Goal: Task Accomplishment & Management: Manage account settings

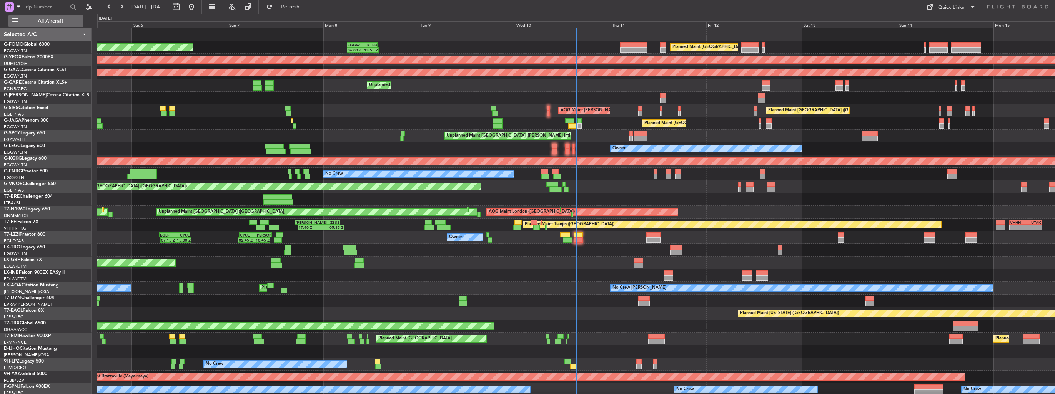
click at [60, 18] on span "All Aircraft" at bounding box center [50, 20] width 61 height 5
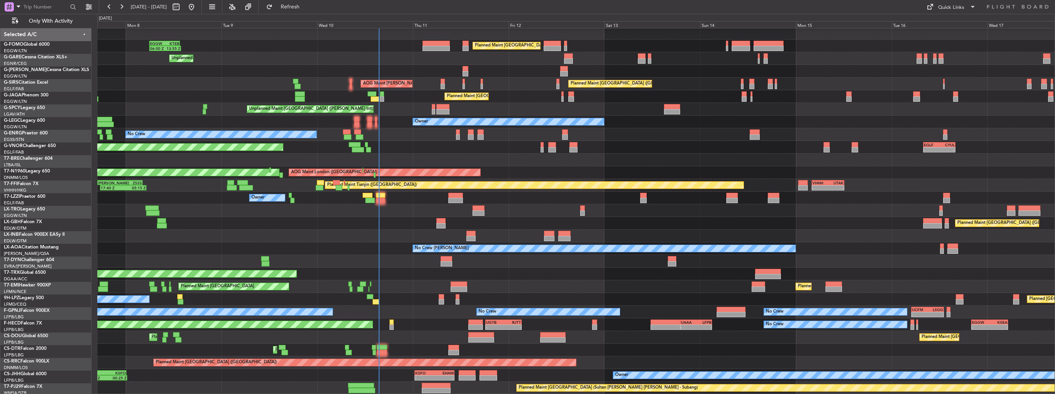
click at [358, 165] on div "Planned Maint London (Luton) 06:00 Z 13:55 Z EGGW 06:00 Z KTEB 13:40 Z Planned …" at bounding box center [575, 211] width 957 height 368
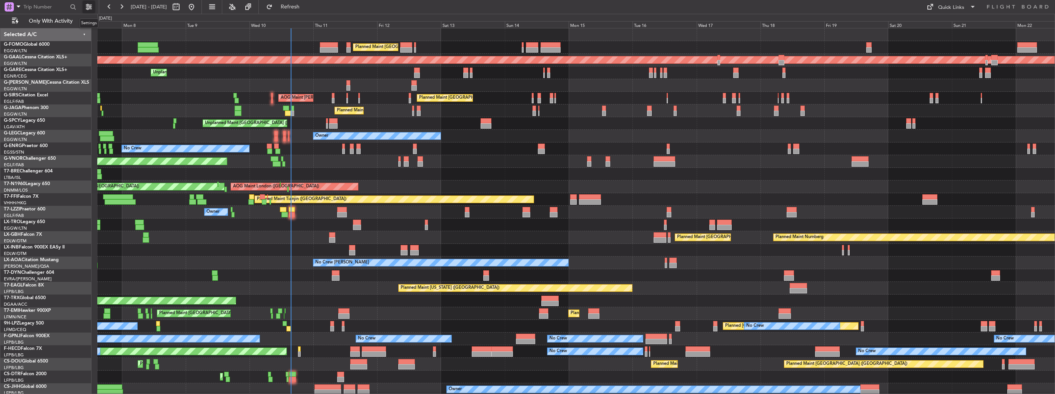
click at [85, 7] on button at bounding box center [89, 7] width 12 height 12
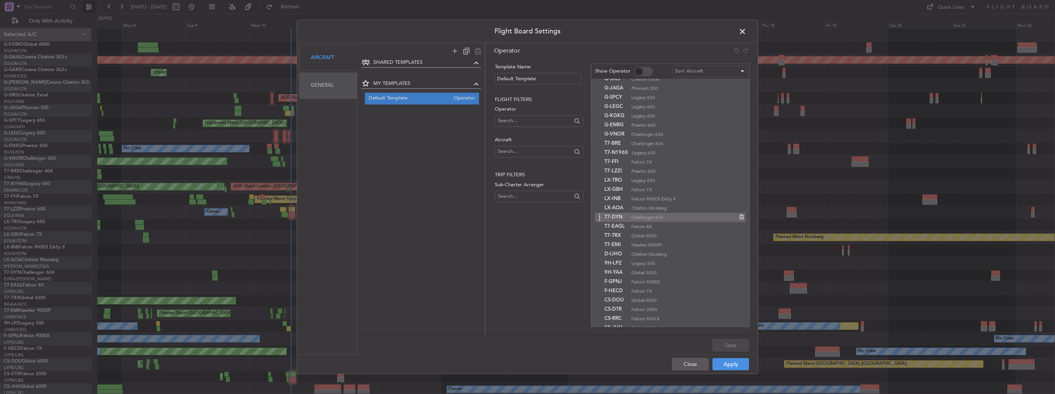
scroll to position [93, 0]
click at [599, 321] on icon at bounding box center [599, 319] width 9 height 9
click at [737, 323] on div "T7-PJ29 Falcon 7X" at bounding box center [670, 319] width 150 height 9
click at [738, 319] on icon at bounding box center [740, 317] width 5 height 5
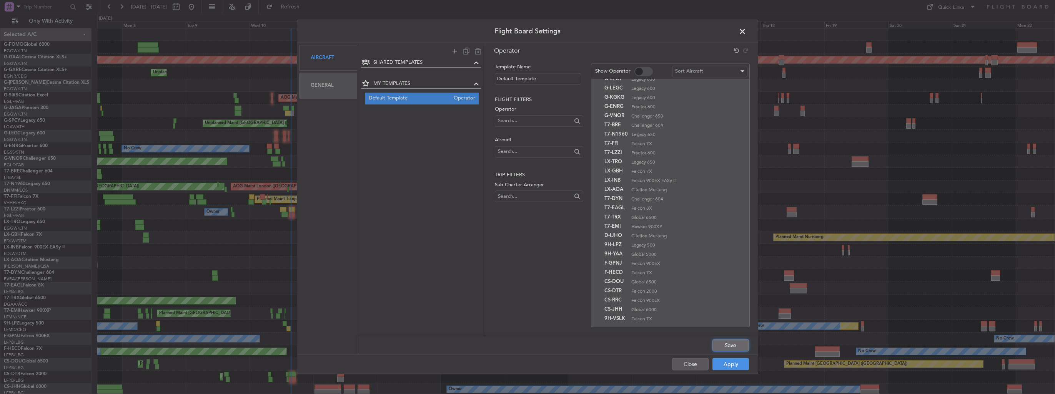
click at [730, 348] on button "Save" at bounding box center [730, 346] width 37 height 12
click at [729, 365] on button "Apply" at bounding box center [730, 365] width 37 height 12
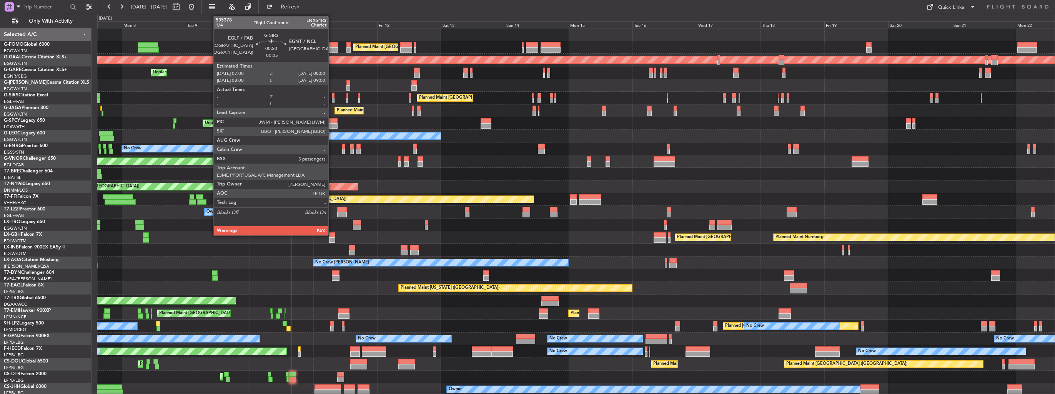
click at [332, 99] on div at bounding box center [333, 100] width 3 height 5
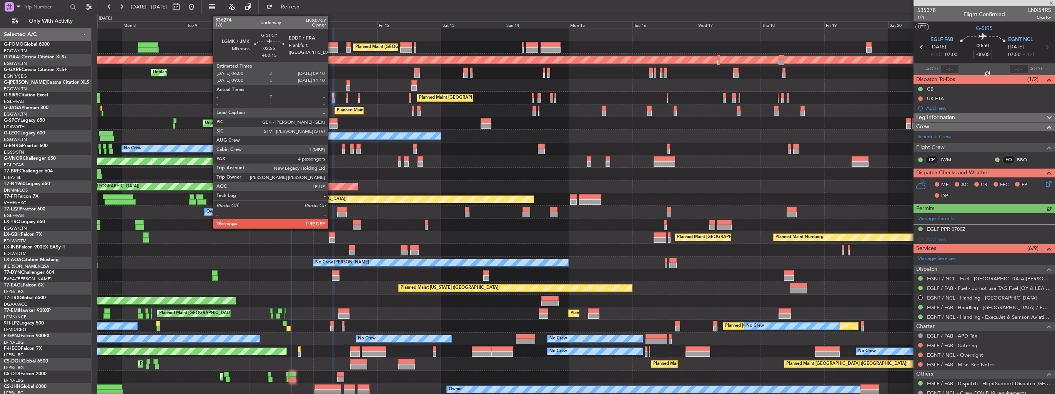
click at [331, 123] on div at bounding box center [333, 125] width 8 height 5
type input "+00:15"
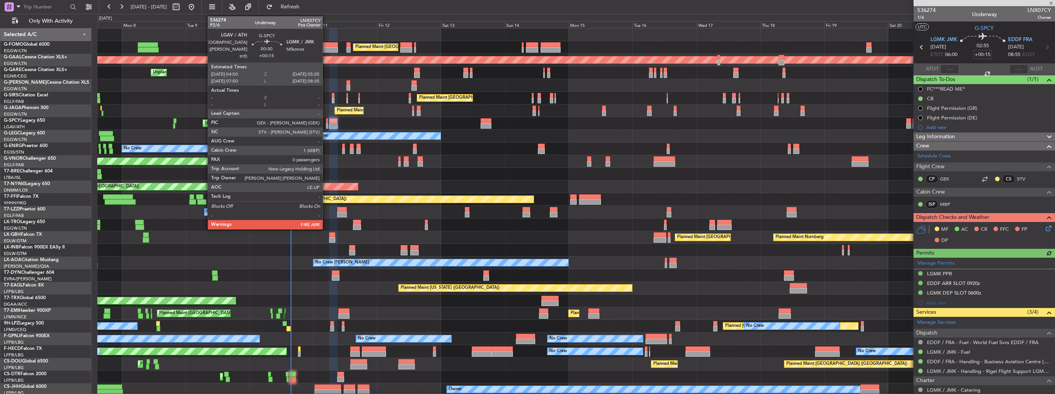
click at [326, 124] on div at bounding box center [327, 125] width 2 height 5
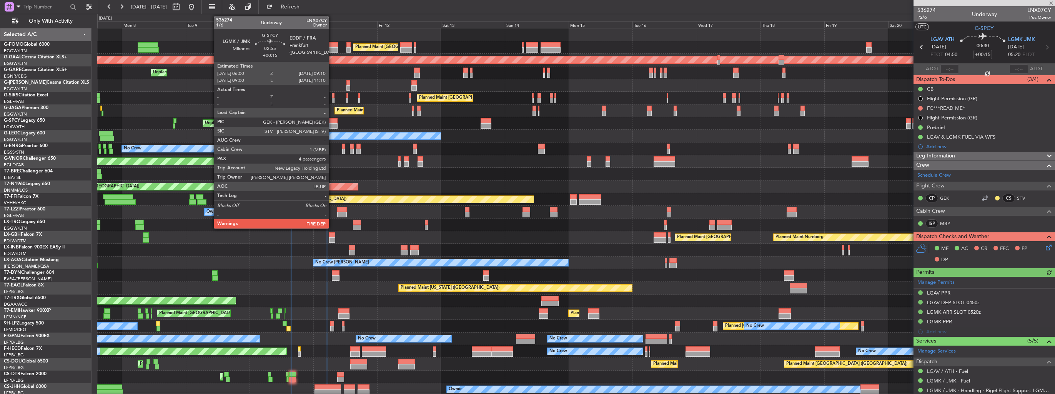
click at [332, 125] on div at bounding box center [333, 125] width 8 height 5
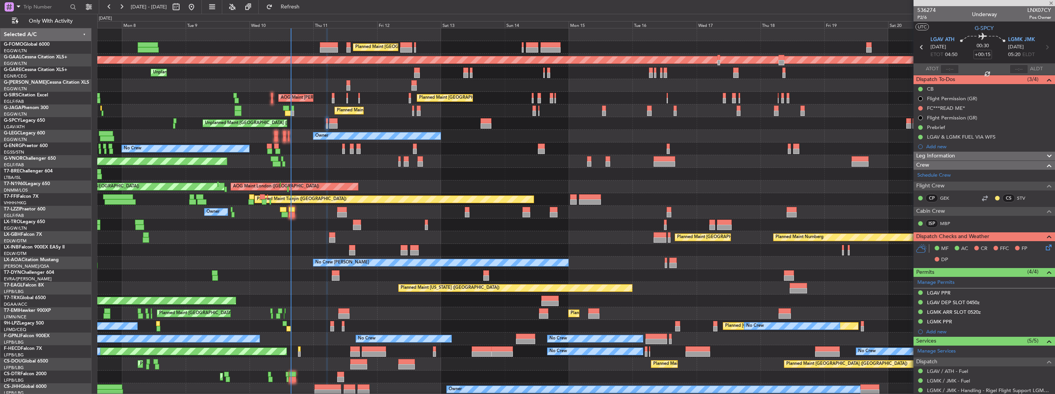
type input "4"
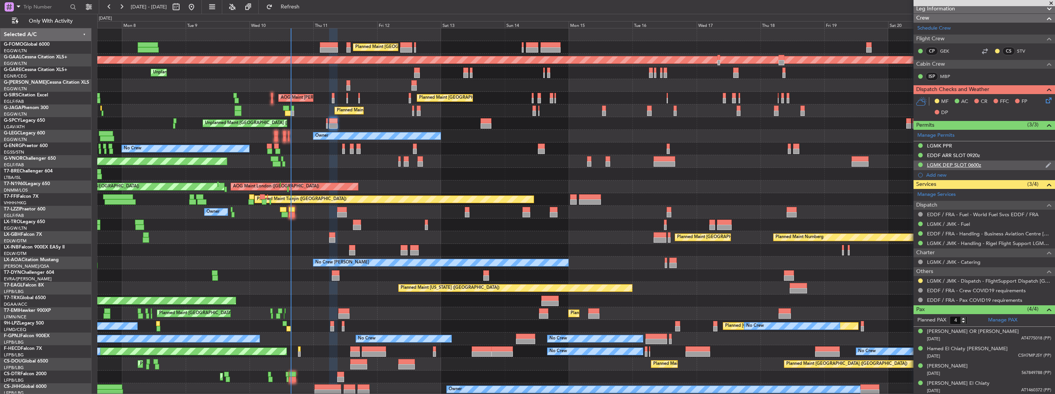
scroll to position [0, 0]
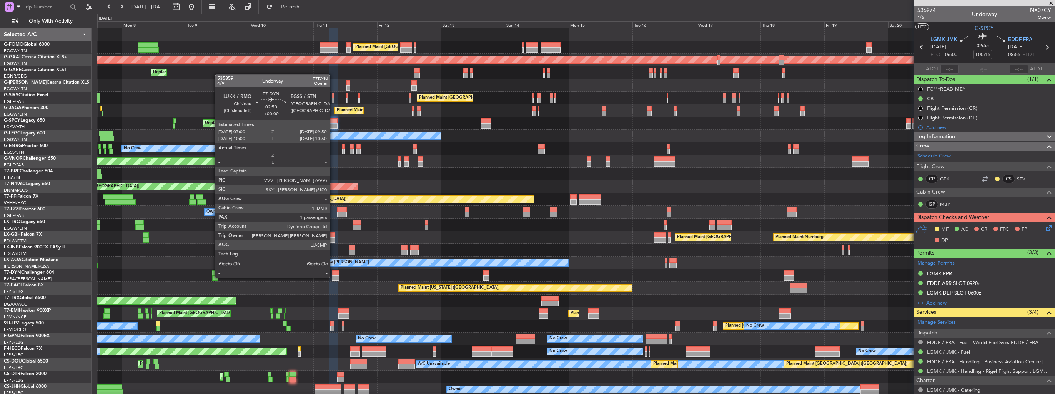
click at [333, 277] on div at bounding box center [336, 278] width 8 height 5
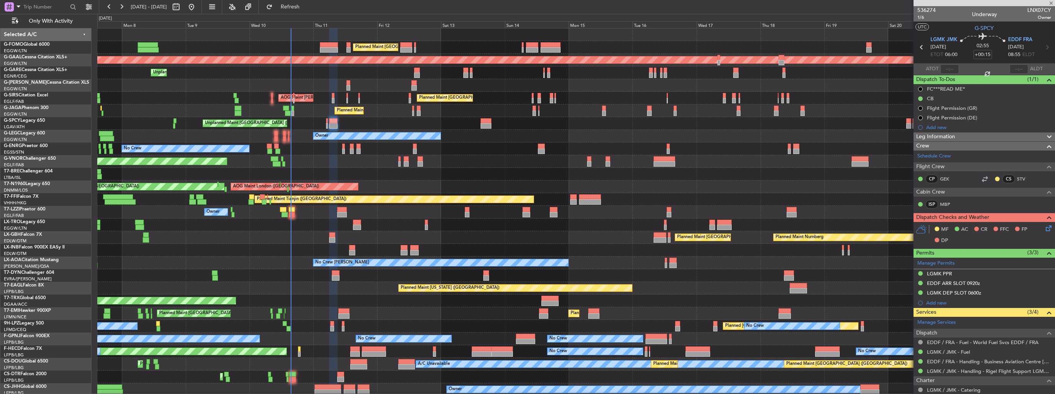
type input "1"
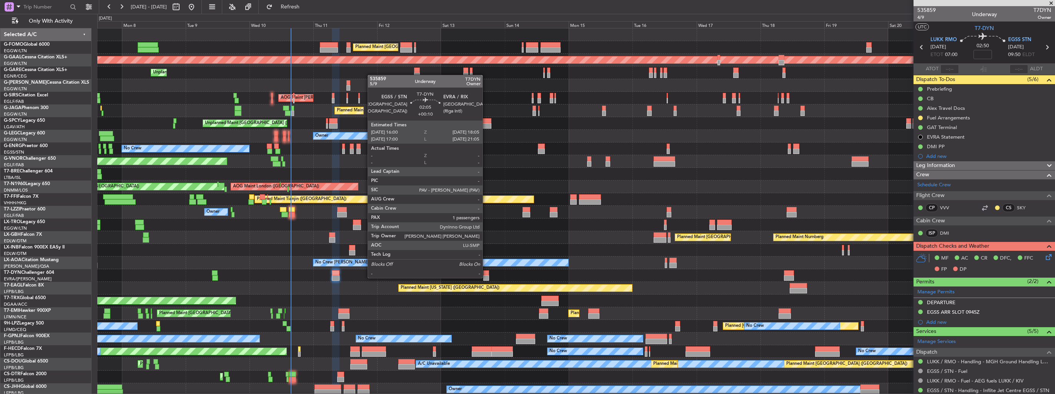
click at [486, 278] on div at bounding box center [486, 278] width 6 height 5
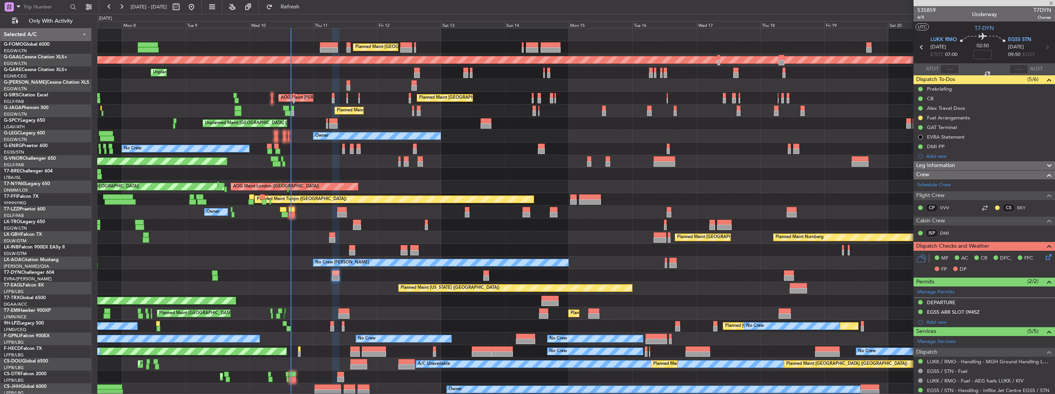
type input "+00:10"
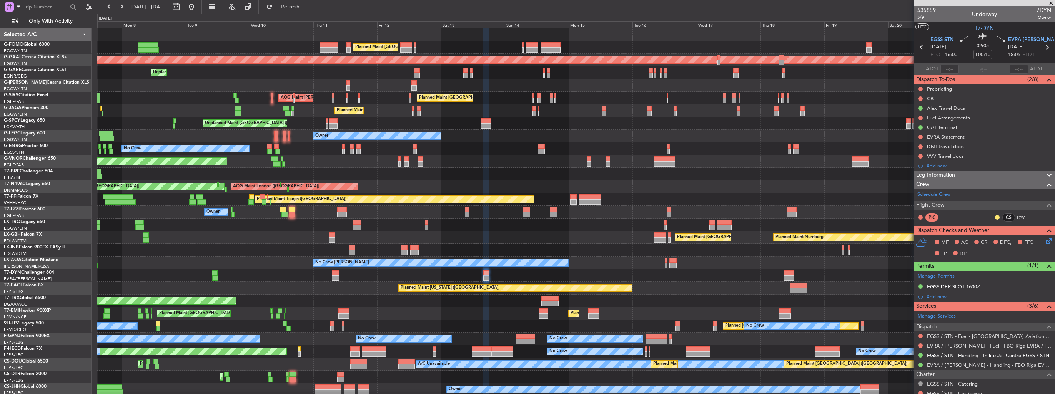
click at [973, 353] on link "EGSS / STN - Handling - Inflite Jet Centre EGSS / STN" at bounding box center [988, 356] width 122 height 7
click at [940, 366] on link "EVRA / [PERSON_NAME] - Handling - FBO Riga EVRA / [PERSON_NAME]" at bounding box center [989, 365] width 124 height 7
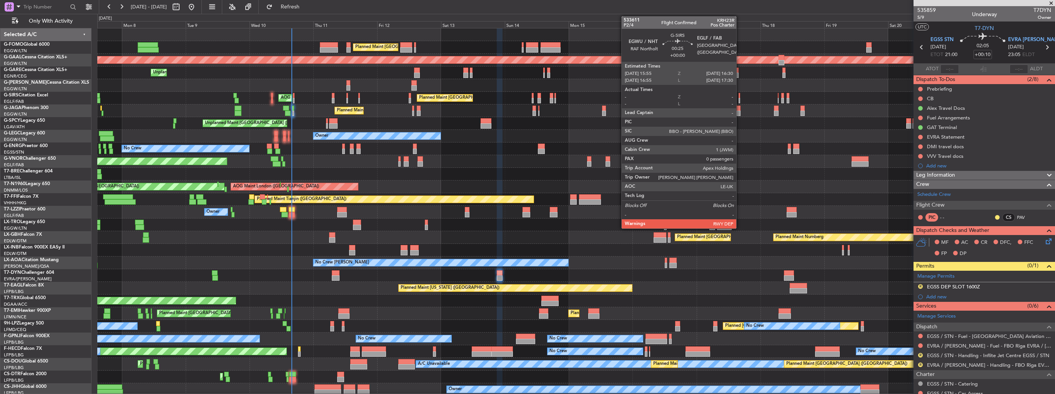
click at [682, 276] on div at bounding box center [575, 275] width 957 height 13
click at [730, 130] on div "Owner A/C Unavailable London (Luton)" at bounding box center [575, 136] width 957 height 13
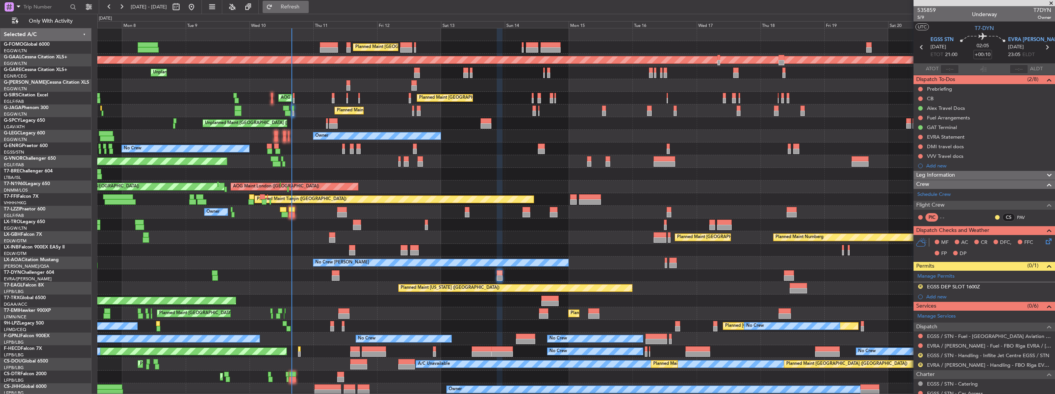
click at [306, 4] on span "Refresh" at bounding box center [290, 6] width 32 height 5
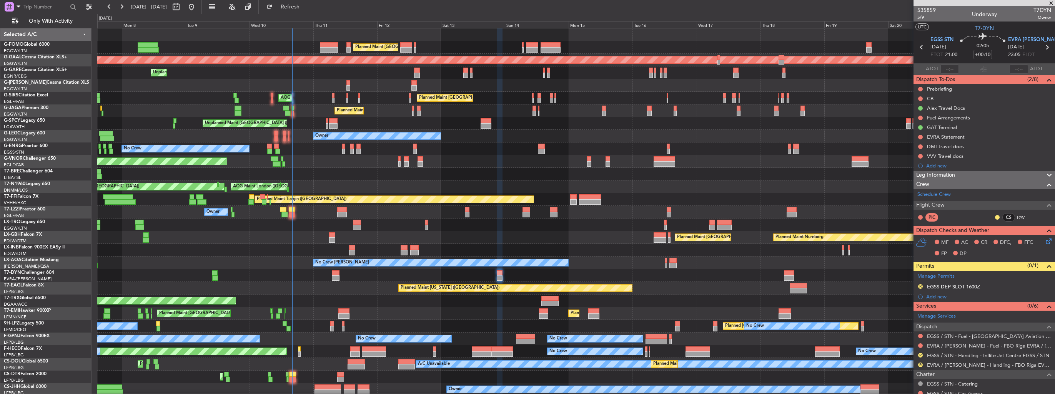
click at [0, 0] on img at bounding box center [0, 0] width 0 height 0
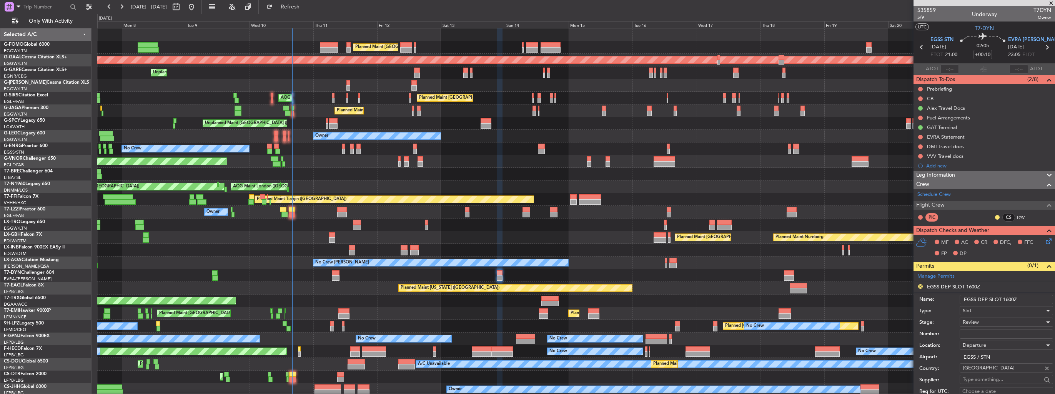
drag, startPoint x: 1017, startPoint y: 299, endPoint x: 1003, endPoint y: 299, distance: 14.2
click at [1003, 299] on input "EGSS DEP SLOT 1600Z" at bounding box center [1006, 299] width 93 height 9
type input "EGSS DEP SLOT 2100z"
click at [986, 323] on div "Review" at bounding box center [1004, 323] width 82 height 12
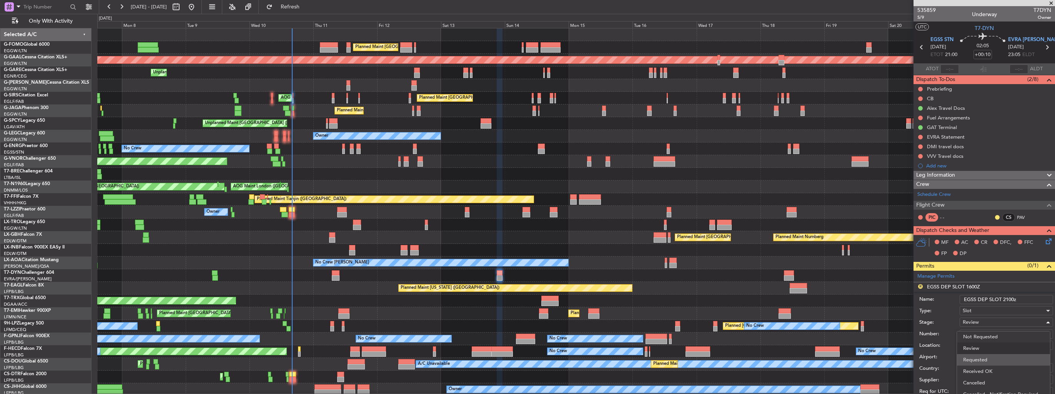
click at [989, 365] on span "Requested" at bounding box center [1003, 360] width 81 height 12
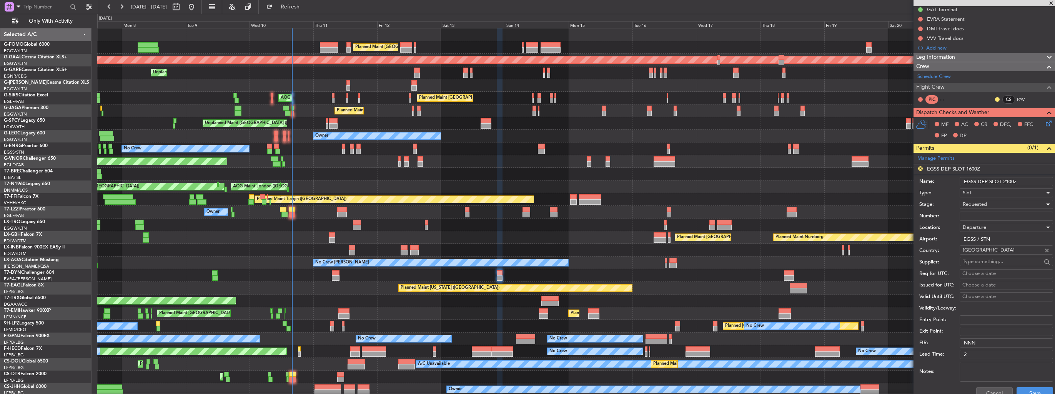
scroll to position [154, 0]
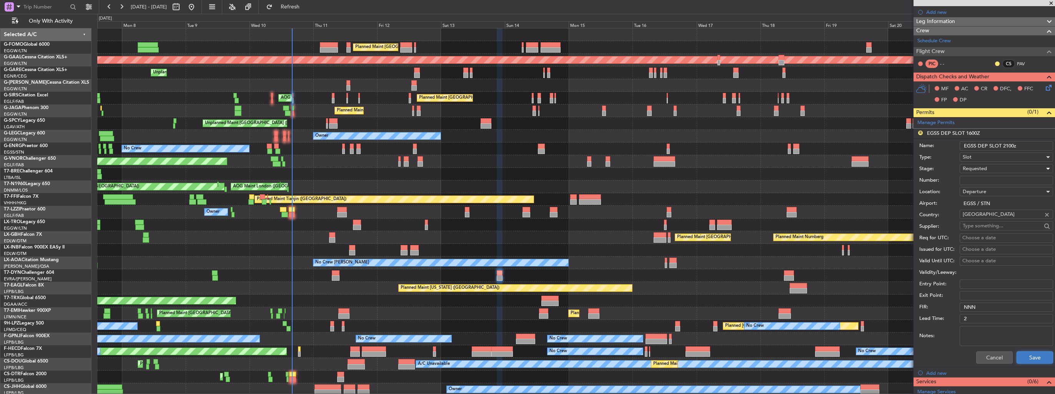
click at [1026, 363] on button "Save" at bounding box center [1034, 358] width 37 height 12
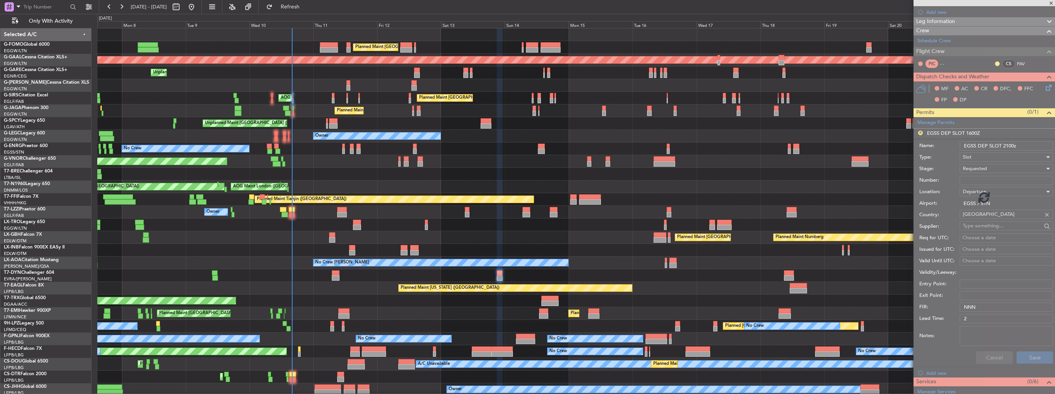
scroll to position [60, 0]
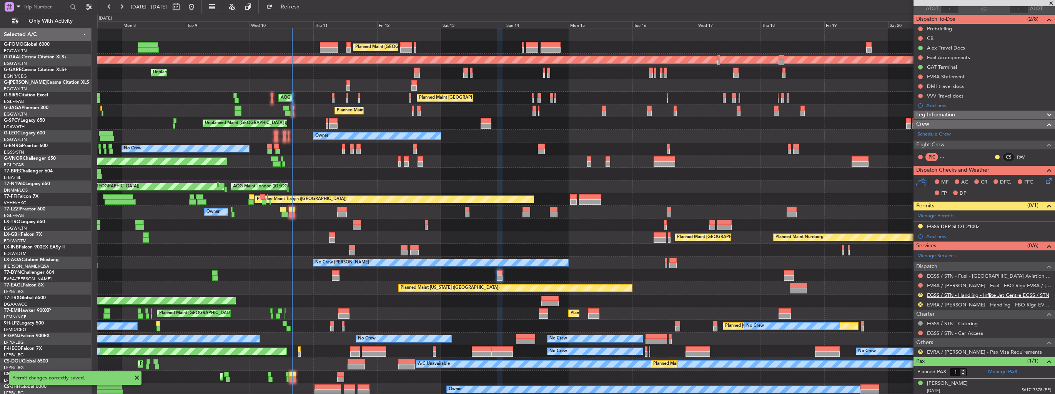
click at [950, 296] on link "EGSS / STN - Handling - Inflite Jet Centre EGSS / STN" at bounding box center [988, 295] width 122 height 7
click at [958, 306] on link "EVRA / [PERSON_NAME] - Handling - FBO Riga EVRA / [PERSON_NAME]" at bounding box center [989, 305] width 124 height 7
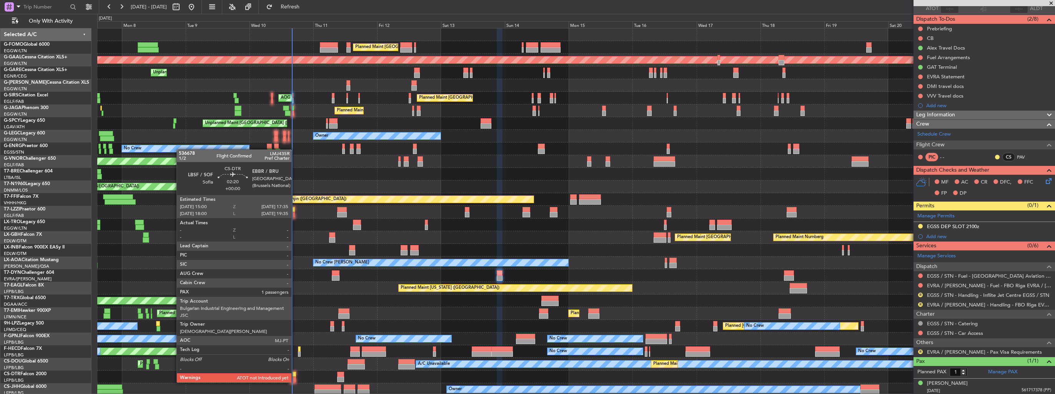
click at [295, 376] on div at bounding box center [292, 374] width 7 height 5
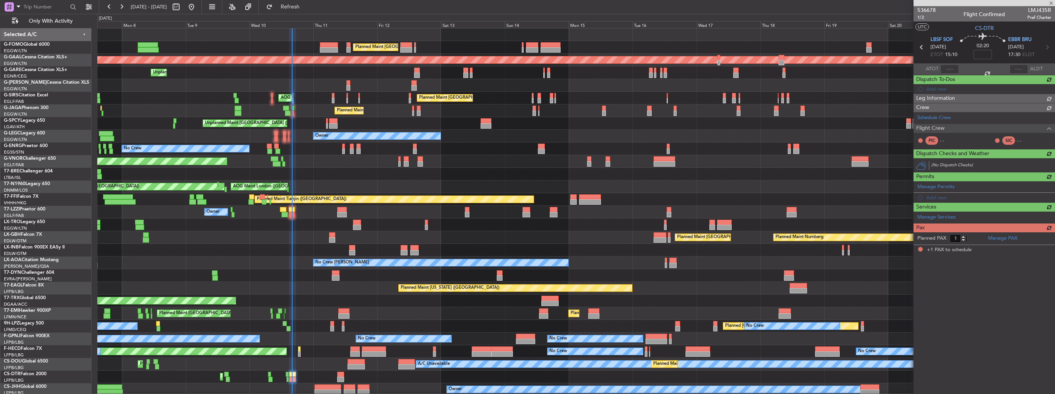
scroll to position [0, 0]
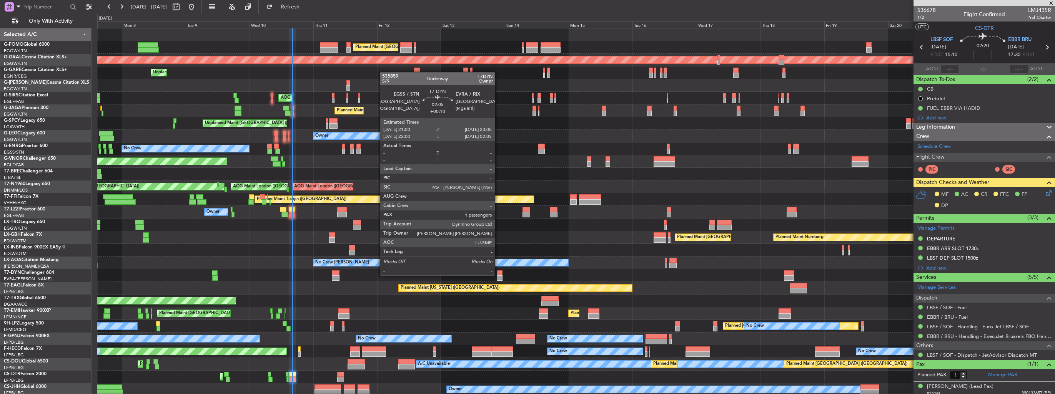
click at [498, 275] on div at bounding box center [500, 273] width 6 height 5
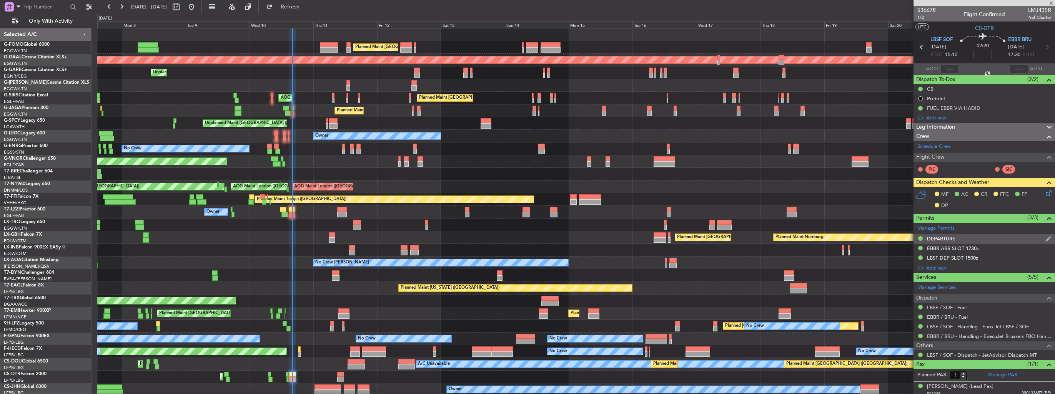
type input "+00:10"
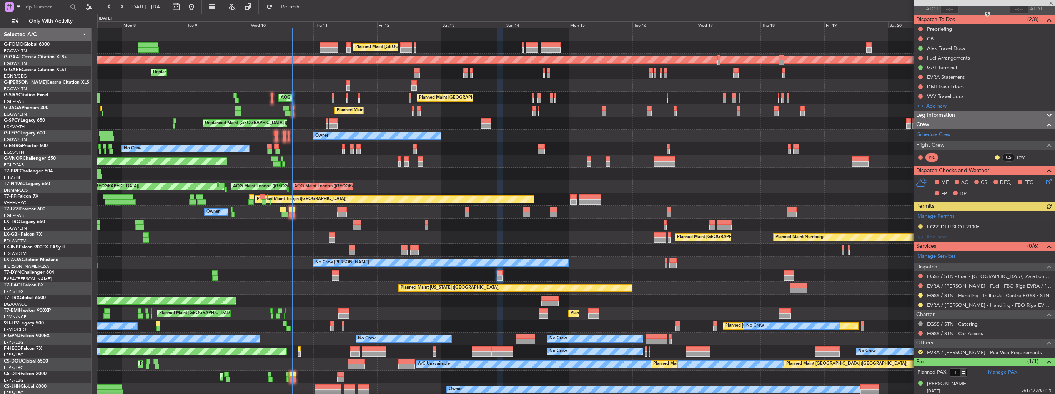
scroll to position [60, 0]
click at [922, 305] on button at bounding box center [920, 305] width 5 height 5
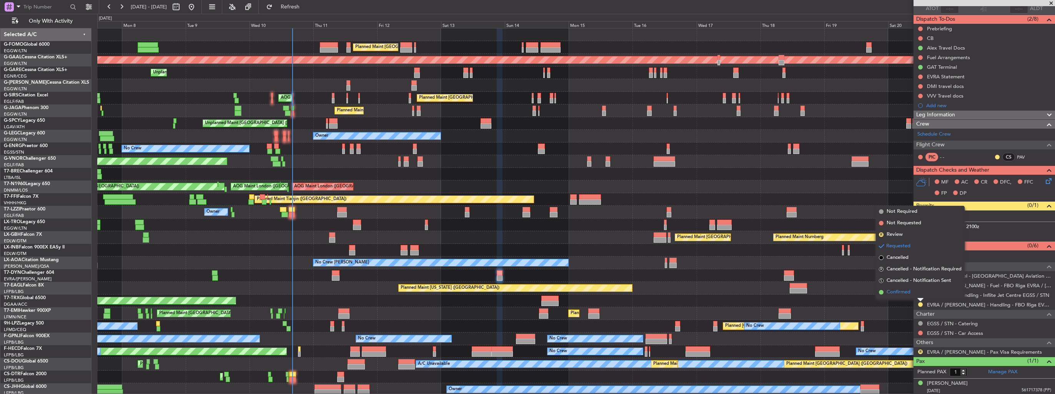
click at [900, 292] on span "Confirmed" at bounding box center [899, 293] width 24 height 8
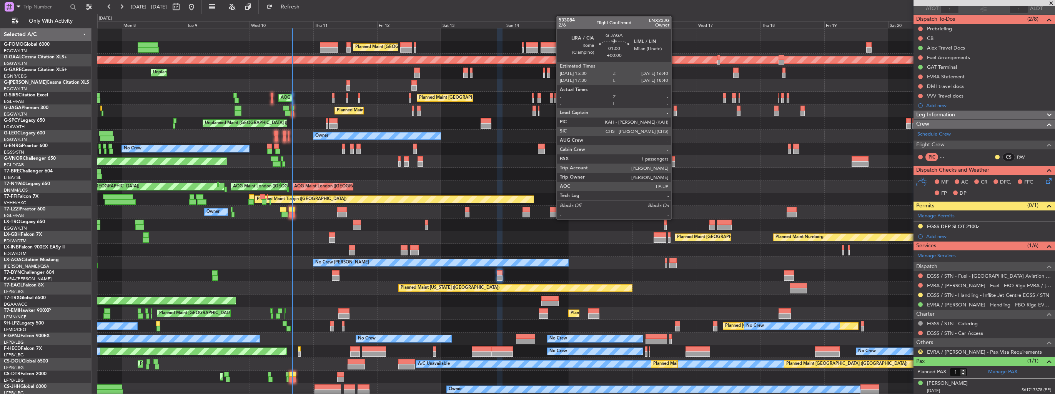
click at [675, 111] on div at bounding box center [675, 113] width 3 height 5
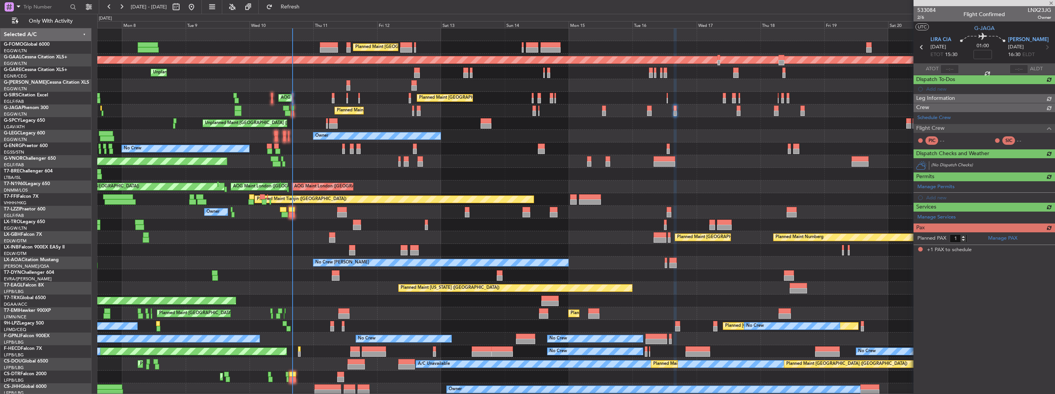
scroll to position [0, 0]
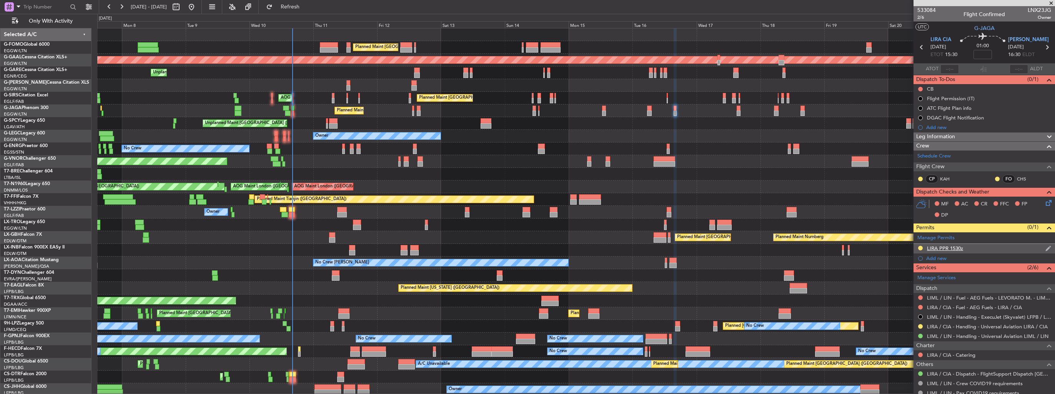
click at [1045, 250] on img at bounding box center [1048, 248] width 6 height 7
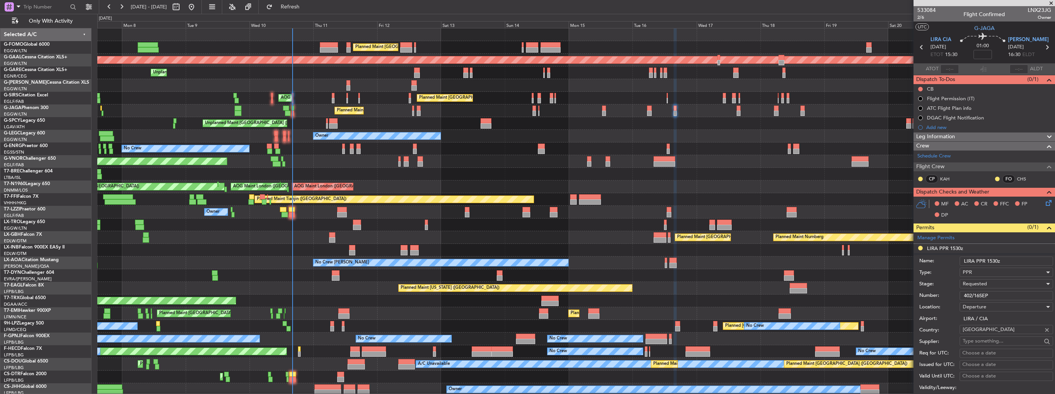
scroll to position [115, 0]
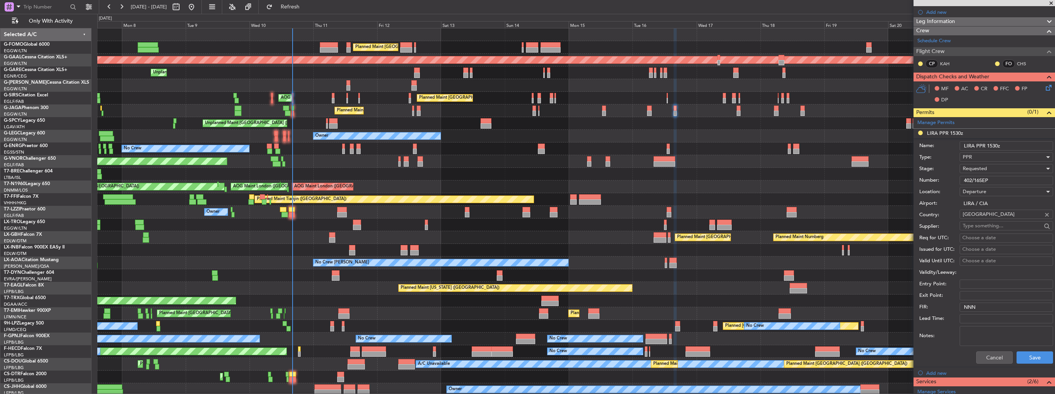
click at [988, 169] on div "Requested" at bounding box center [1004, 169] width 82 height 12
click at [993, 226] on span "Received OK" at bounding box center [1003, 227] width 81 height 12
click at [1033, 355] on button "Save" at bounding box center [1034, 358] width 37 height 12
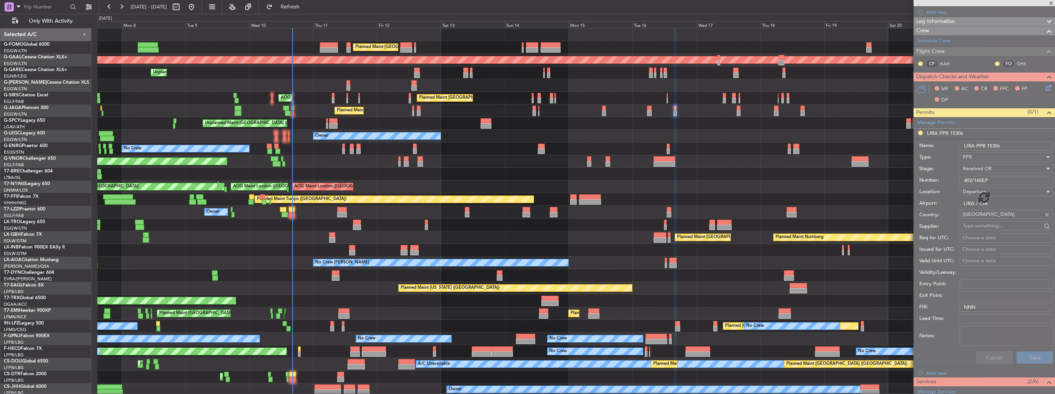
scroll to position [42, 0]
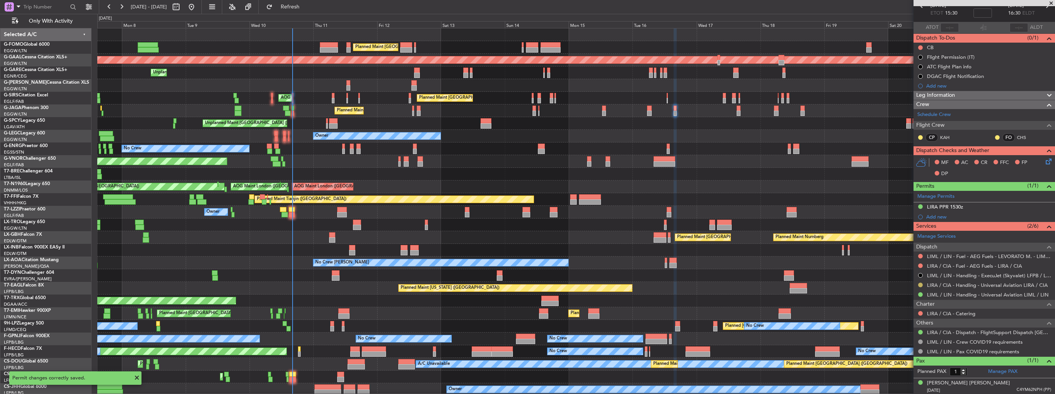
click at [920, 284] on button at bounding box center [920, 285] width 5 height 5
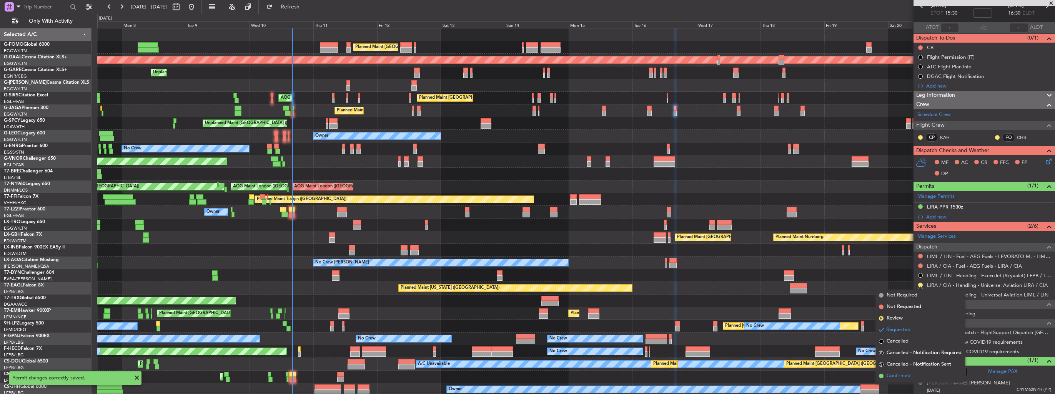
click at [905, 376] on span "Confirmed" at bounding box center [899, 377] width 24 height 8
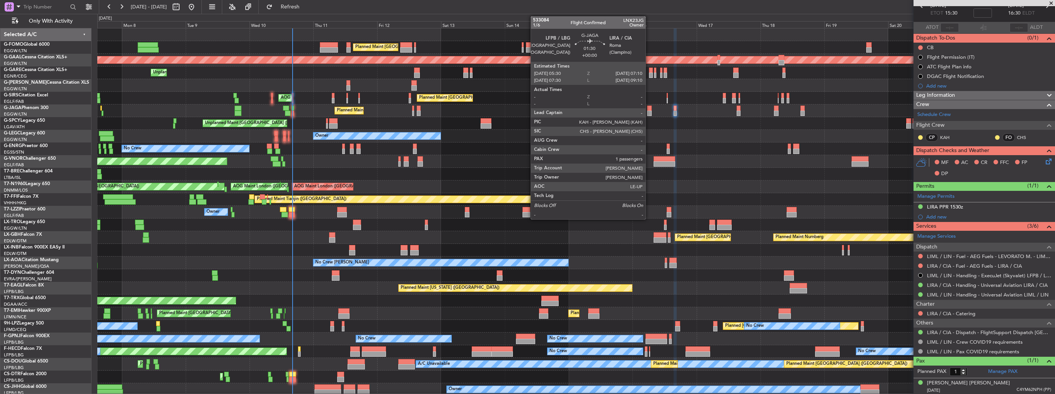
click at [649, 109] on div at bounding box center [649, 108] width 5 height 5
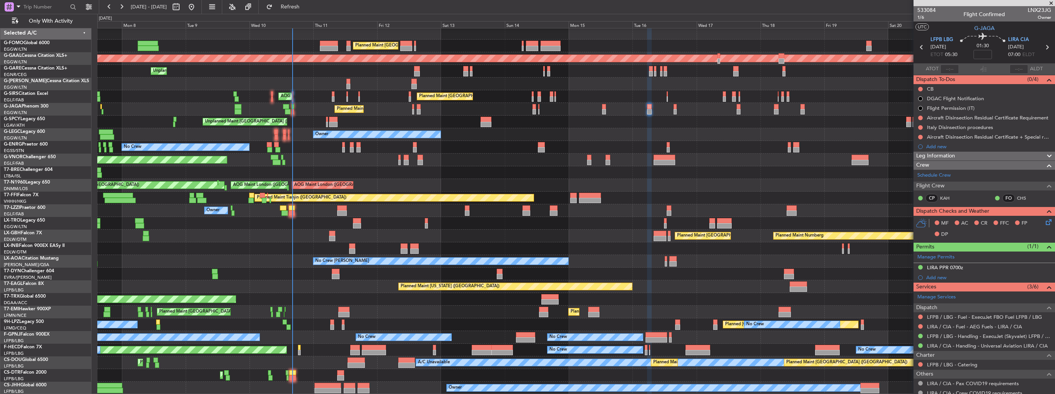
scroll to position [2, 0]
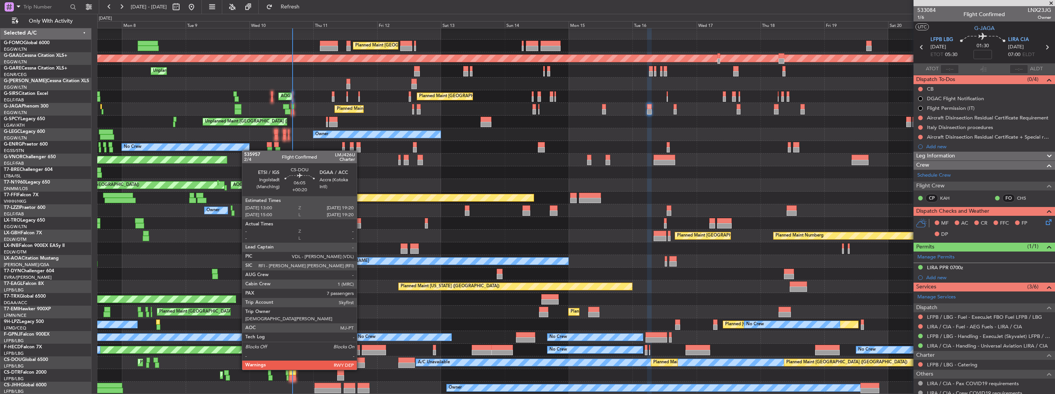
click at [360, 363] on div at bounding box center [356, 365] width 17 height 5
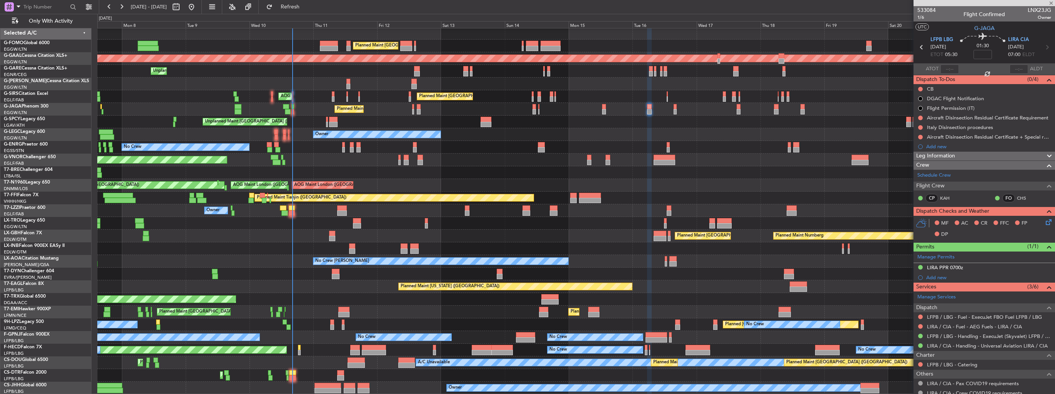
type input "+00:20"
type input "7"
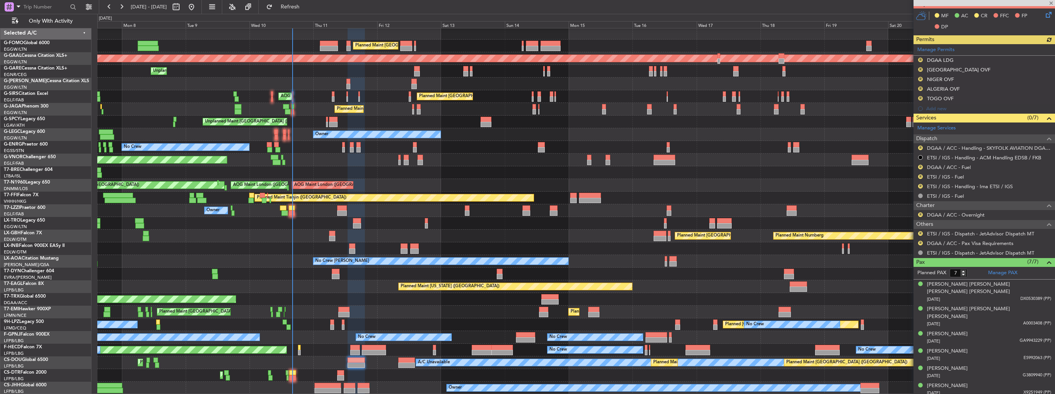
scroll to position [218, 0]
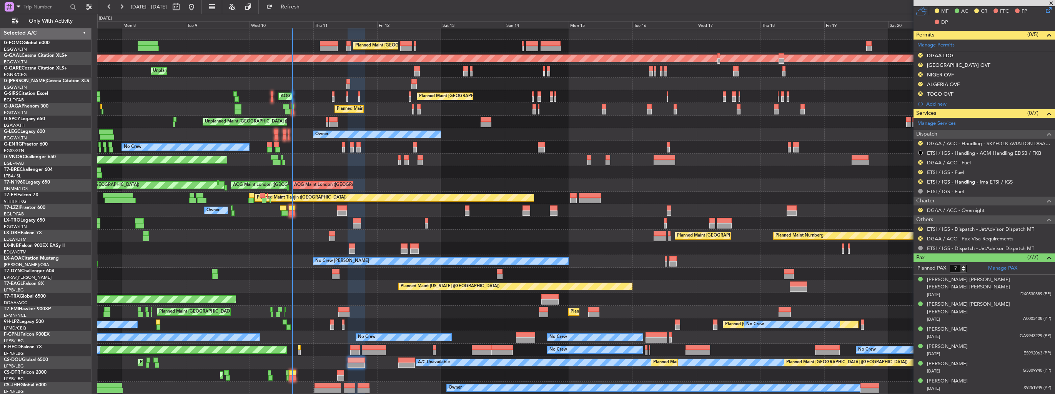
click at [946, 182] on link "ETSI / IGS - Handling - Ima ETSI / IGS" at bounding box center [970, 182] width 86 height 7
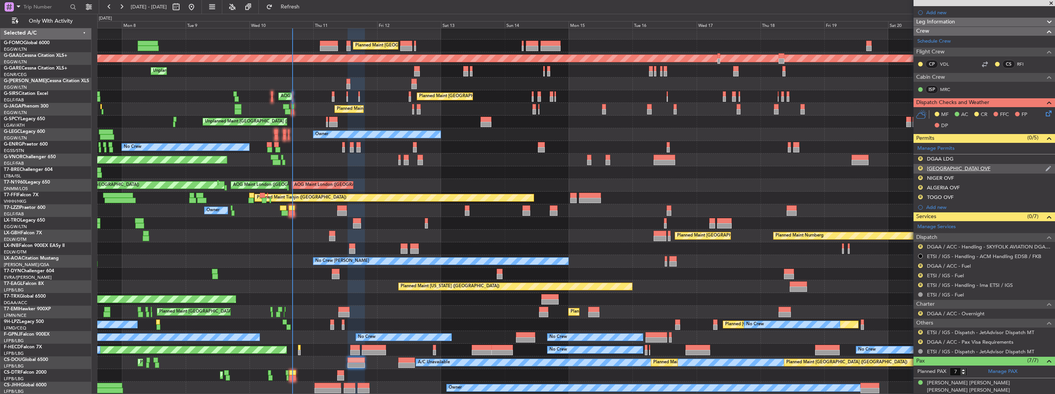
scroll to position [115, 0]
click at [946, 246] on link "DGAA / ACC - Handling - SKYFOLK AVIATION DGAA/ACC" at bounding box center [989, 246] width 124 height 7
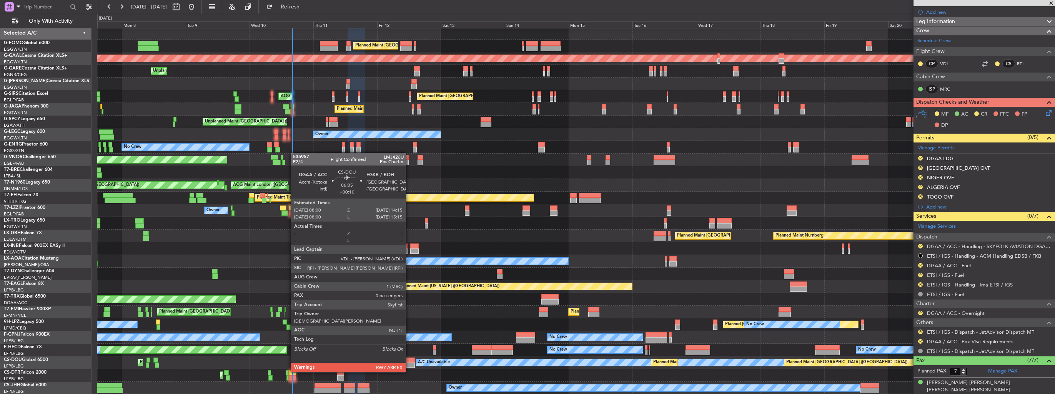
click at [409, 365] on div at bounding box center [406, 365] width 17 height 5
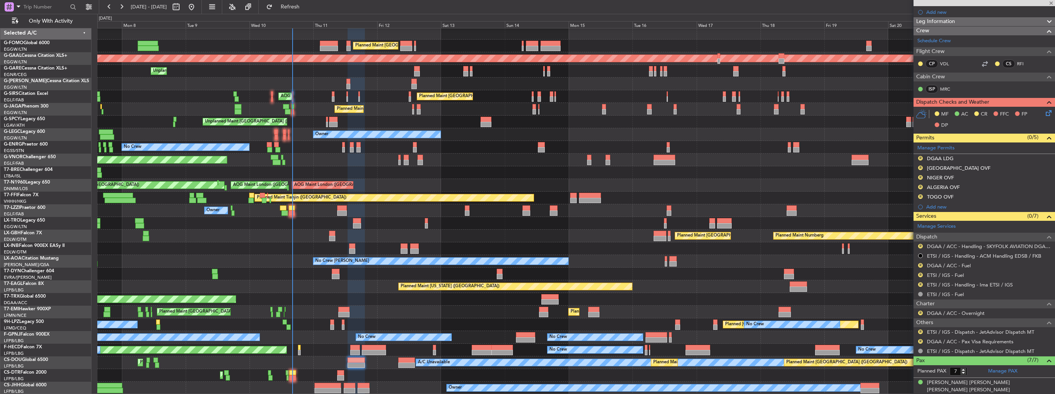
type input "+00:10"
type input "0"
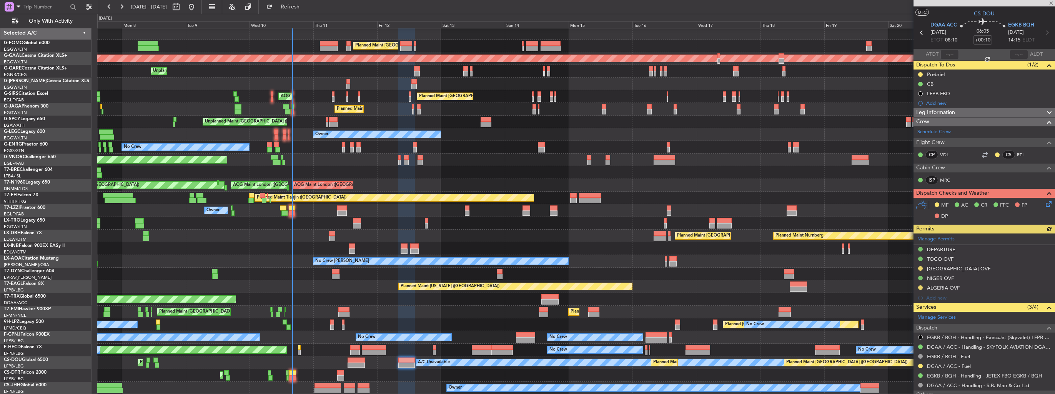
scroll to position [0, 0]
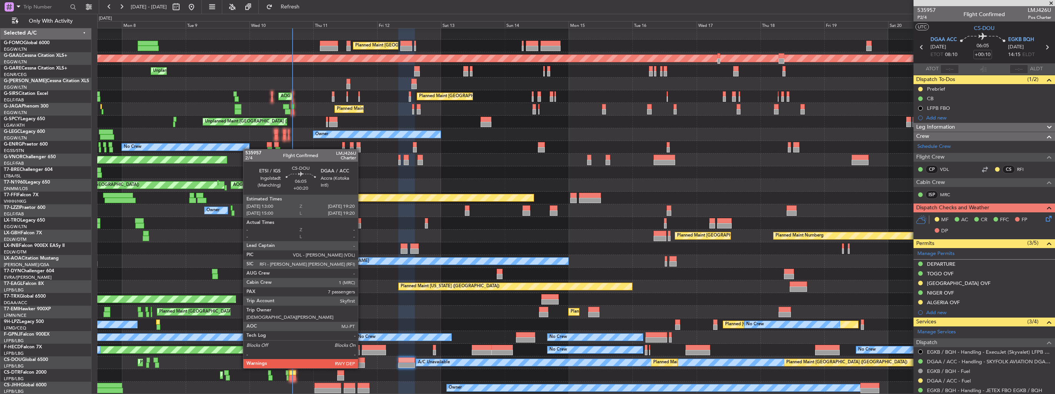
click at [361, 361] on div at bounding box center [356, 360] width 17 height 5
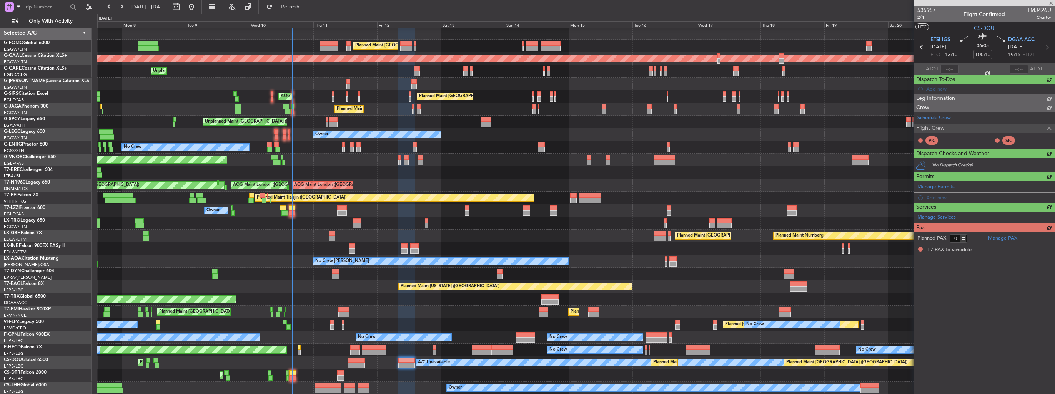
type input "+00:20"
type input "7"
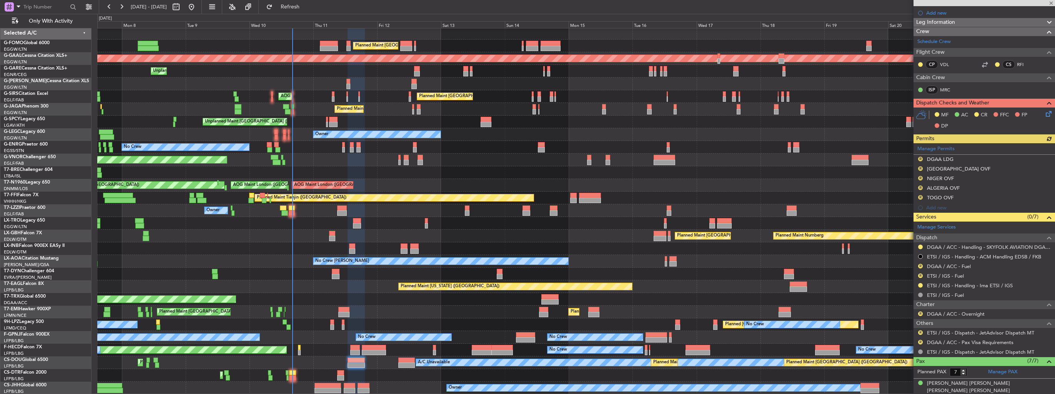
scroll to position [115, 0]
click at [306, 7] on span "Refresh" at bounding box center [290, 6] width 32 height 5
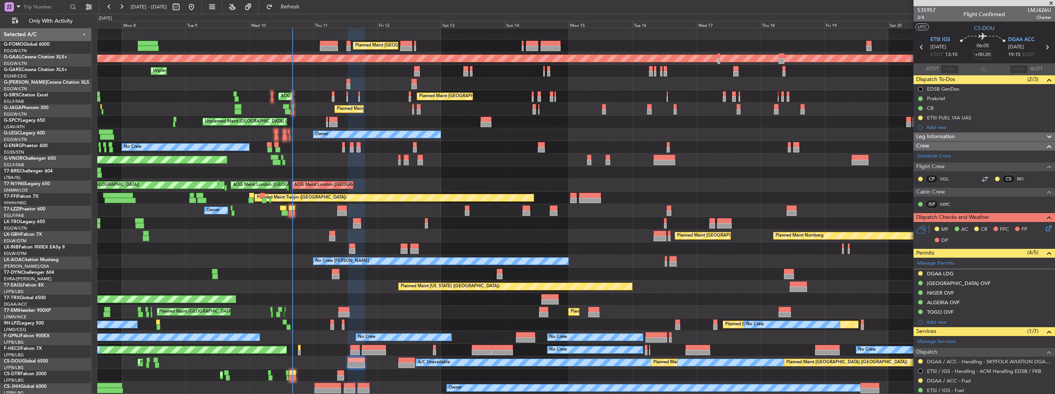
scroll to position [115, 0]
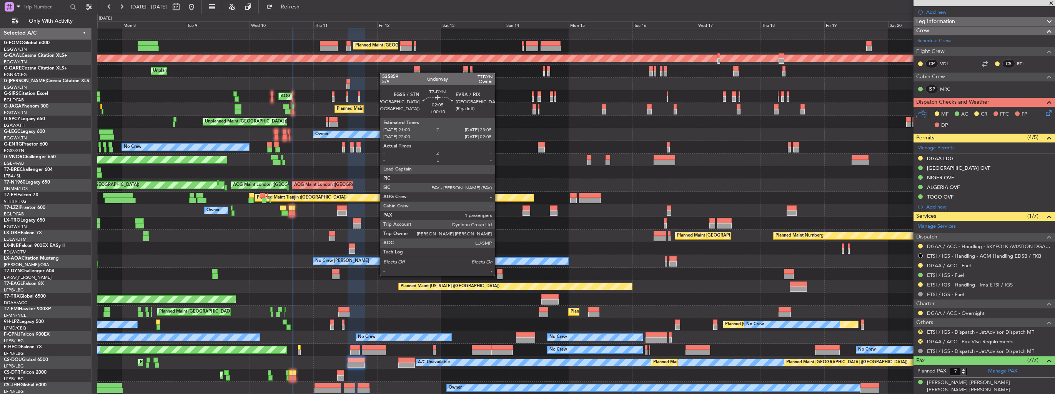
click at [498, 275] on div at bounding box center [500, 276] width 6 height 5
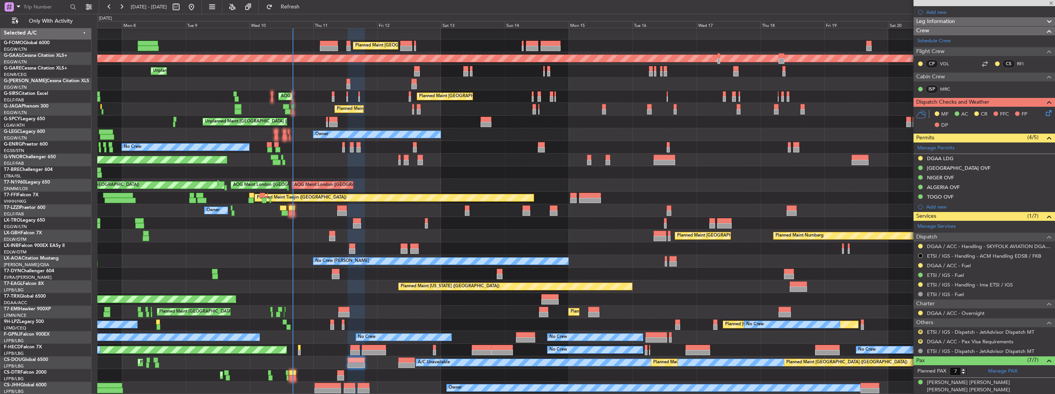
type input "+00:10"
type input "1"
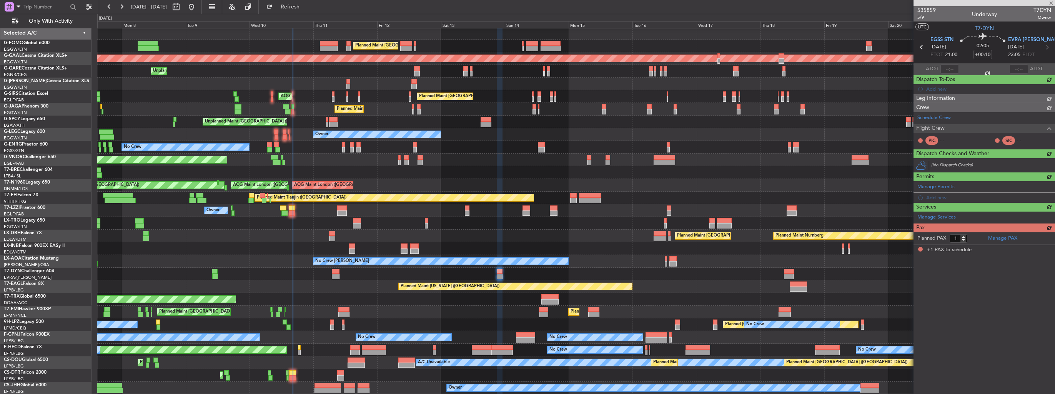
scroll to position [0, 0]
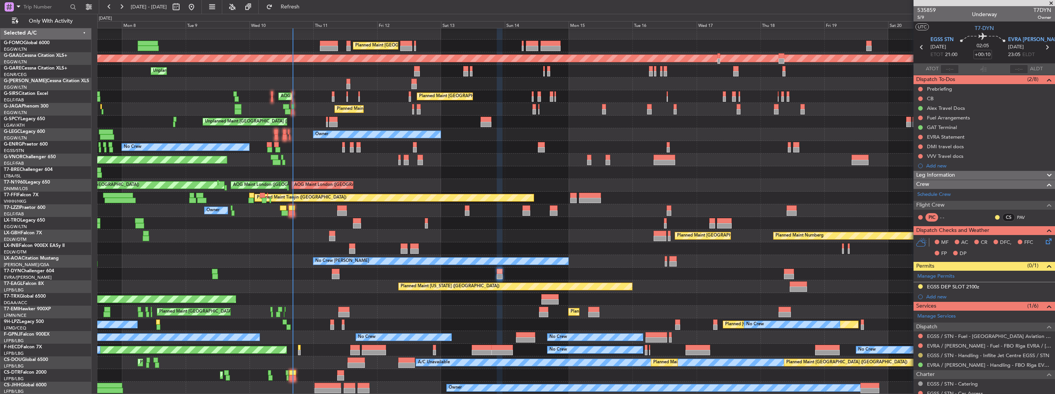
click at [919, 356] on button at bounding box center [920, 355] width 5 height 5
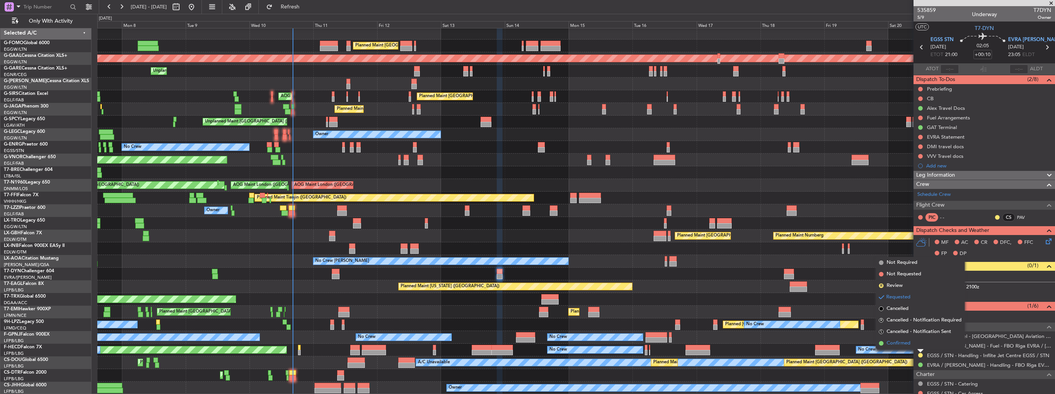
click at [906, 343] on span "Confirmed" at bounding box center [899, 344] width 24 height 8
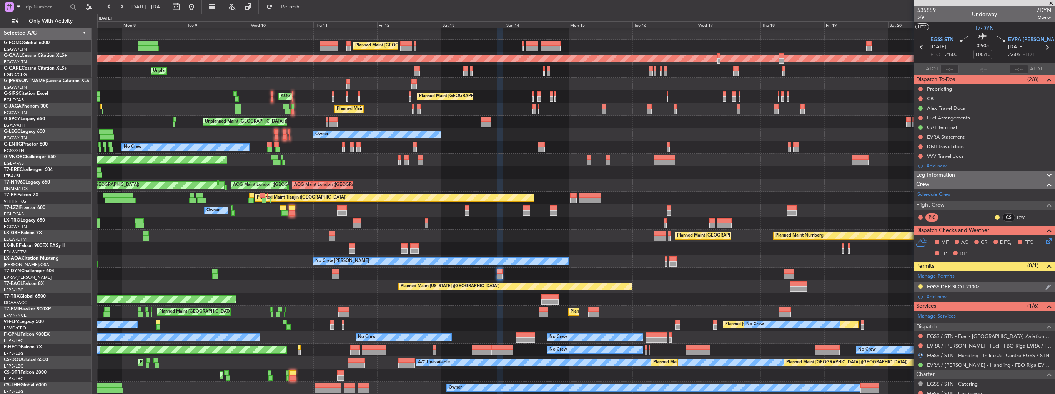
click at [1045, 287] on img at bounding box center [1048, 287] width 6 height 7
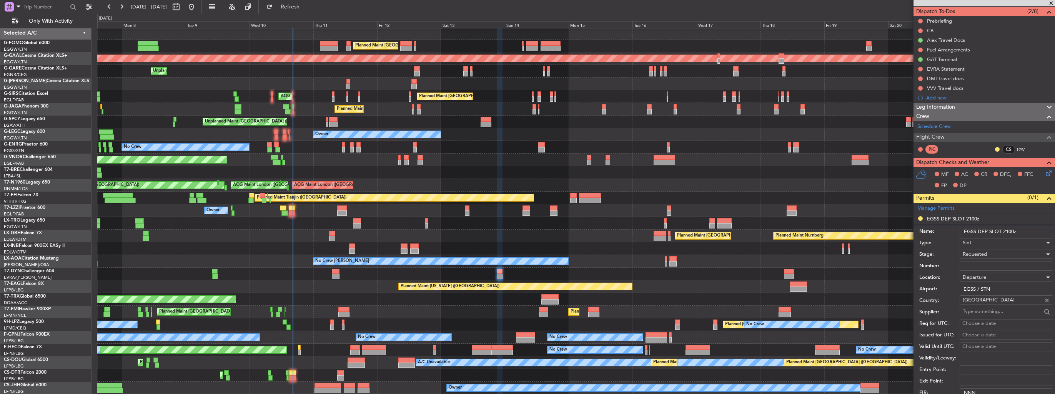
scroll to position [77, 0]
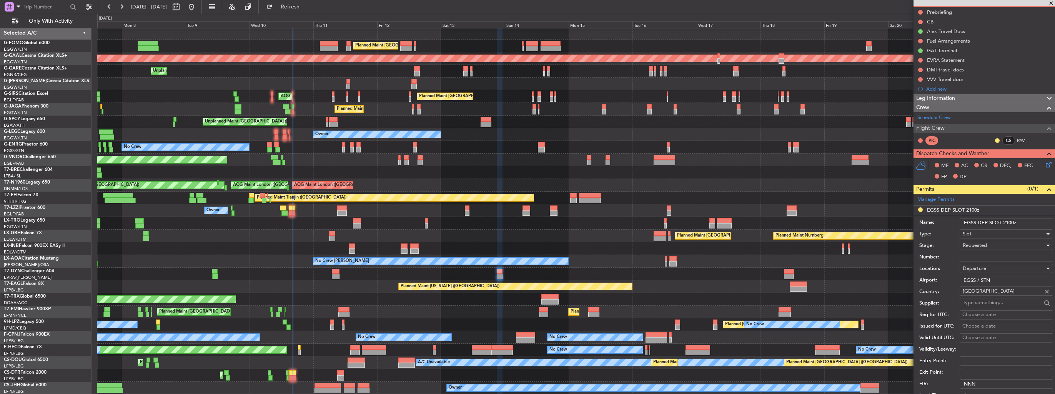
click at [1009, 245] on div "Requested" at bounding box center [1004, 246] width 82 height 12
click at [1003, 307] on span "Received OK" at bounding box center [1003, 304] width 81 height 12
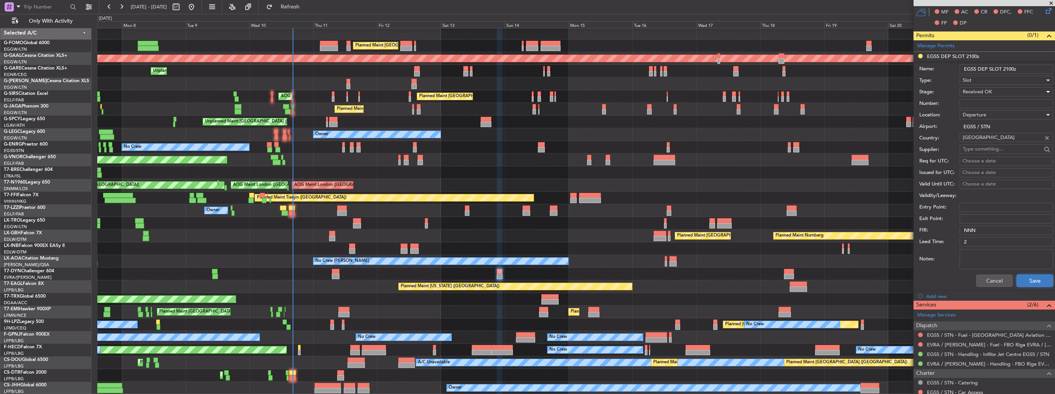
click at [1027, 279] on button "Save" at bounding box center [1034, 281] width 37 height 12
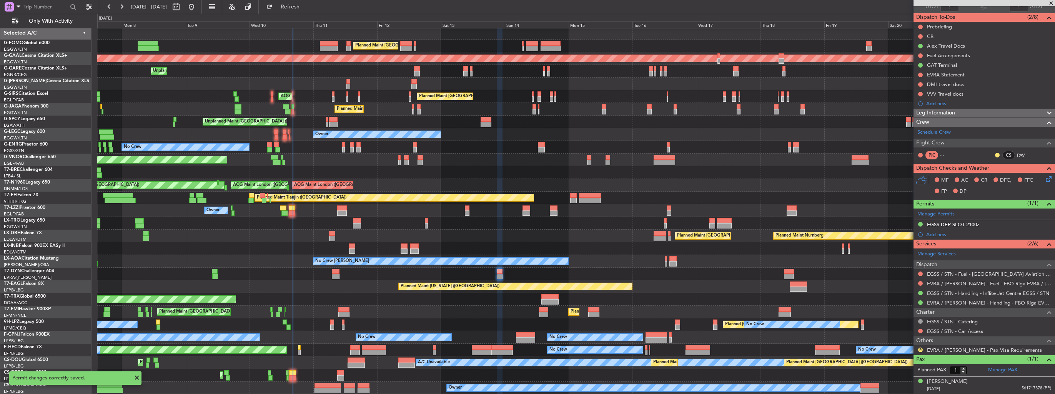
scroll to position [60, 0]
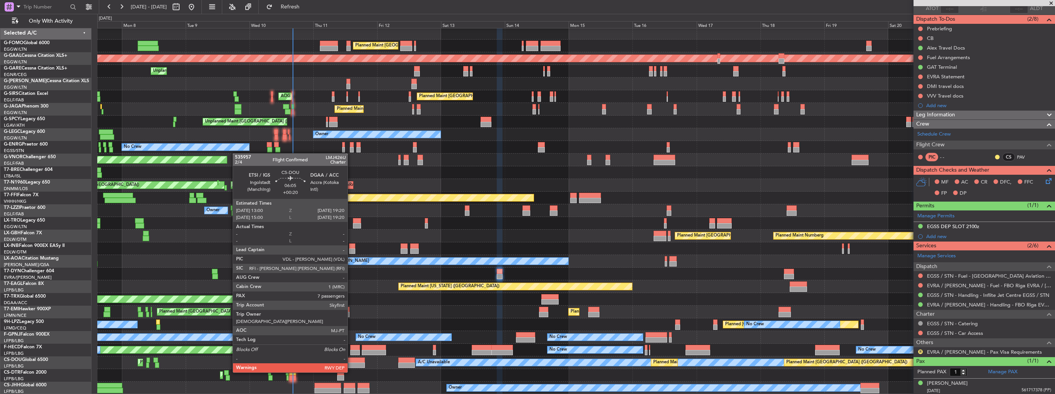
click at [351, 365] on div at bounding box center [356, 365] width 17 height 5
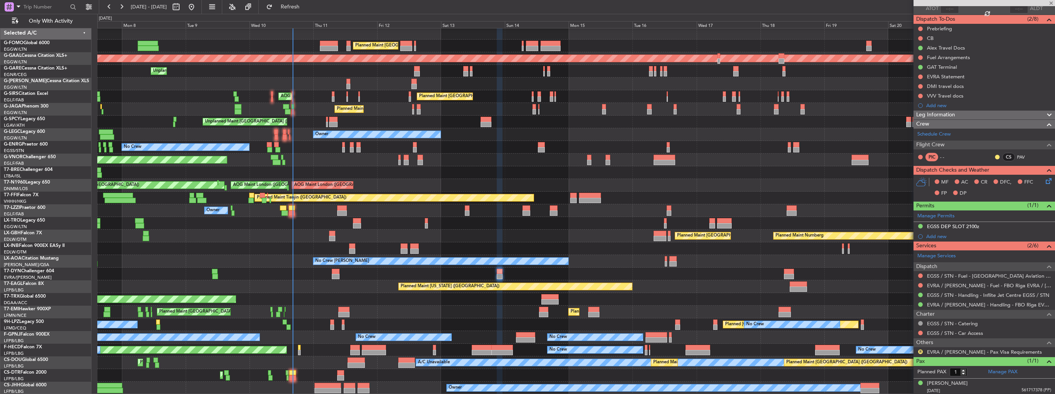
type input "+00:20"
type input "7"
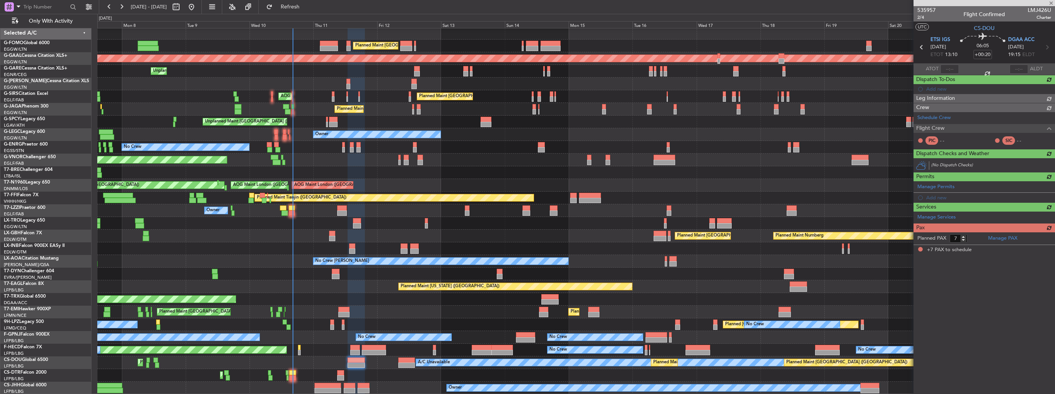
scroll to position [0, 0]
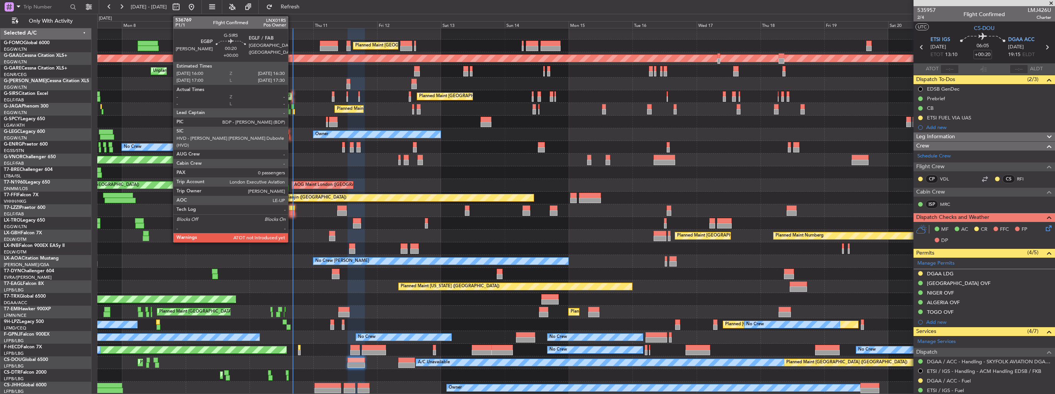
click at [292, 95] on div at bounding box center [293, 93] width 2 height 5
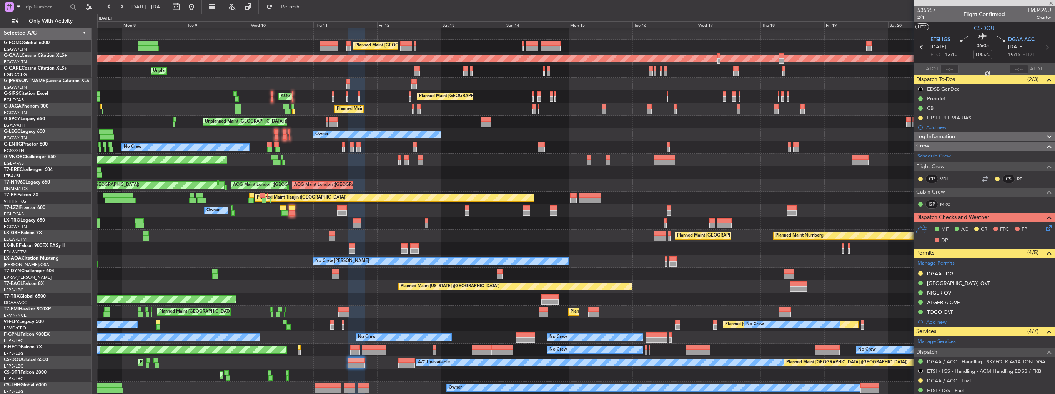
type input "0"
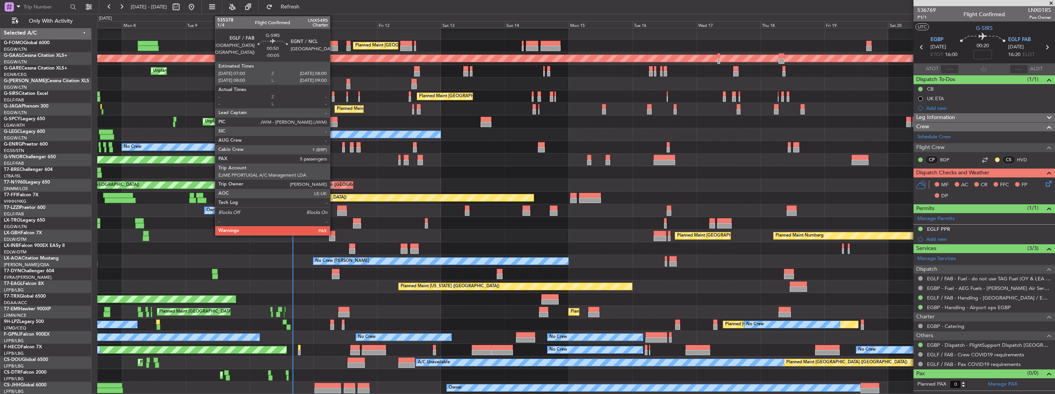
click at [333, 98] on div at bounding box center [333, 98] width 3 height 5
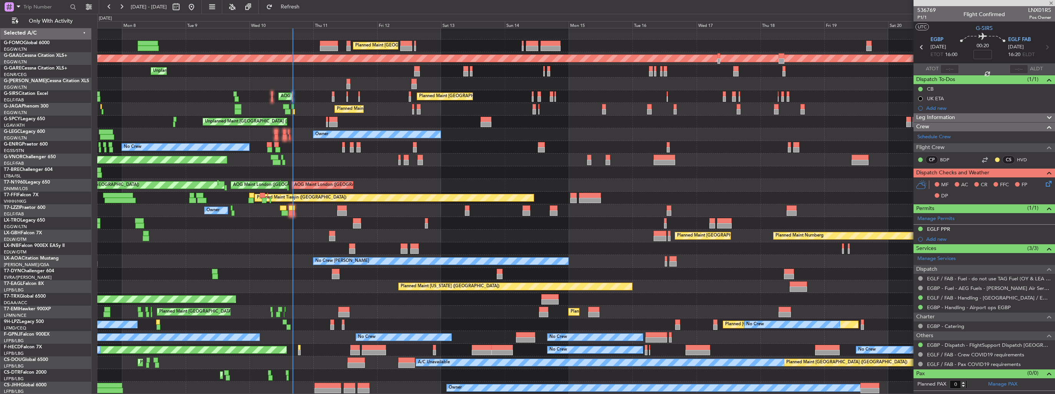
type input "-00:05"
type input "8"
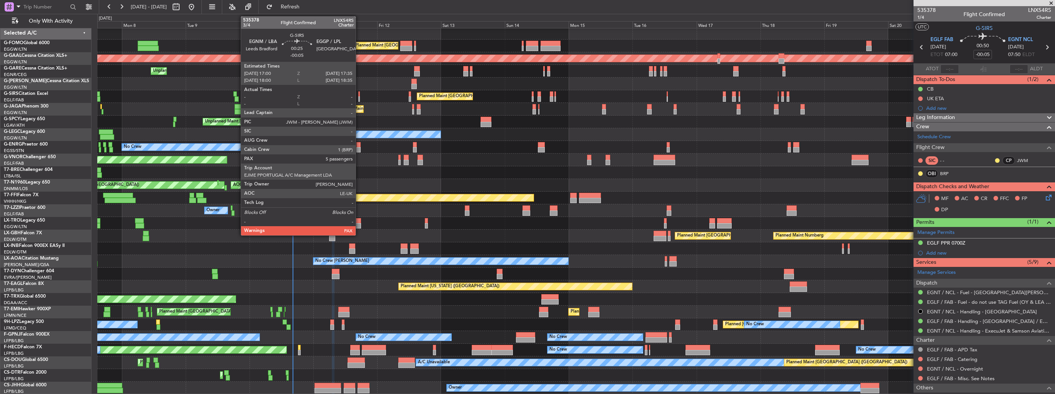
click at [359, 98] on div at bounding box center [359, 98] width 2 height 5
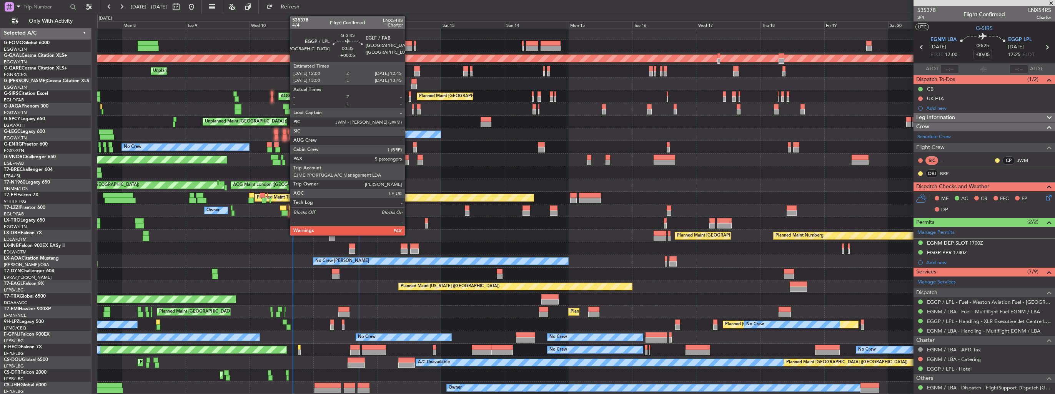
click at [409, 93] on div at bounding box center [410, 93] width 2 height 5
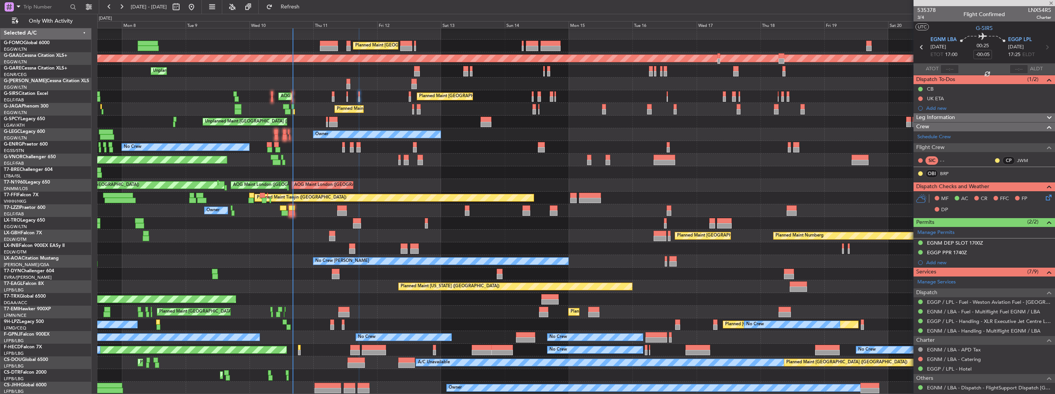
type input "+00:05"
click at [302, 5] on span "Refresh" at bounding box center [290, 6] width 32 height 5
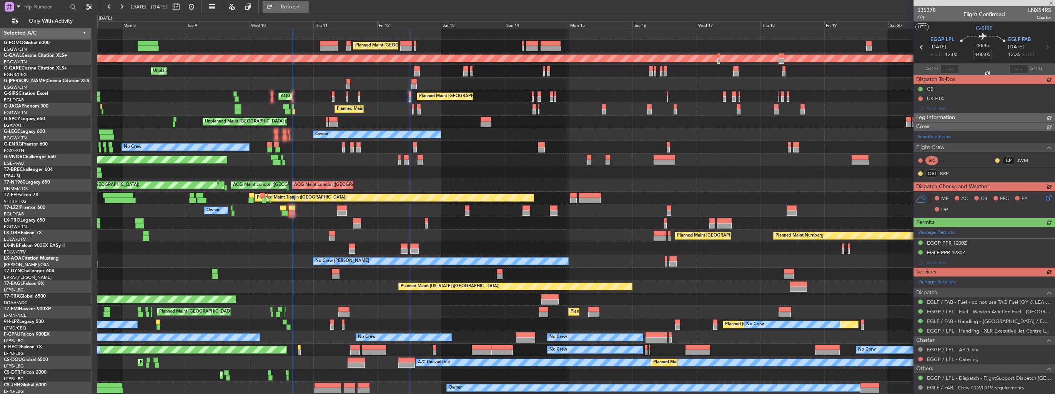
type input "5"
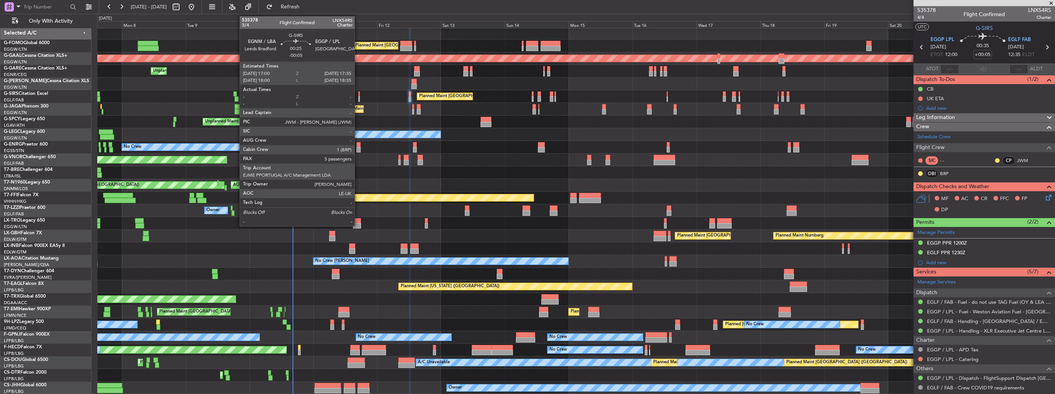
click at [358, 93] on div at bounding box center [359, 93] width 2 height 5
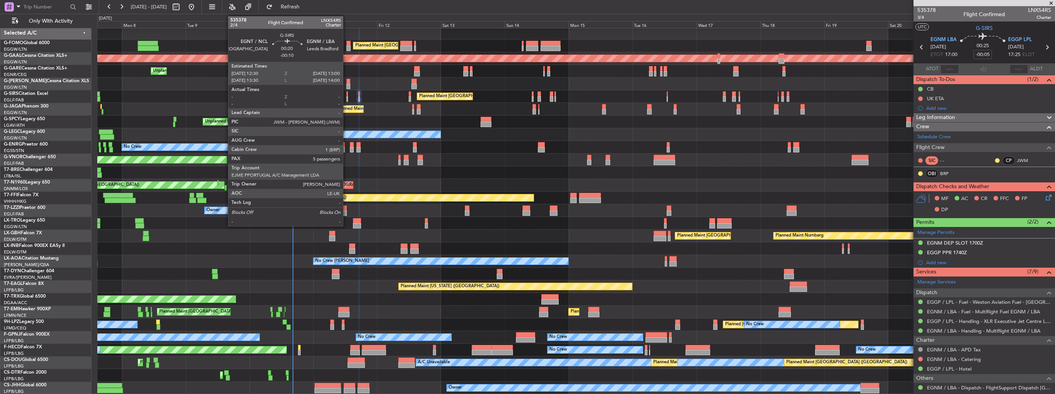
click at [346, 98] on div at bounding box center [347, 98] width 2 height 5
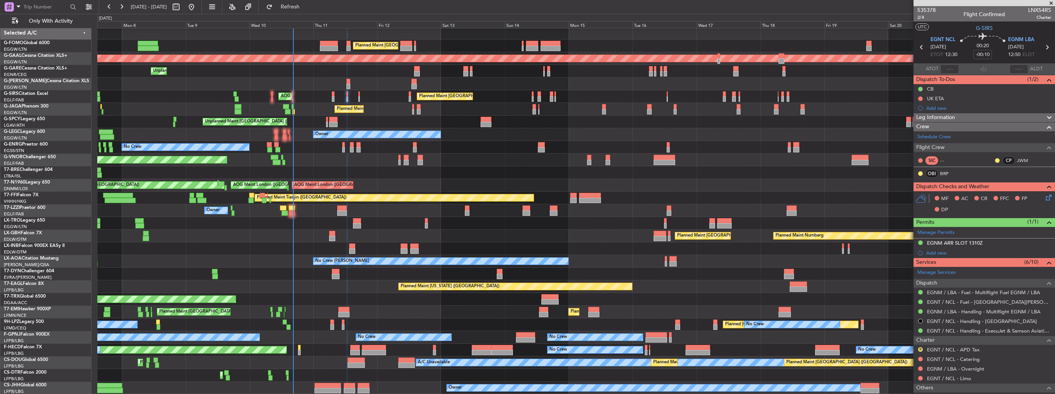
click at [710, 159] on div "Planned Maint [GEOGRAPHIC_DATA] ([GEOGRAPHIC_DATA])" at bounding box center [575, 160] width 957 height 13
click at [951, 27] on section "UTC G-SIRS" at bounding box center [983, 28] width 141 height 12
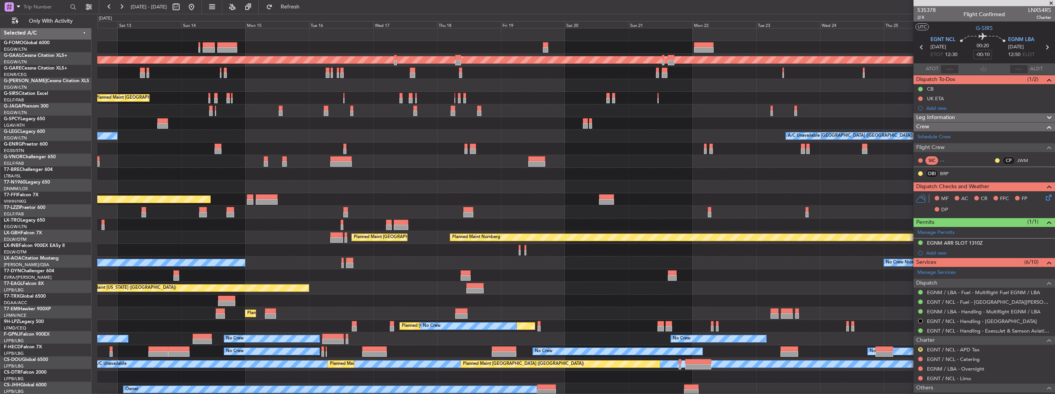
click at [437, 190] on div "AOG Maint London ([GEOGRAPHIC_DATA]) AOG Maint [GEOGRAPHIC_DATA] ([GEOGRAPHIC_D…" at bounding box center [575, 187] width 957 height 13
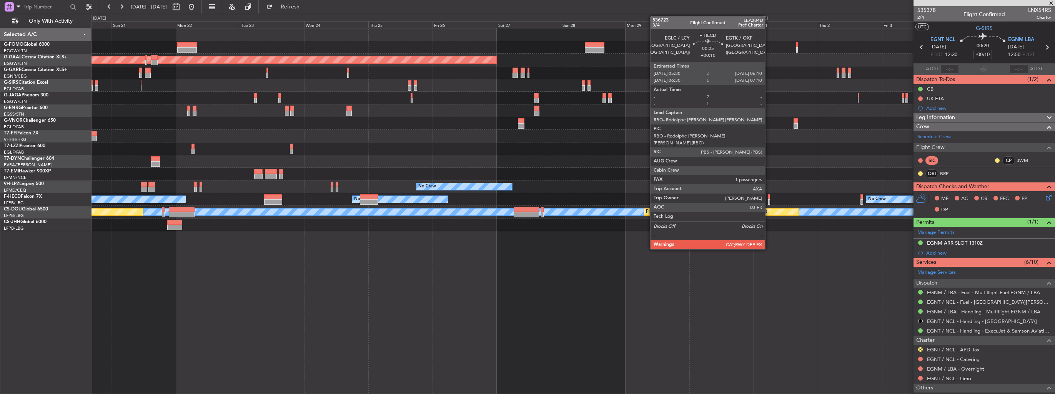
click at [769, 198] on div at bounding box center [769, 197] width 2 height 5
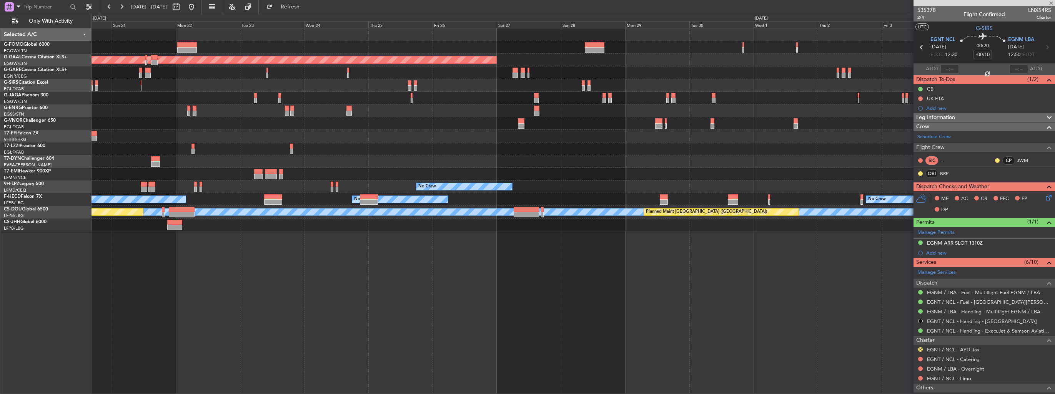
type input "+00:10"
type input "1"
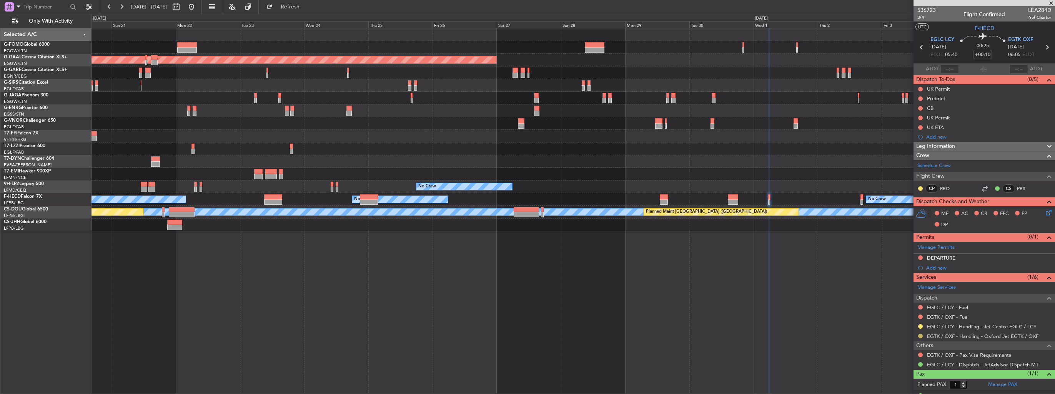
click at [920, 336] on button at bounding box center [920, 336] width 5 height 5
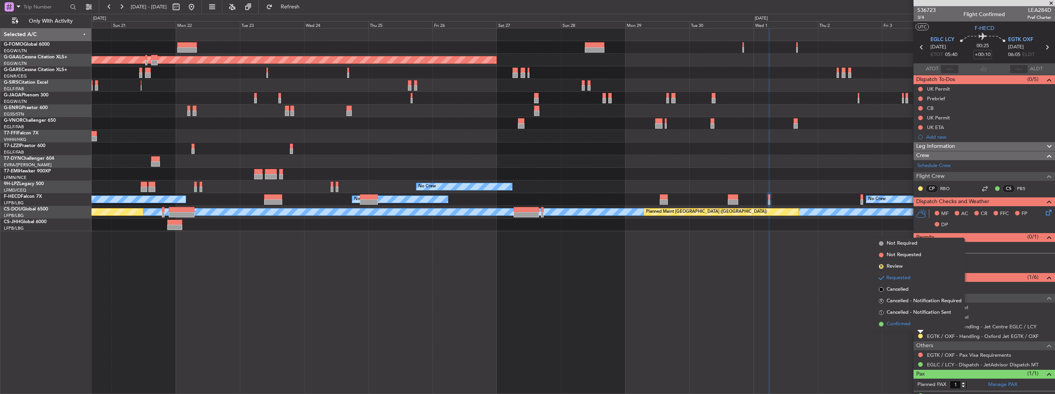
click at [913, 327] on li "Confirmed" at bounding box center [920, 325] width 89 height 12
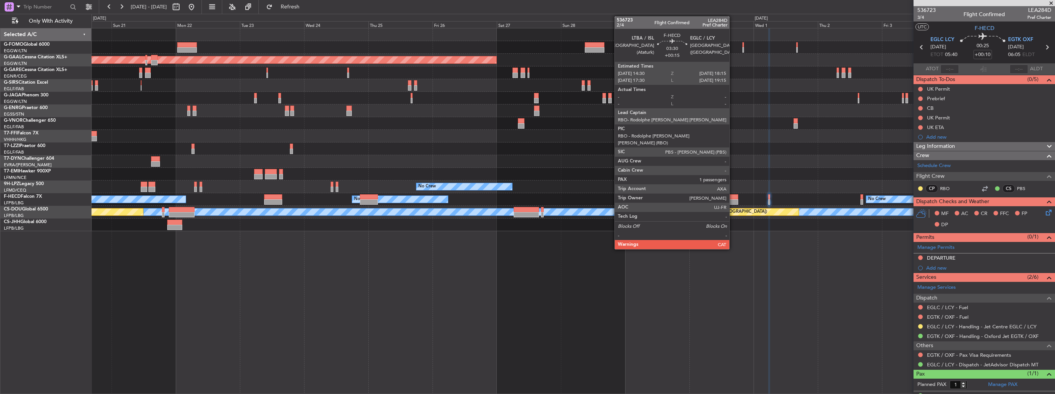
click at [733, 200] on div at bounding box center [733, 202] width 10 height 5
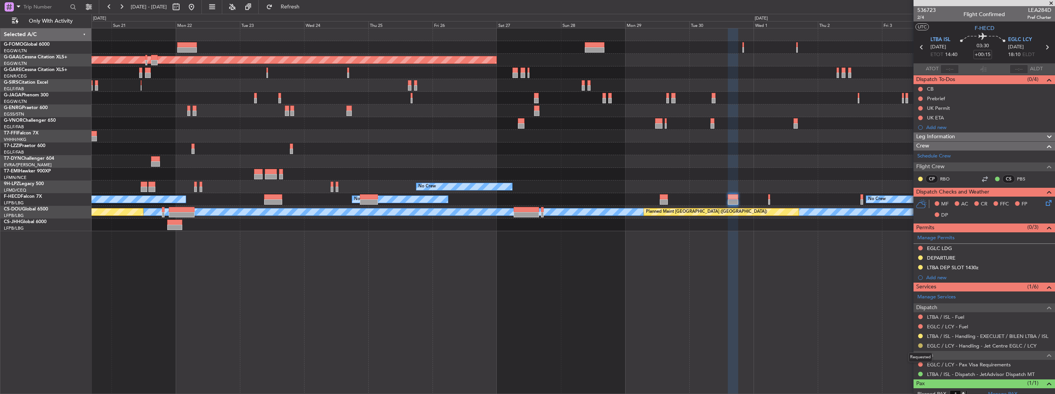
click at [920, 345] on button at bounding box center [920, 346] width 5 height 5
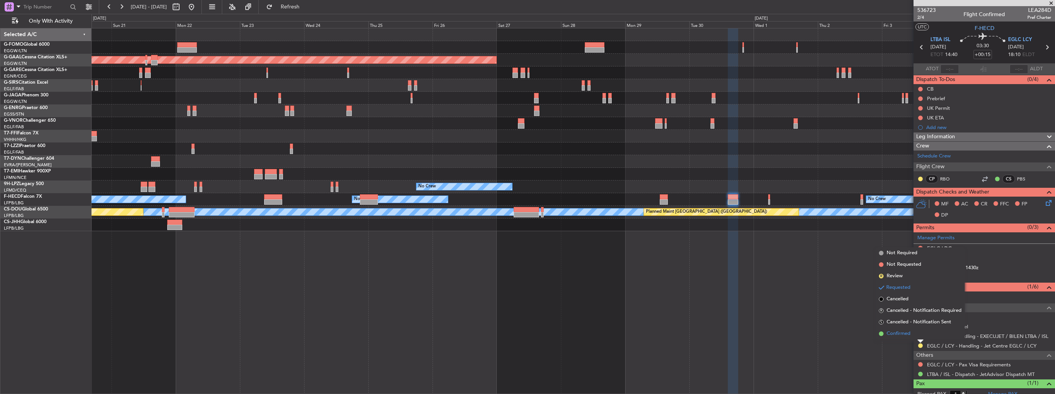
click at [902, 334] on span "Confirmed" at bounding box center [899, 334] width 24 height 8
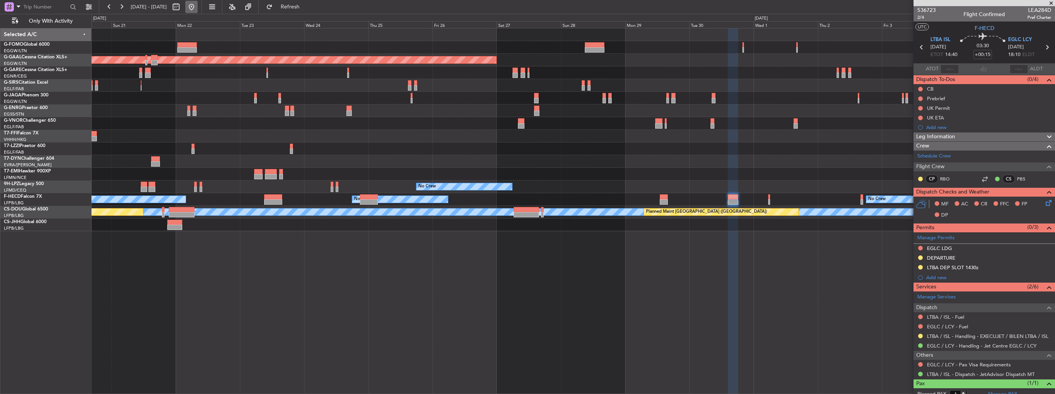
click at [198, 3] on button at bounding box center [191, 7] width 12 height 12
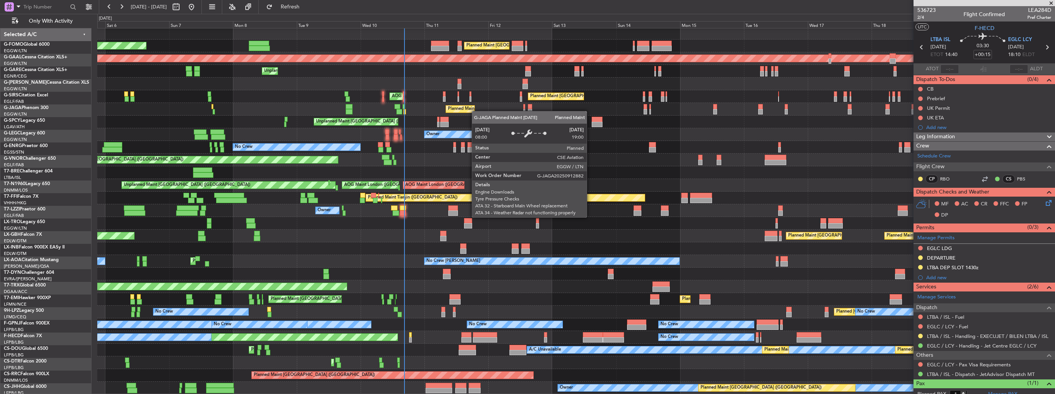
scroll to position [2, 0]
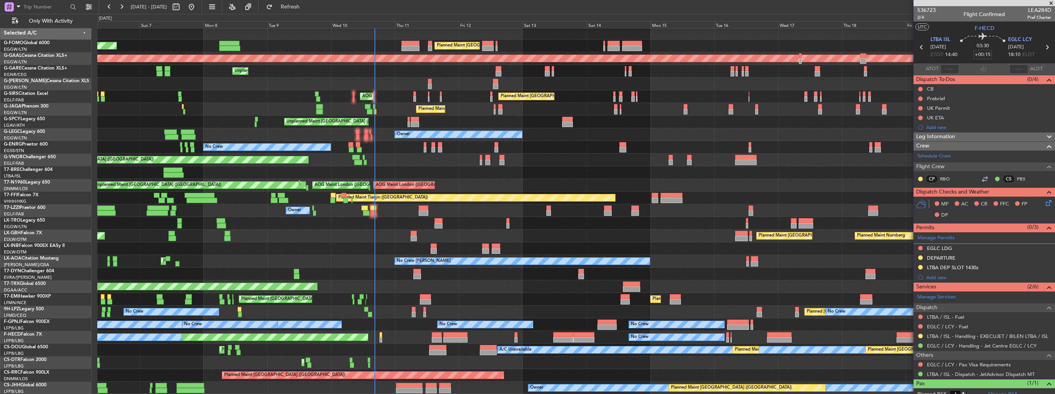
click at [446, 89] on div "Planned Maint [GEOGRAPHIC_DATA] ([GEOGRAPHIC_DATA]) Planned Maint [GEOGRAPHIC_D…" at bounding box center [575, 211] width 957 height 368
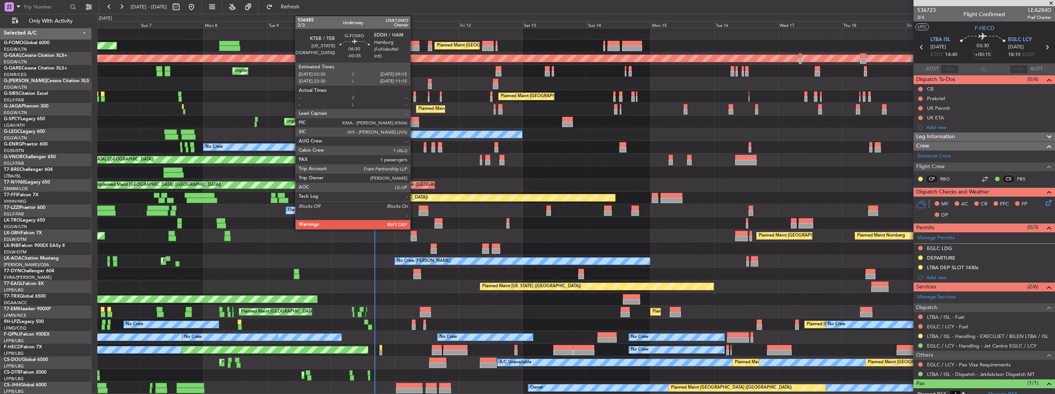
click at [414, 46] on div at bounding box center [410, 48] width 18 height 5
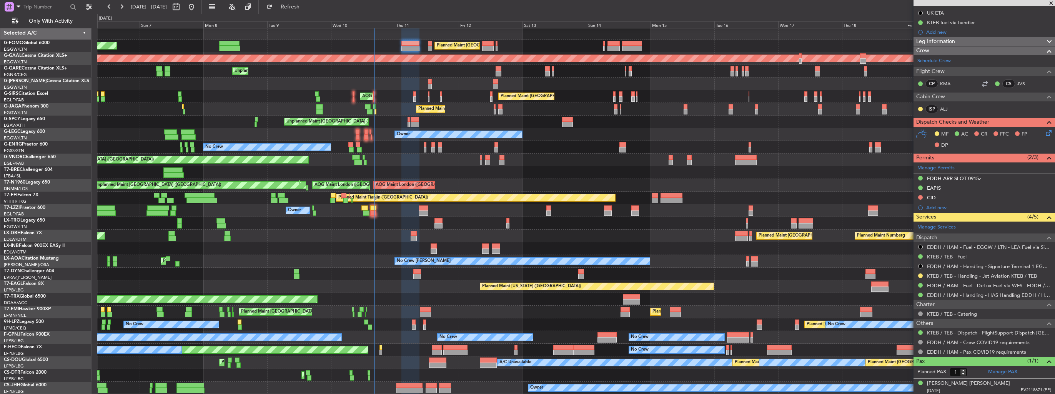
scroll to position [0, 0]
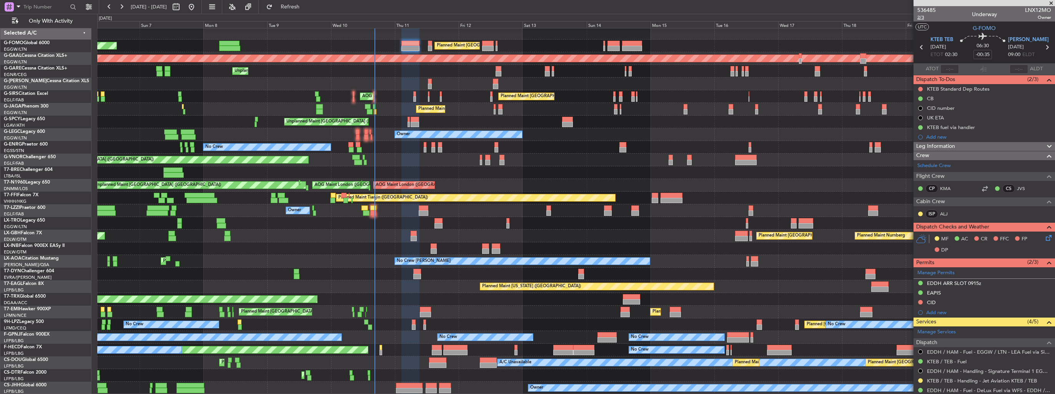
click at [921, 17] on span "2/3" at bounding box center [926, 17] width 18 height 7
click at [1044, 238] on icon at bounding box center [1047, 237] width 6 height 6
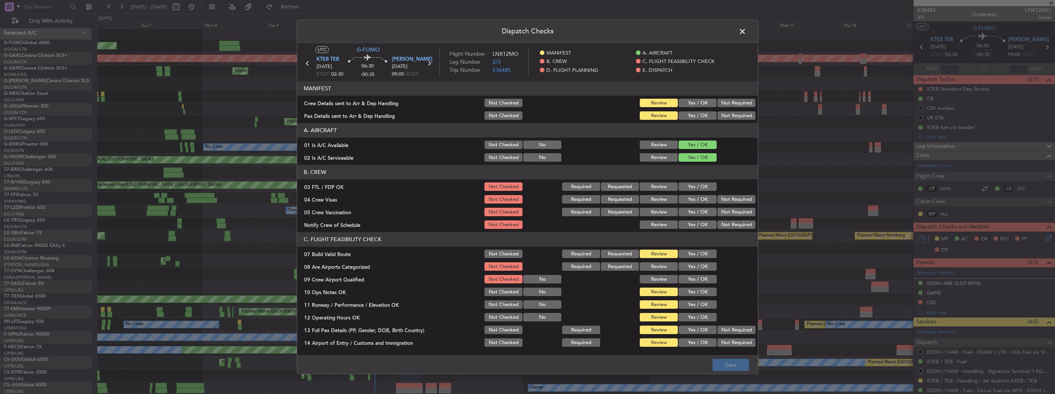
click at [683, 101] on button "Yes / OK" at bounding box center [698, 103] width 38 height 8
click at [688, 116] on button "Yes / OK" at bounding box center [698, 116] width 38 height 8
click at [735, 368] on button "Save" at bounding box center [730, 365] width 37 height 12
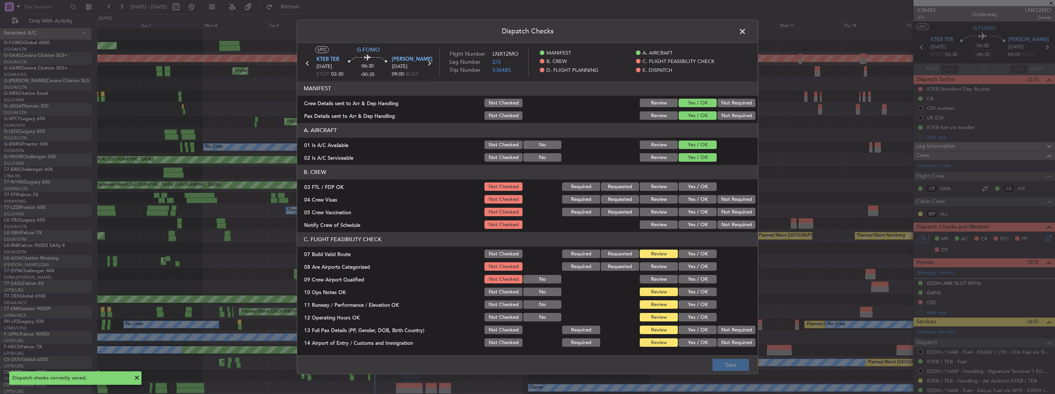
click at [746, 29] on span at bounding box center [746, 33] width 0 height 15
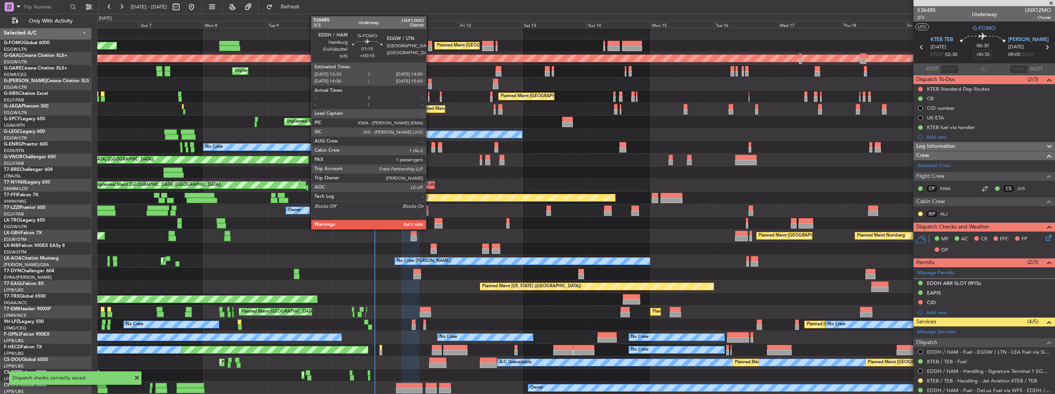
click at [429, 46] on div at bounding box center [430, 48] width 4 height 5
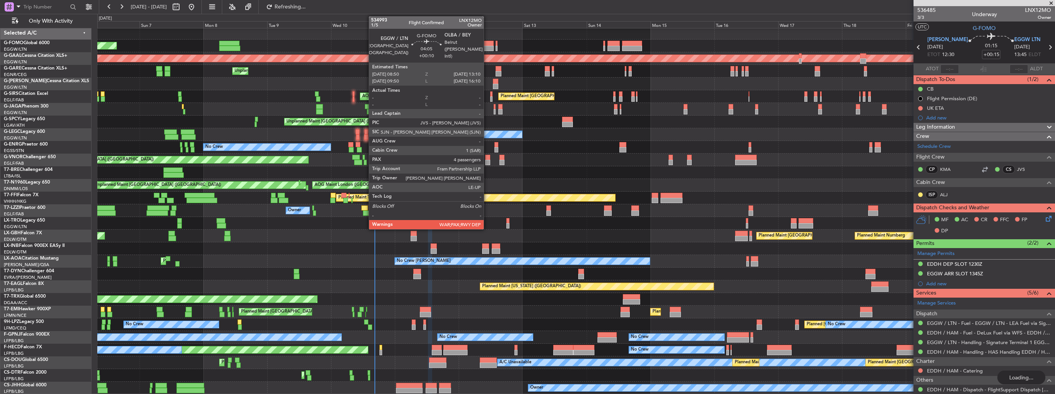
click at [487, 44] on div at bounding box center [488, 43] width 12 height 5
type input "+00:10"
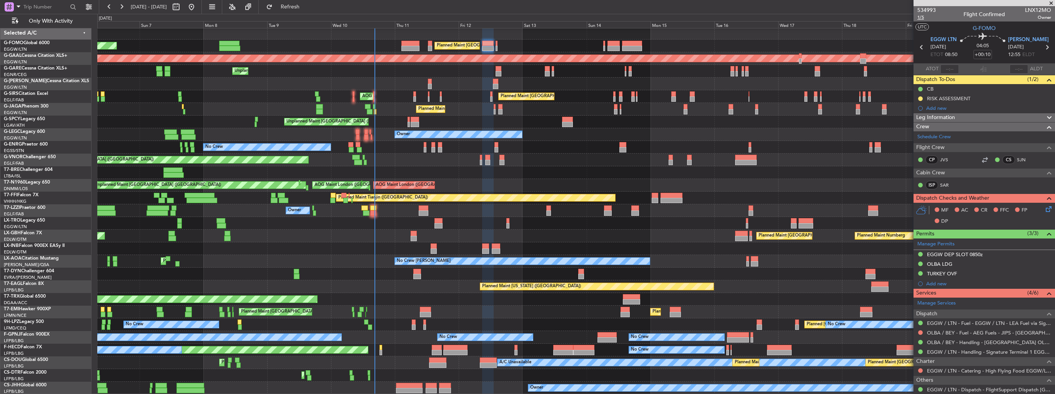
click at [920, 18] on span "1/5" at bounding box center [926, 17] width 18 height 7
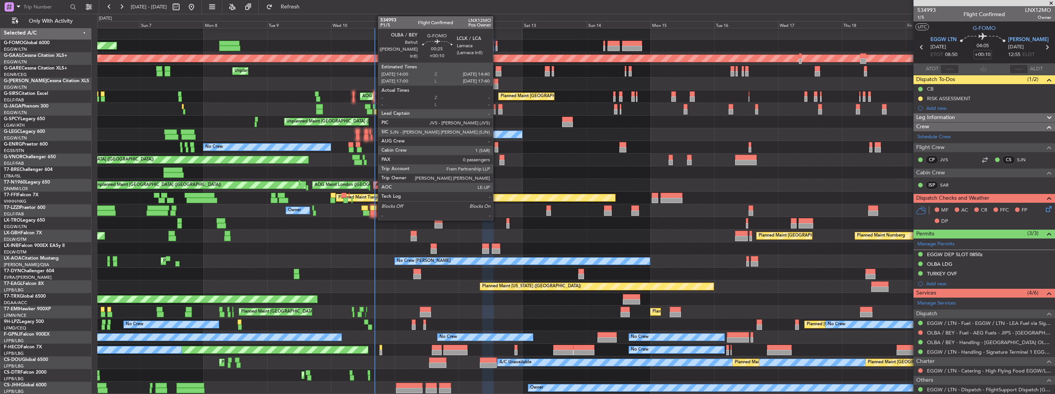
click at [496, 46] on div at bounding box center [497, 48] width 2 height 5
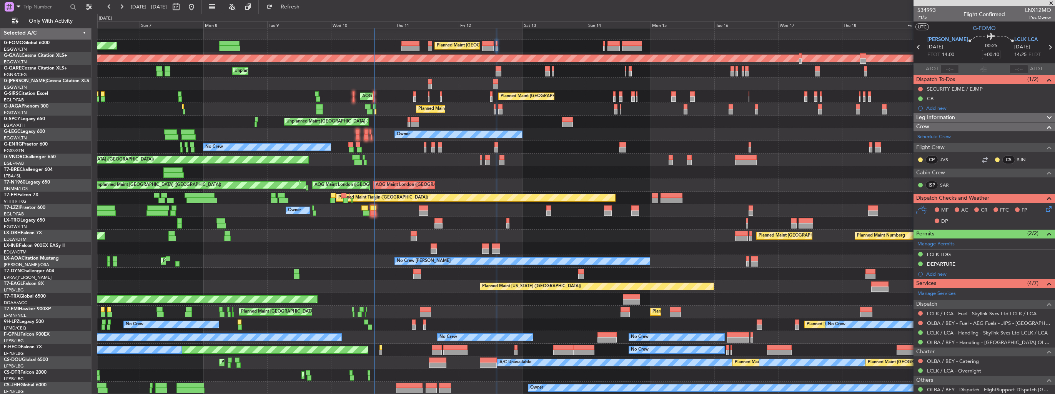
click at [1044, 207] on icon at bounding box center [1047, 208] width 6 height 6
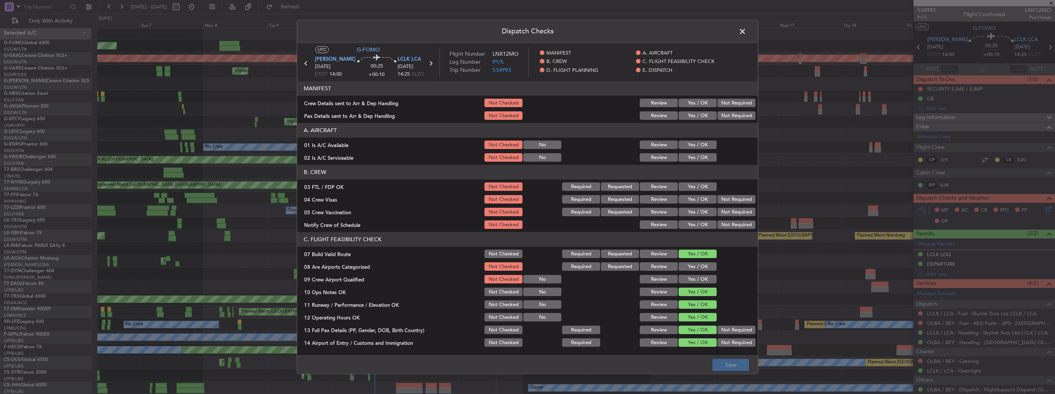
click at [689, 105] on button "Yes / OK" at bounding box center [698, 103] width 38 height 8
click at [689, 115] on button "Yes / OK" at bounding box center [698, 116] width 38 height 8
click at [745, 368] on button "Save" at bounding box center [730, 365] width 37 height 12
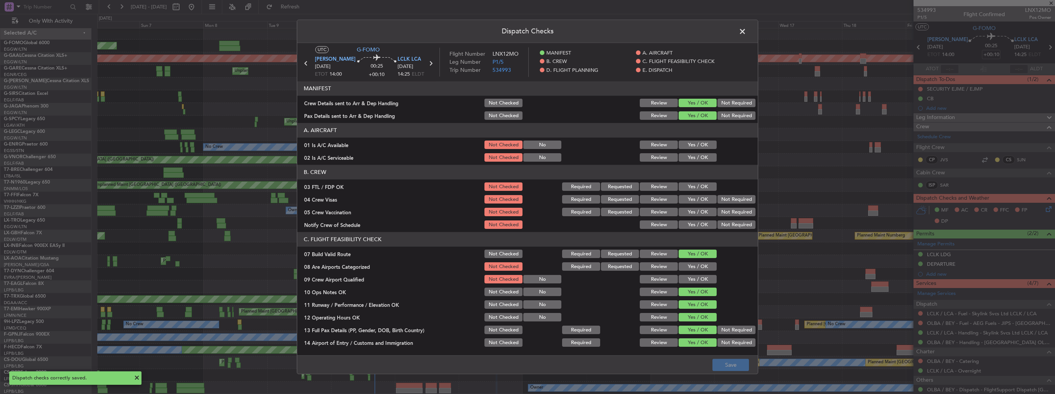
click at [746, 28] on span at bounding box center [746, 33] width 0 height 15
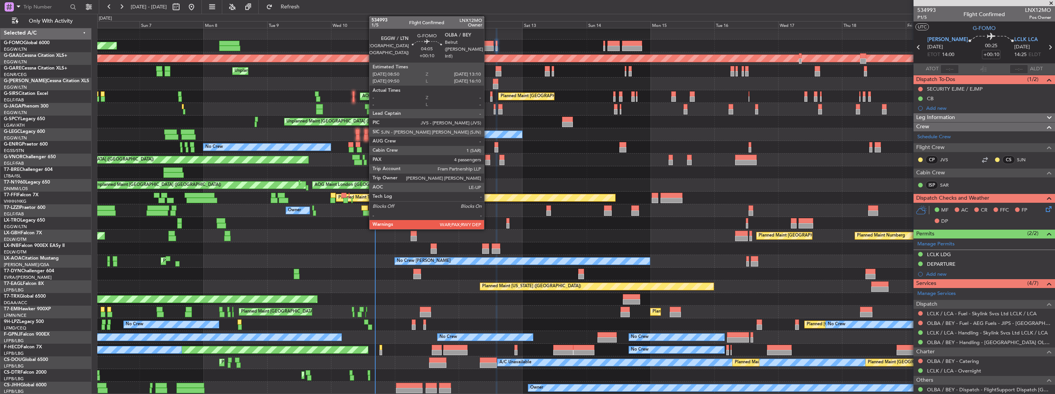
click at [487, 46] on div at bounding box center [488, 48] width 12 height 5
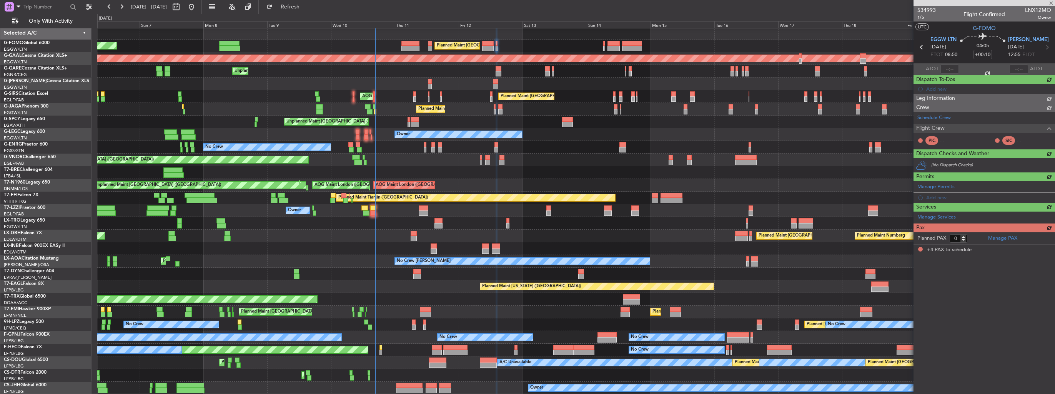
type input "4"
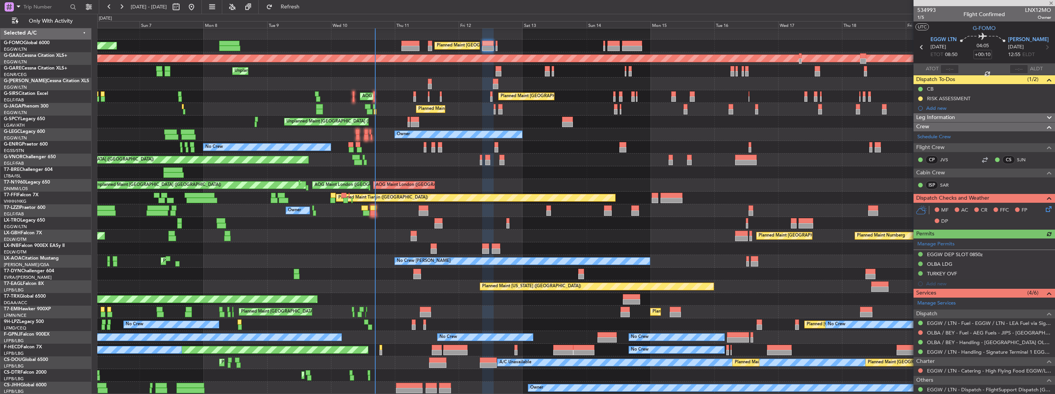
click at [1044, 205] on icon at bounding box center [1047, 208] width 6 height 6
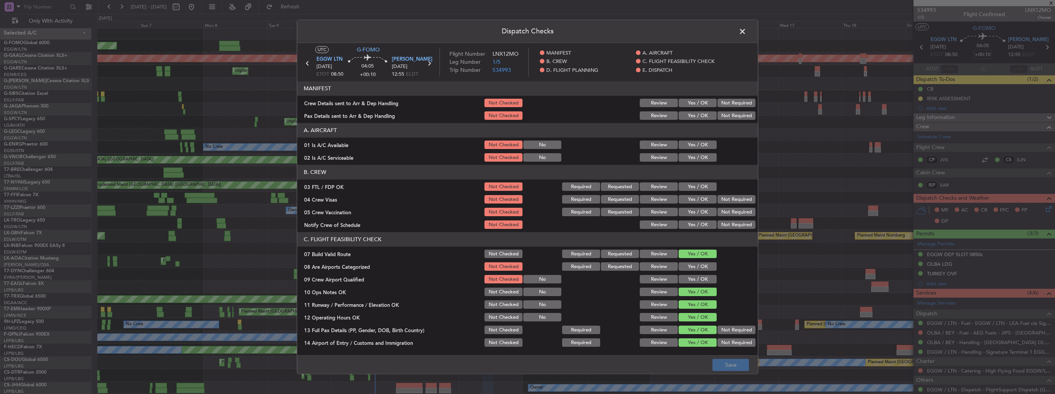
click at [695, 105] on button "Yes / OK" at bounding box center [698, 103] width 38 height 8
click at [695, 116] on button "Yes / OK" at bounding box center [698, 116] width 38 height 8
click at [727, 366] on button "Save" at bounding box center [730, 365] width 37 height 12
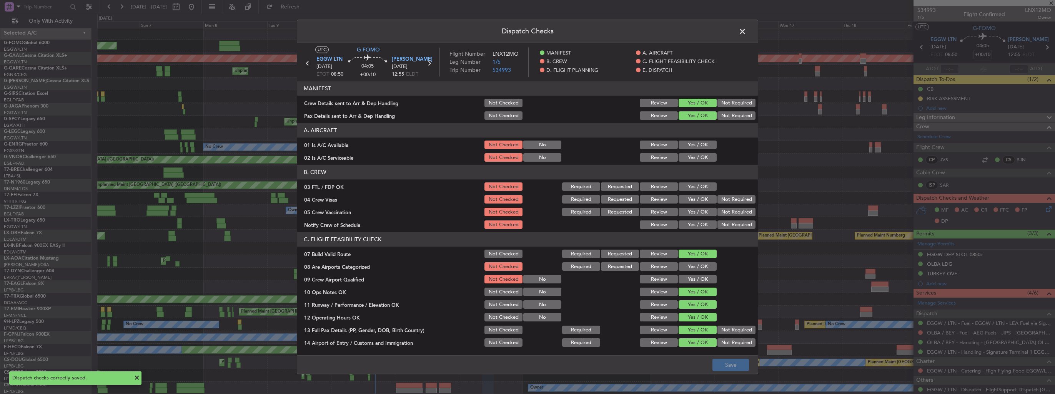
drag, startPoint x: 687, startPoint y: 264, endPoint x: 688, endPoint y: 274, distance: 10.4
click at [687, 264] on button "Yes / OK" at bounding box center [698, 267] width 38 height 8
click at [688, 274] on div "Yes / OK" at bounding box center [696, 279] width 39 height 11
click at [691, 282] on button "Yes / OK" at bounding box center [698, 280] width 38 height 8
click at [727, 364] on button "Save" at bounding box center [730, 365] width 37 height 12
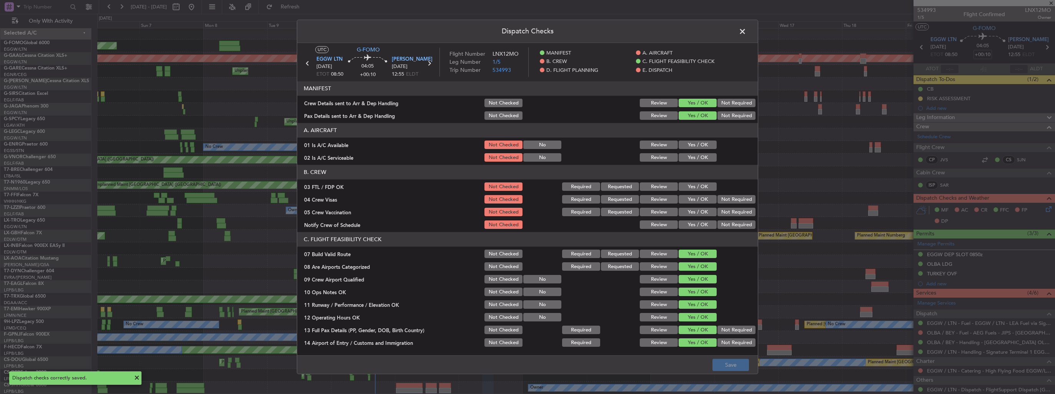
click at [746, 29] on span at bounding box center [746, 33] width 0 height 15
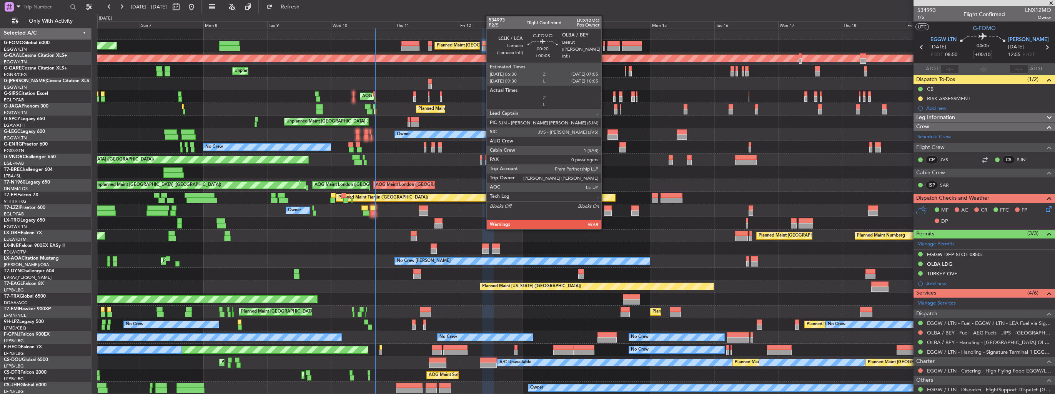
click at [605, 47] on div at bounding box center [604, 48] width 2 height 5
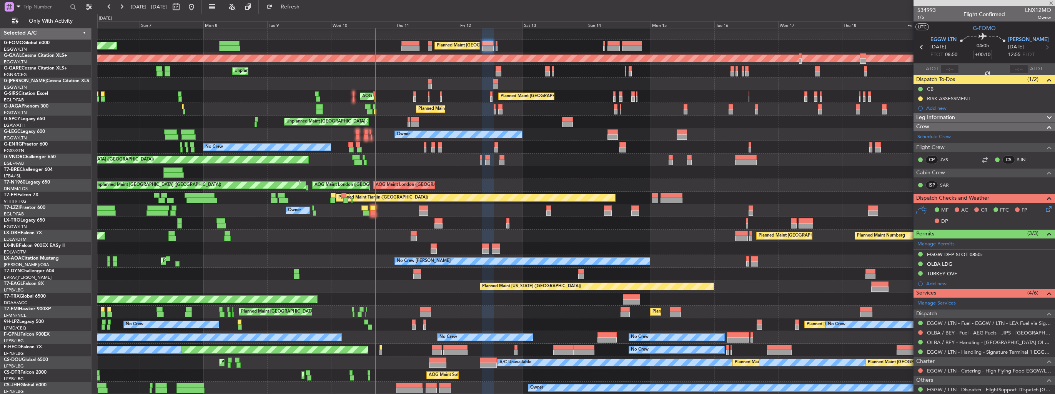
type input "+00:05"
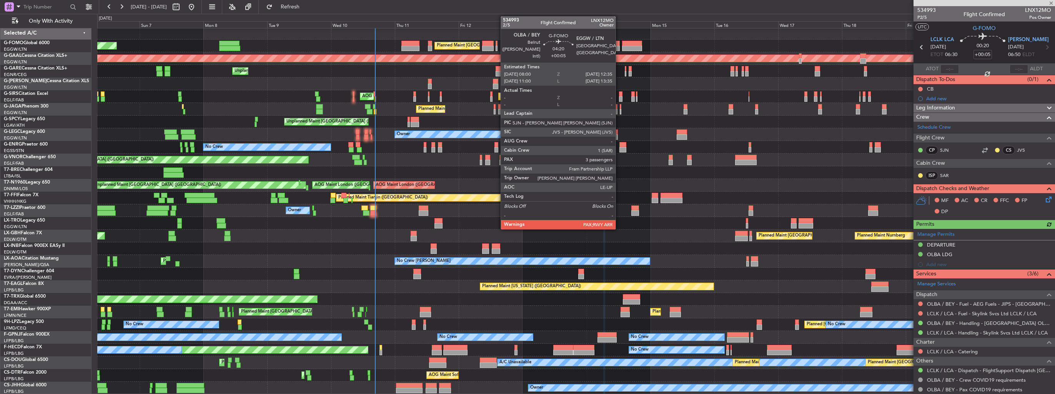
click at [619, 46] on div at bounding box center [613, 48] width 12 height 5
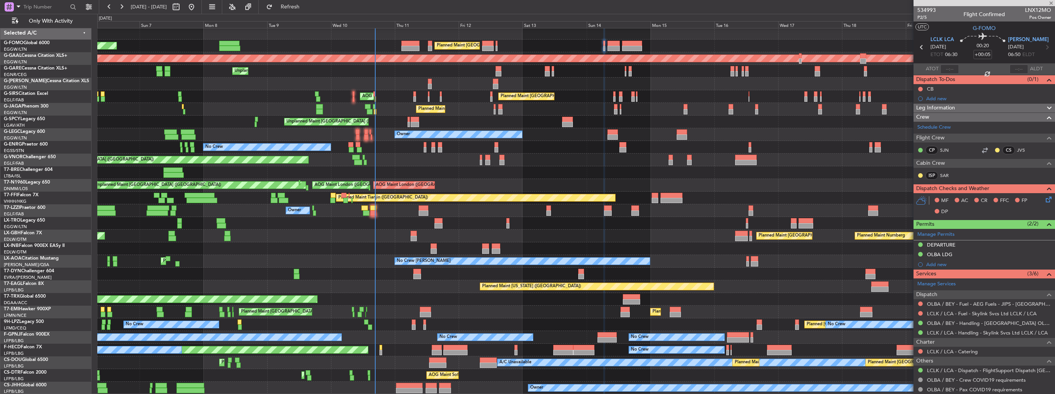
type input "3"
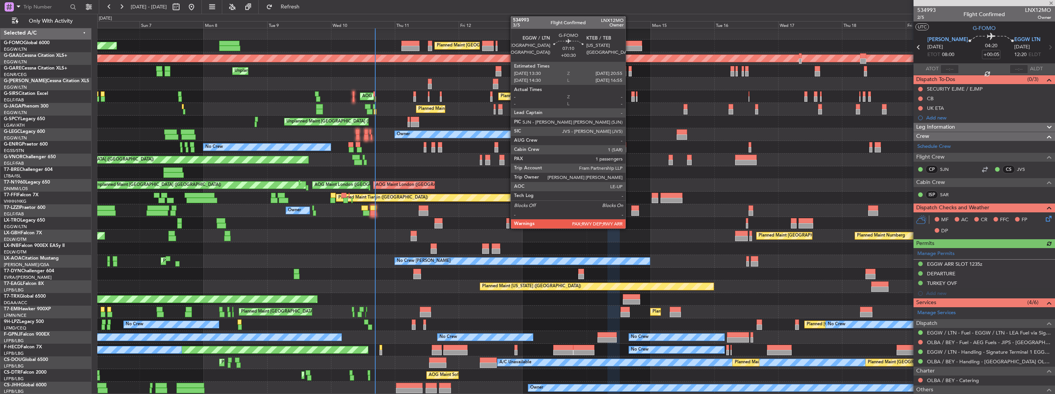
click at [629, 47] on div at bounding box center [632, 48] width 20 height 5
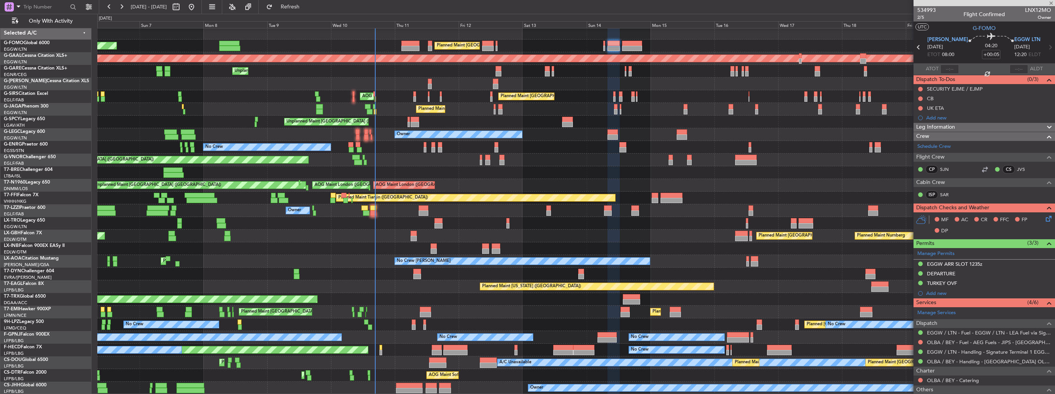
type input "+00:30"
type input "1"
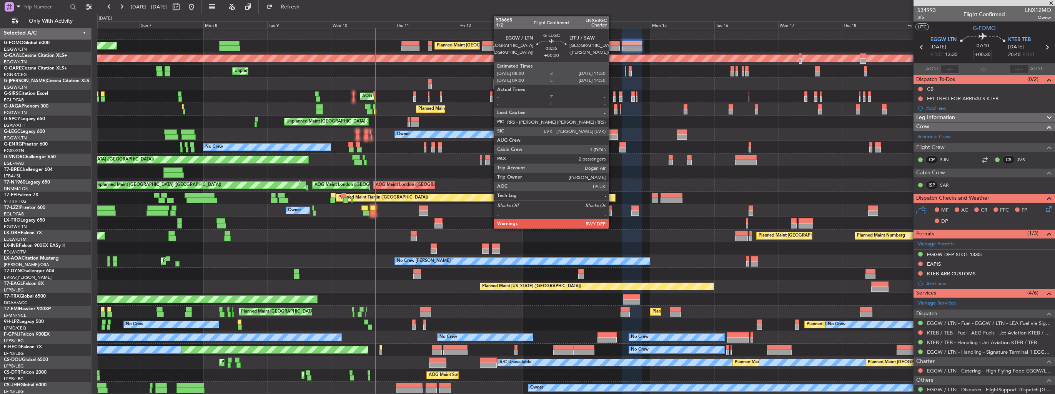
click at [612, 135] on div at bounding box center [612, 137] width 10 height 5
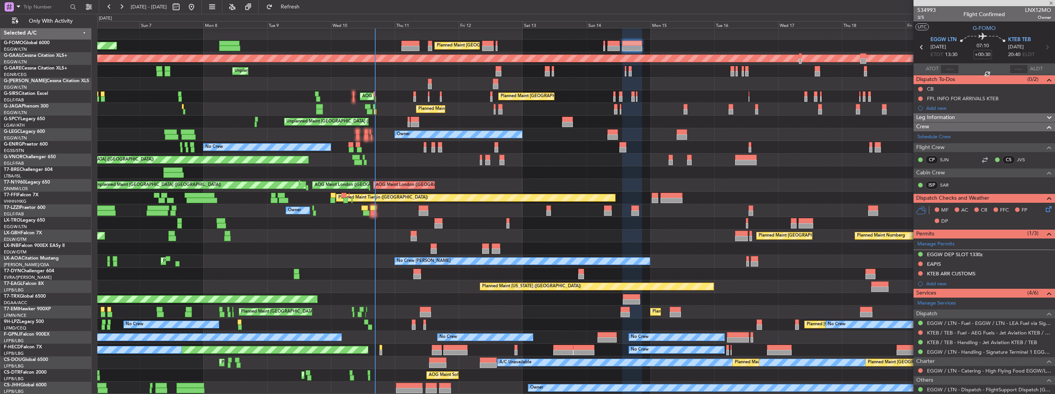
type input "2"
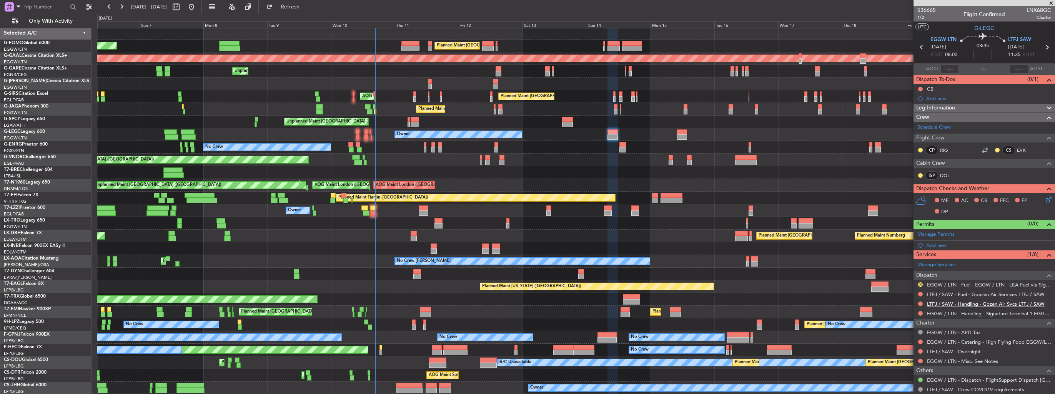
click at [955, 302] on link "LTFJ / SAW - Handling - Gozen Air Svcs LTFJ / SAW" at bounding box center [986, 304] width 118 height 7
click at [924, 247] on div "Add new" at bounding box center [983, 246] width 141 height 10
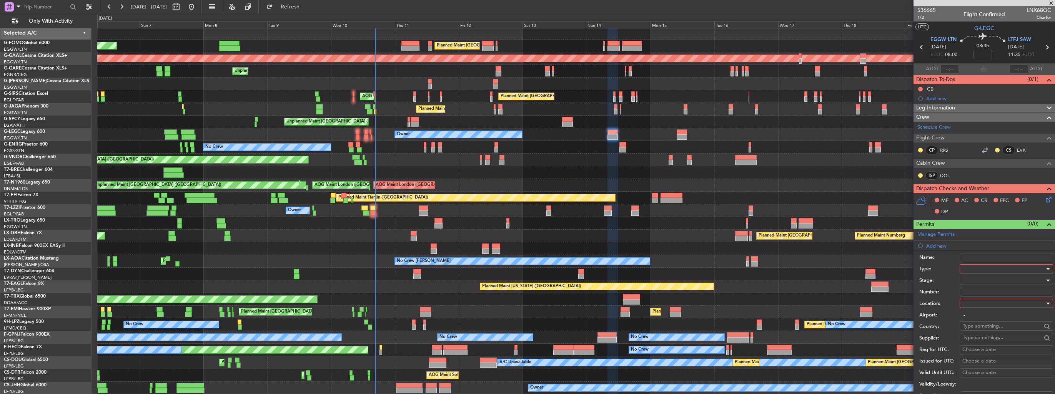
click at [973, 270] on div at bounding box center [1004, 269] width 82 height 12
click at [993, 338] on span "Slot" at bounding box center [1003, 342] width 81 height 12
click at [993, 304] on div at bounding box center [1004, 304] width 82 height 12
click at [996, 315] on span "Departure" at bounding box center [1003, 319] width 81 height 12
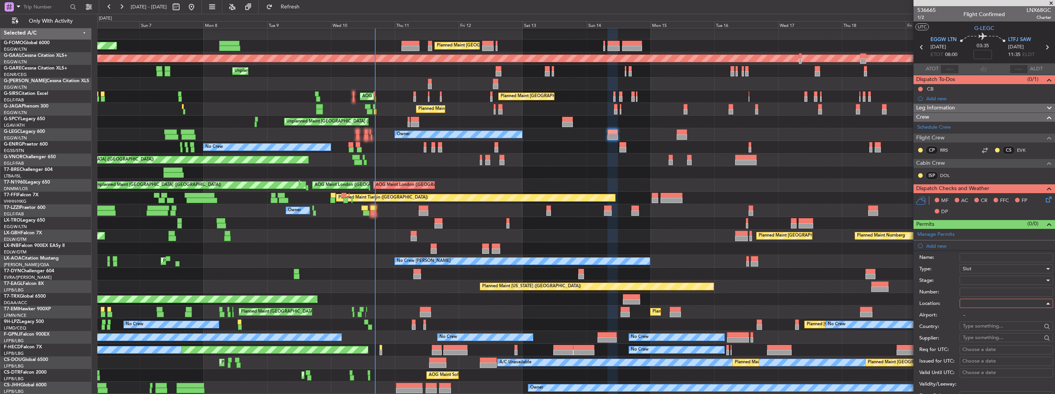
type input "EGGW / LTN"
click at [1000, 283] on div at bounding box center [1004, 281] width 82 height 12
click at [1000, 330] on span "Requested" at bounding box center [1003, 330] width 81 height 12
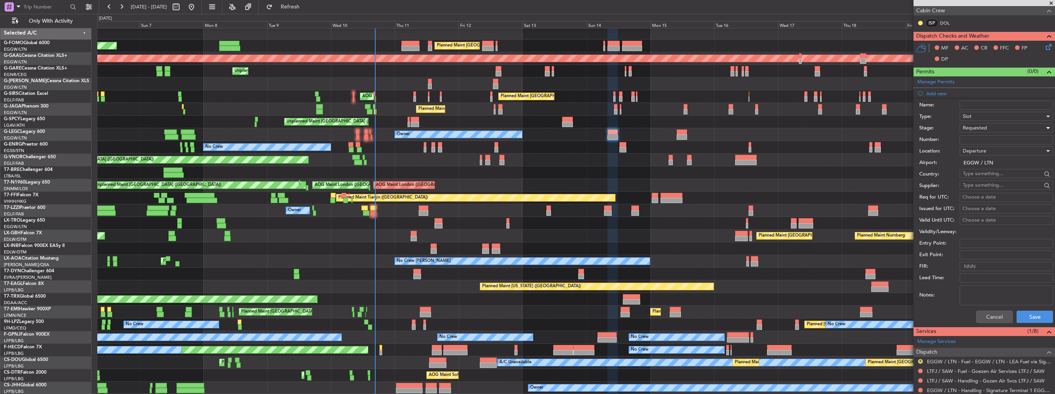
scroll to position [154, 0]
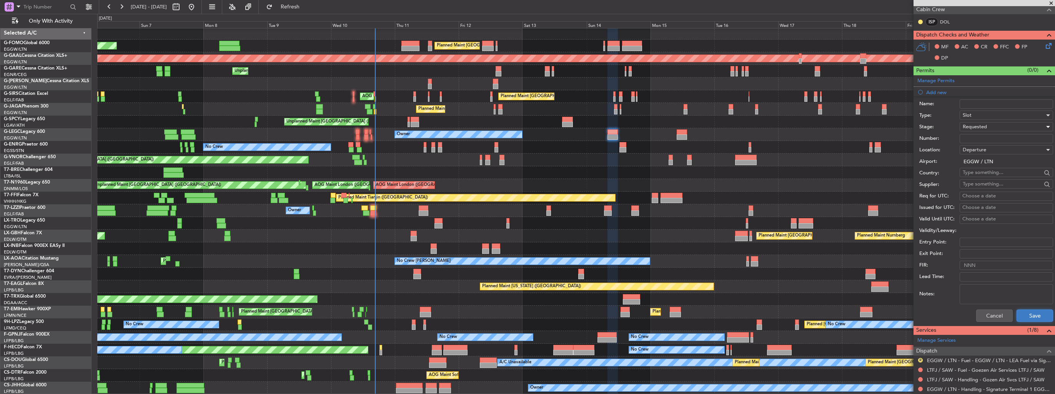
click at [1024, 311] on button "Save" at bounding box center [1034, 316] width 37 height 12
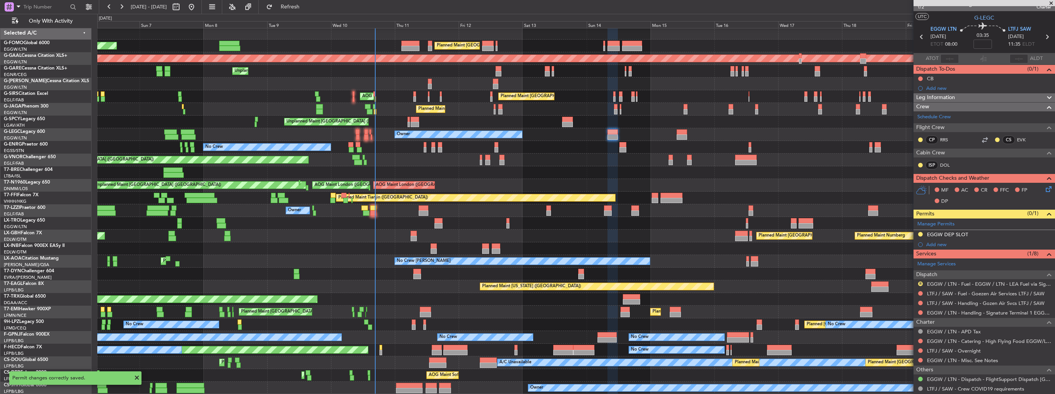
scroll to position [0, 0]
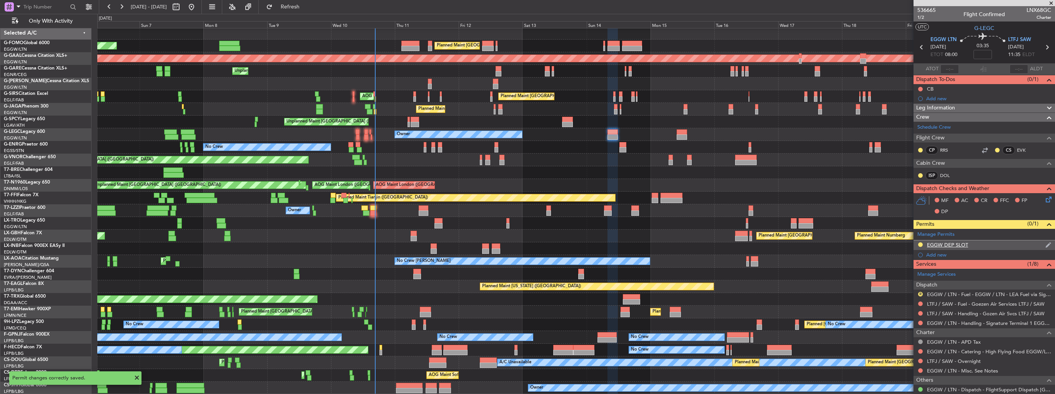
click at [1045, 246] on img at bounding box center [1048, 245] width 6 height 7
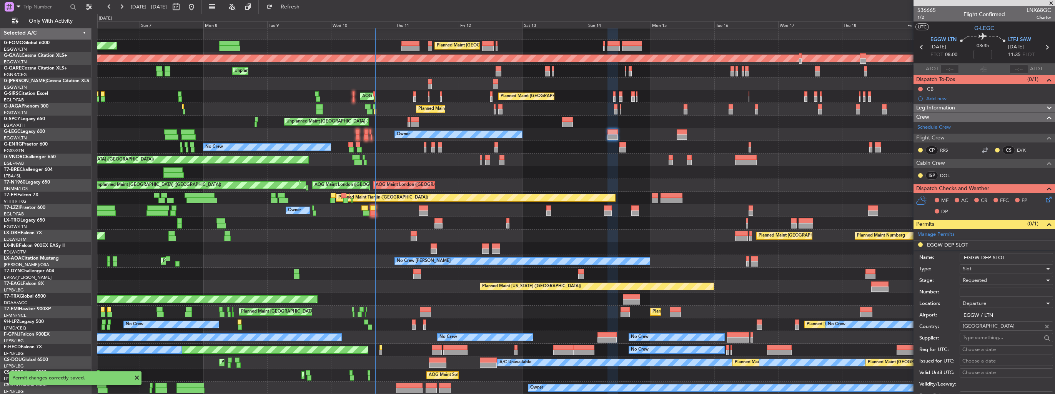
click at [1024, 258] on input "EGGW DEP SLOT" at bounding box center [1006, 257] width 93 height 9
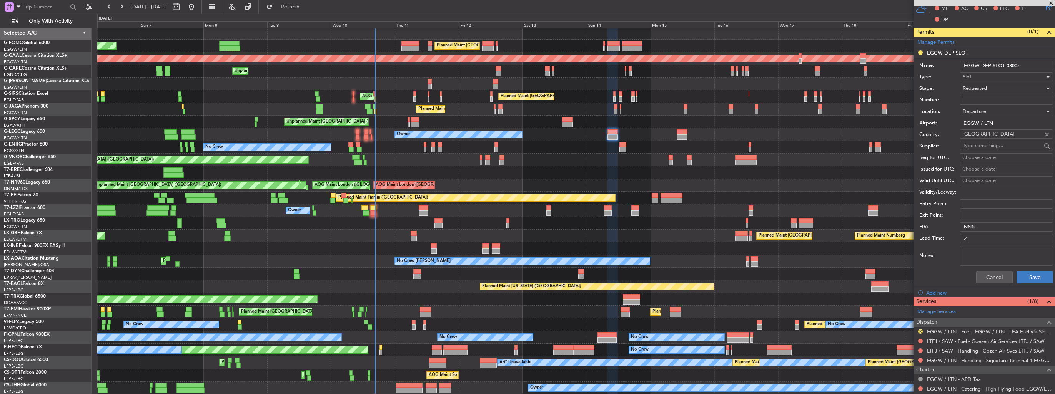
type input "EGGW DEP SLOT 0800z"
click at [1026, 277] on button "Save" at bounding box center [1034, 277] width 37 height 12
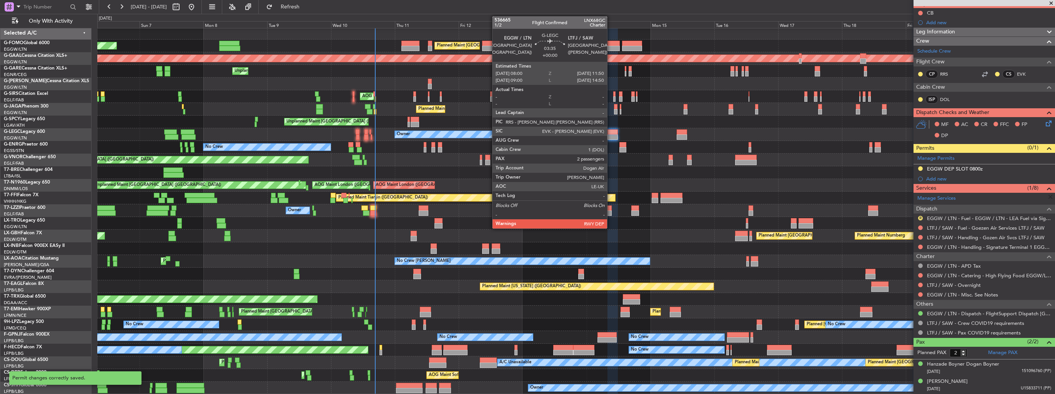
scroll to position [74, 0]
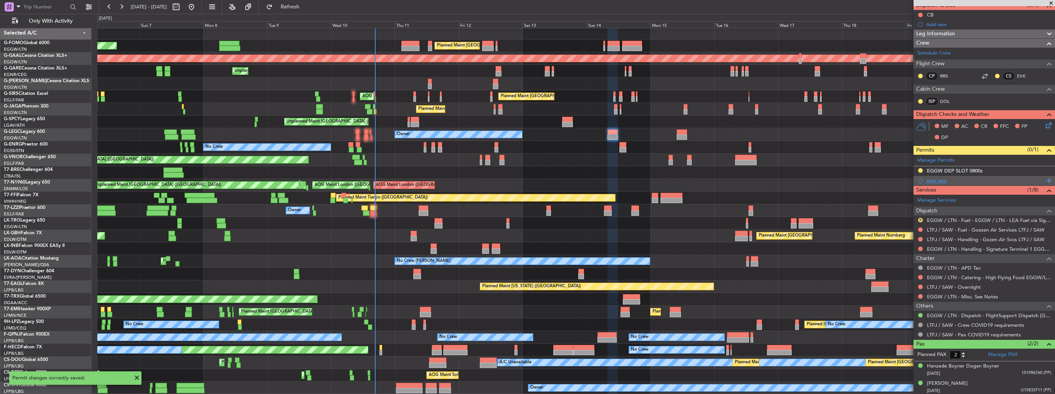
click at [927, 178] on div "Add new" at bounding box center [985, 181] width 118 height 7
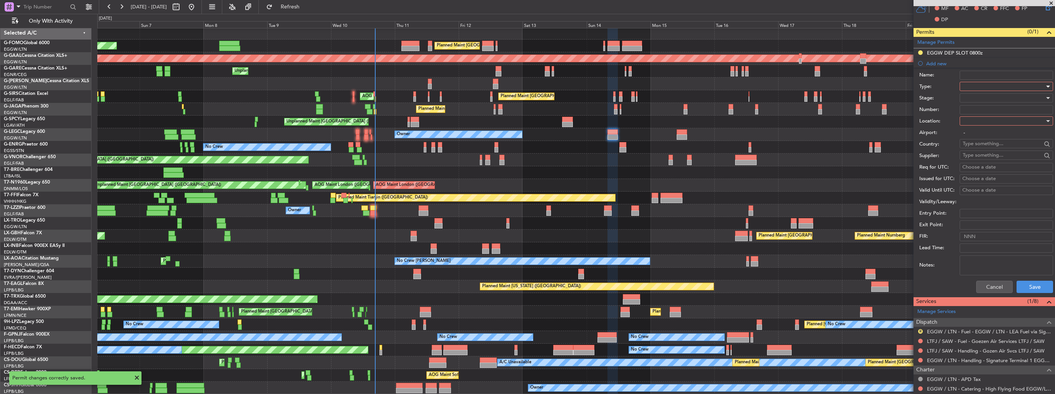
click at [981, 84] on div at bounding box center [1004, 87] width 82 height 12
click at [994, 135] on span "Landing" at bounding box center [1003, 132] width 81 height 12
click at [1000, 116] on div at bounding box center [1004, 121] width 82 height 12
click at [993, 158] on span "Arrival" at bounding box center [1003, 159] width 81 height 12
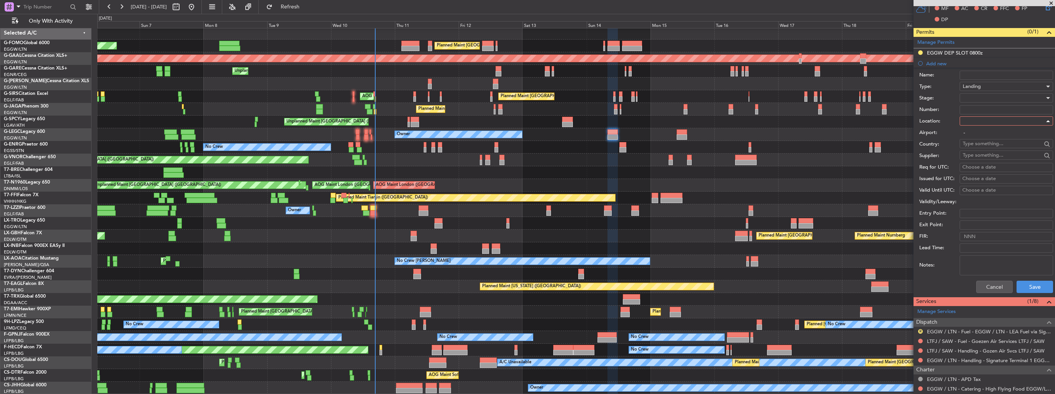
type input "LTFJ / SAW"
click at [1001, 98] on div at bounding box center [1004, 98] width 82 height 12
click at [998, 142] on span "Requested" at bounding box center [1003, 148] width 81 height 12
click at [1036, 284] on button "Save" at bounding box center [1034, 287] width 37 height 12
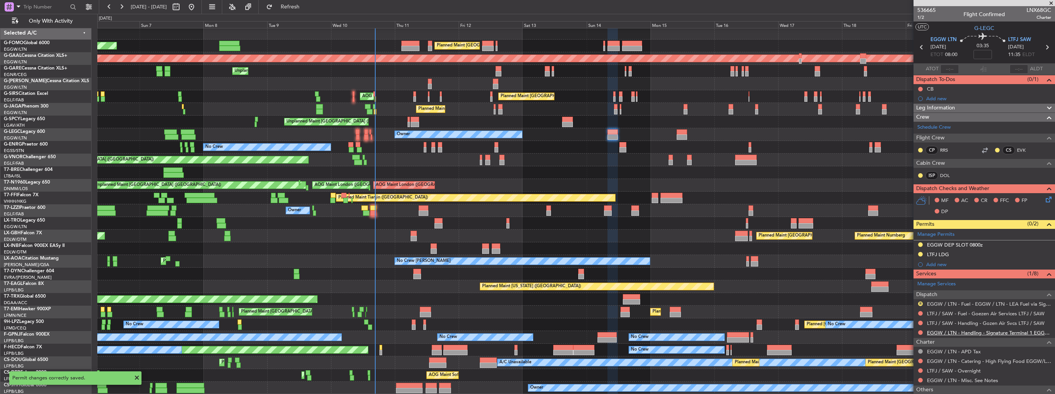
click at [940, 332] on link "EGGW / LTN - Handling - Signature Terminal 1 EGGW / LTN" at bounding box center [989, 333] width 124 height 7
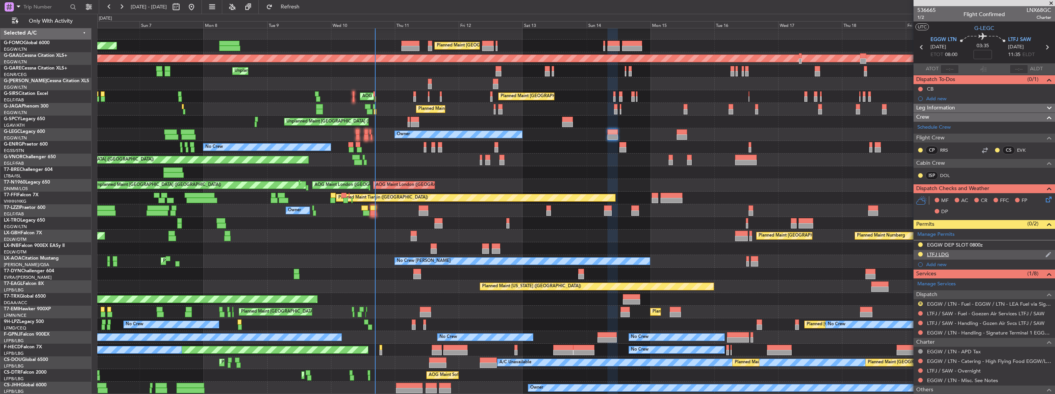
click at [1045, 256] on img at bounding box center [1048, 254] width 6 height 7
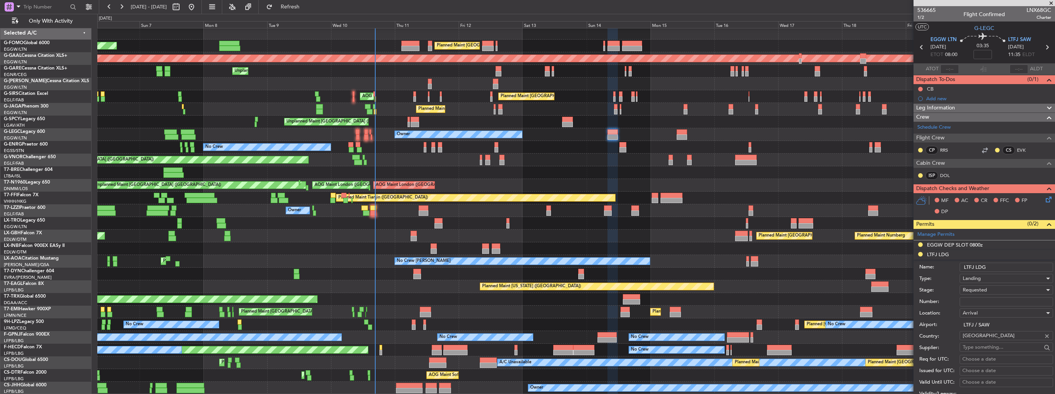
click at [1001, 298] on input "Number:" at bounding box center [1006, 302] width 93 height 9
type input "ECAC BUSINESS FLIGHT"
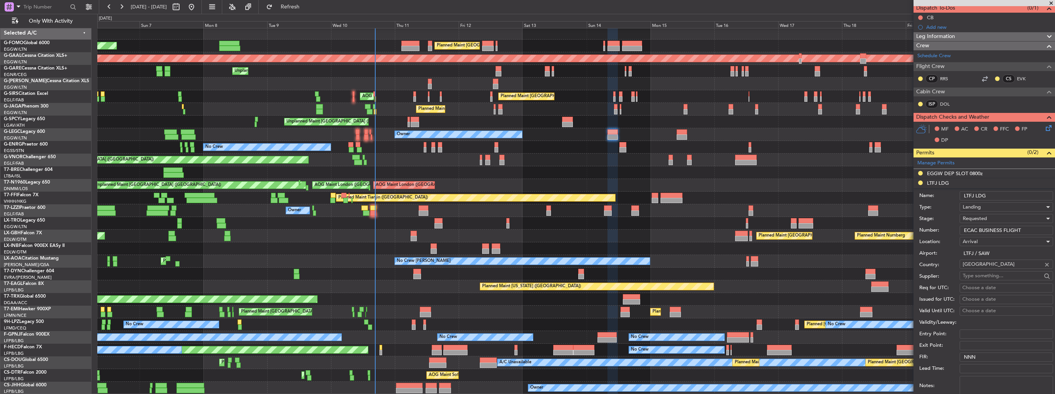
scroll to position [115, 0]
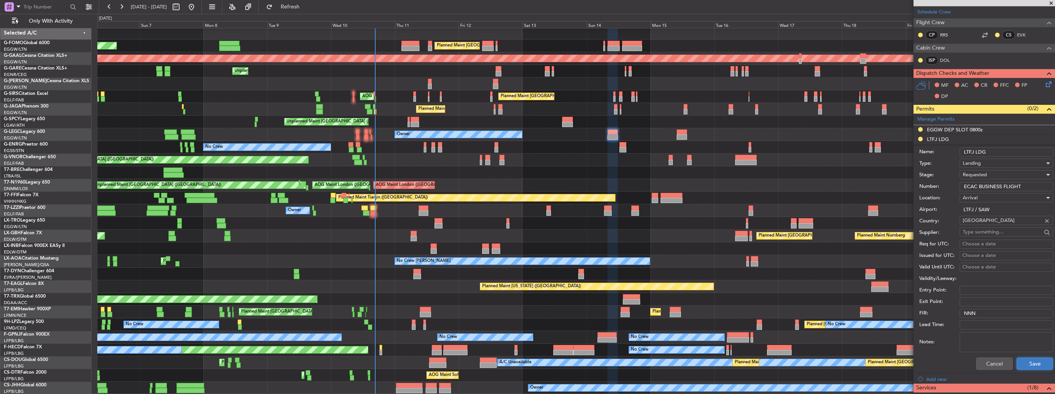
click at [1025, 361] on button "Save" at bounding box center [1034, 364] width 37 height 12
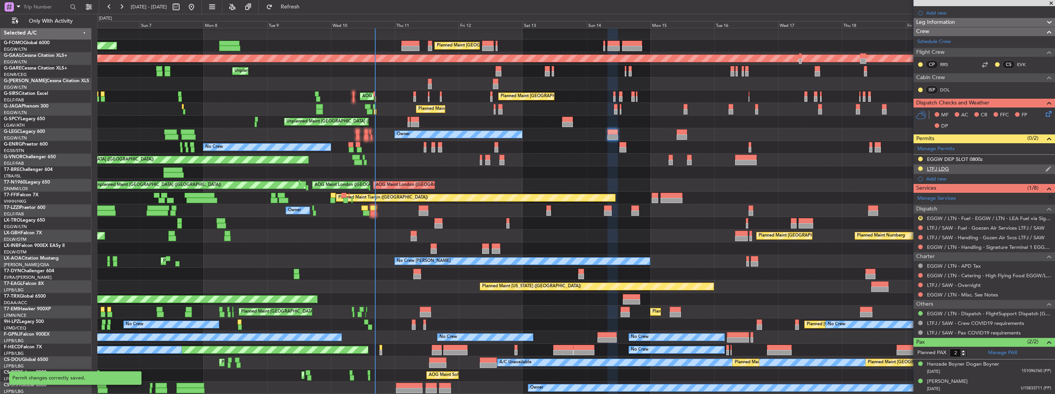
scroll to position [84, 0]
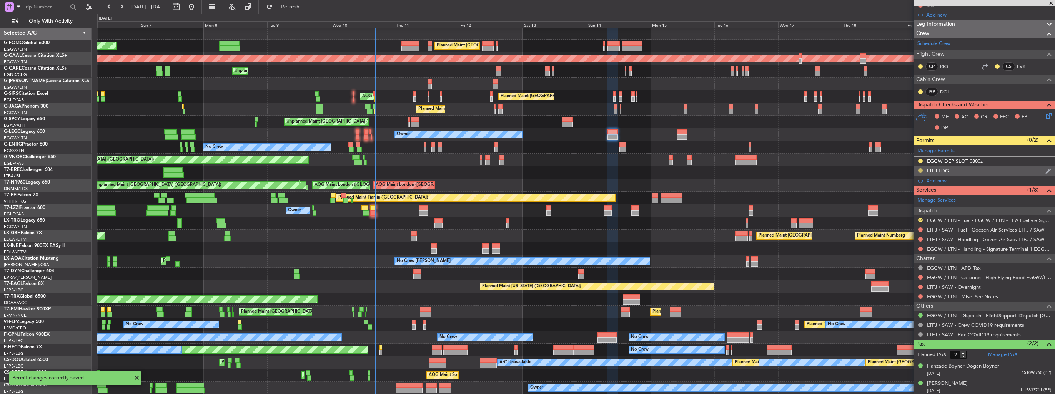
click at [919, 170] on button at bounding box center [920, 170] width 5 height 5
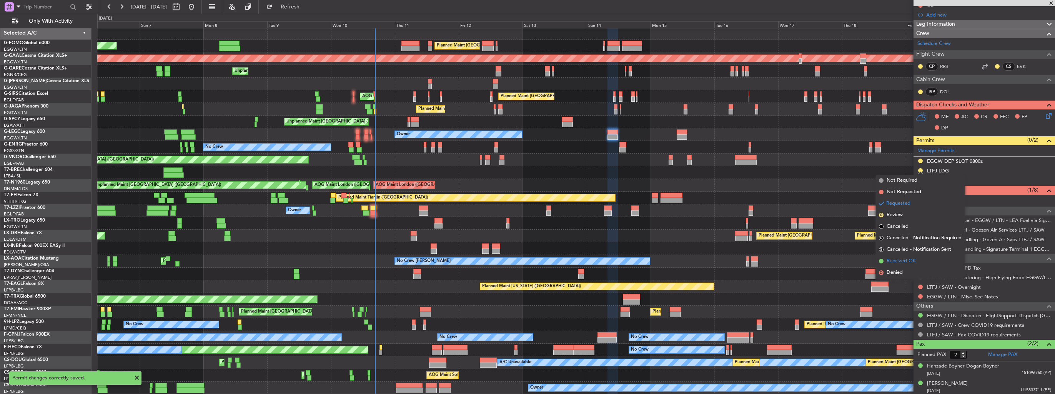
click at [898, 261] on span "Received OK" at bounding box center [901, 262] width 29 height 8
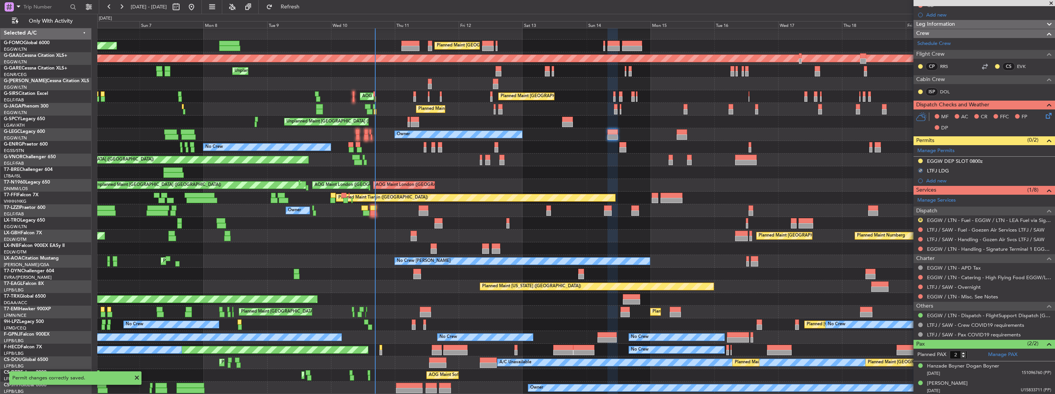
scroll to position [0, 0]
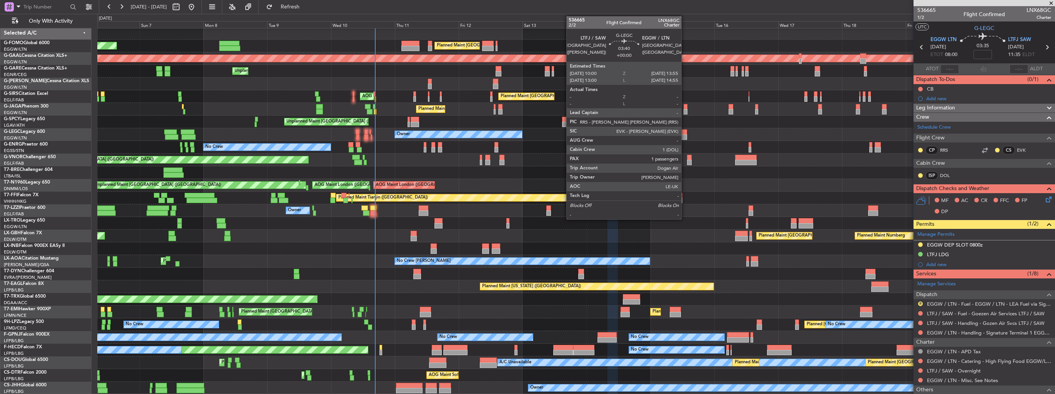
click at [685, 136] on div at bounding box center [682, 137] width 11 height 5
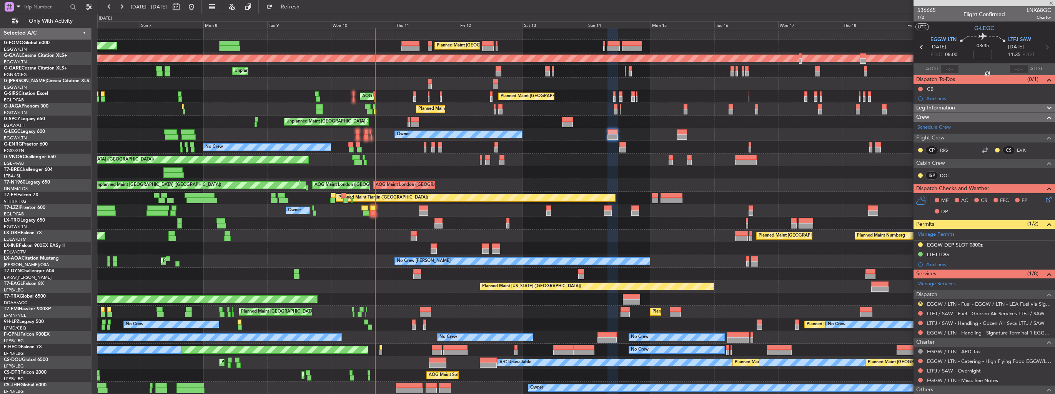
type input "1"
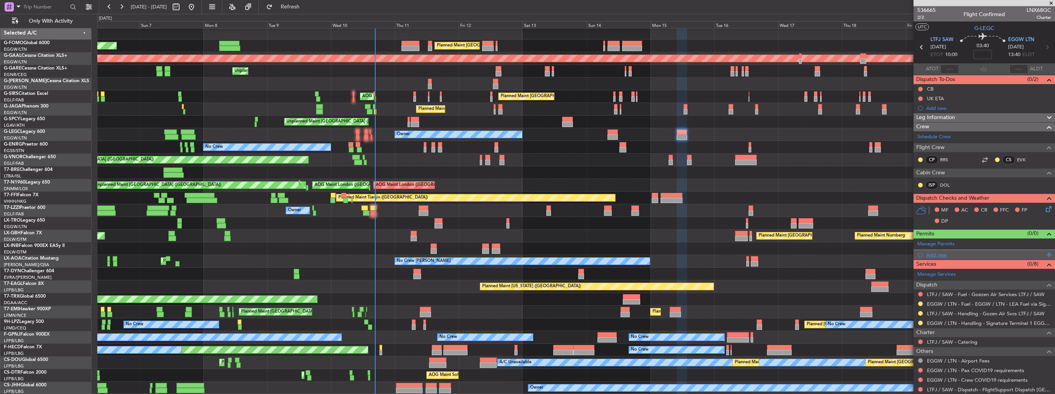
click at [937, 256] on div "Add new" at bounding box center [985, 255] width 118 height 7
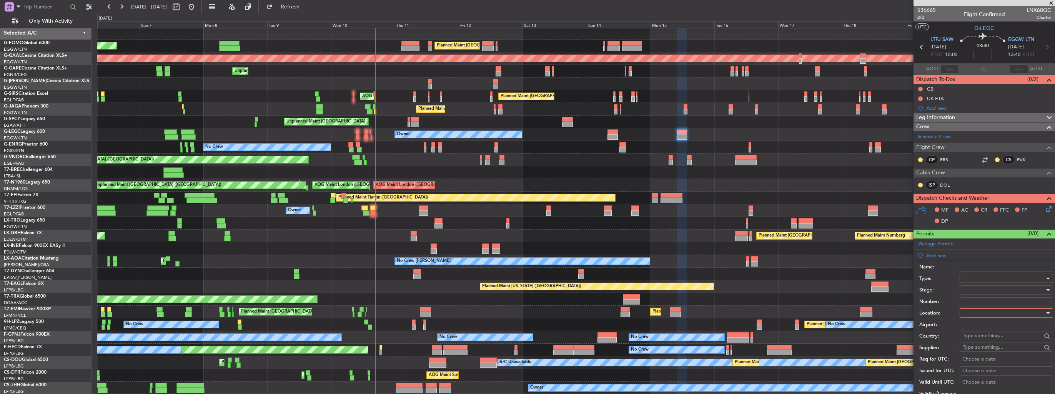
click at [987, 275] on div at bounding box center [1004, 279] width 82 height 12
click at [1002, 349] on span "Slot" at bounding box center [1003, 352] width 81 height 12
click at [1002, 314] on div at bounding box center [1004, 314] width 82 height 12
drag, startPoint x: 992, startPoint y: 353, endPoint x: 993, endPoint y: 331, distance: 22.0
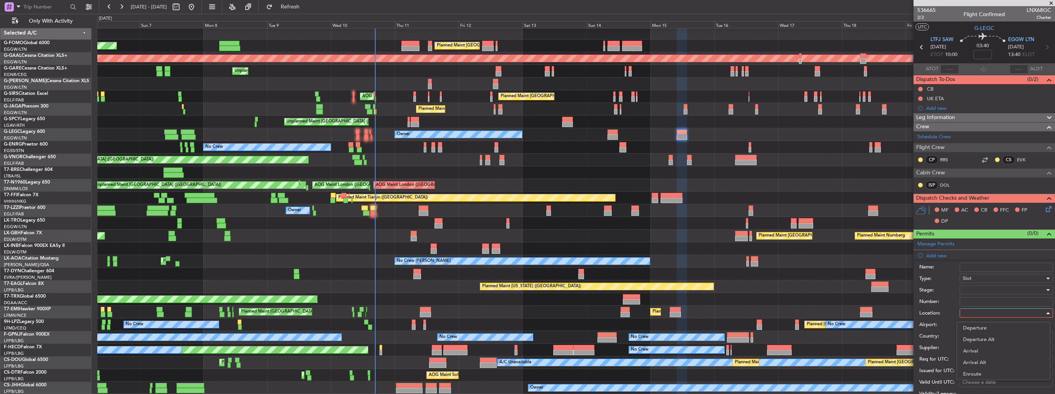
click at [992, 353] on span "Arrival" at bounding box center [1003, 352] width 81 height 12
type input "EGGW / LTN"
click at [999, 290] on div at bounding box center [1004, 290] width 82 height 12
click at [1000, 338] on span "Requested" at bounding box center [1003, 340] width 81 height 12
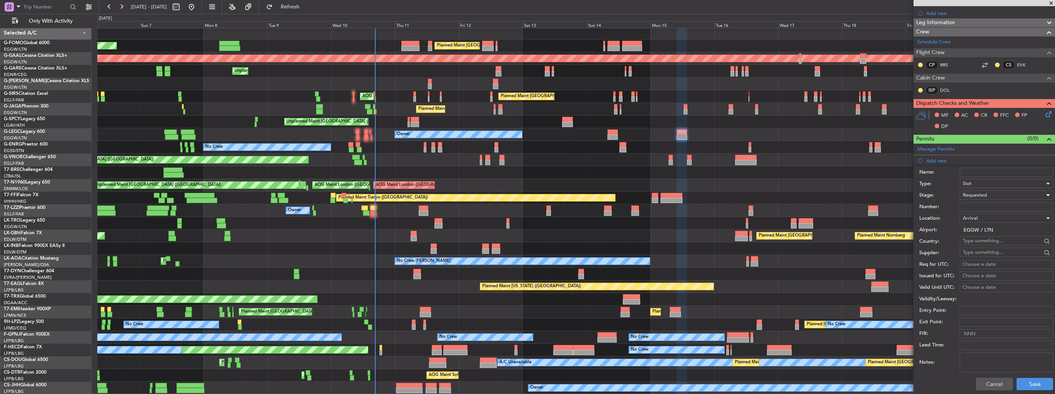
scroll to position [192, 0]
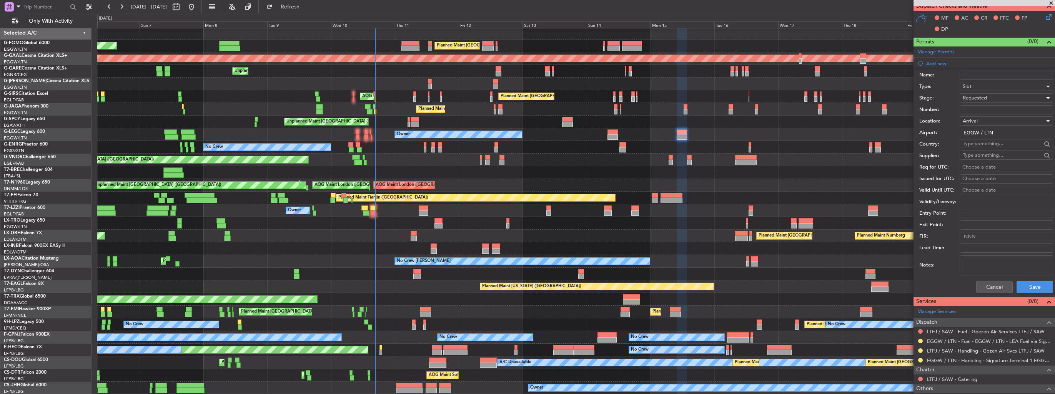
click at [1017, 294] on div "Cancel Save" at bounding box center [986, 287] width 134 height 20
click at [1019, 289] on button "Save" at bounding box center [1034, 287] width 37 height 12
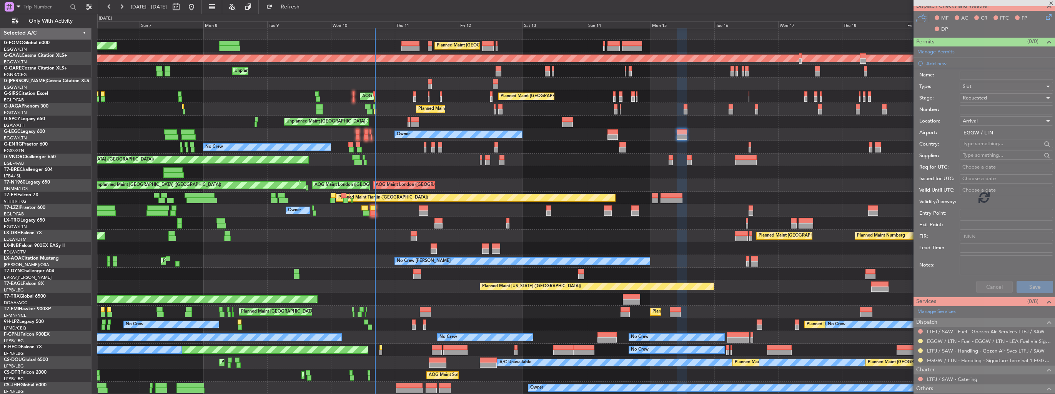
scroll to position [48, 0]
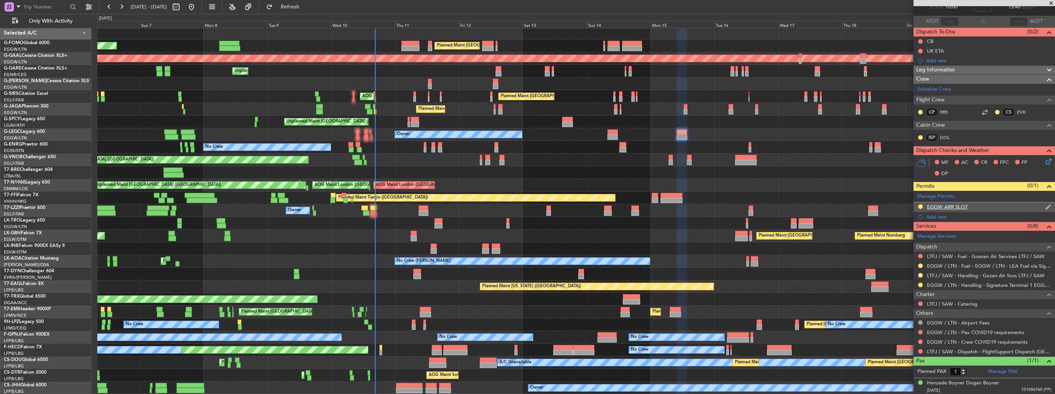
click at [1045, 206] on img at bounding box center [1048, 207] width 6 height 7
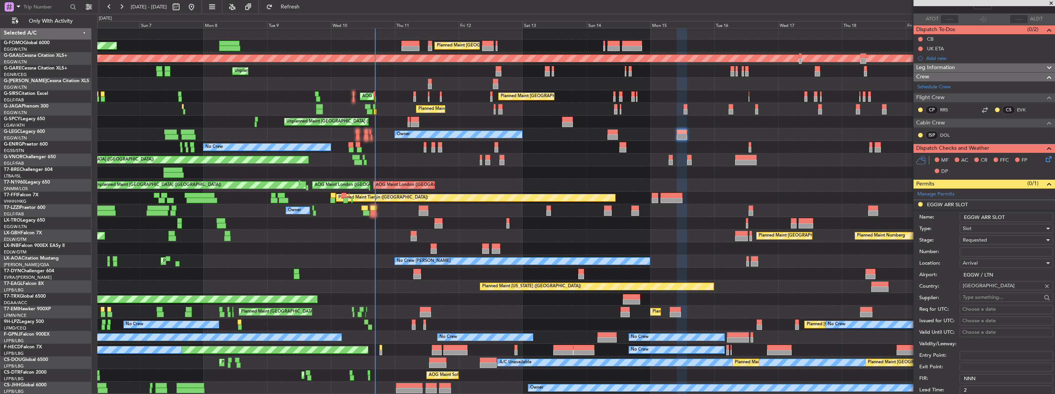
scroll to position [0, 0]
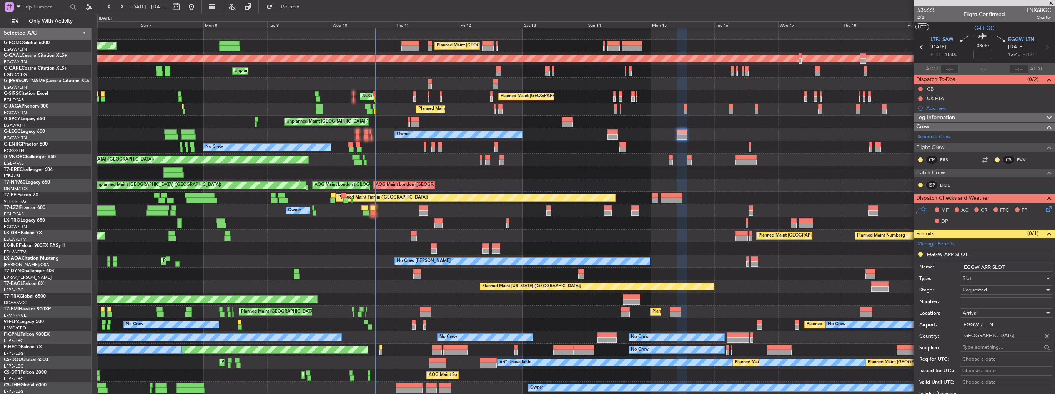
click at [1014, 264] on input "EGGW ARR SLOT" at bounding box center [1006, 267] width 93 height 9
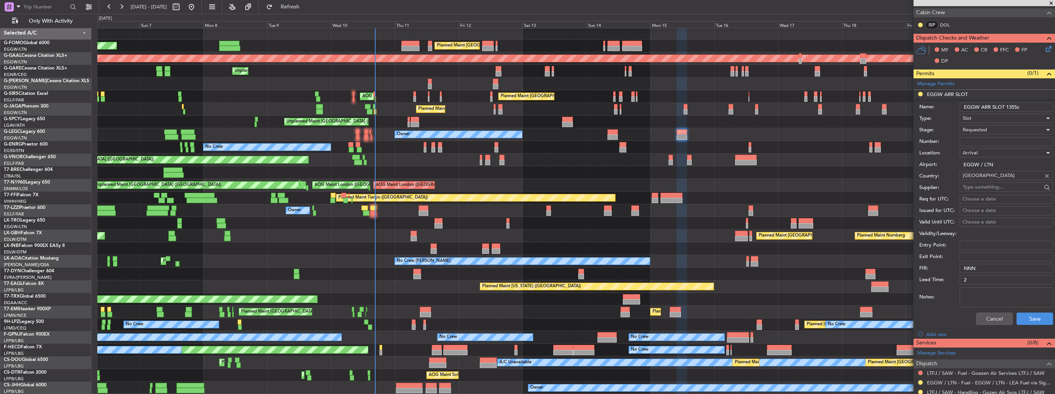
scroll to position [192, 0]
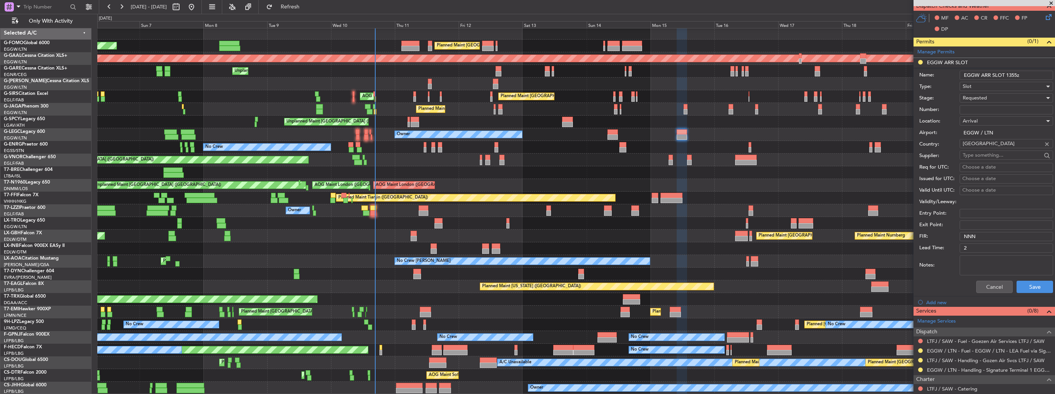
type input "EGGW ARR SLOT 1355z"
click at [1025, 293] on div "Cancel Save" at bounding box center [986, 287] width 134 height 20
click at [1025, 288] on button "Save" at bounding box center [1034, 287] width 37 height 12
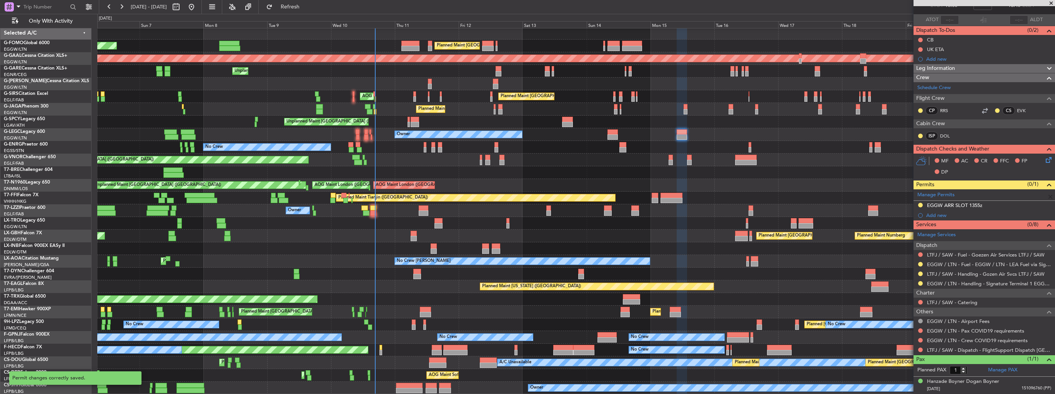
scroll to position [48, 0]
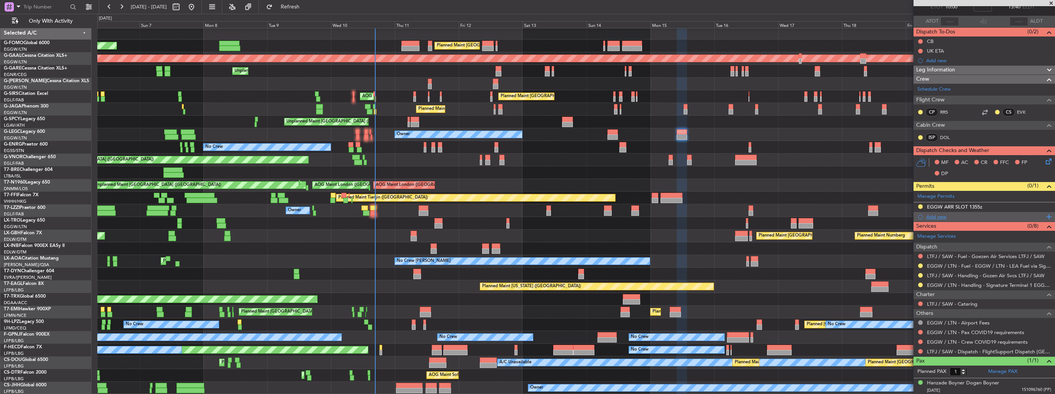
click at [932, 215] on div "Add new" at bounding box center [985, 217] width 118 height 7
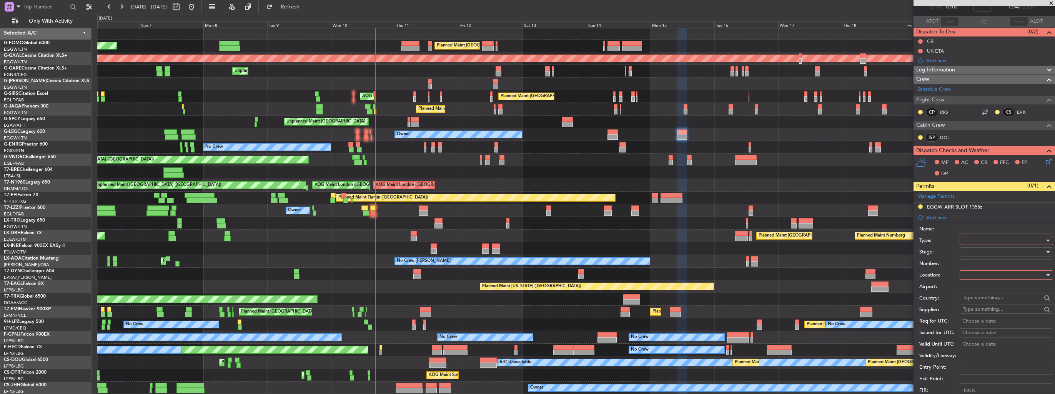
scroll to position [192, 0]
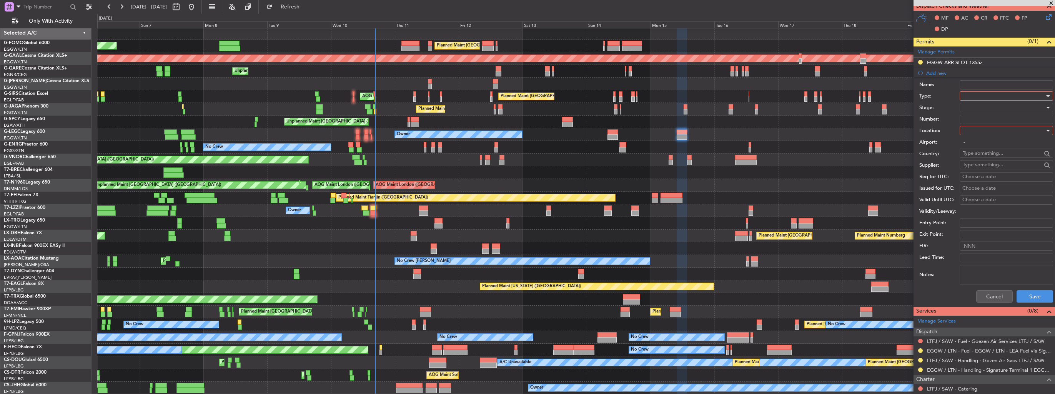
click at [989, 93] on div at bounding box center [1004, 96] width 82 height 12
click at [998, 163] on span "Departure" at bounding box center [1003, 165] width 81 height 12
click at [996, 131] on div at bounding box center [1004, 131] width 82 height 12
click at [995, 150] on span "Departure" at bounding box center [1003, 146] width 81 height 12
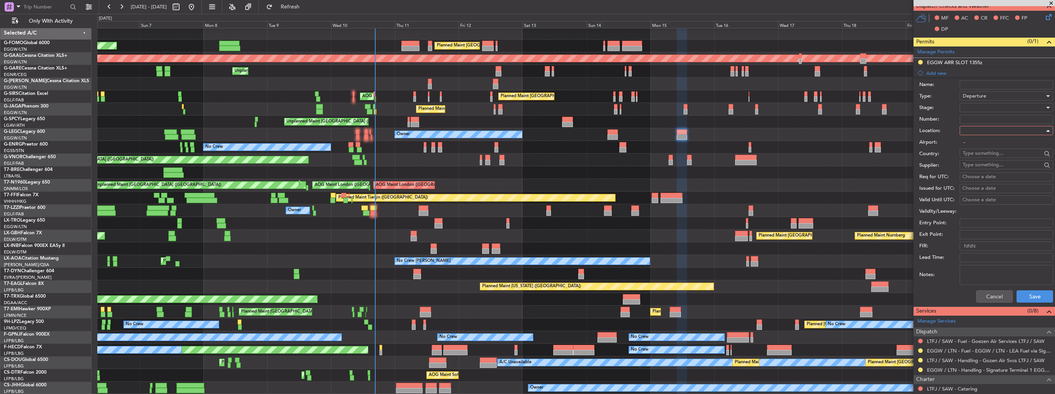
type input "LTFJ / SAW"
click at [985, 105] on div at bounding box center [1004, 108] width 82 height 12
drag, startPoint x: 995, startPoint y: 167, endPoint x: 995, endPoint y: 161, distance: 5.4
click at [995, 167] on span "Received OK" at bounding box center [1003, 169] width 81 height 12
click at [985, 120] on input "Number:" at bounding box center [1006, 119] width 93 height 9
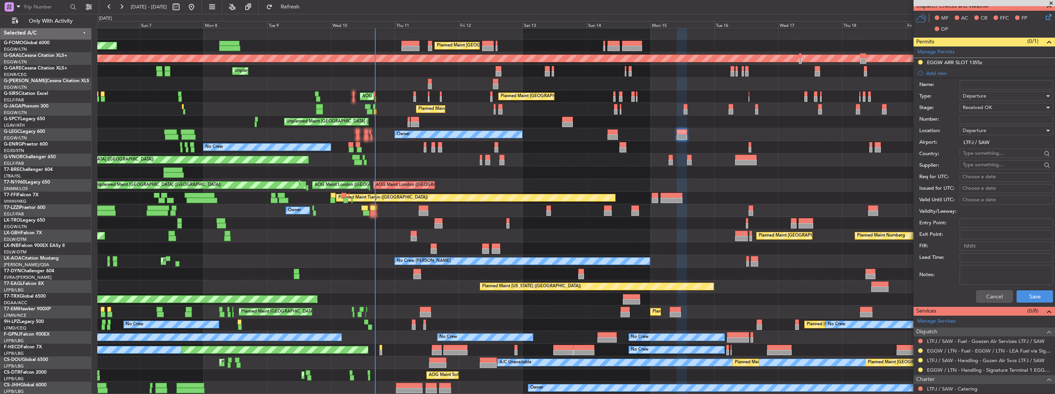
type input "ECAC BUSINESS FLIGHT"
click at [1035, 295] on button "Save" at bounding box center [1034, 297] width 37 height 12
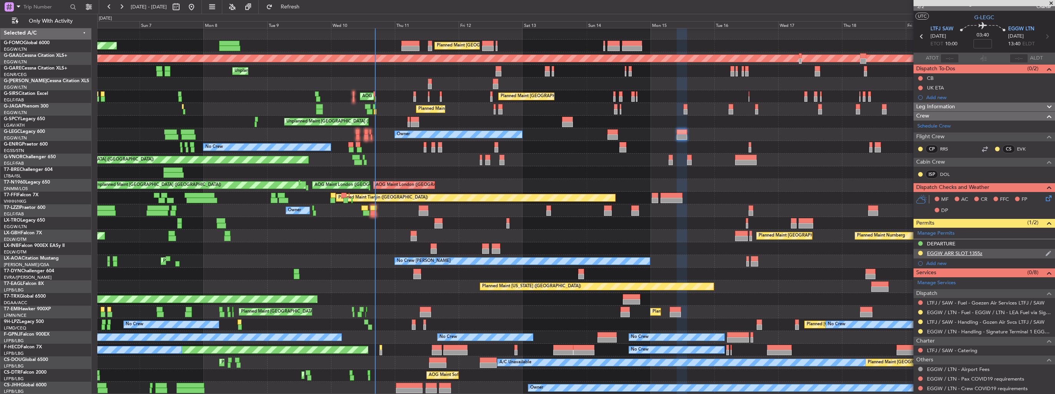
scroll to position [0, 0]
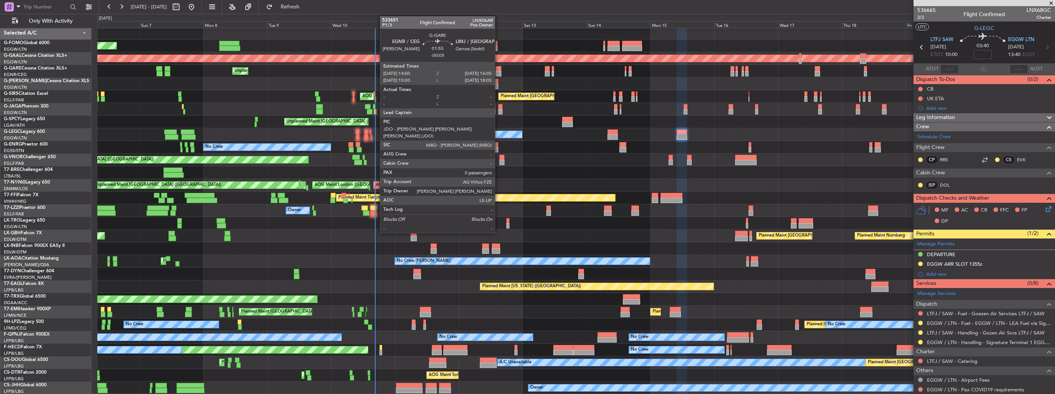
click at [498, 67] on div at bounding box center [499, 68] width 6 height 5
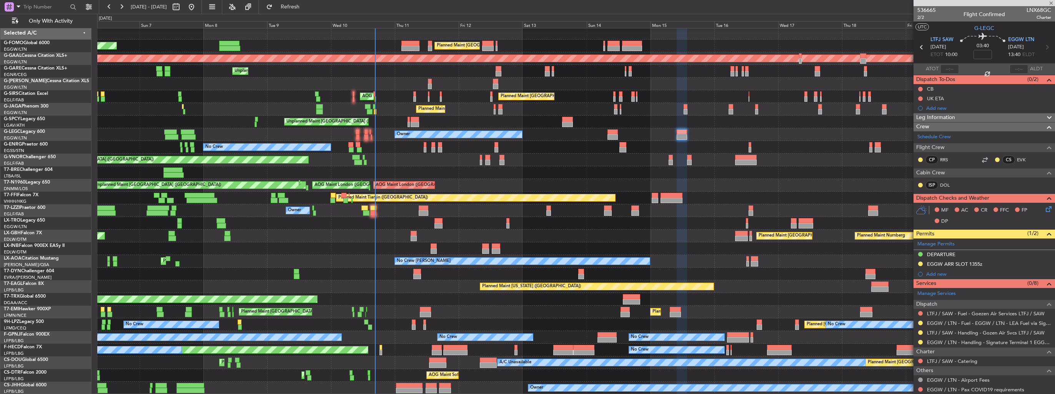
type input "-00:05"
type input "0"
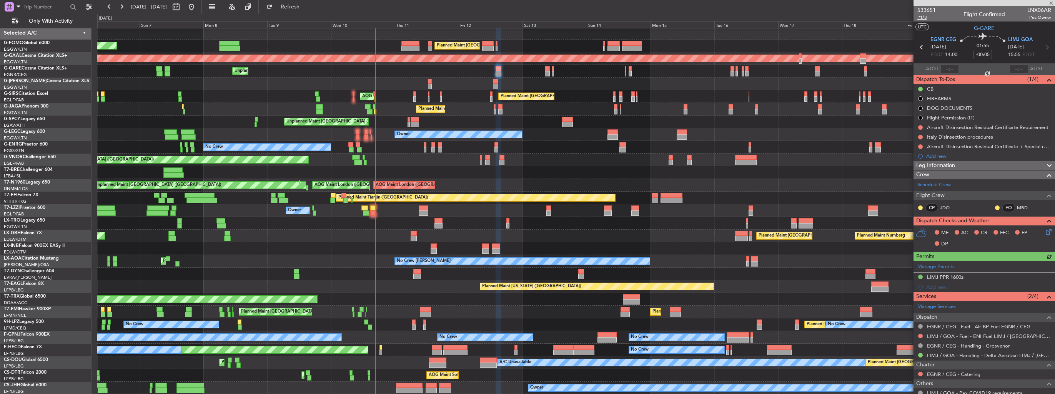
click at [920, 18] on span "P1/3" at bounding box center [926, 17] width 18 height 7
click at [1044, 233] on icon at bounding box center [1047, 231] width 6 height 6
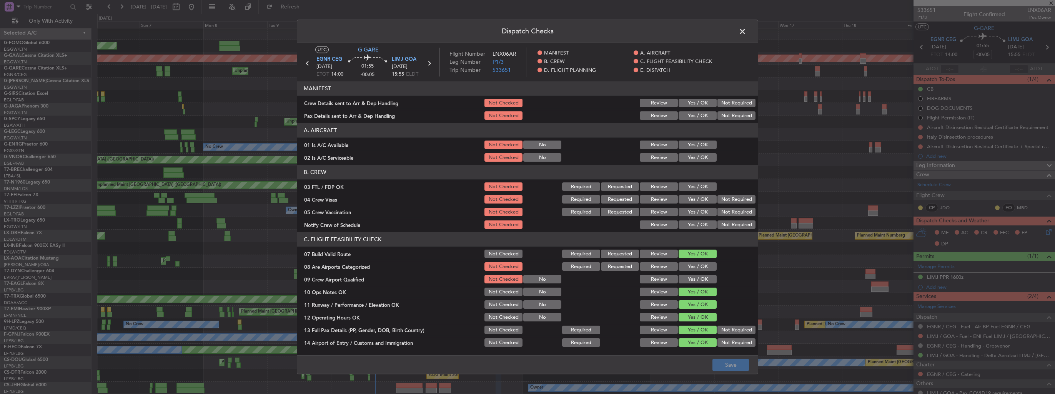
click at [689, 105] on button "Yes / OK" at bounding box center [698, 103] width 38 height 8
click at [692, 116] on button "Yes / OK" at bounding box center [698, 116] width 38 height 8
click at [691, 263] on button "Yes / OK" at bounding box center [698, 267] width 38 height 8
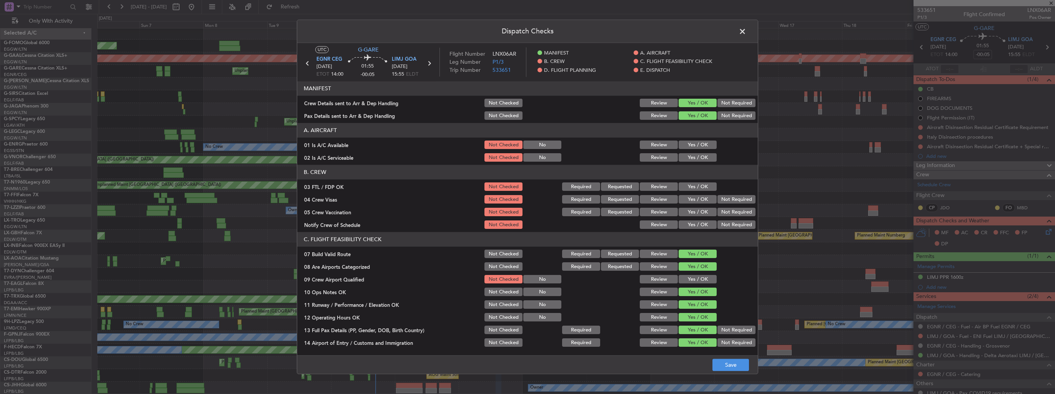
click at [697, 276] on button "Yes / OK" at bounding box center [698, 280] width 38 height 8
click at [738, 359] on button "Save" at bounding box center [730, 365] width 37 height 12
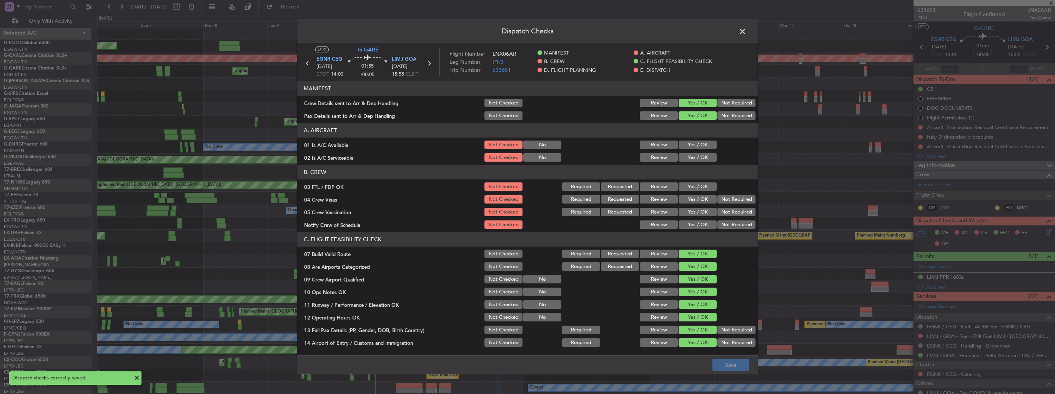
click at [746, 28] on span at bounding box center [746, 33] width 0 height 15
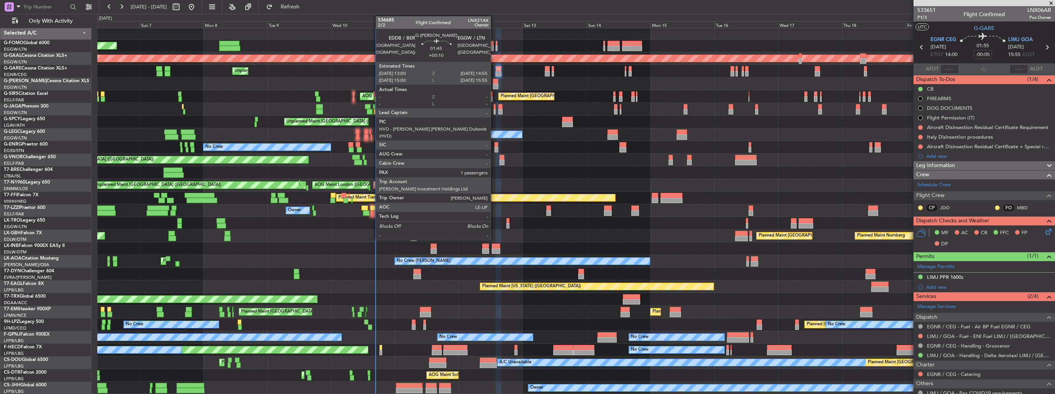
click at [494, 84] on div at bounding box center [495, 86] width 5 height 5
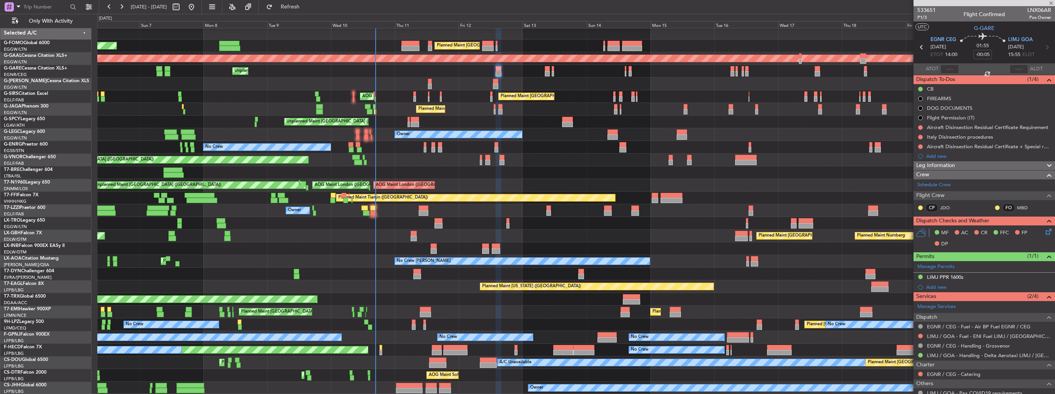
type input "+00:10"
type input "1"
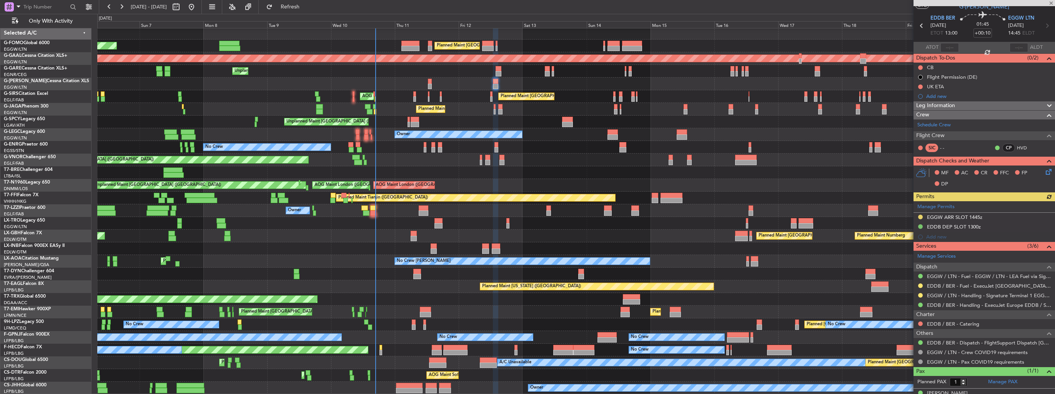
scroll to position [32, 0]
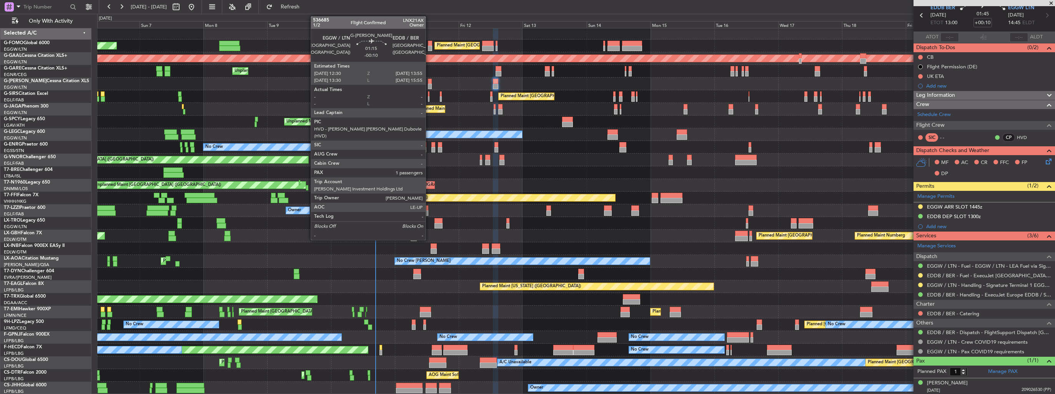
click at [429, 83] on div at bounding box center [430, 81] width 4 height 5
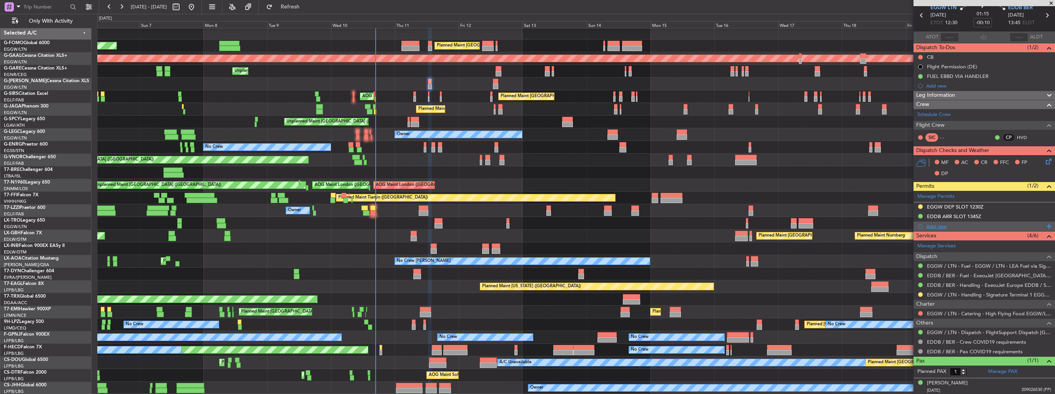
scroll to position [0, 0]
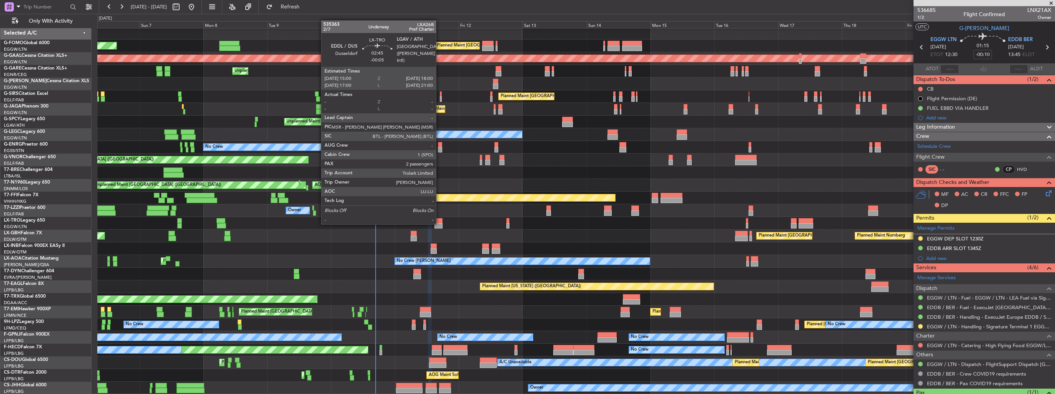
click at [439, 224] on div at bounding box center [438, 225] width 8 height 5
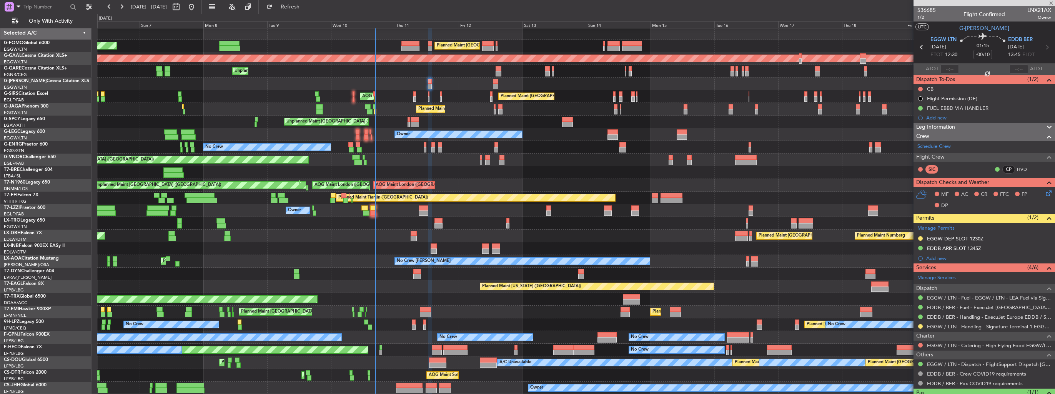
type input "-00:05"
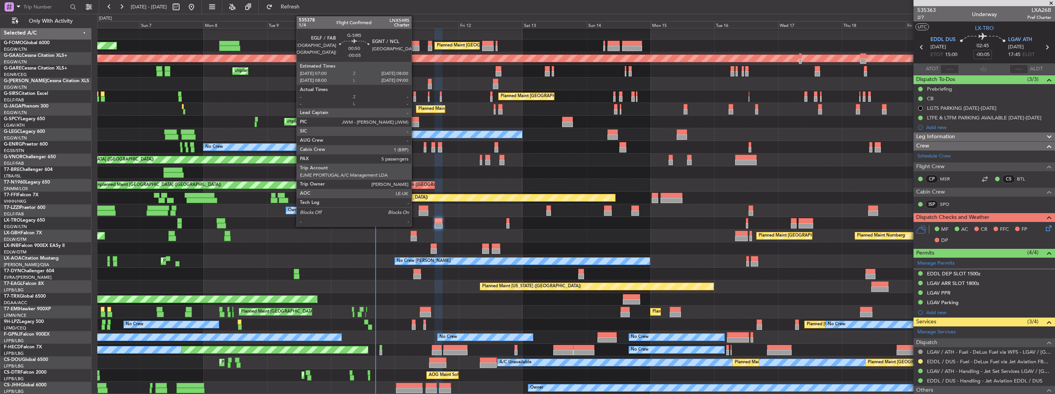
click at [415, 97] on div at bounding box center [414, 98] width 3 height 5
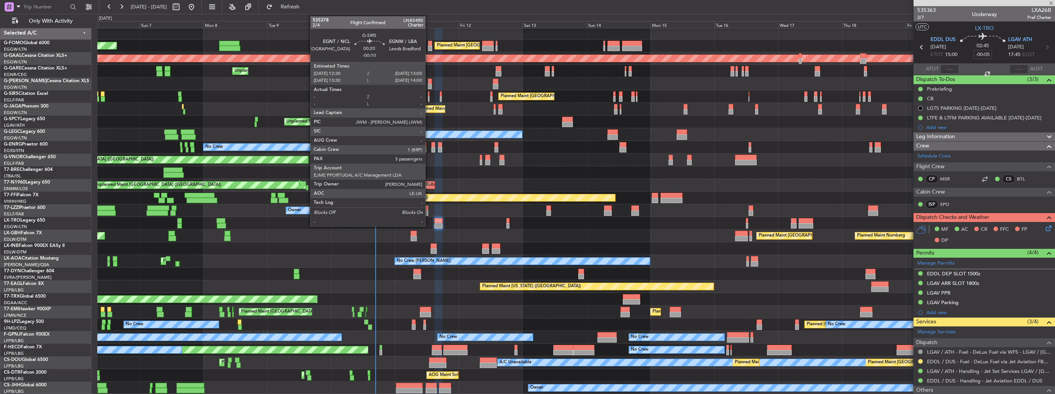
type input "5"
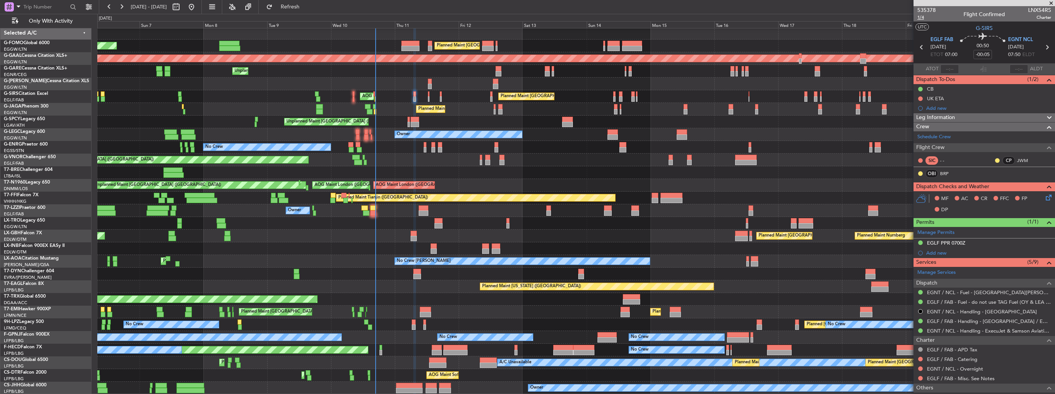
click at [919, 17] on span "1/4" at bounding box center [926, 17] width 18 height 7
click at [1044, 198] on icon at bounding box center [1047, 196] width 6 height 6
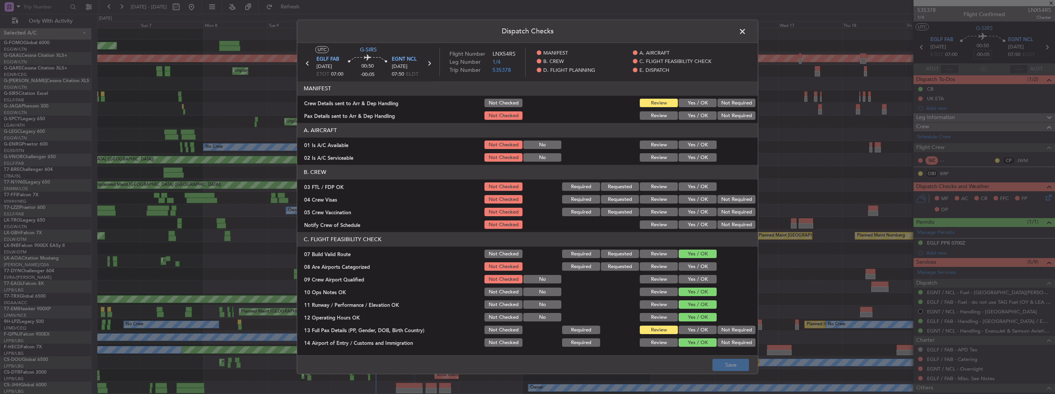
click at [694, 103] on button "Yes / OK" at bounding box center [698, 103] width 38 height 8
click at [693, 119] on button "Yes / OK" at bounding box center [698, 116] width 38 height 8
click at [731, 368] on button "Save" at bounding box center [730, 365] width 37 height 12
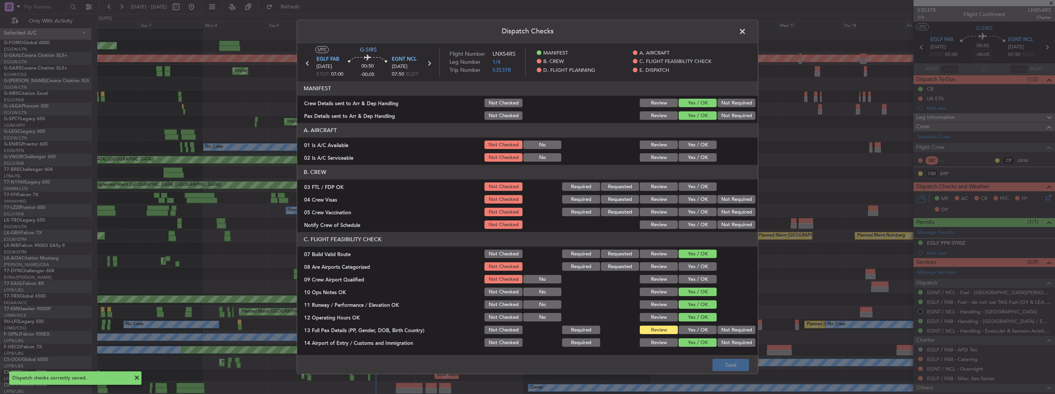
click at [693, 266] on button "Yes / OK" at bounding box center [698, 267] width 38 height 8
click at [694, 280] on button "Yes / OK" at bounding box center [698, 280] width 38 height 8
click at [718, 359] on button "Save" at bounding box center [730, 365] width 37 height 12
click at [746, 32] on span at bounding box center [746, 33] width 0 height 15
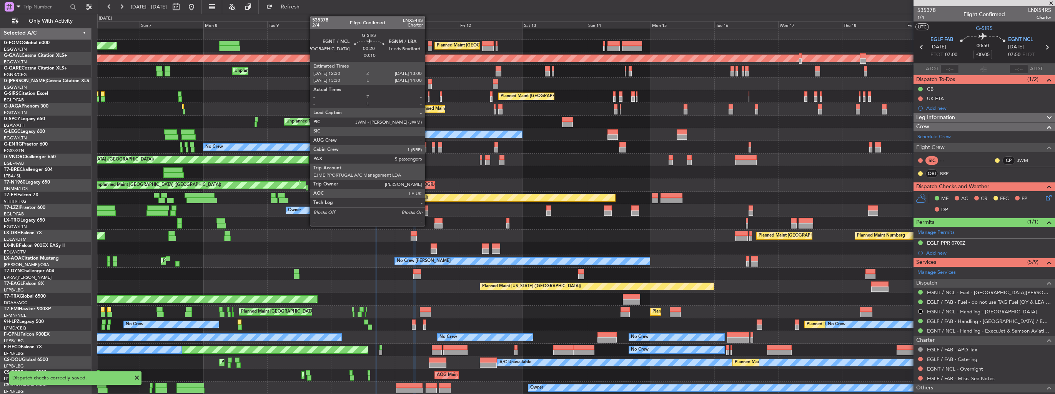
click at [428, 97] on div at bounding box center [429, 98] width 2 height 5
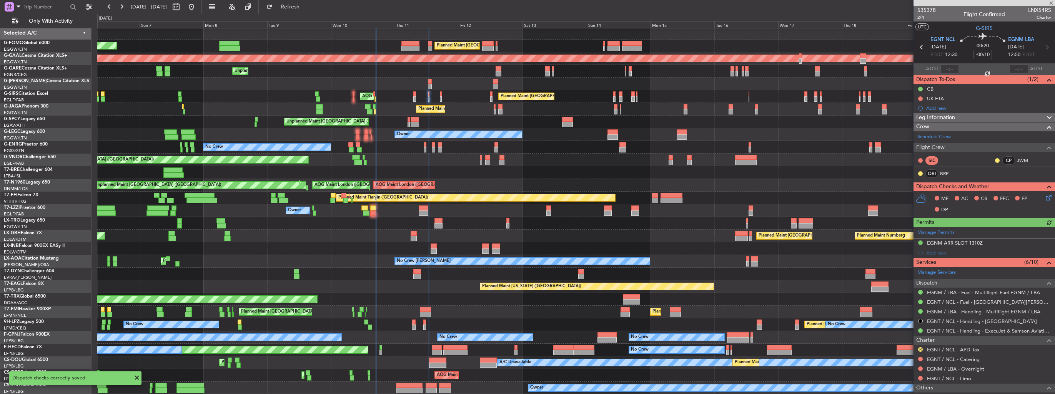
click at [1044, 198] on icon at bounding box center [1047, 196] width 6 height 6
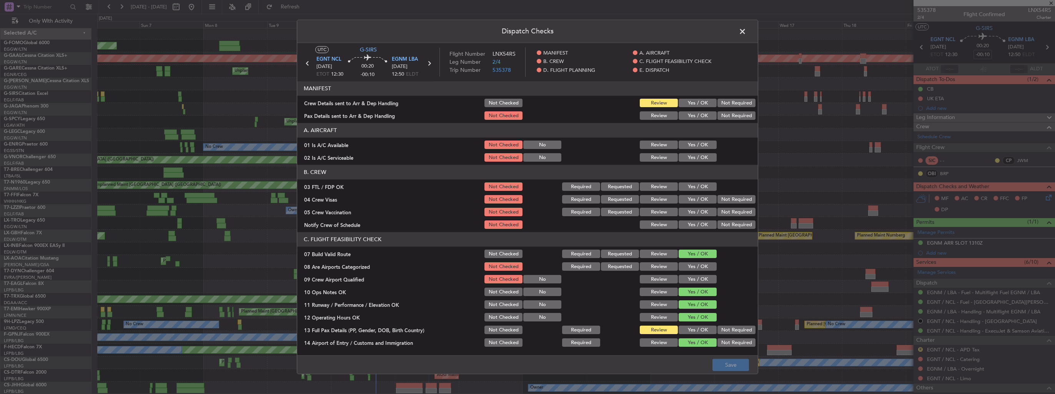
click at [698, 103] on button "Yes / OK" at bounding box center [698, 103] width 38 height 8
click at [696, 118] on button "Yes / OK" at bounding box center [698, 116] width 38 height 8
click at [692, 267] on button "Yes / OK" at bounding box center [698, 267] width 38 height 8
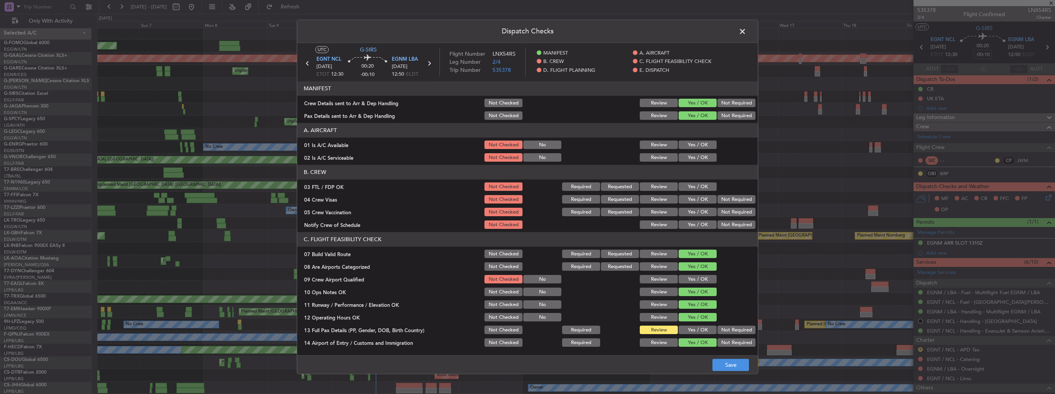
click at [692, 280] on button "Yes / OK" at bounding box center [698, 280] width 38 height 8
click at [741, 364] on button "Save" at bounding box center [730, 365] width 37 height 12
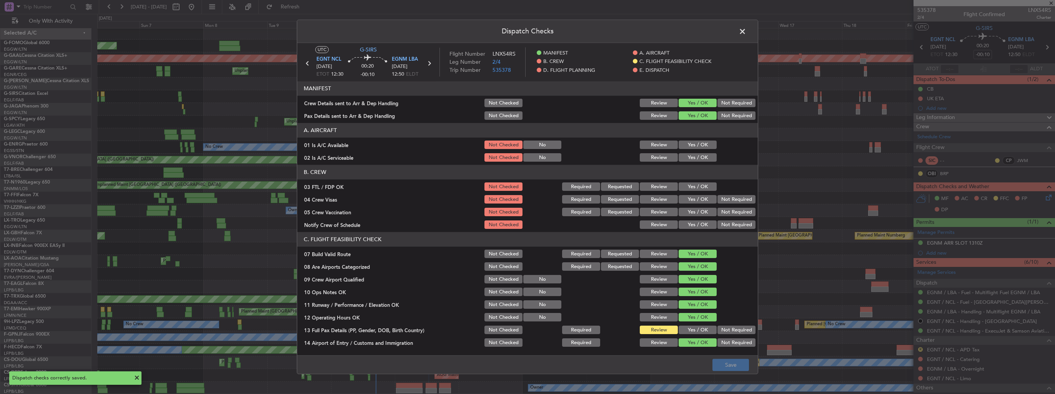
click at [746, 33] on span at bounding box center [746, 33] width 0 height 15
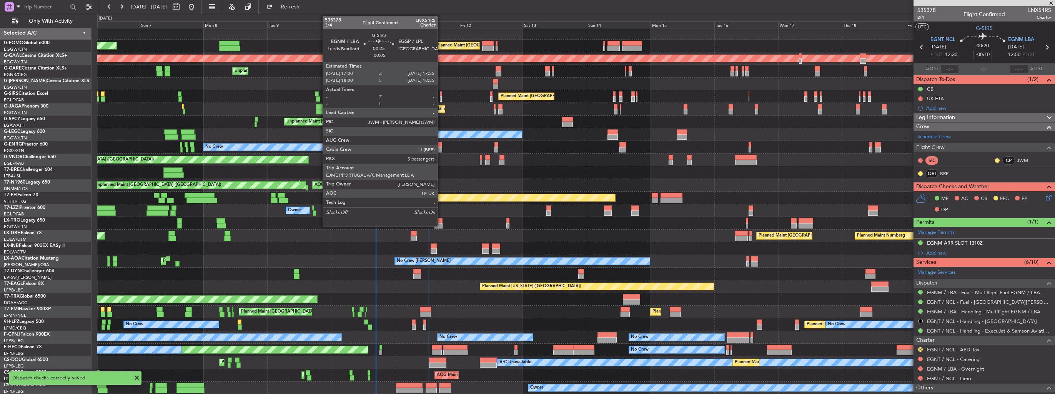
click at [441, 99] on div at bounding box center [441, 98] width 2 height 5
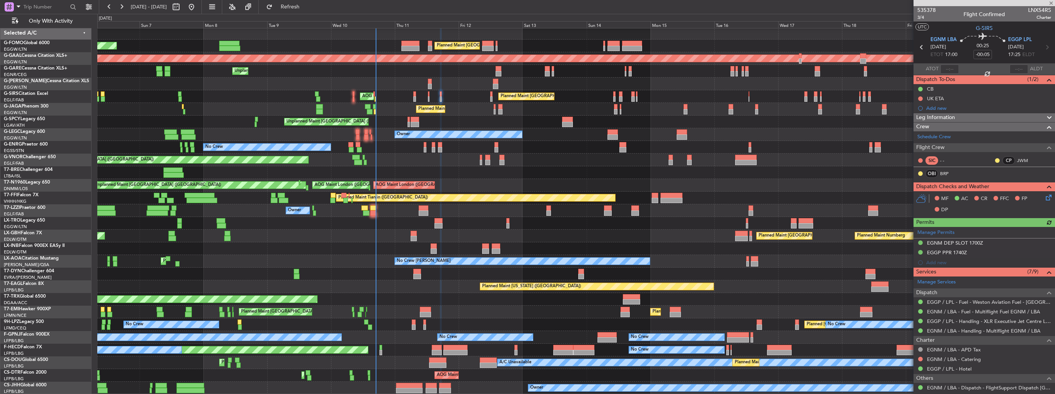
click at [1044, 196] on icon at bounding box center [1047, 196] width 6 height 6
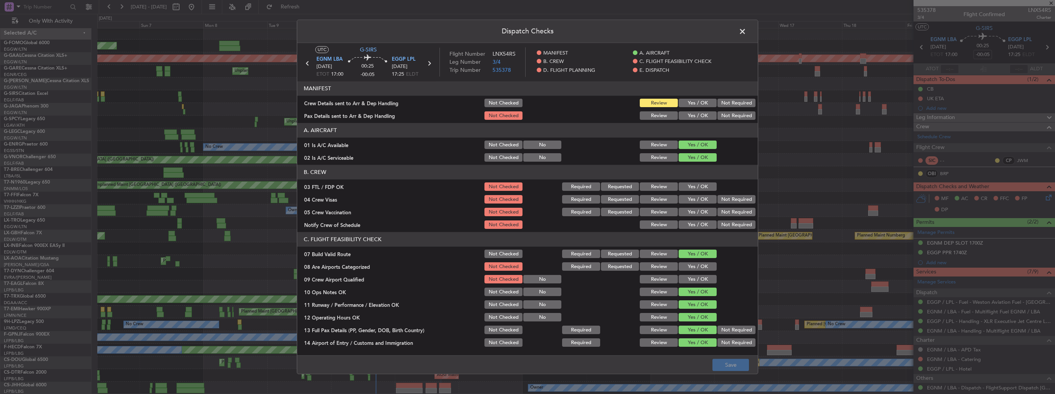
click at [699, 104] on button "Yes / OK" at bounding box center [698, 103] width 38 height 8
click at [696, 120] on div "Yes / OK" at bounding box center [696, 116] width 39 height 11
click at [692, 120] on button "Yes / OK" at bounding box center [698, 116] width 38 height 8
click at [697, 265] on button "Yes / OK" at bounding box center [698, 267] width 38 height 8
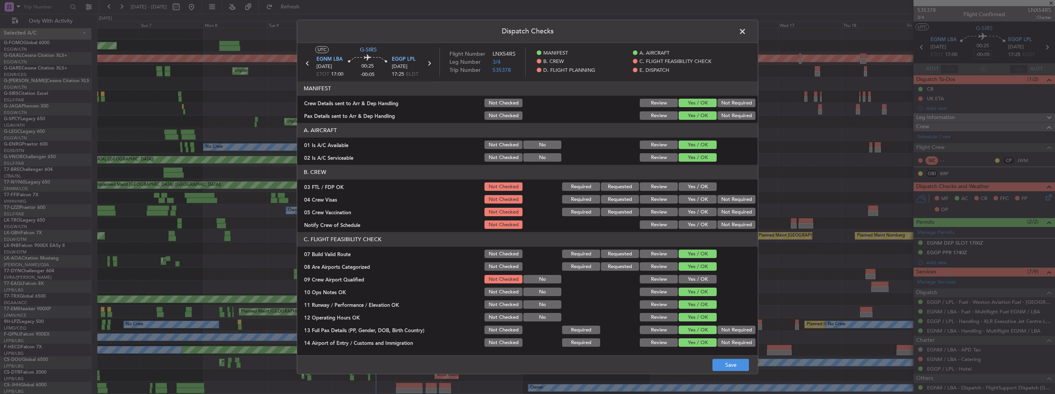
click at [695, 279] on button "Yes / OK" at bounding box center [698, 280] width 38 height 8
click at [734, 370] on button "Save" at bounding box center [730, 365] width 37 height 12
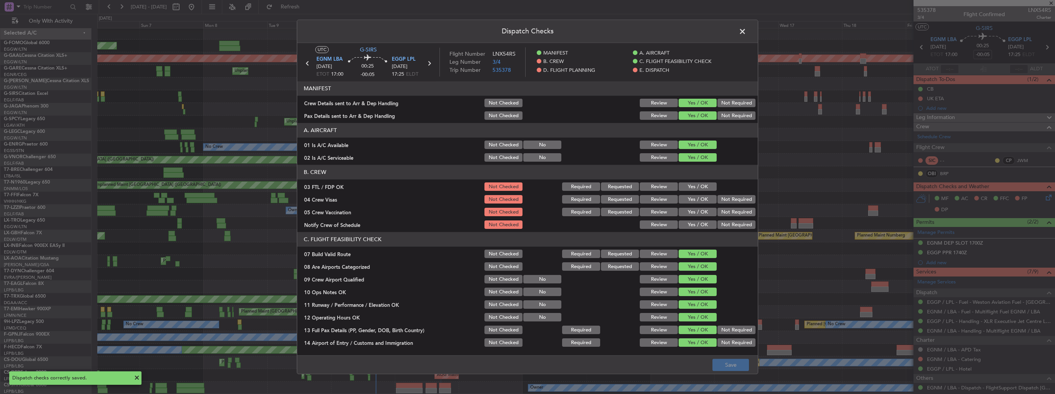
click at [746, 31] on span at bounding box center [746, 33] width 0 height 15
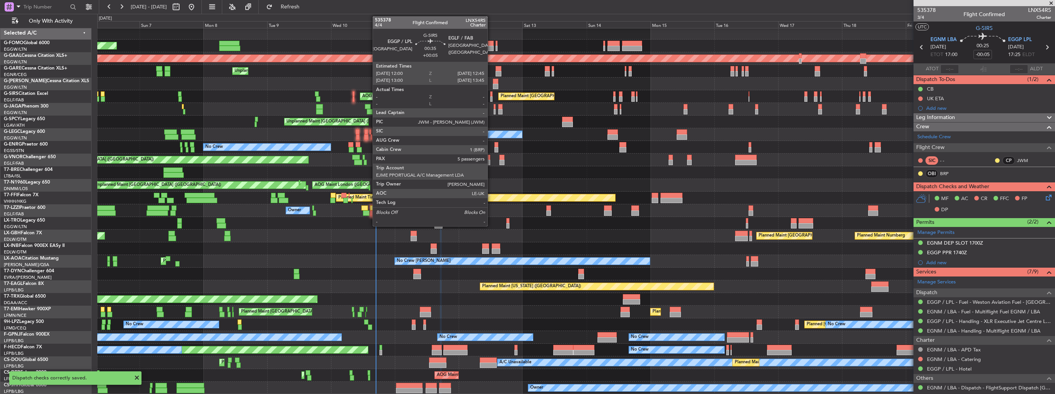
click at [491, 96] on div at bounding box center [491, 93] width 2 height 5
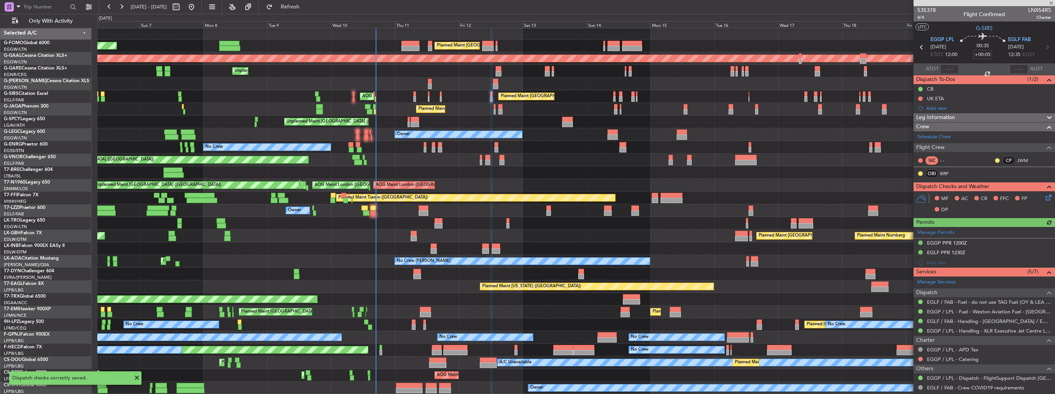
click at [1044, 195] on icon at bounding box center [1047, 196] width 6 height 6
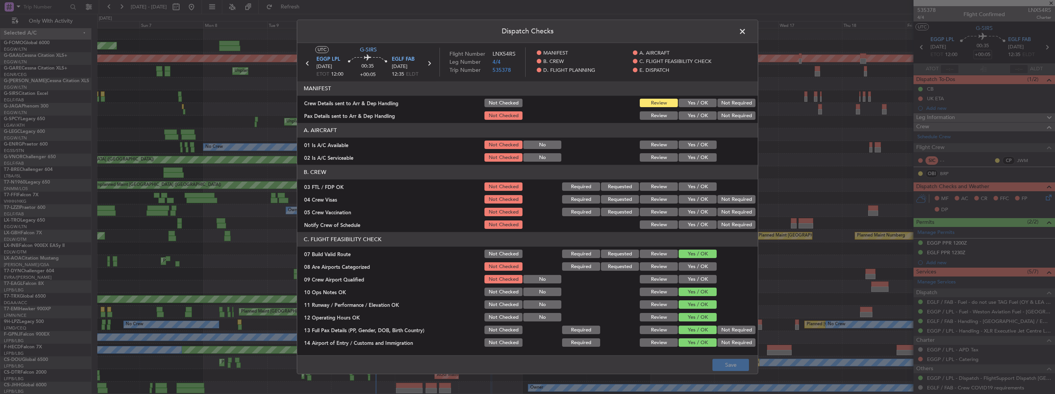
click at [699, 101] on button "Yes / OK" at bounding box center [698, 103] width 38 height 8
click at [698, 115] on button "Yes / OK" at bounding box center [698, 116] width 38 height 8
click at [701, 268] on button "Yes / OK" at bounding box center [698, 267] width 38 height 8
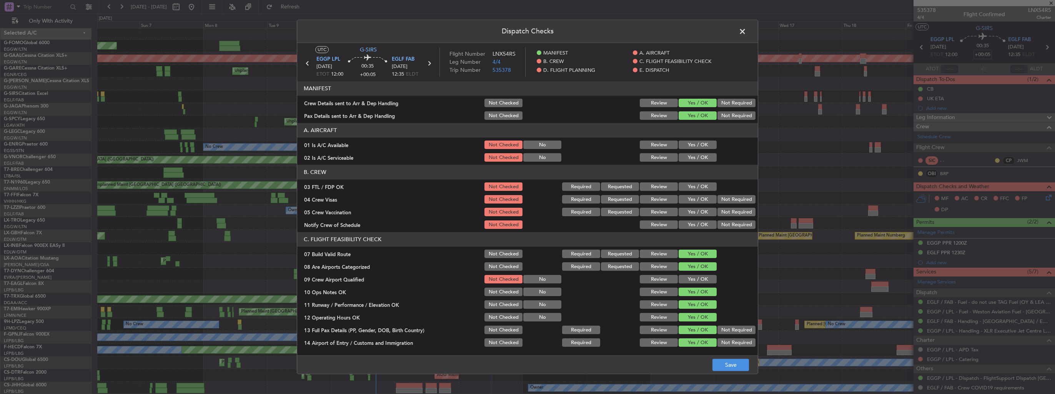
click at [702, 281] on button "Yes / OK" at bounding box center [698, 280] width 38 height 8
click at [724, 364] on button "Save" at bounding box center [730, 365] width 37 height 12
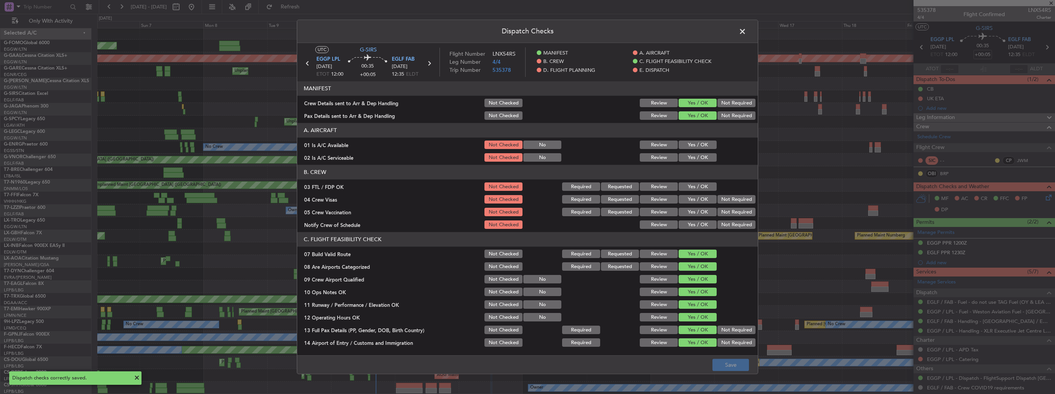
click at [746, 29] on span at bounding box center [746, 33] width 0 height 15
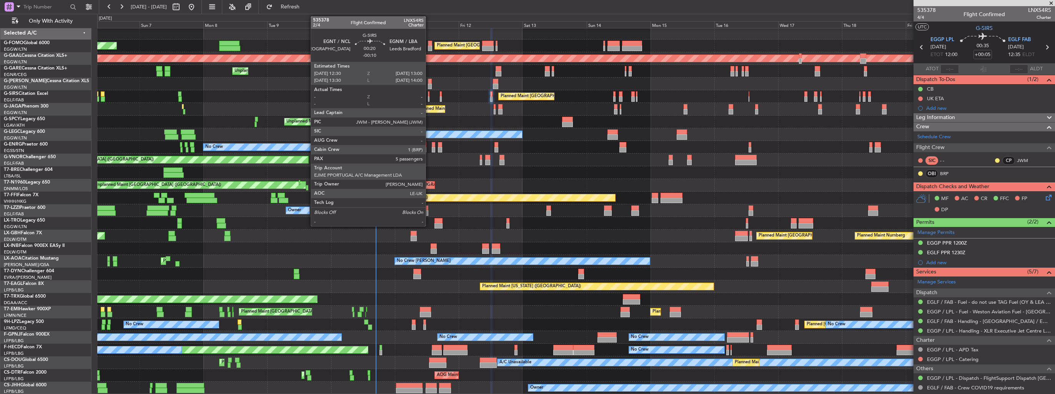
click at [429, 98] on div at bounding box center [429, 98] width 2 height 5
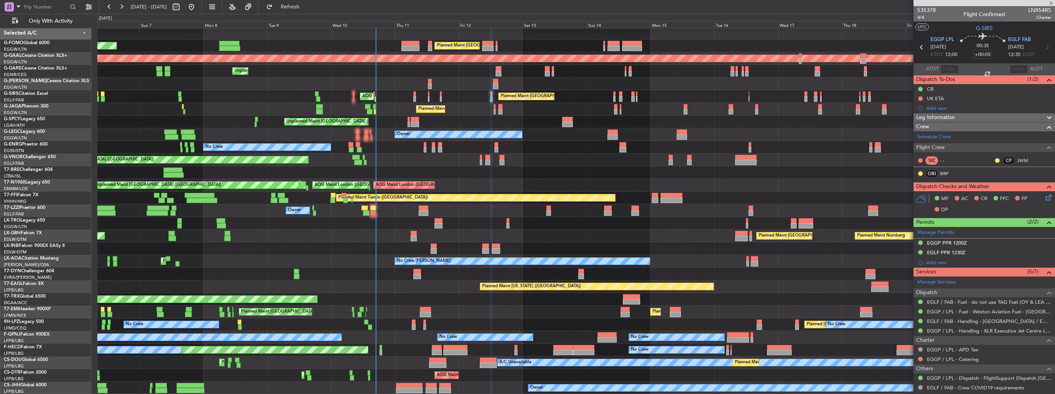
type input "-00:10"
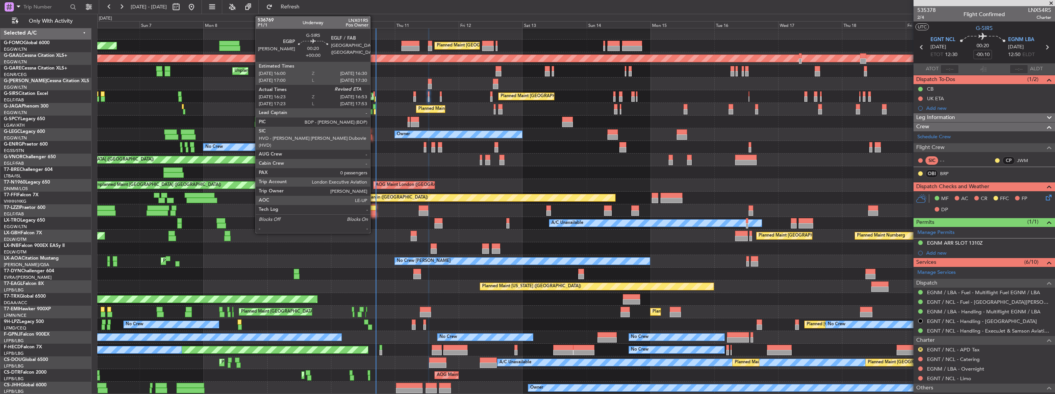
click at [374, 94] on div at bounding box center [374, 93] width 2 height 5
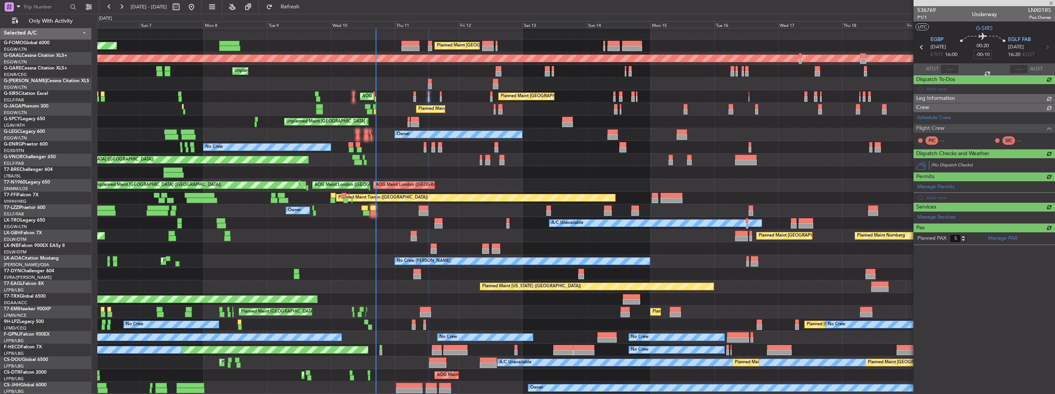
type input "16:23"
type input "0"
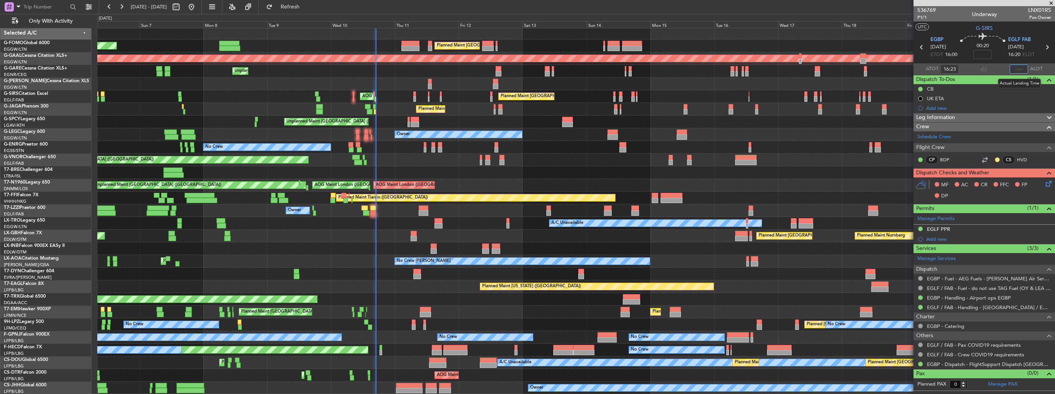
click at [1016, 71] on input "text" at bounding box center [1019, 69] width 18 height 9
type input "16:47"
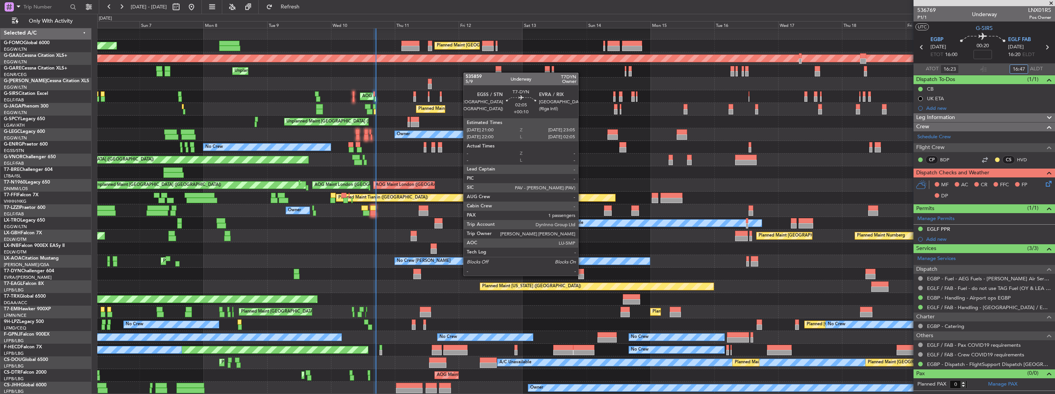
click at [581, 275] on div at bounding box center [581, 276] width 6 height 5
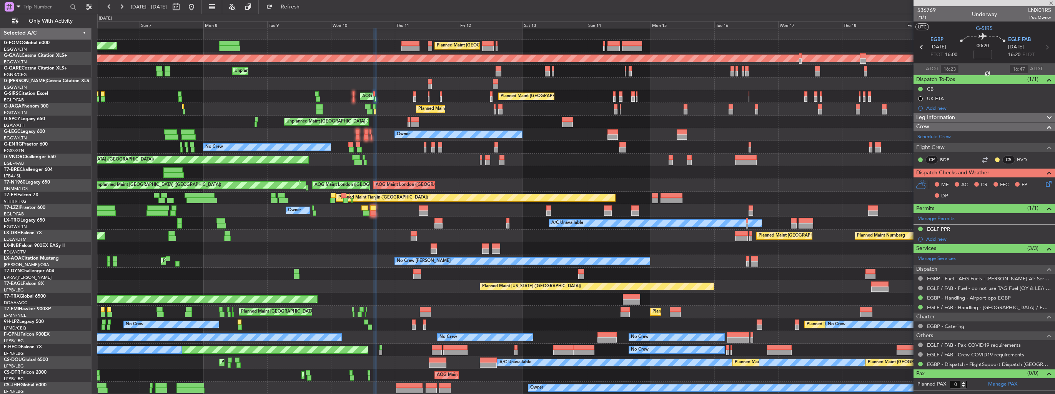
type input "+00:10"
type input "1"
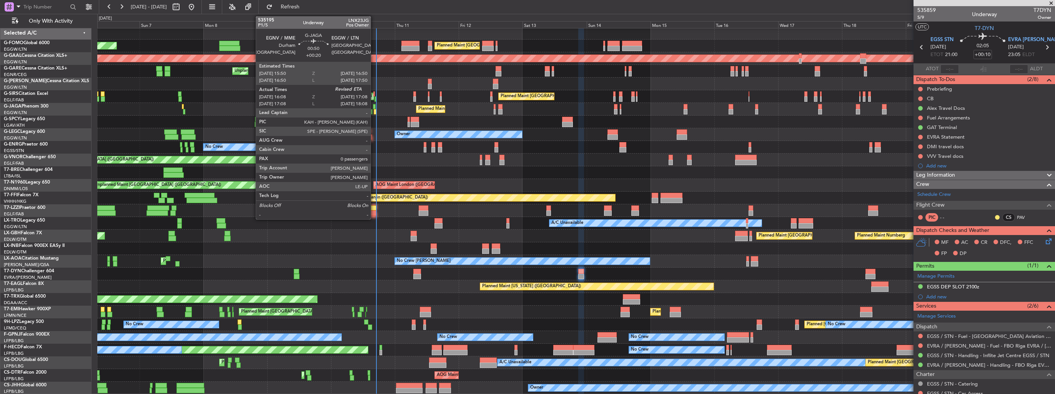
click at [374, 108] on div at bounding box center [374, 106] width 3 height 5
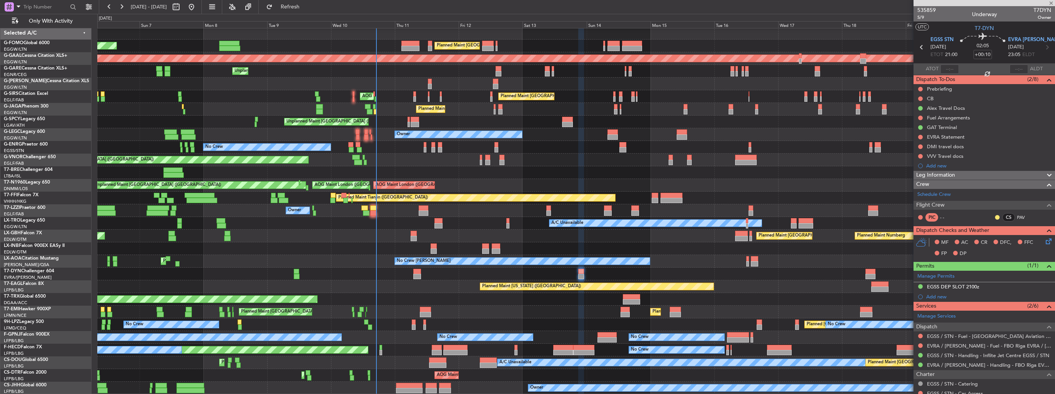
type input "+00:20"
type input "16:08"
type input "0"
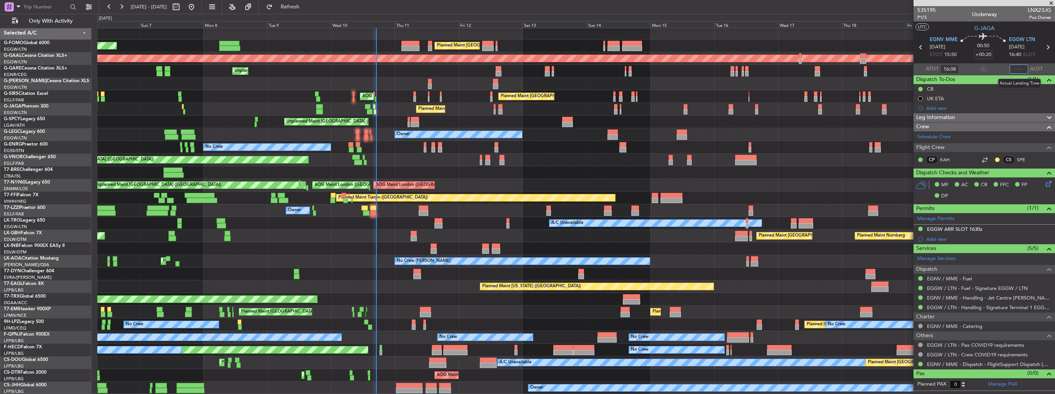
click at [1021, 68] on input "text" at bounding box center [1019, 69] width 18 height 9
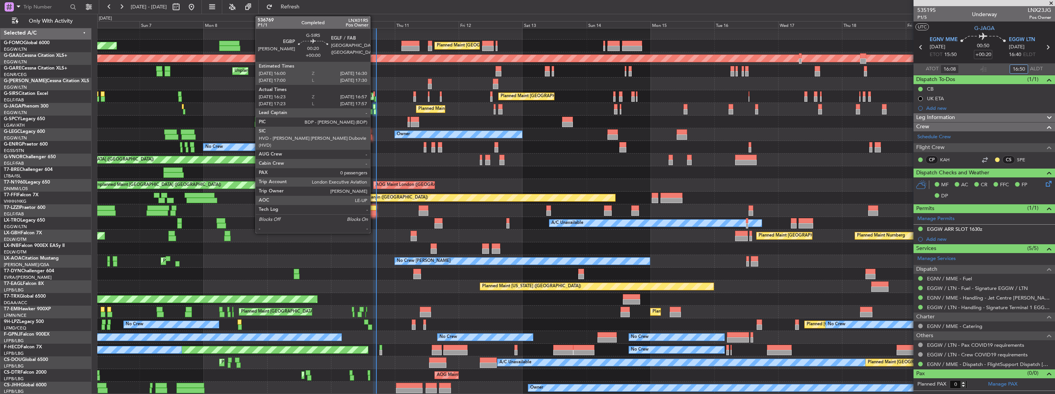
click at [374, 95] on div at bounding box center [374, 93] width 2 height 5
type input "16:50"
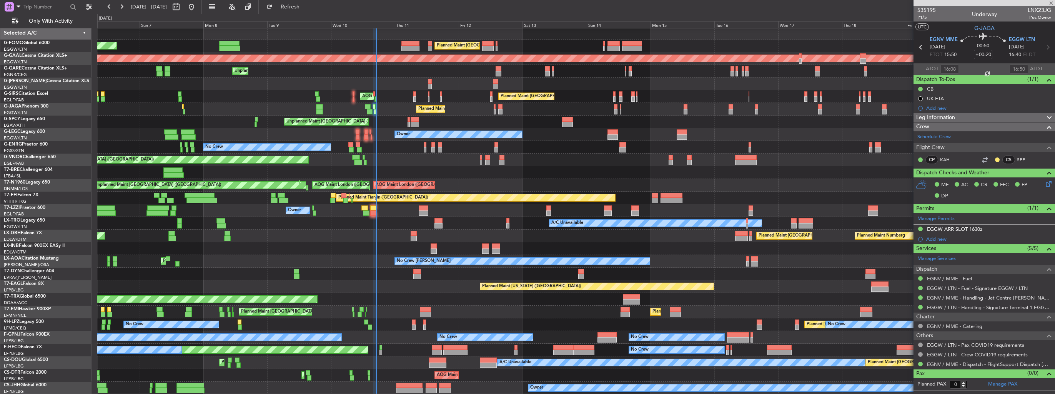
type input "16:23"
type input "16:47"
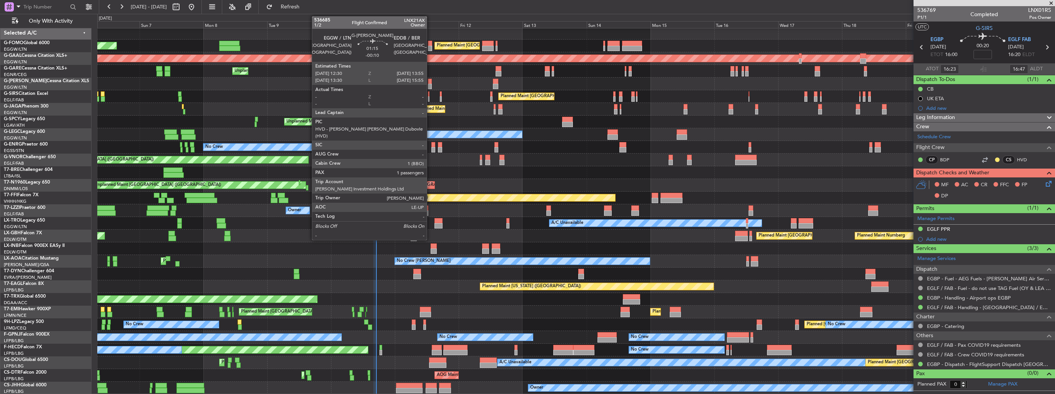
click at [431, 83] on div at bounding box center [430, 81] width 4 height 5
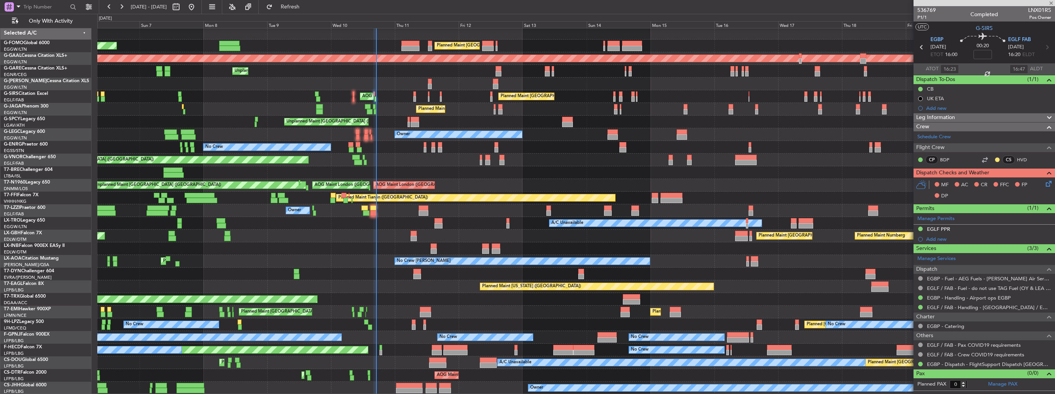
type input "-00:10"
type input "1"
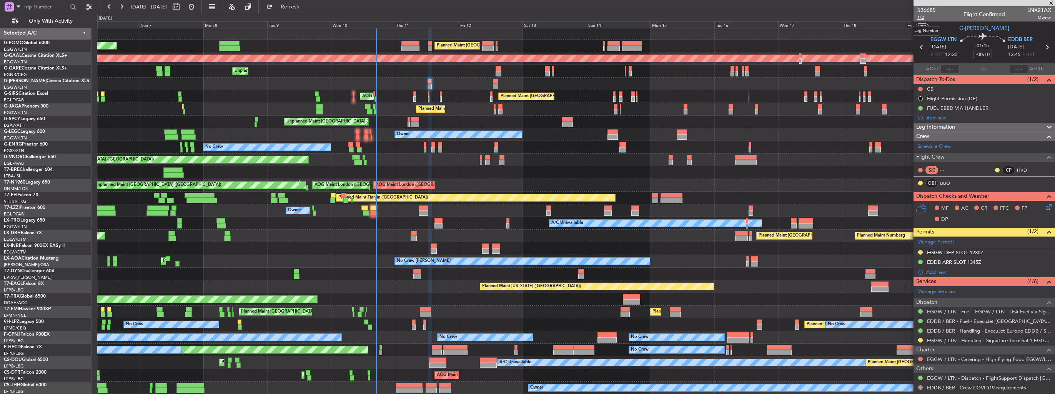
click at [925, 16] on span "1/2" at bounding box center [926, 17] width 18 height 7
click at [1046, 205] on icon at bounding box center [1047, 206] width 6 height 6
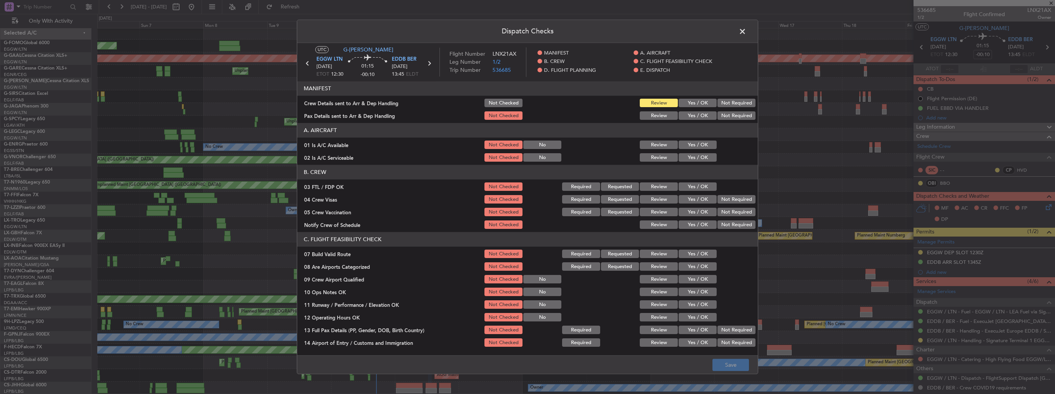
drag, startPoint x: 700, startPoint y: 105, endPoint x: 702, endPoint y: 115, distance: 10.2
click at [700, 106] on button "Yes / OK" at bounding box center [698, 103] width 38 height 8
click at [702, 115] on button "Yes / OK" at bounding box center [698, 116] width 38 height 8
click at [698, 267] on button "Yes / OK" at bounding box center [698, 267] width 38 height 8
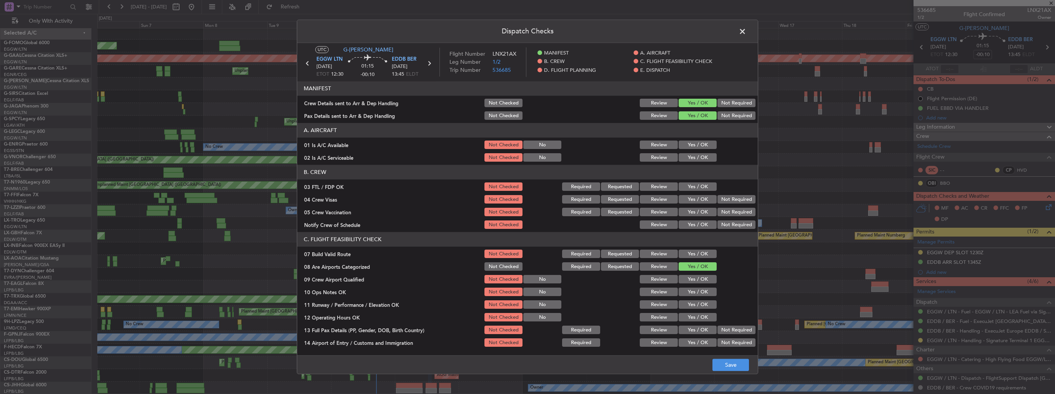
click at [697, 278] on button "Yes / OK" at bounding box center [698, 280] width 38 height 8
click at [727, 372] on footer "Save" at bounding box center [527, 365] width 461 height 18
click at [733, 364] on button "Save" at bounding box center [730, 365] width 37 height 12
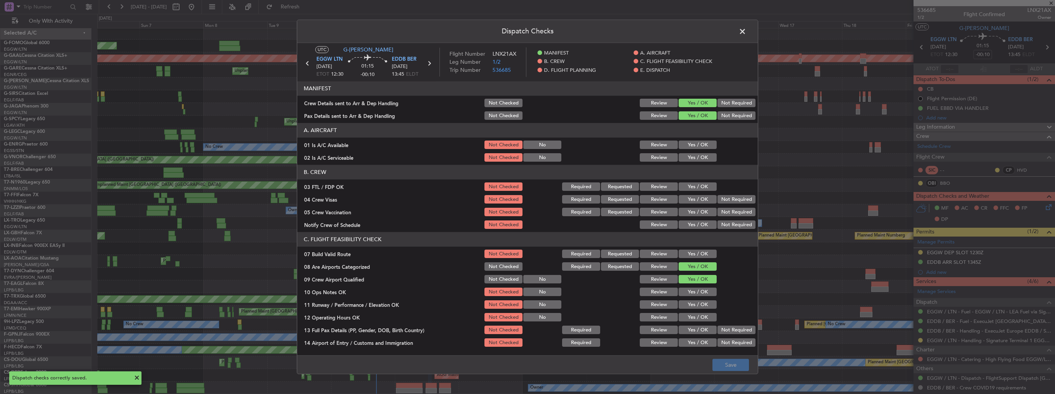
click at [746, 29] on span at bounding box center [746, 33] width 0 height 15
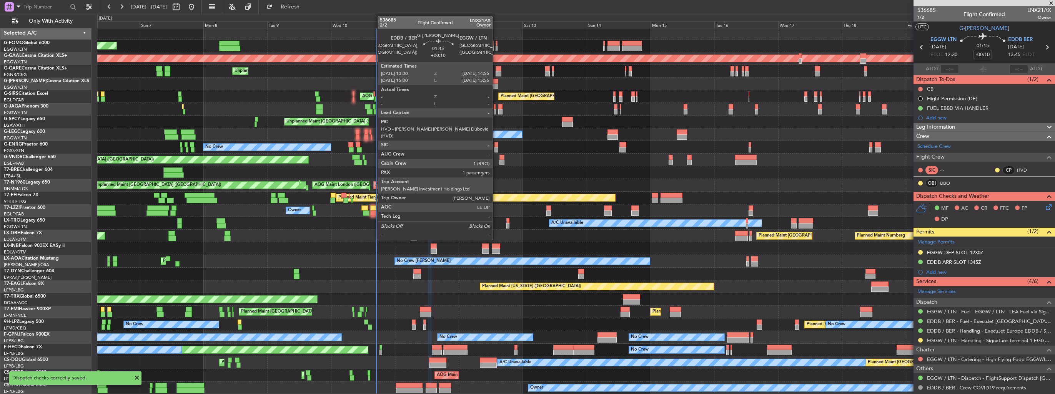
click at [495, 83] on div at bounding box center [495, 81] width 5 height 5
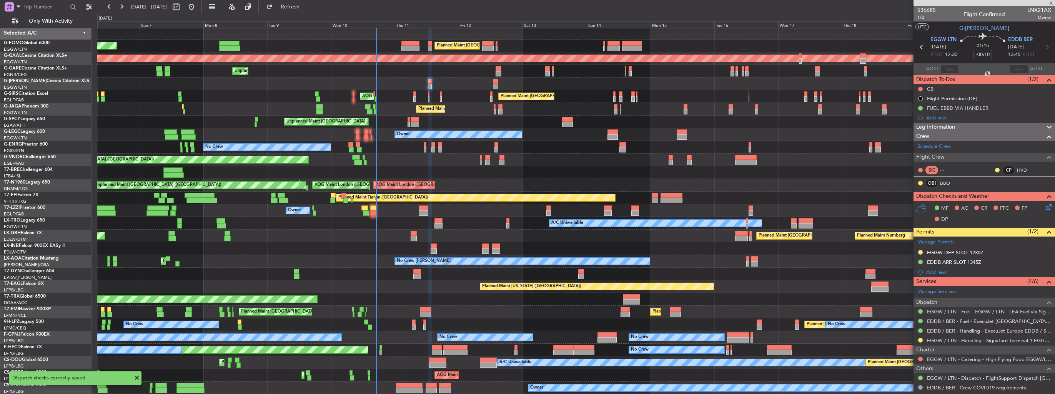
type input "+00:10"
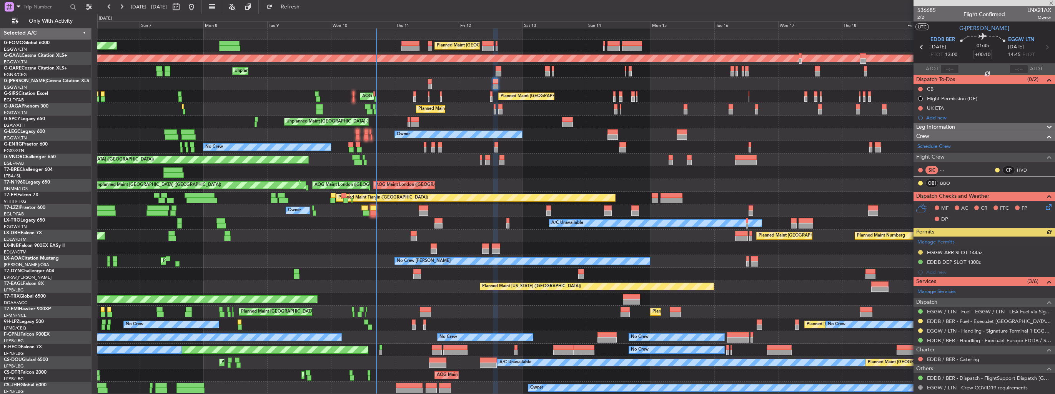
click at [1044, 205] on icon at bounding box center [1047, 206] width 6 height 6
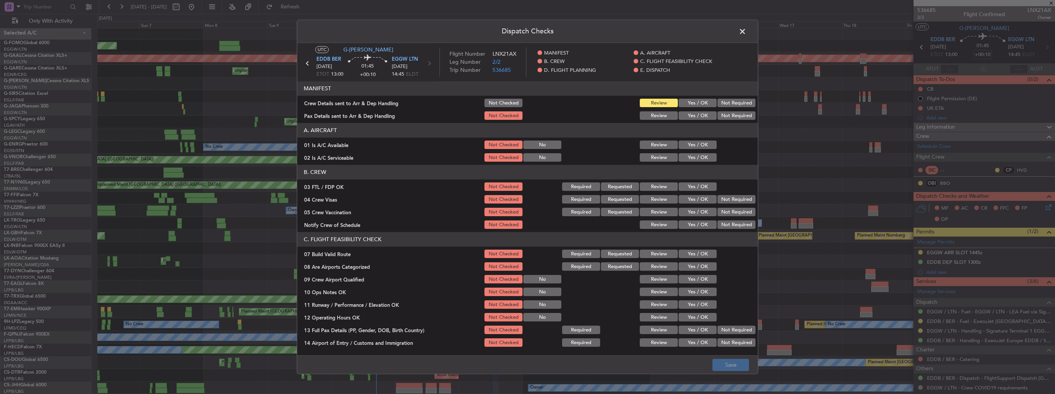
click at [699, 103] on button "Yes / OK" at bounding box center [698, 103] width 38 height 8
click at [700, 116] on button "Yes / OK" at bounding box center [698, 116] width 38 height 8
click at [689, 270] on button "Yes / OK" at bounding box center [698, 267] width 38 height 8
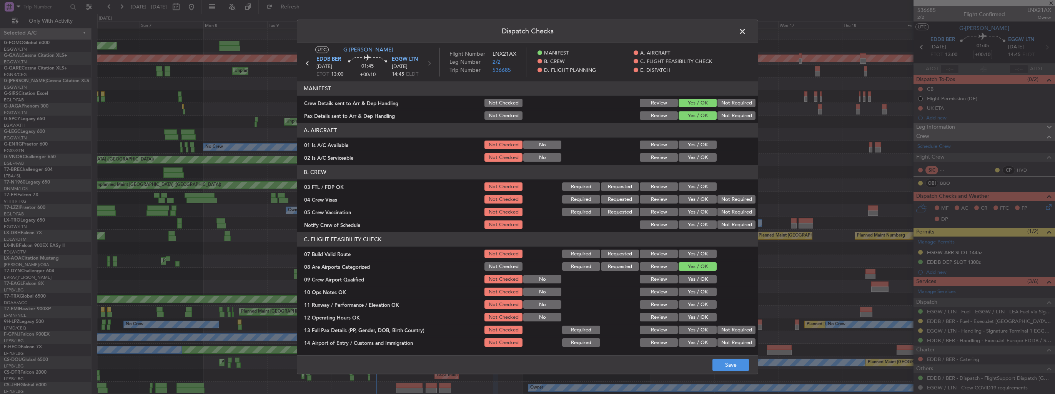
click at [687, 276] on button "Yes / OK" at bounding box center [698, 280] width 38 height 8
click at [728, 366] on button "Save" at bounding box center [730, 365] width 37 height 12
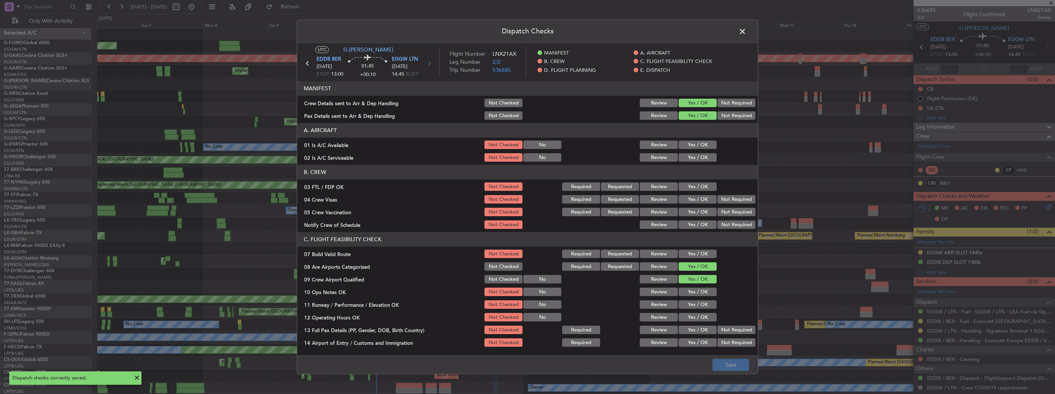
click at [746, 30] on span at bounding box center [746, 33] width 0 height 15
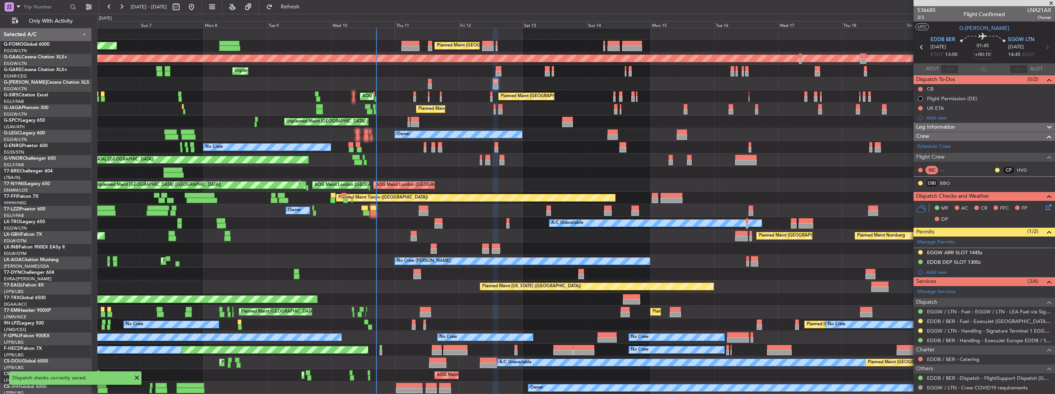
scroll to position [2, 0]
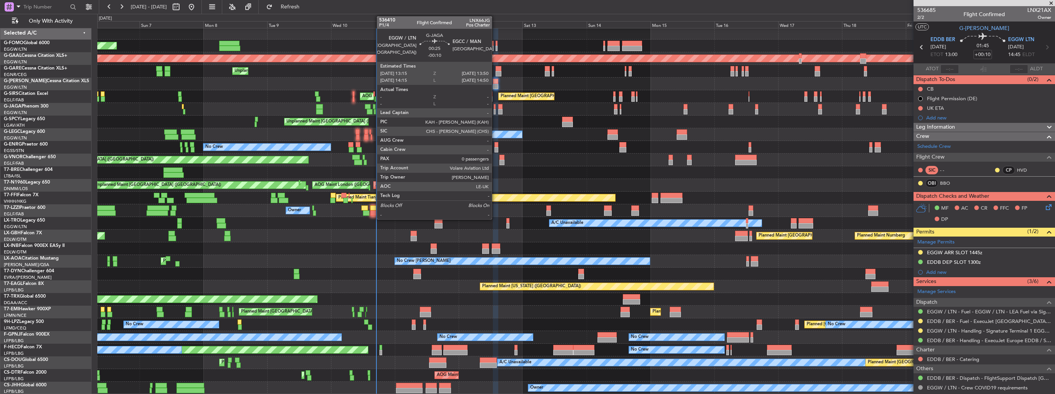
click at [495, 110] on div at bounding box center [495, 111] width 2 height 5
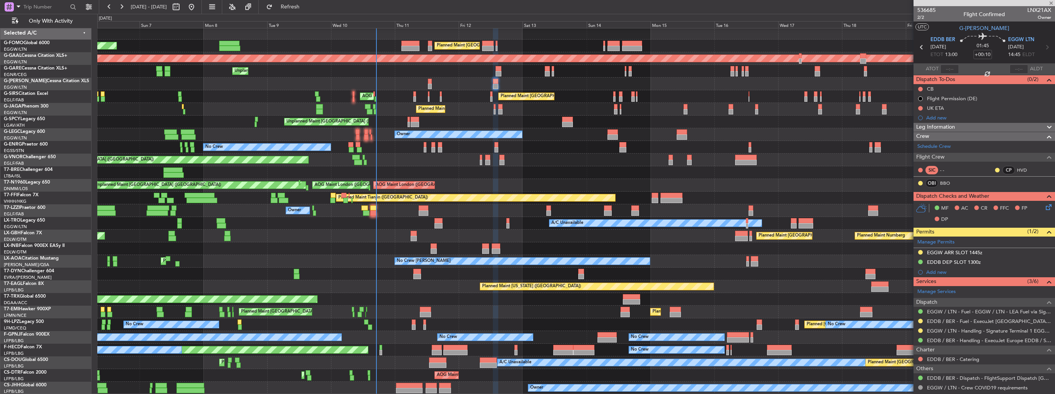
type input "-00:10"
type input "0"
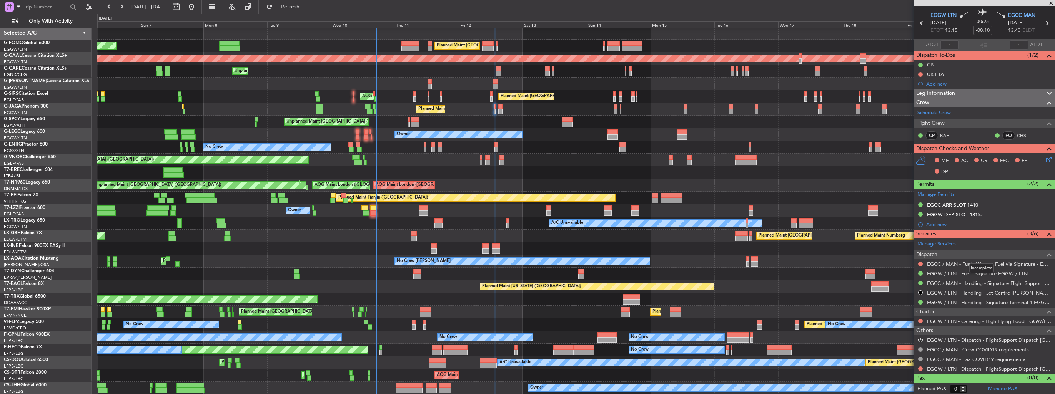
scroll to position [0, 0]
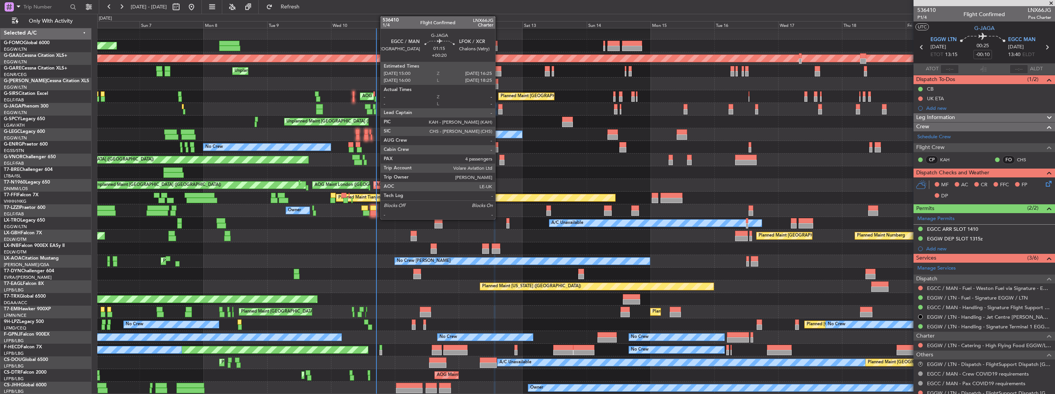
click at [498, 112] on div at bounding box center [500, 111] width 4 height 5
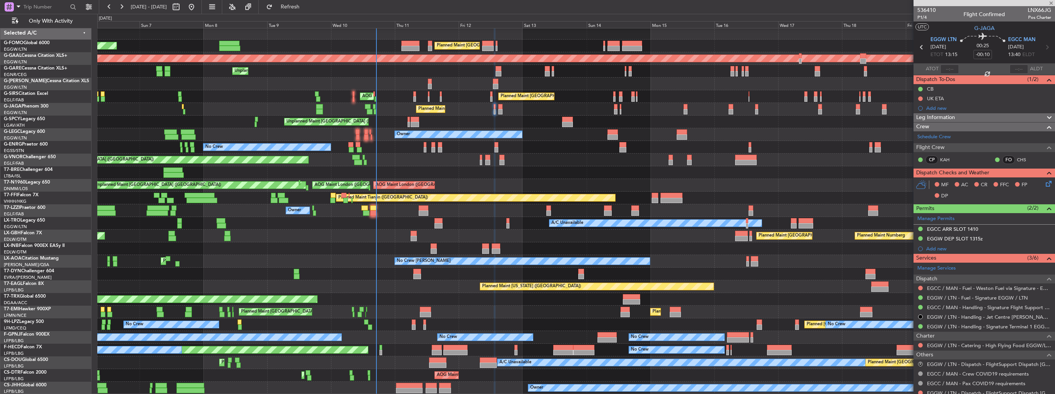
type input "+00:20"
type input "4"
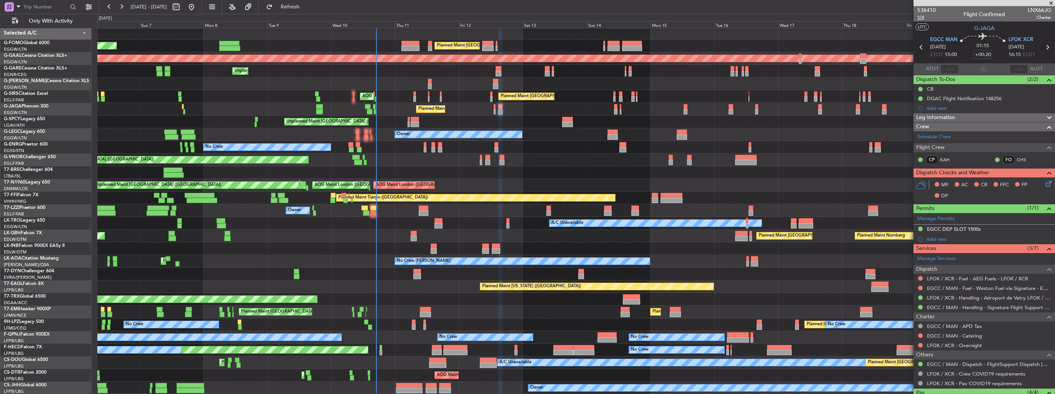
click at [922, 15] on span "1/4" at bounding box center [926, 17] width 18 height 7
click at [1044, 184] on icon at bounding box center [1047, 183] width 6 height 6
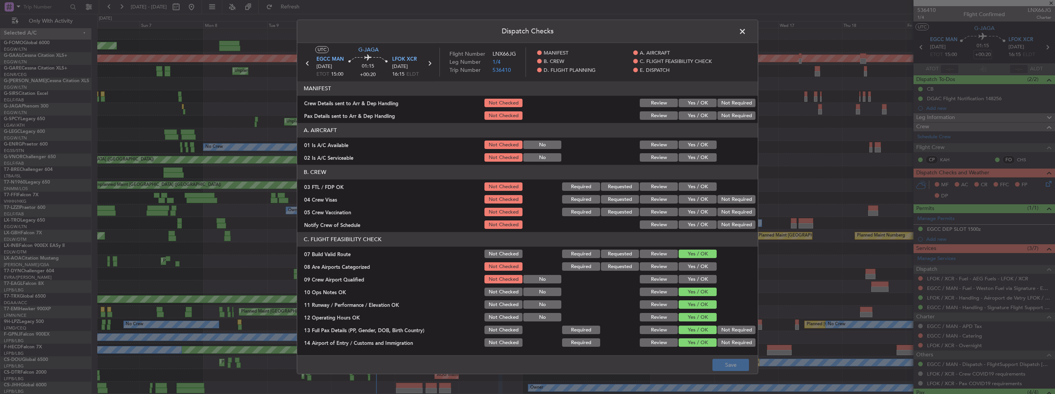
click at [697, 104] on button "Yes / OK" at bounding box center [698, 103] width 38 height 8
click at [700, 119] on button "Yes / OK" at bounding box center [698, 116] width 38 height 8
click at [690, 270] on button "Yes / OK" at bounding box center [698, 267] width 38 height 8
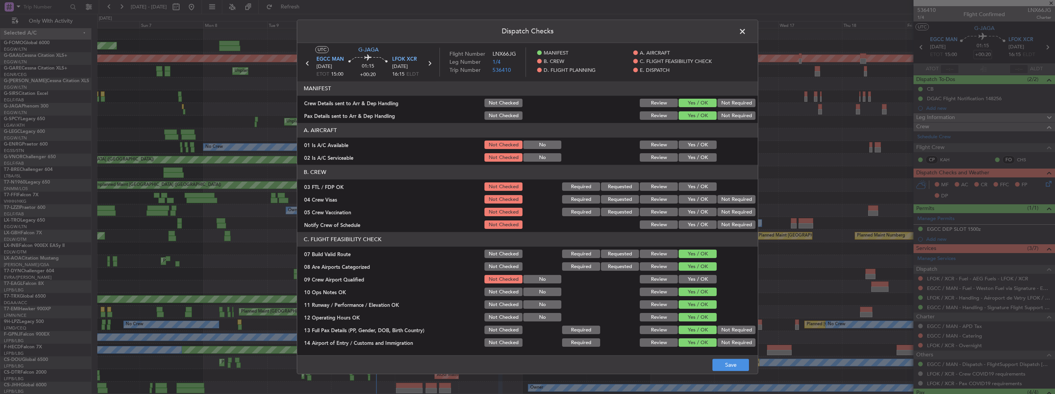
click at [689, 276] on button "Yes / OK" at bounding box center [698, 280] width 38 height 8
click at [735, 365] on button "Save" at bounding box center [730, 365] width 37 height 12
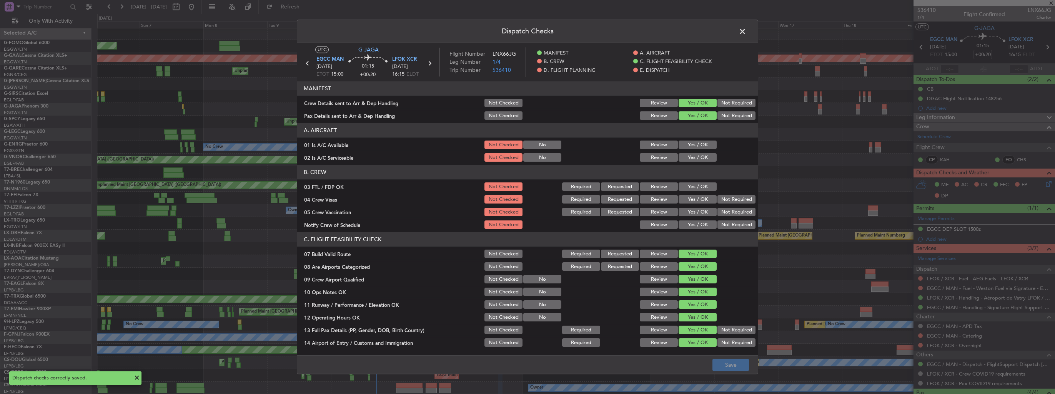
click at [746, 30] on span at bounding box center [746, 33] width 0 height 15
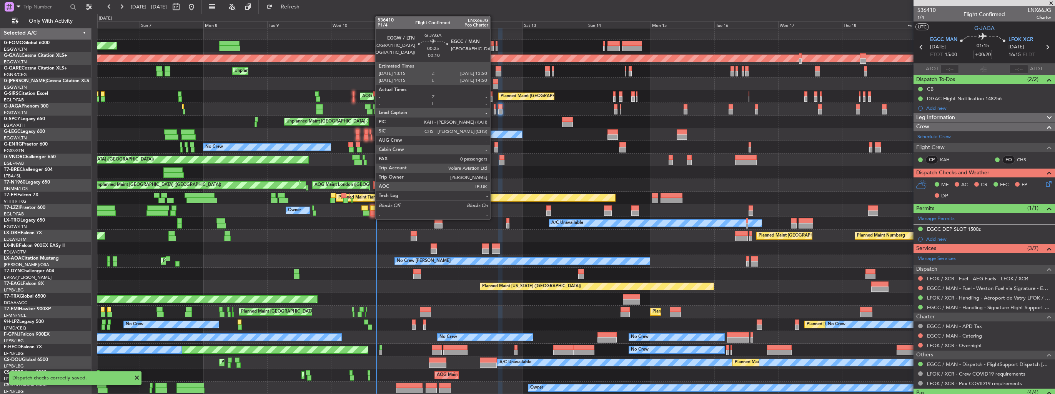
click at [494, 110] on div at bounding box center [495, 111] width 2 height 5
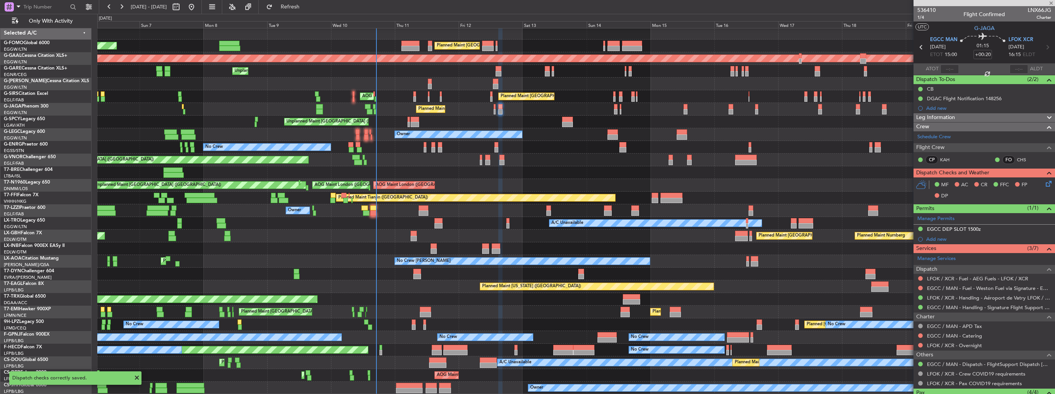
type input "-00:10"
type input "0"
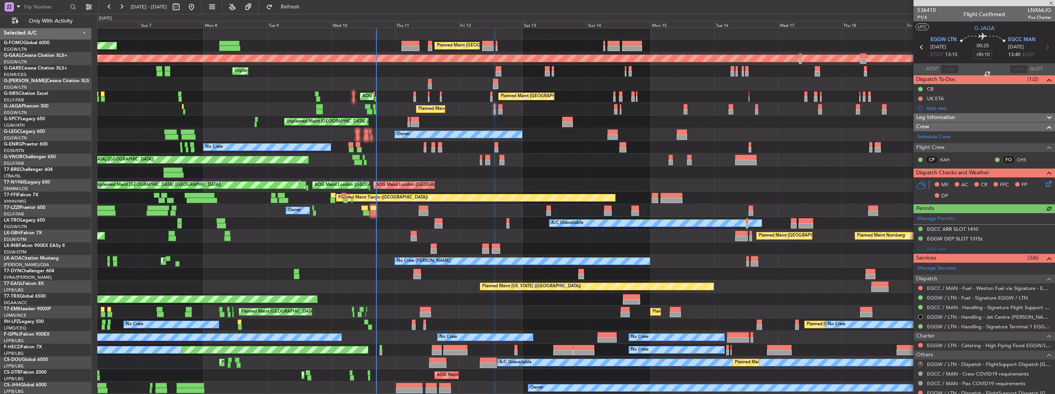
click at [1044, 183] on icon at bounding box center [1047, 183] width 6 height 6
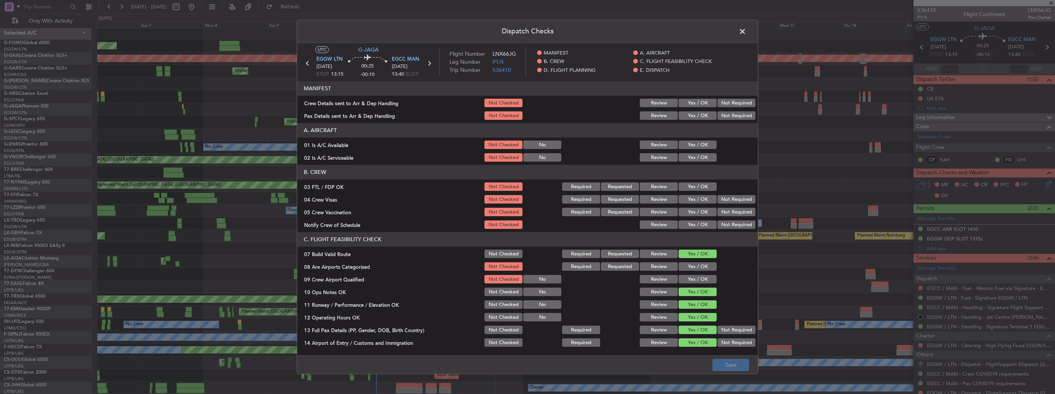
click at [695, 102] on button "Yes / OK" at bounding box center [698, 103] width 38 height 8
click at [692, 116] on button "Yes / OK" at bounding box center [698, 116] width 38 height 8
click at [688, 269] on button "Yes / OK" at bounding box center [698, 267] width 38 height 8
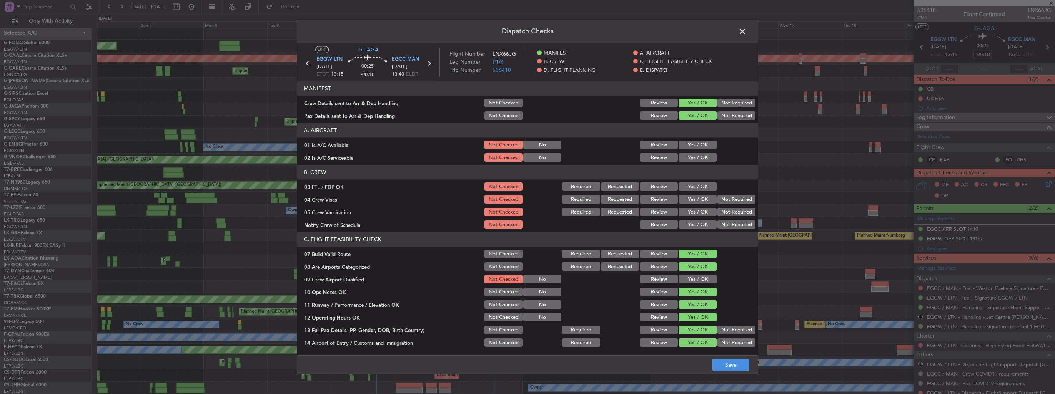
click at [690, 276] on button "Yes / OK" at bounding box center [698, 280] width 38 height 8
click at [726, 367] on button "Save" at bounding box center [730, 365] width 37 height 12
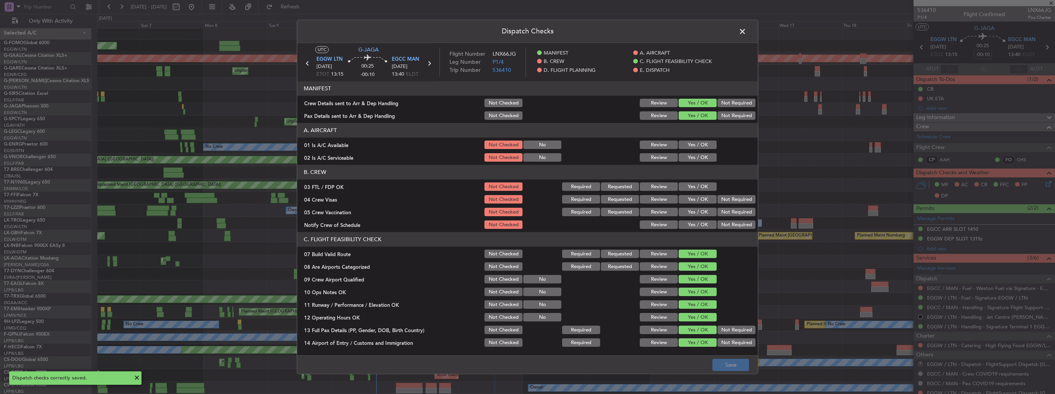
click at [746, 29] on span at bounding box center [746, 33] width 0 height 15
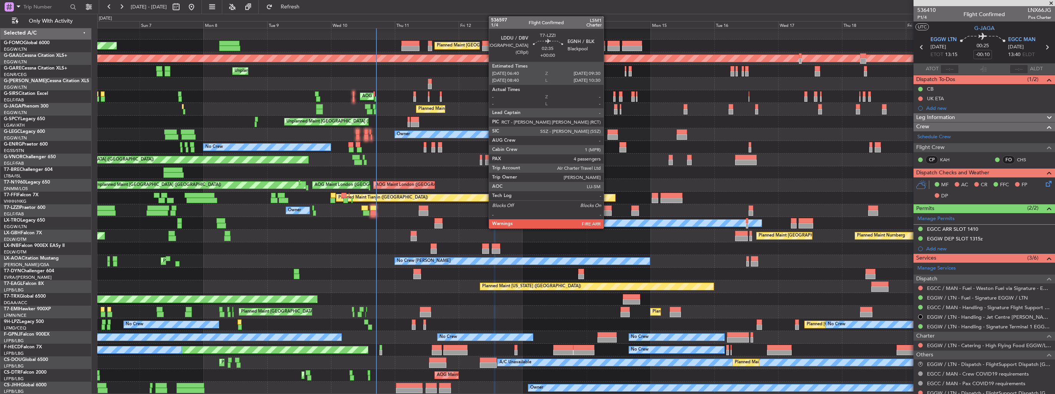
click at [607, 214] on div at bounding box center [608, 213] width 8 height 5
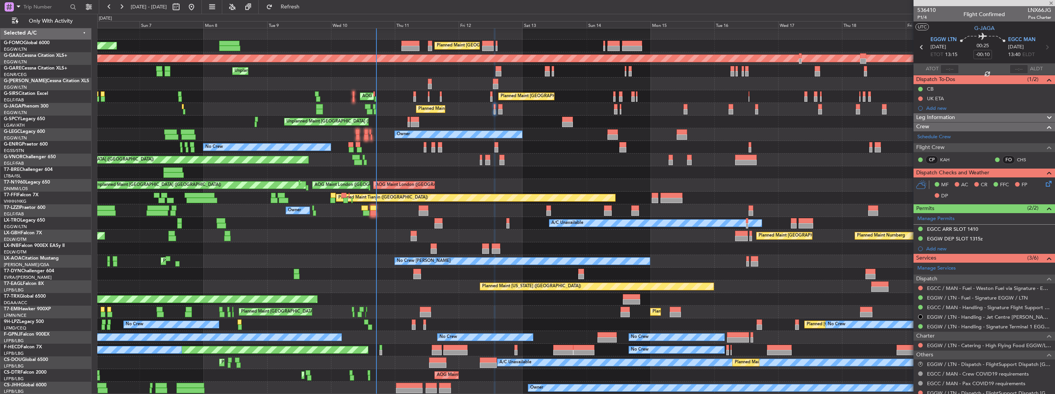
type input "4"
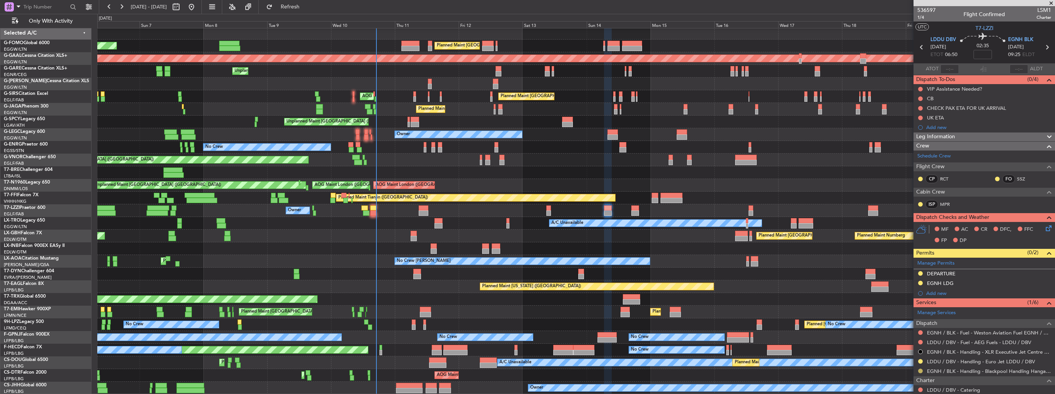
click at [921, 371] on button at bounding box center [920, 371] width 5 height 5
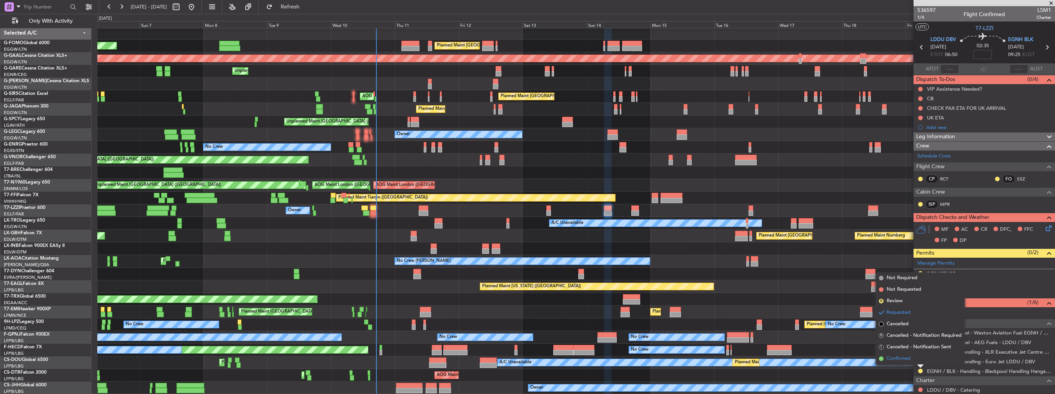
click at [897, 359] on span "Confirmed" at bounding box center [899, 359] width 24 height 8
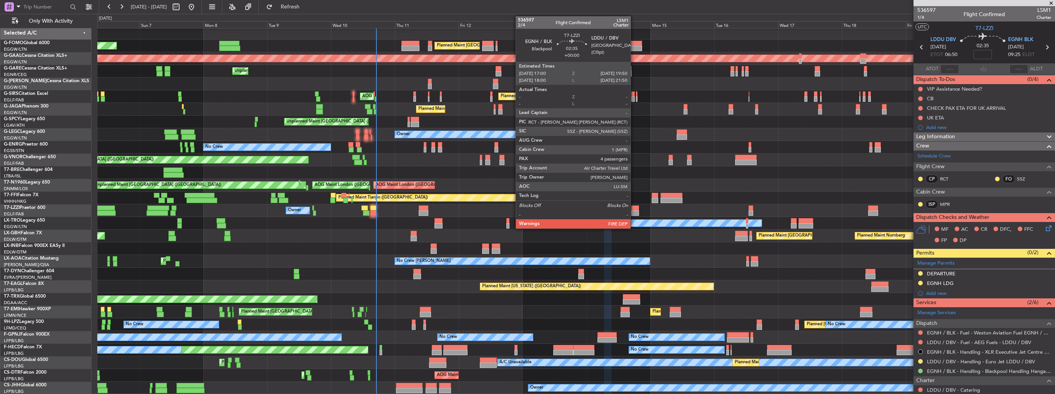
click at [634, 209] on div at bounding box center [635, 208] width 8 height 5
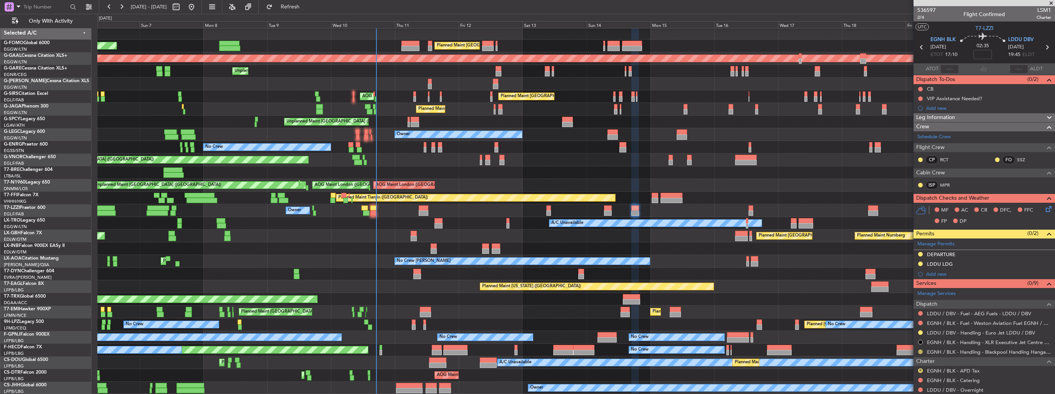
click at [919, 351] on button at bounding box center [920, 352] width 5 height 5
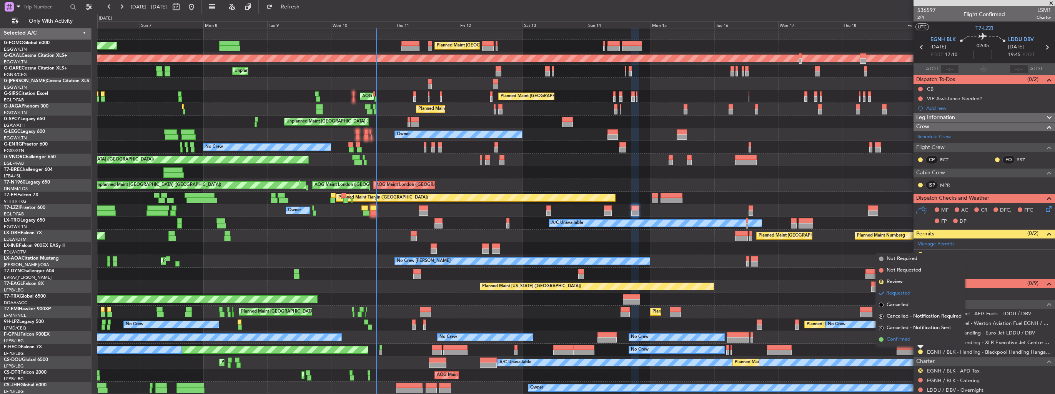
click at [905, 341] on span "Confirmed" at bounding box center [899, 340] width 24 height 8
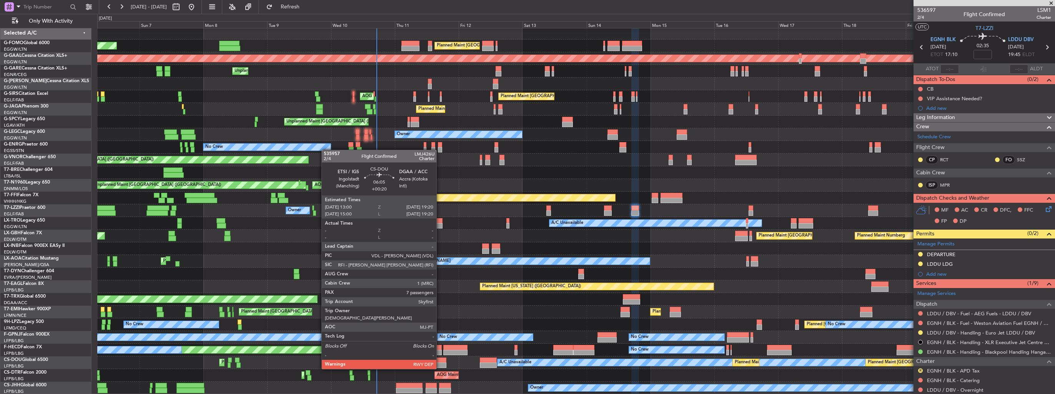
click at [440, 362] on div at bounding box center [437, 360] width 17 height 5
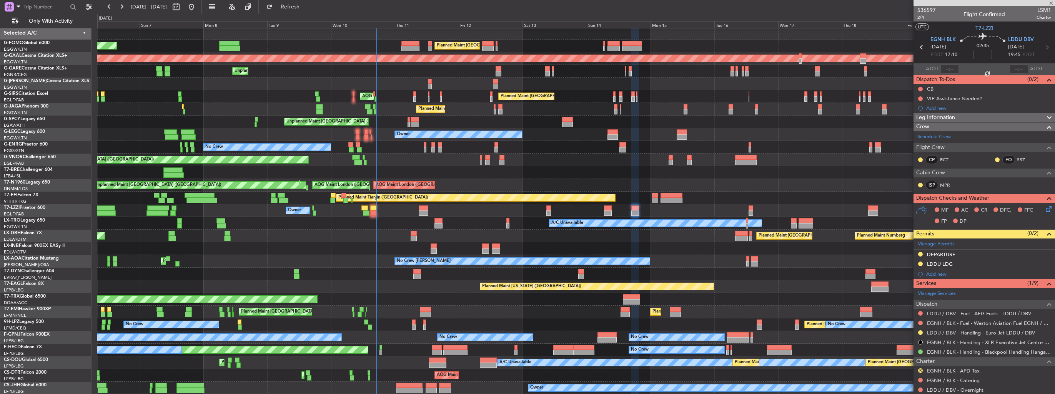
type input "+00:20"
type input "7"
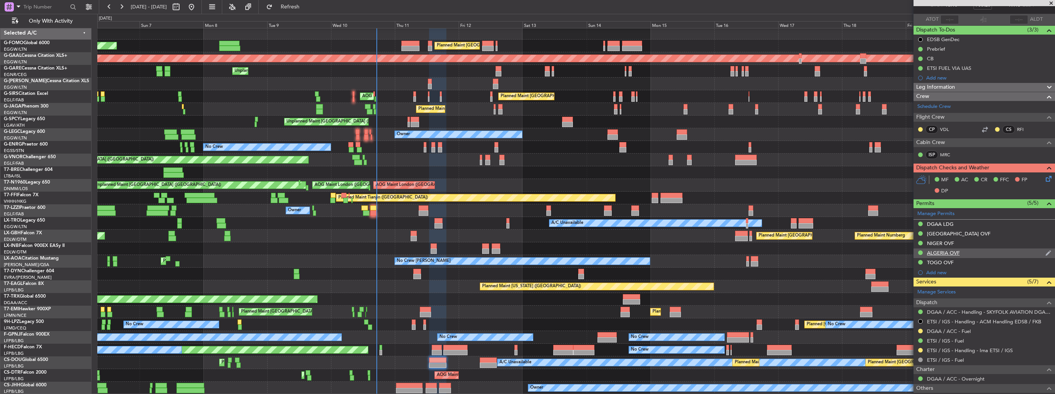
scroll to position [115, 0]
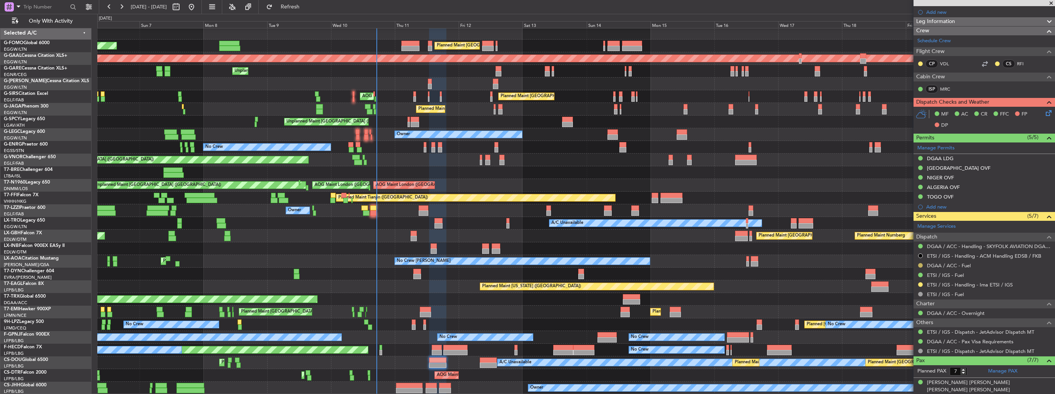
click at [920, 264] on button at bounding box center [920, 265] width 5 height 5
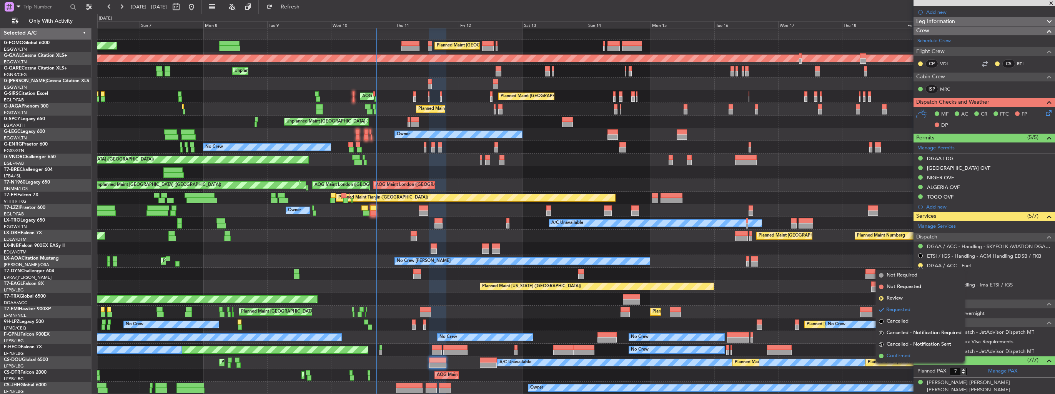
click at [891, 354] on span "Confirmed" at bounding box center [899, 357] width 24 height 8
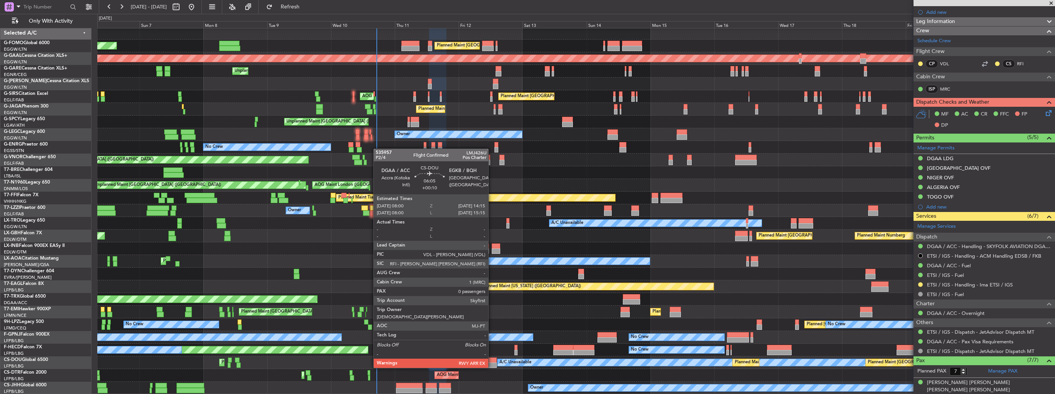
click at [492, 361] on div at bounding box center [488, 360] width 17 height 5
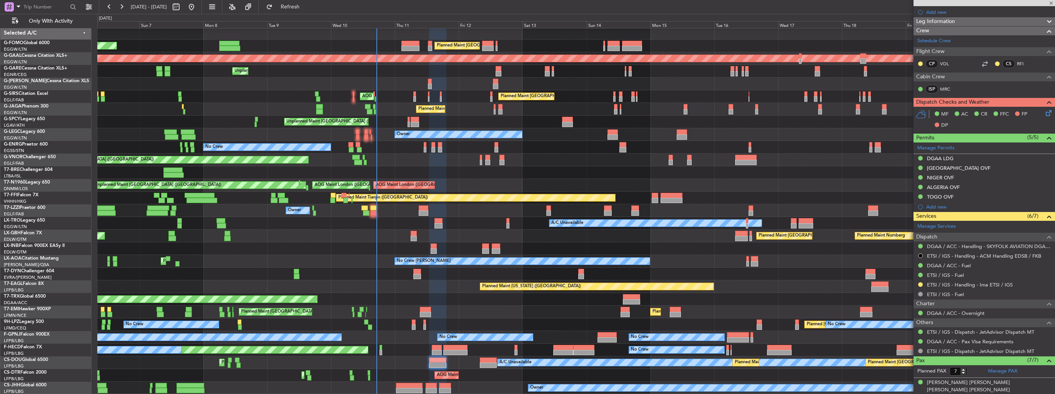
type input "+00:10"
type input "0"
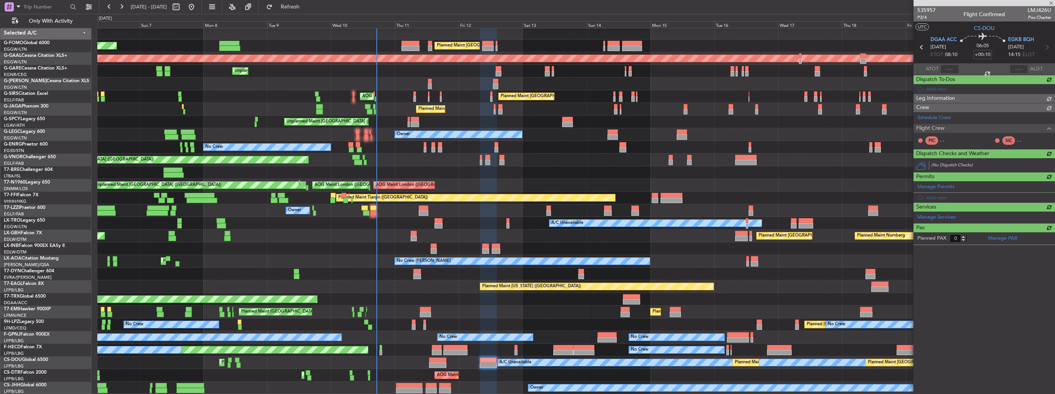
scroll to position [0, 0]
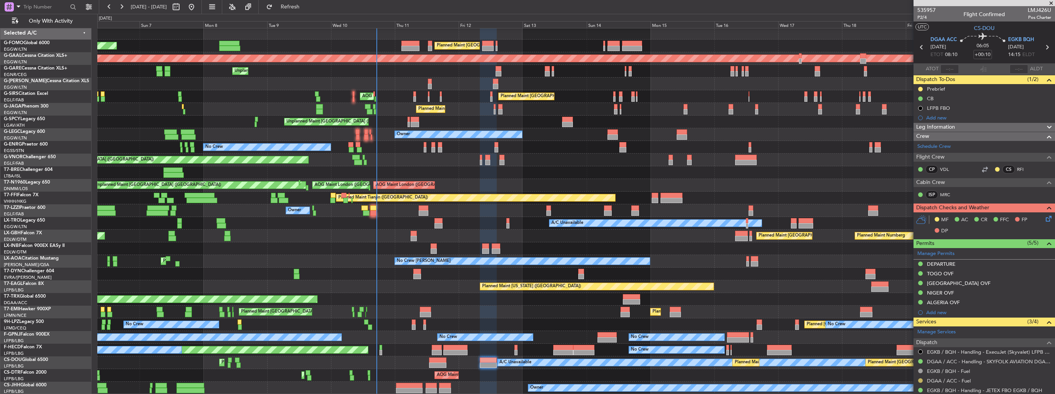
click at [919, 379] on button at bounding box center [920, 381] width 5 height 5
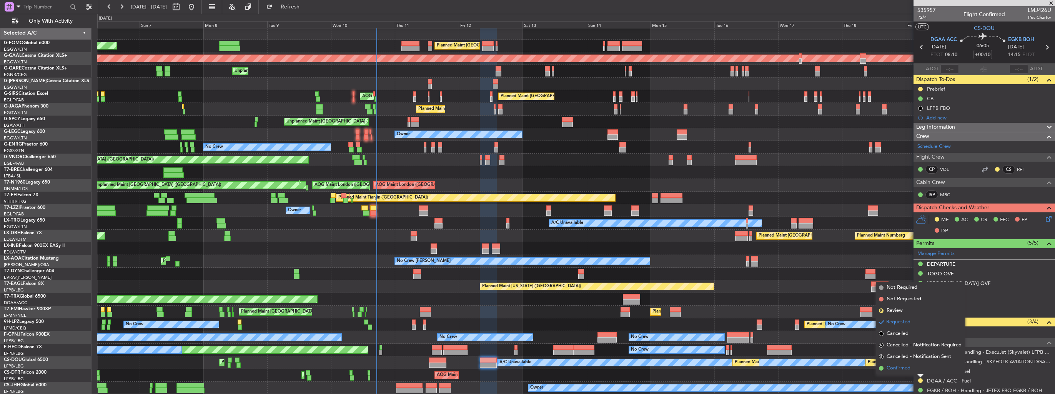
click at [897, 367] on span "Confirmed" at bounding box center [899, 369] width 24 height 8
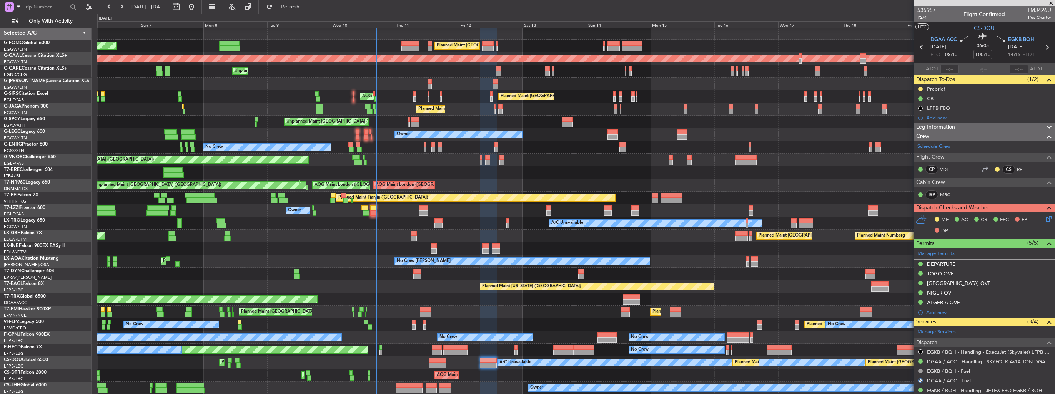
click at [938, 116] on div "LFPB FBO" at bounding box center [938, 116] width 0 height 0
click at [943, 120] on div "Add new" at bounding box center [985, 118] width 118 height 7
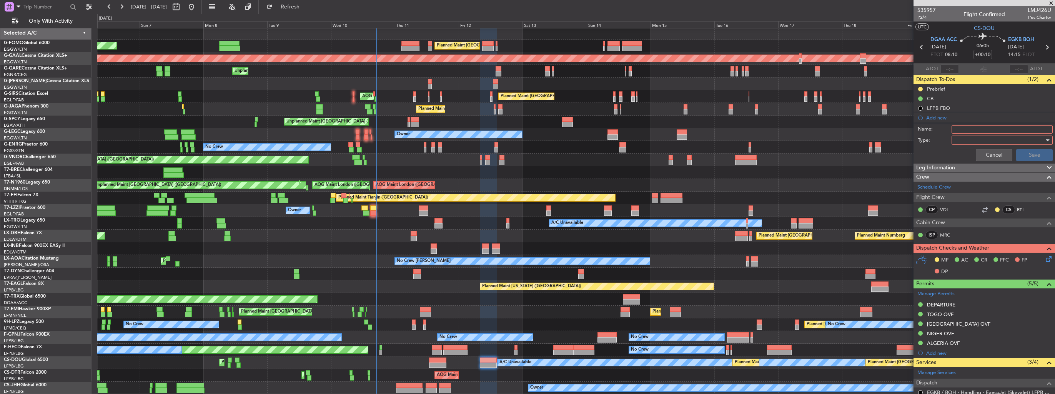
click at [964, 130] on input "Name:" at bounding box center [1001, 129] width 101 height 8
type input "FUEL IN DGAA VIA HADID"
click at [966, 137] on div at bounding box center [1000, 141] width 90 height 12
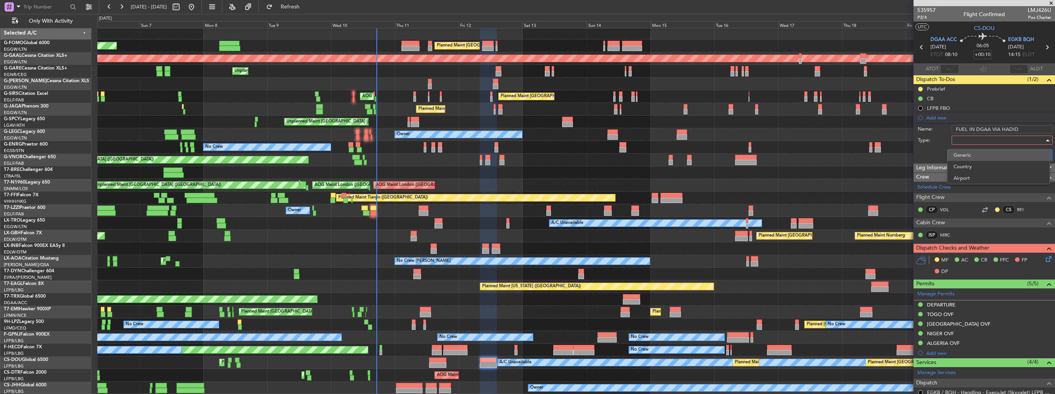
click at [969, 154] on span "Generic" at bounding box center [998, 156] width 90 height 12
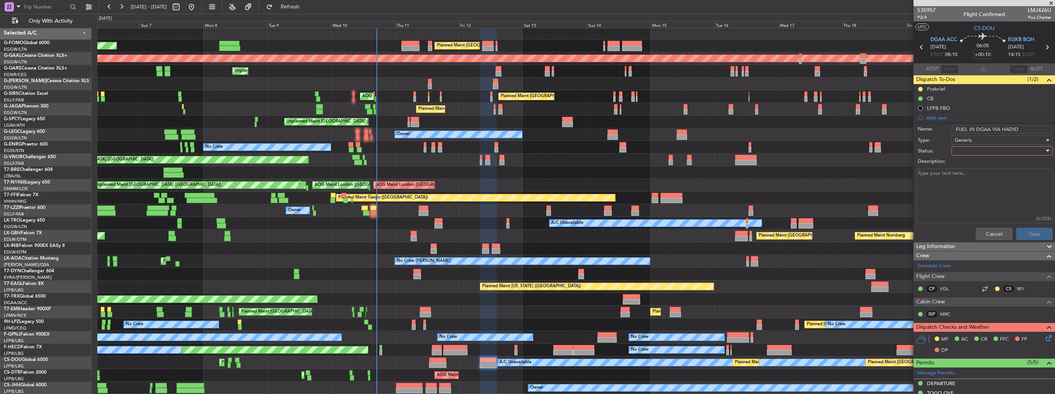
click at [969, 150] on div at bounding box center [1000, 151] width 90 height 12
click at [978, 193] on span "Completed" at bounding box center [998, 189] width 90 height 12
click at [1021, 233] on button "Save" at bounding box center [1034, 234] width 37 height 12
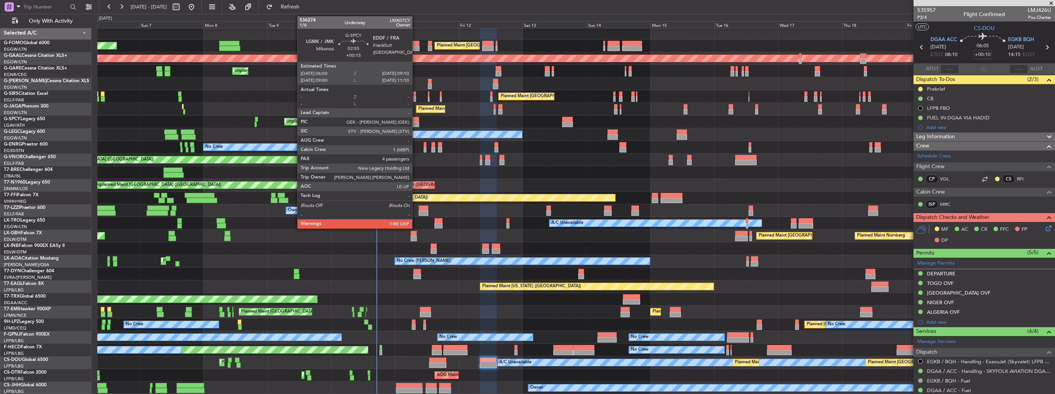
click at [416, 119] on div at bounding box center [415, 119] width 8 height 5
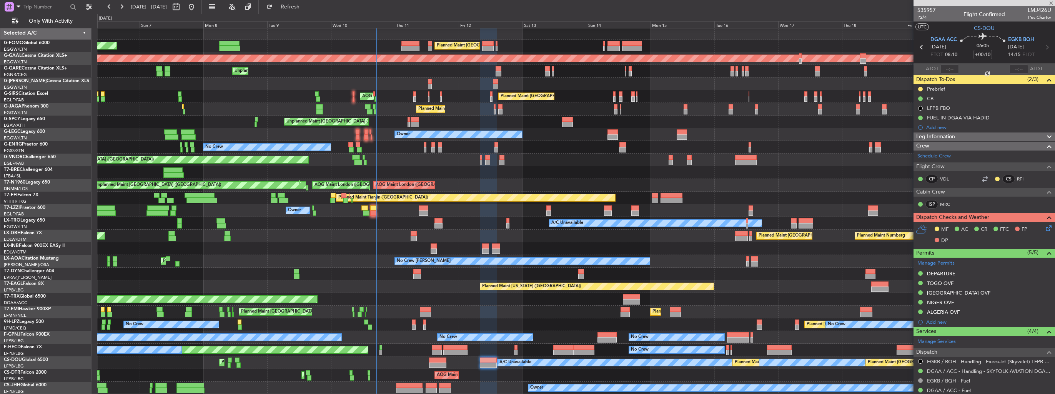
type input "+00:15"
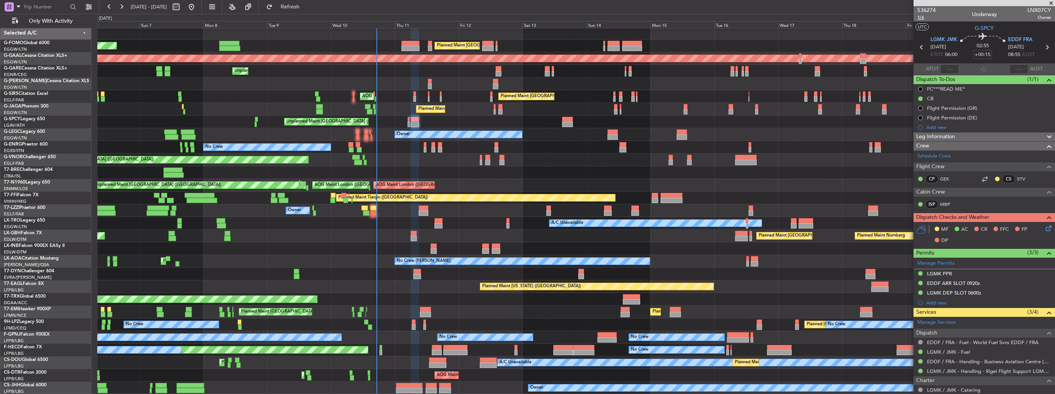
click at [926, 17] on span "1/6" at bounding box center [926, 17] width 18 height 7
click at [1044, 228] on icon at bounding box center [1047, 227] width 6 height 6
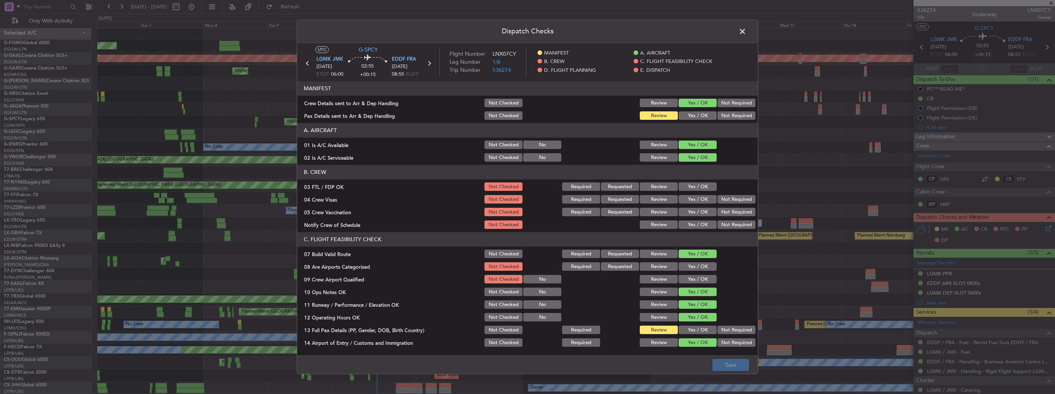
click at [692, 116] on button "Yes / OK" at bounding box center [698, 116] width 38 height 8
click at [688, 264] on button "Yes / OK" at bounding box center [698, 267] width 38 height 8
click at [687, 276] on button "Yes / OK" at bounding box center [698, 280] width 38 height 8
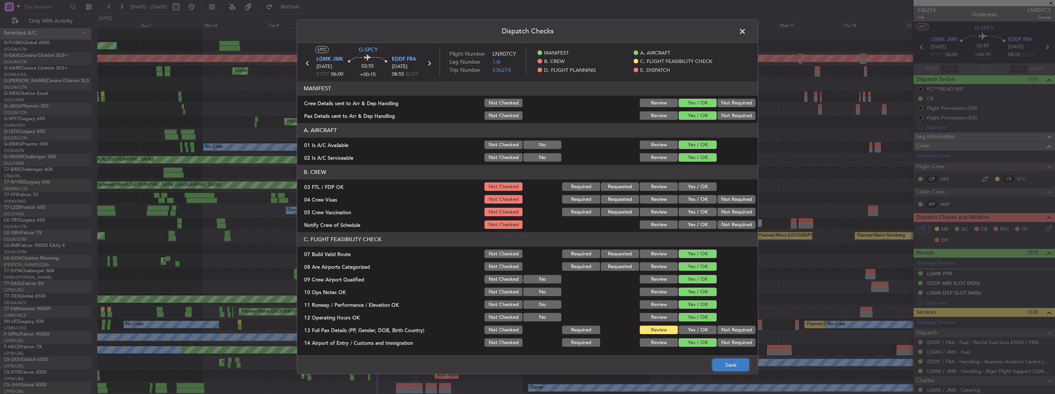
click at [727, 368] on button "Save" at bounding box center [730, 365] width 37 height 12
click at [746, 34] on span at bounding box center [746, 33] width 0 height 15
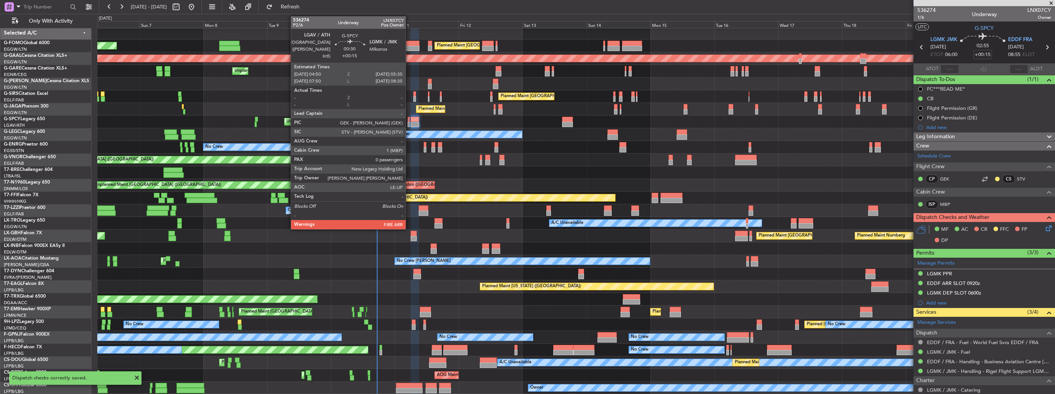
click at [409, 122] on div at bounding box center [409, 124] width 2 height 5
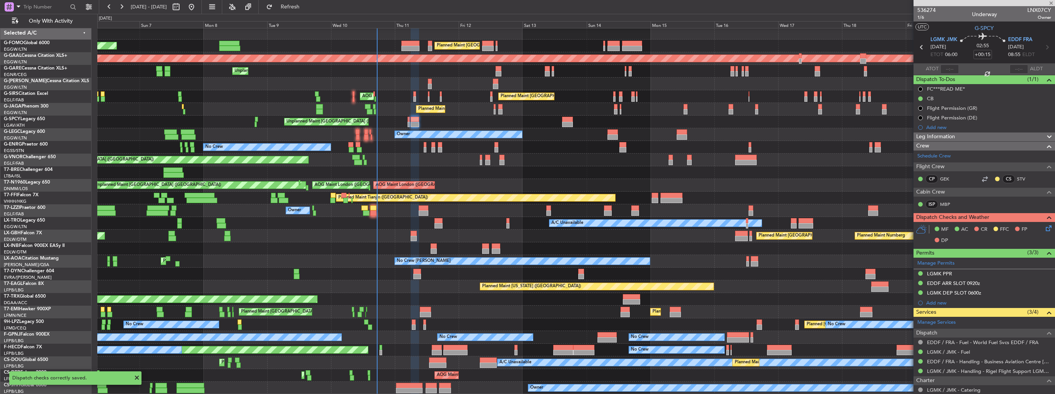
type input "0"
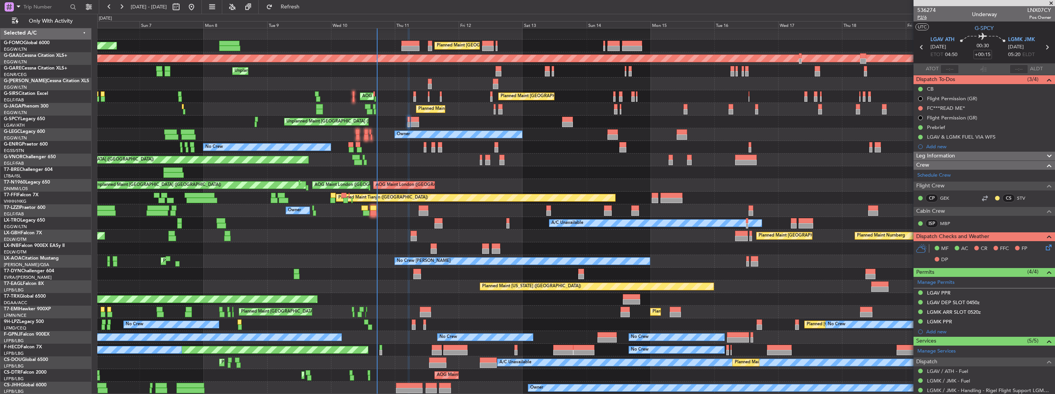
click at [919, 18] on span "P2/6" at bounding box center [926, 17] width 18 height 7
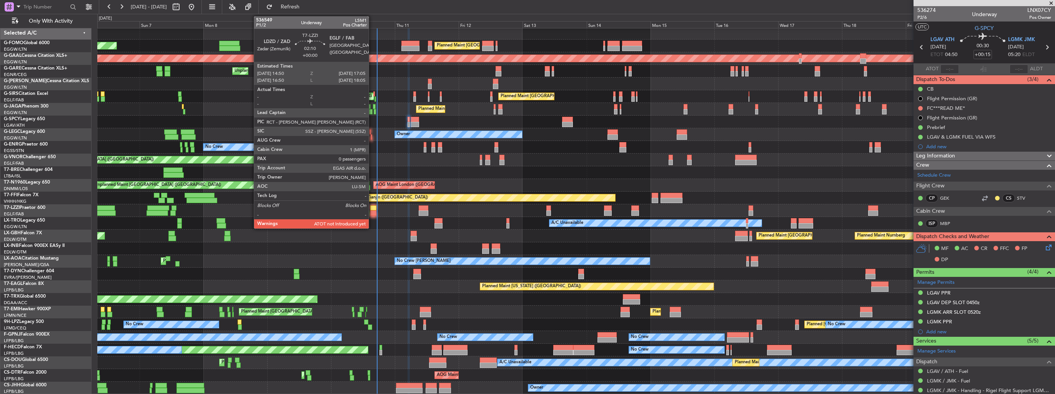
click at [372, 211] on div at bounding box center [373, 213] width 6 height 5
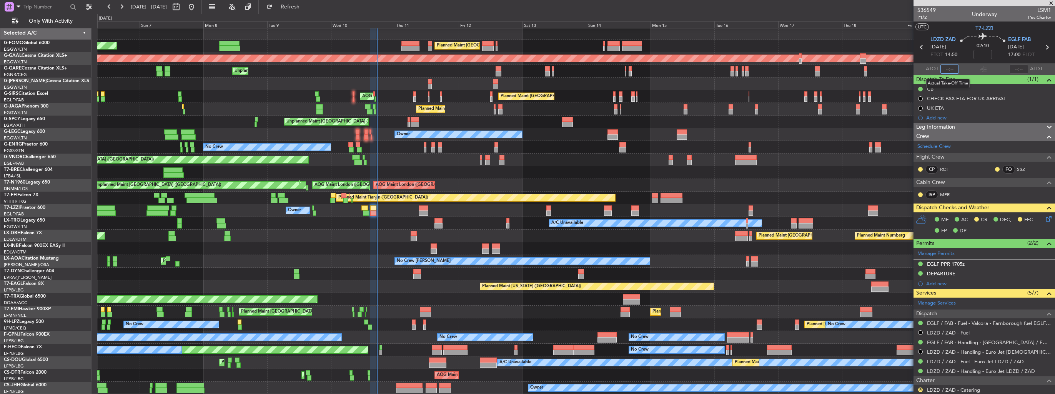
click at [952, 70] on input "text" at bounding box center [949, 69] width 18 height 9
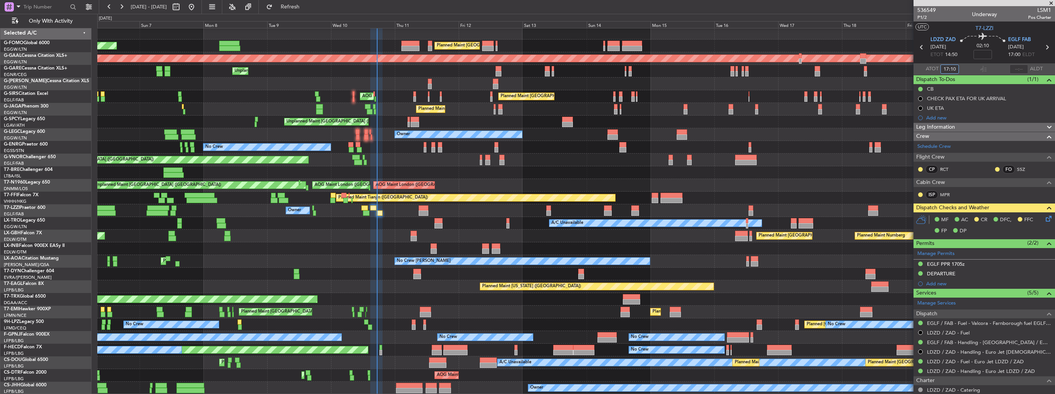
type input "17:10"
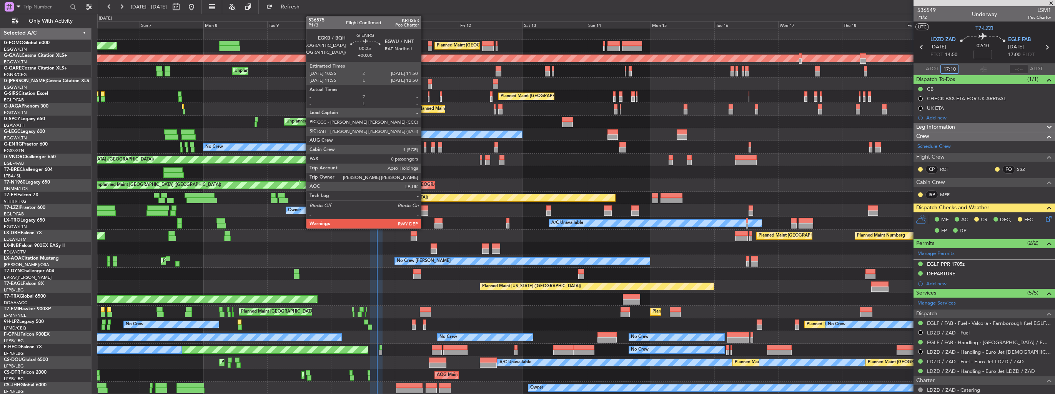
click at [424, 150] on div at bounding box center [425, 149] width 3 height 5
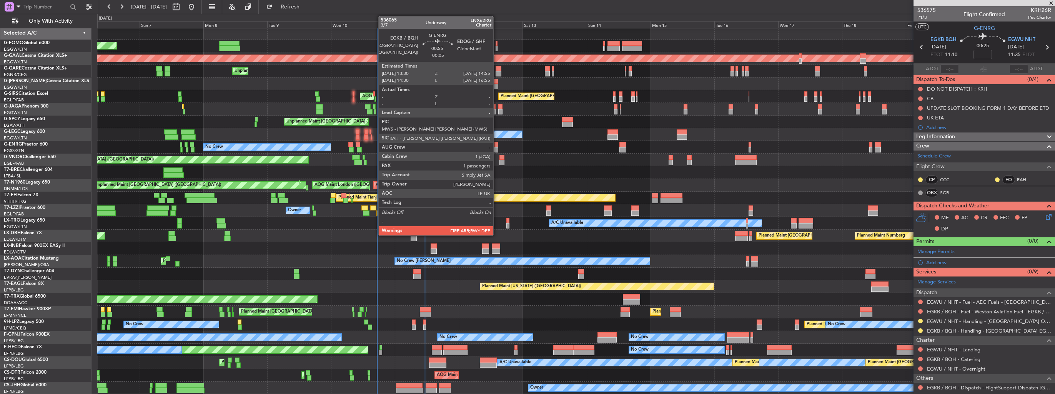
click at [497, 148] on div at bounding box center [496, 149] width 4 height 5
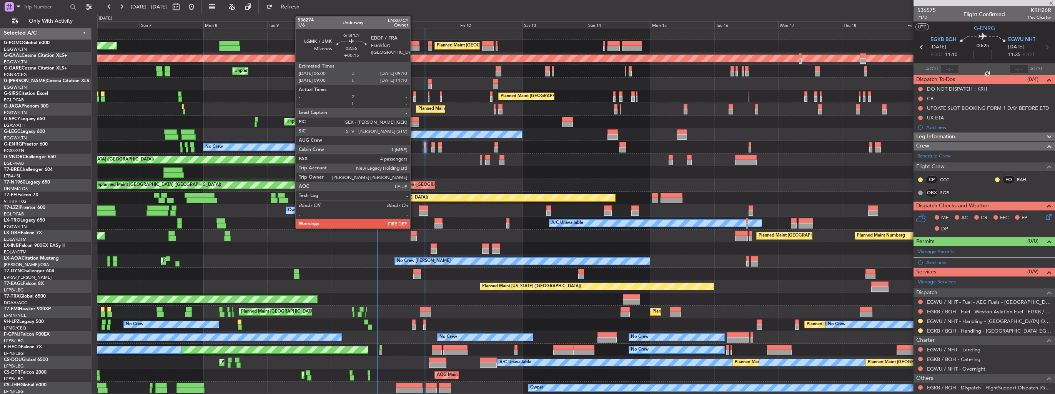
type input "-00:05"
type input "1"
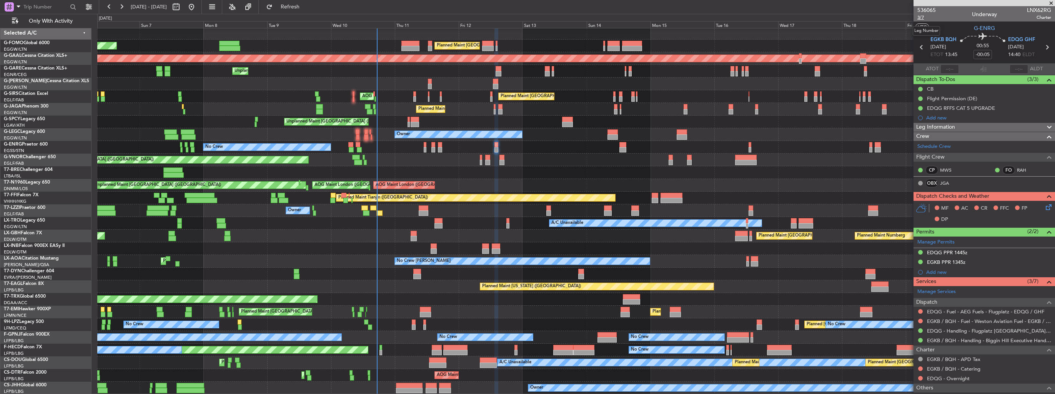
click at [924, 18] on span "3/7" at bounding box center [926, 17] width 18 height 7
click at [1044, 206] on icon at bounding box center [1047, 206] width 6 height 6
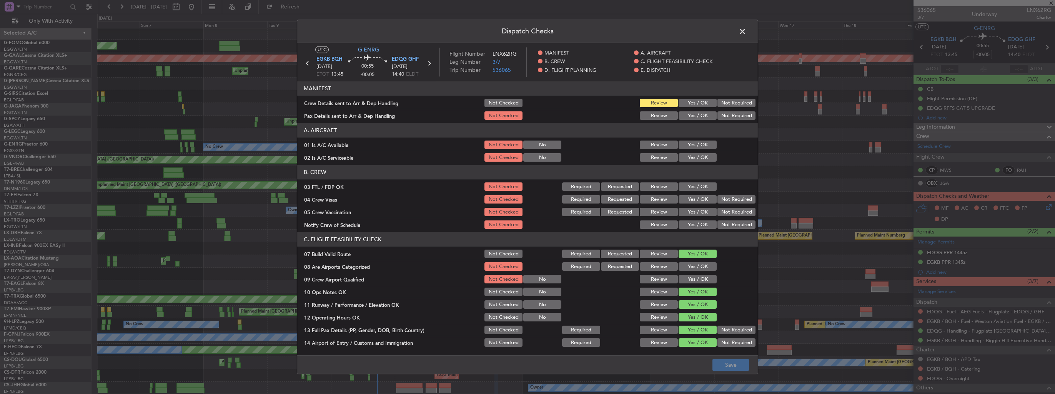
click at [685, 103] on button "Yes / OK" at bounding box center [698, 103] width 38 height 8
click at [685, 116] on button "Yes / OK" at bounding box center [698, 116] width 38 height 8
click at [694, 265] on button "Yes / OK" at bounding box center [698, 267] width 38 height 8
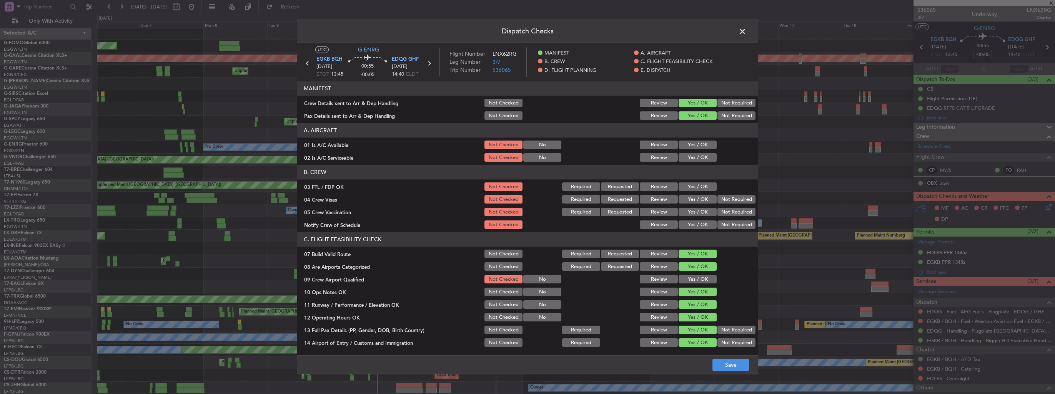
click at [699, 276] on button "Yes / OK" at bounding box center [698, 280] width 38 height 8
click at [739, 369] on button "Save" at bounding box center [730, 365] width 37 height 12
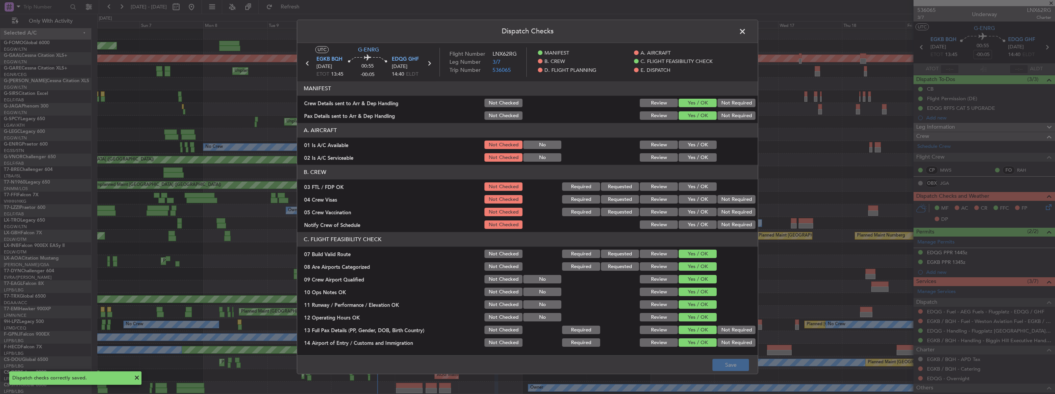
click at [746, 32] on span at bounding box center [746, 33] width 0 height 15
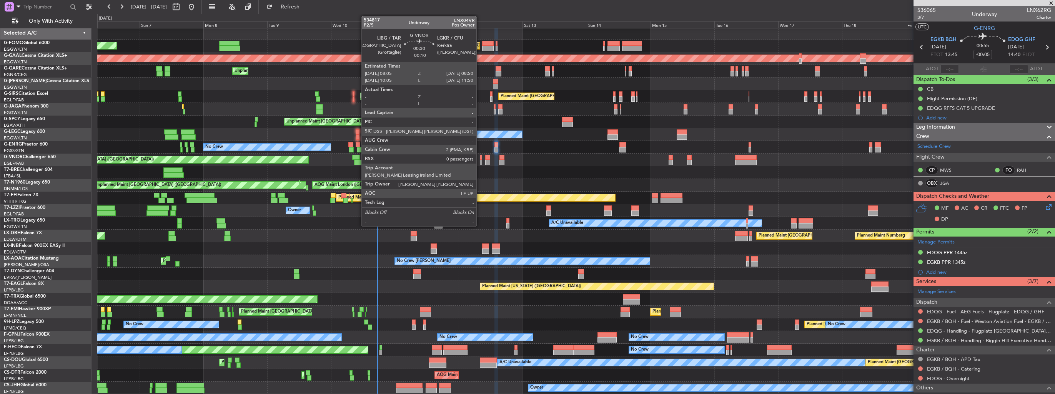
click at [480, 163] on div at bounding box center [481, 162] width 2 height 5
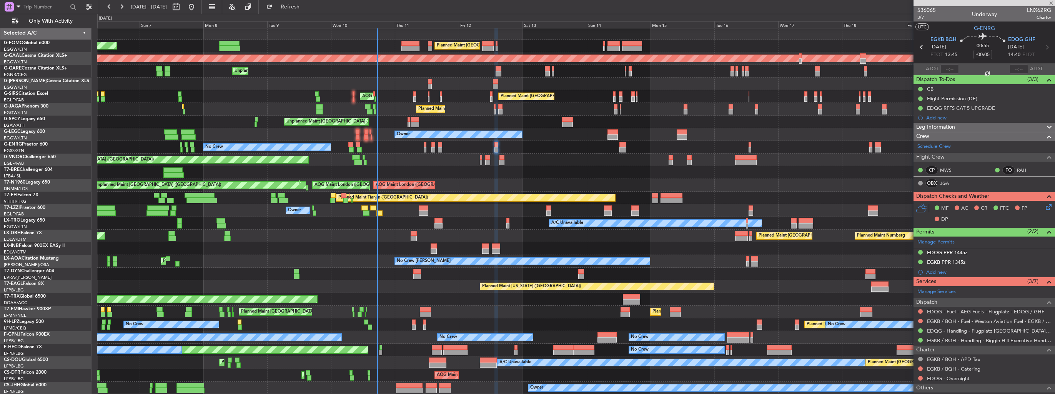
type input "-00:10"
type input "0"
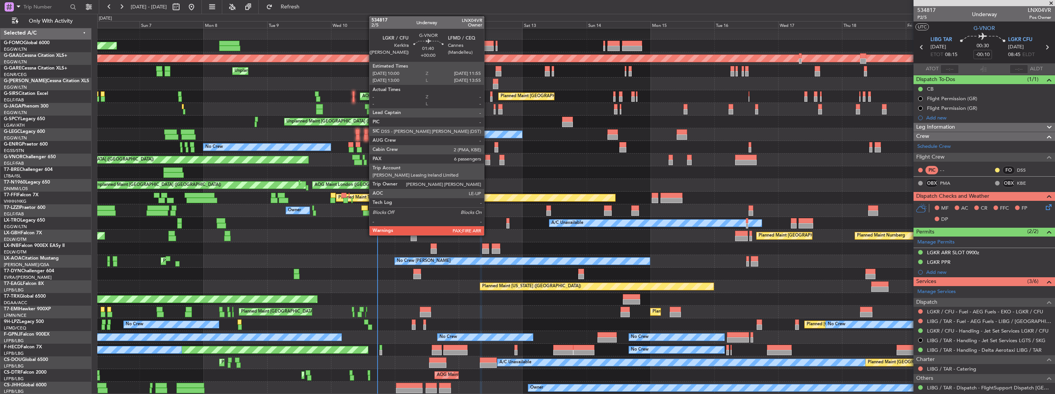
click at [487, 160] on div at bounding box center [487, 162] width 5 height 5
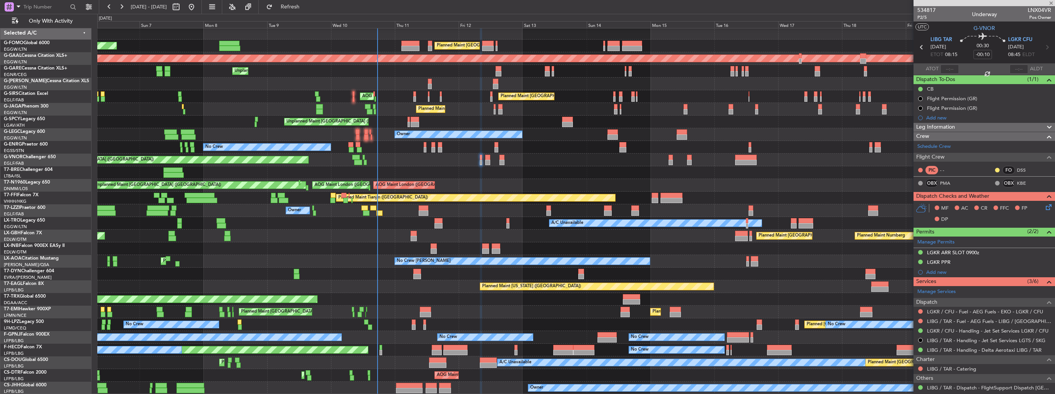
type input "6"
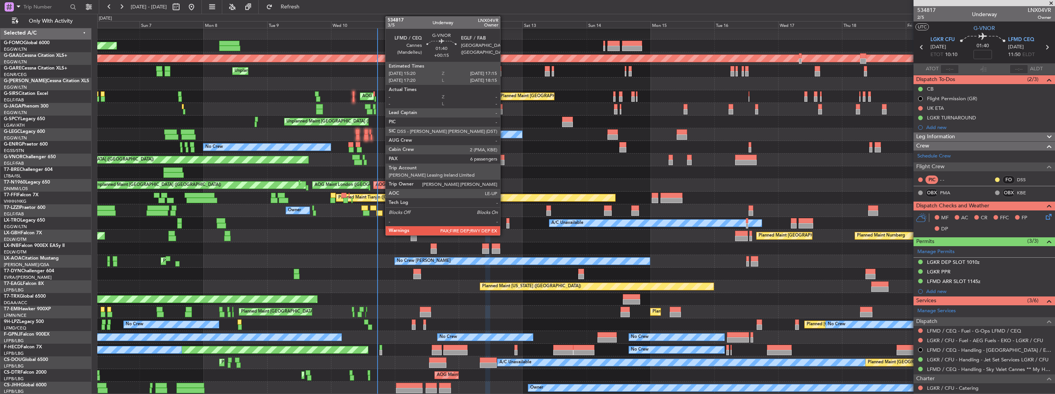
click at [504, 161] on div at bounding box center [501, 162] width 5 height 5
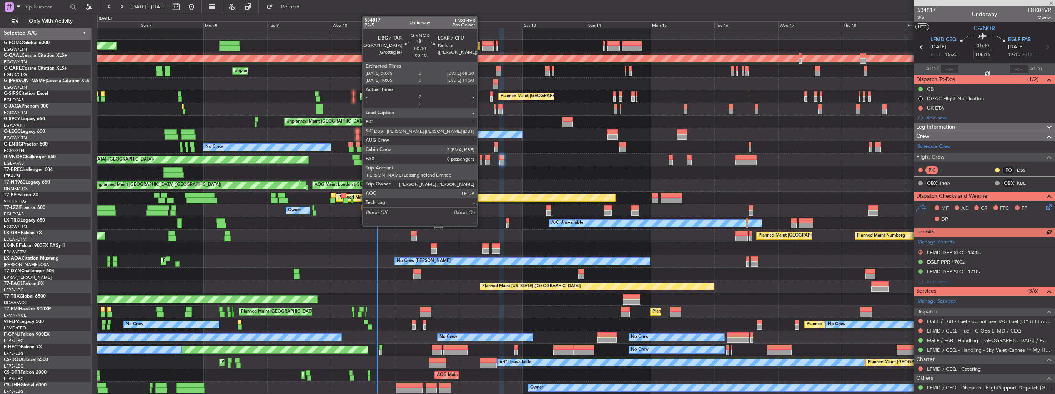
click at [481, 162] on div at bounding box center [481, 162] width 2 height 5
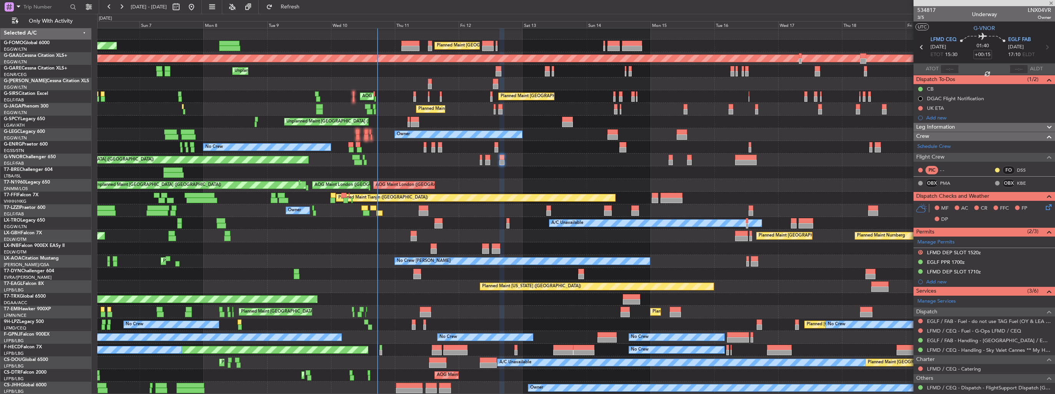
type input "-00:10"
type input "0"
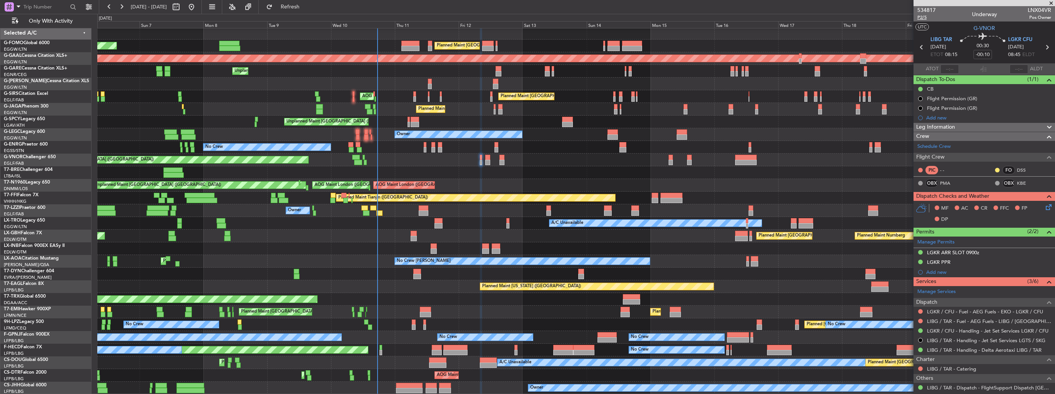
click at [923, 19] on span "P2/5" at bounding box center [926, 17] width 18 height 7
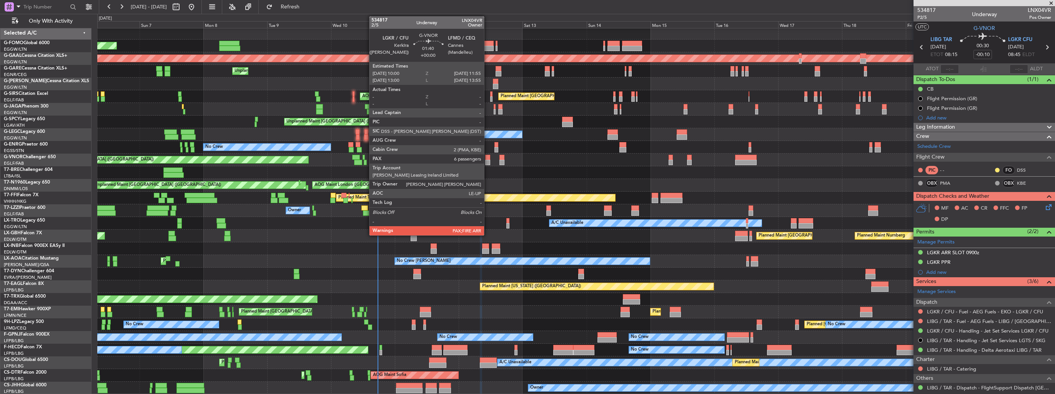
click at [487, 164] on div at bounding box center [487, 162] width 5 height 5
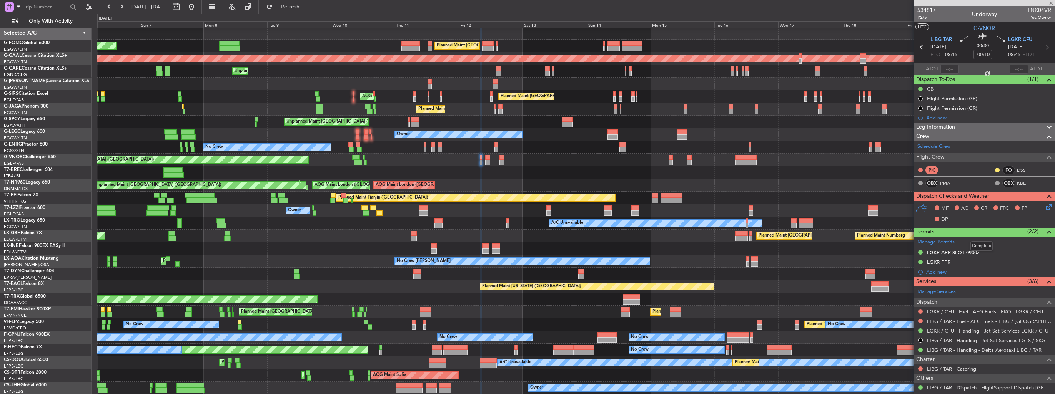
type input "6"
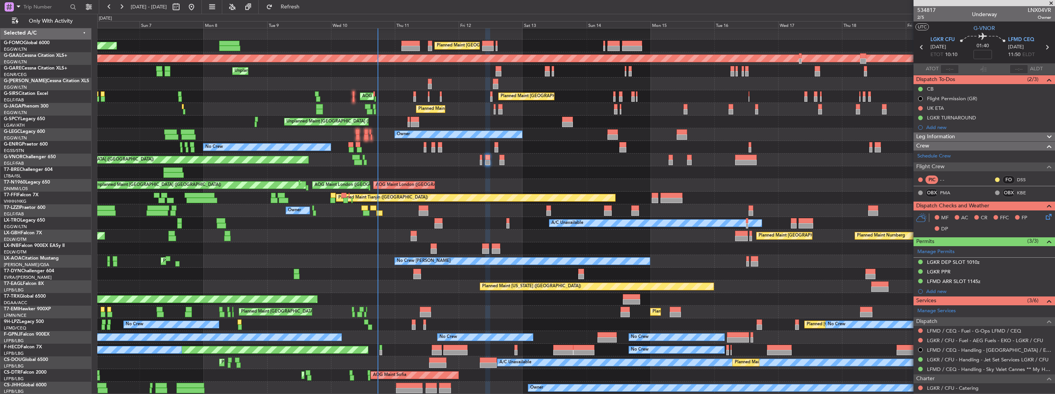
click at [1044, 216] on icon at bounding box center [1047, 216] width 6 height 6
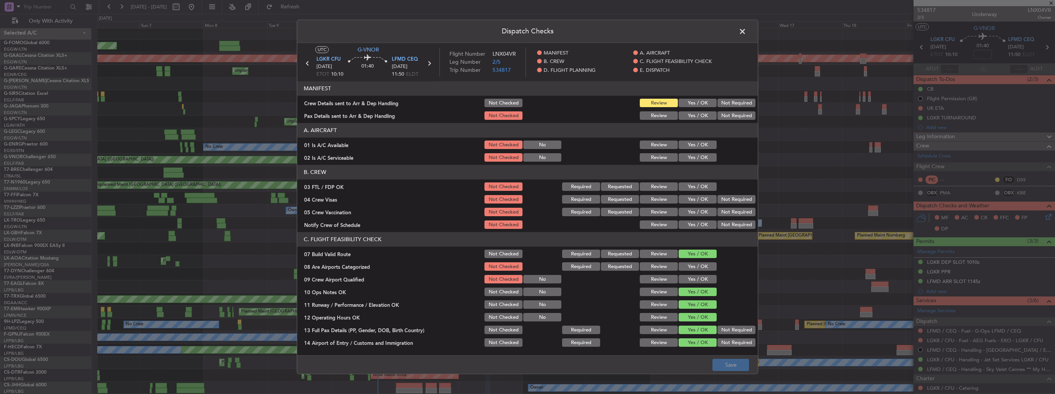
click at [692, 103] on button "Yes / OK" at bounding box center [698, 103] width 38 height 8
click at [692, 112] on button "Yes / OK" at bounding box center [698, 116] width 38 height 8
click at [693, 266] on button "Yes / OK" at bounding box center [698, 267] width 38 height 8
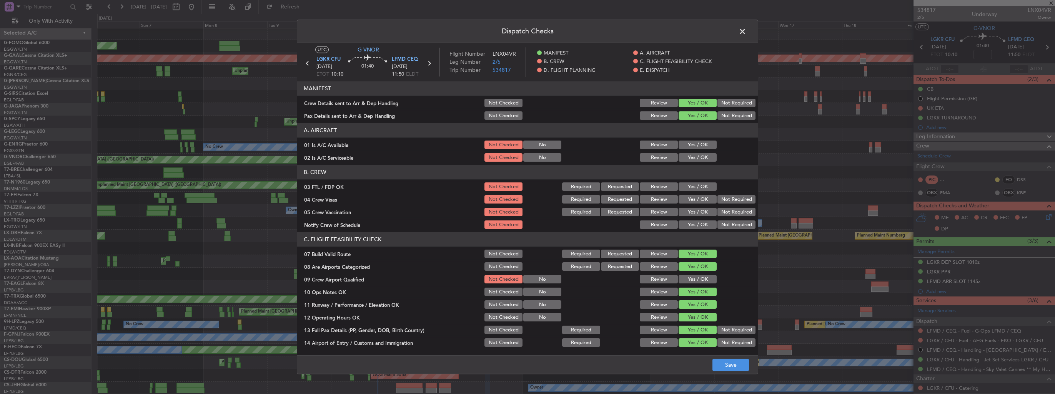
click at [694, 280] on button "Yes / OK" at bounding box center [698, 280] width 38 height 8
click at [732, 362] on button "Save" at bounding box center [730, 365] width 37 height 12
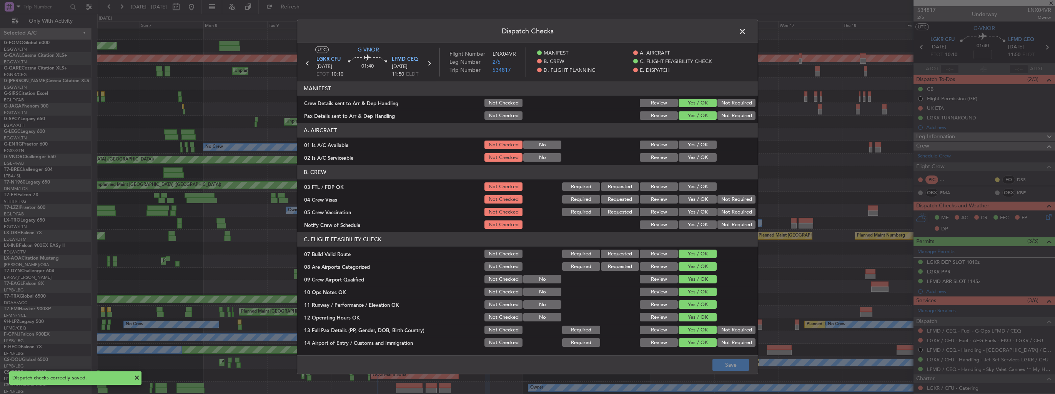
click at [746, 32] on span at bounding box center [746, 33] width 0 height 15
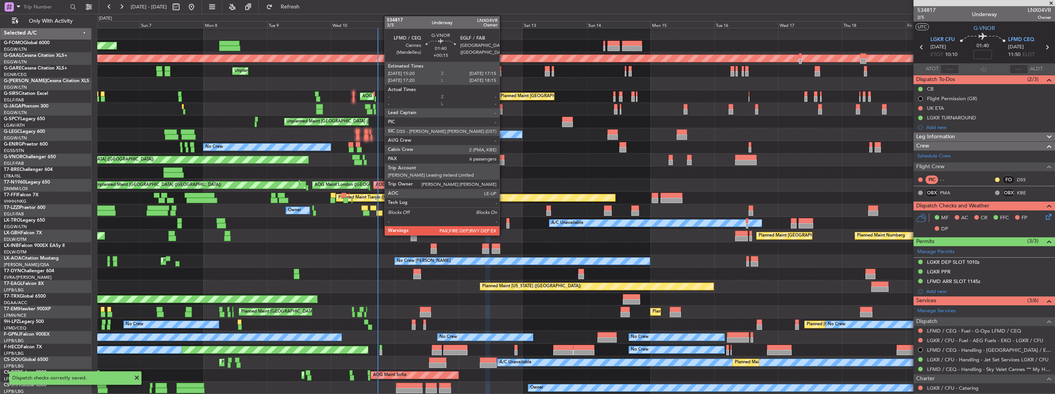
click at [503, 161] on div at bounding box center [501, 162] width 5 height 5
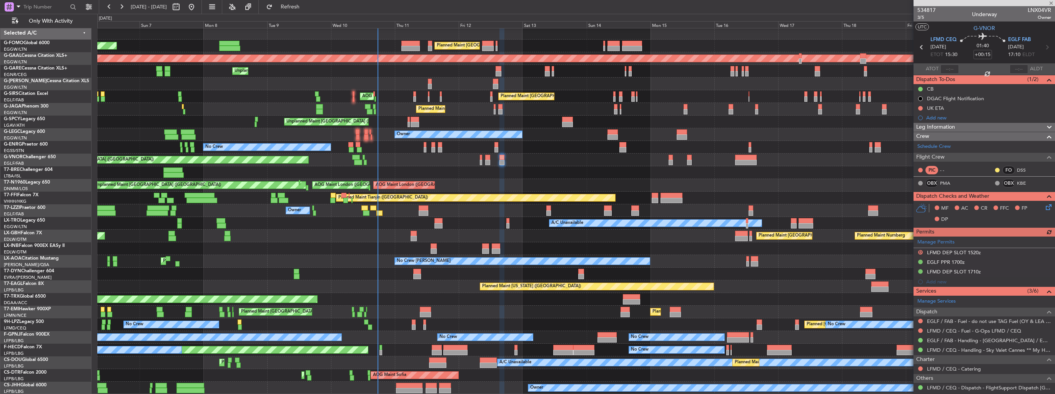
click at [1044, 208] on icon at bounding box center [1047, 206] width 6 height 6
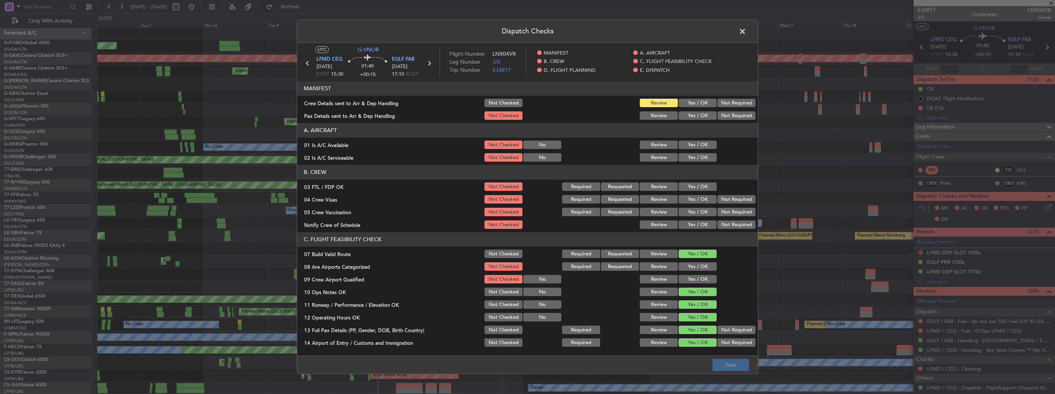
click at [685, 105] on button "Yes / OK" at bounding box center [698, 103] width 38 height 8
click at [686, 113] on button "Yes / OK" at bounding box center [698, 116] width 38 height 8
click at [692, 263] on button "Yes / OK" at bounding box center [698, 267] width 38 height 8
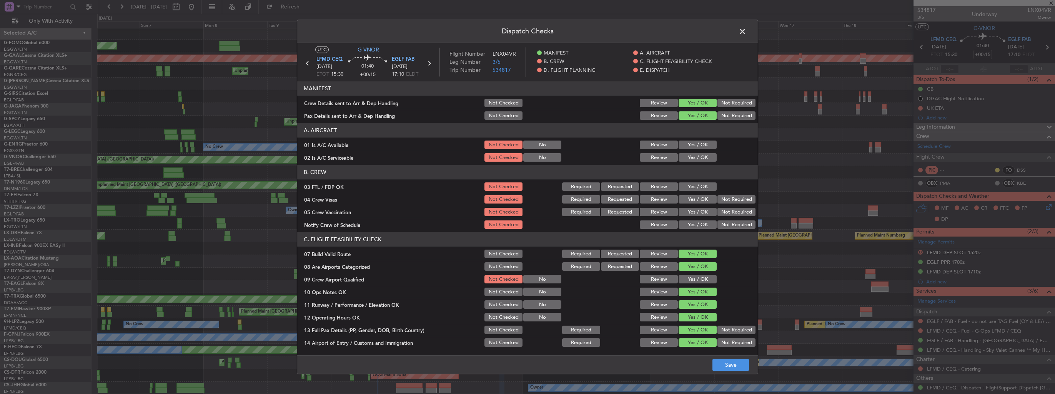
click at [697, 282] on button "Yes / OK" at bounding box center [698, 280] width 38 height 8
click at [732, 367] on button "Save" at bounding box center [730, 365] width 37 height 12
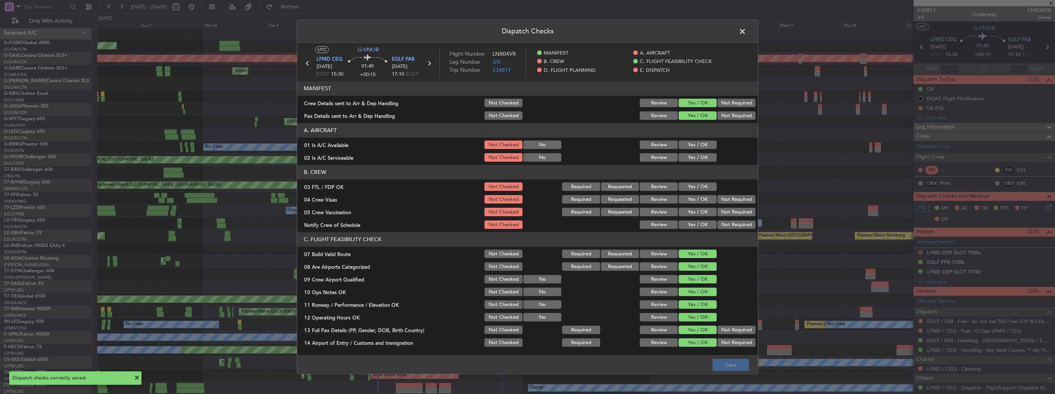
click at [746, 33] on span at bounding box center [746, 33] width 0 height 15
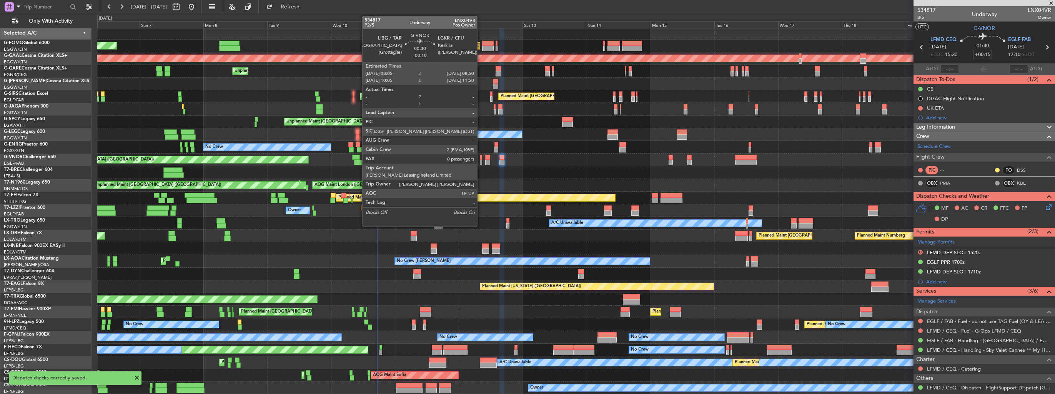
click at [481, 155] on div at bounding box center [481, 157] width 2 height 5
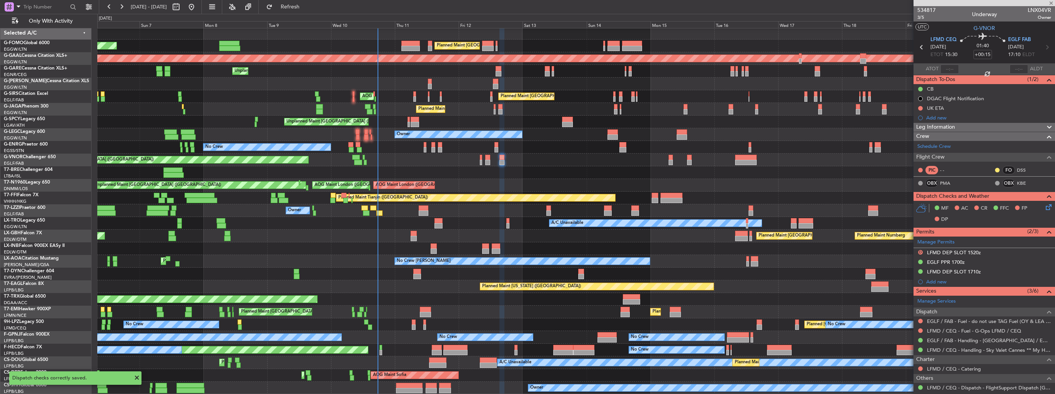
type input "-00:10"
type input "0"
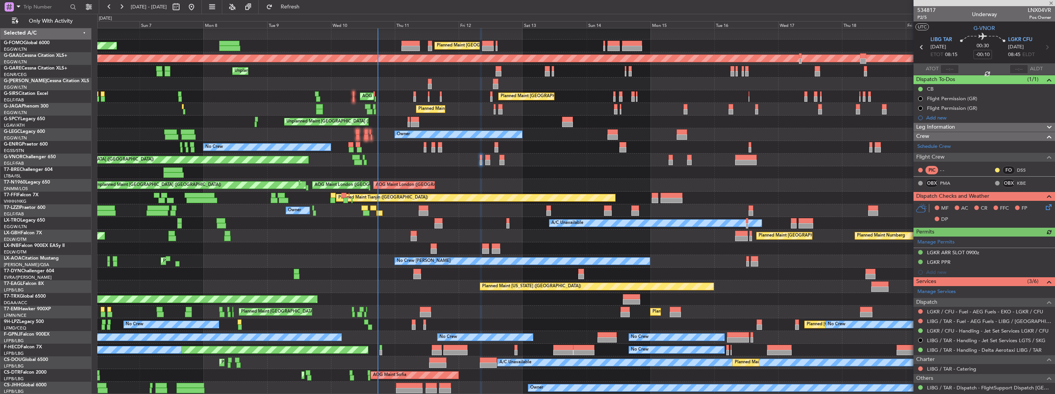
click at [1044, 205] on icon at bounding box center [1047, 206] width 6 height 6
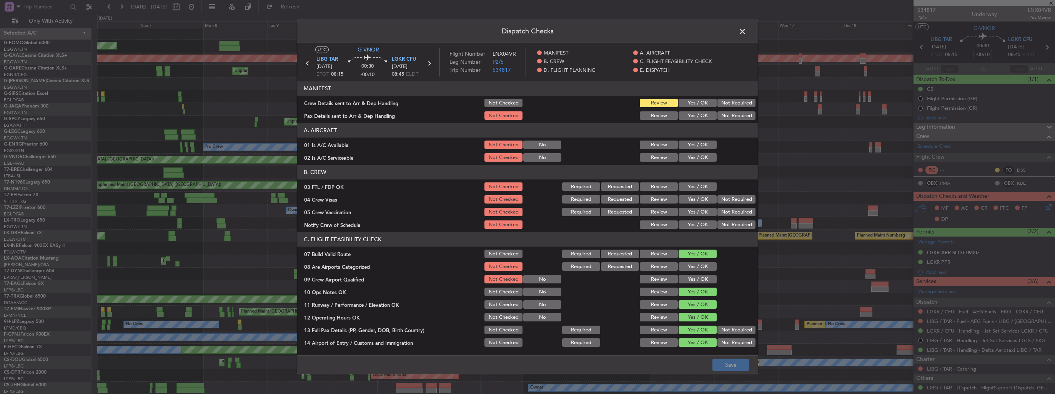
click at [702, 103] on button "Yes / OK" at bounding box center [698, 103] width 38 height 8
click at [701, 111] on div "Yes / OK" at bounding box center [696, 116] width 39 height 11
click at [700, 118] on button "Yes / OK" at bounding box center [698, 116] width 38 height 8
click at [690, 267] on button "Yes / OK" at bounding box center [698, 267] width 38 height 8
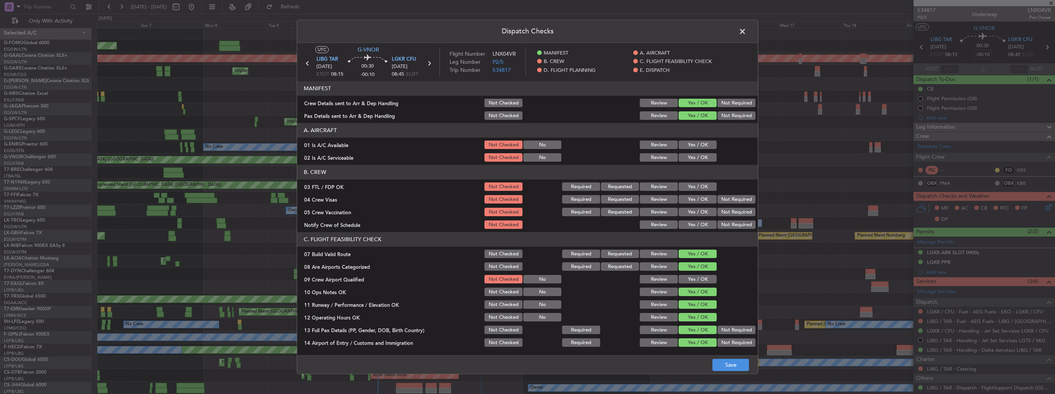
click at [694, 277] on button "Yes / OK" at bounding box center [698, 280] width 38 height 8
click at [729, 361] on button "Save" at bounding box center [730, 365] width 37 height 12
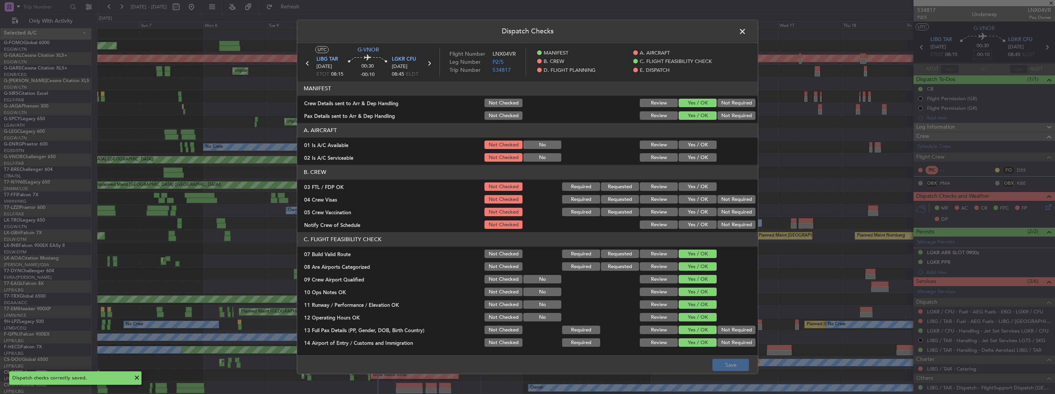
click at [746, 32] on span at bounding box center [746, 33] width 0 height 15
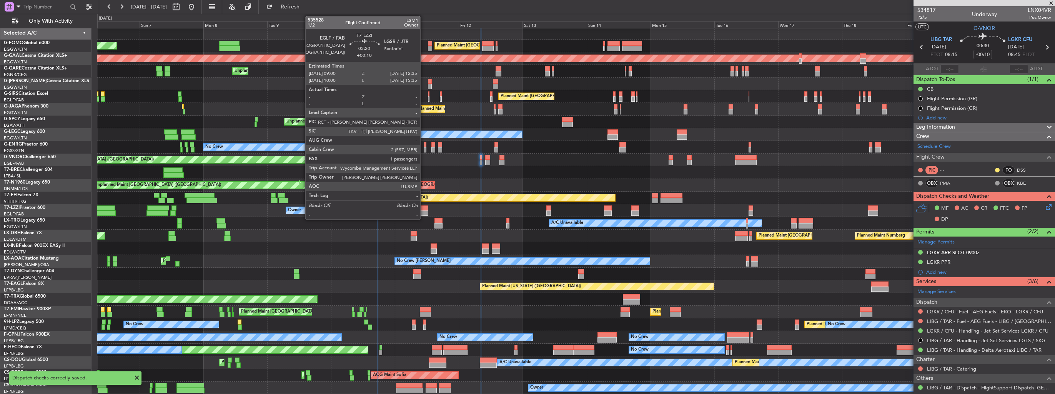
click at [424, 208] on div at bounding box center [424, 208] width 10 height 5
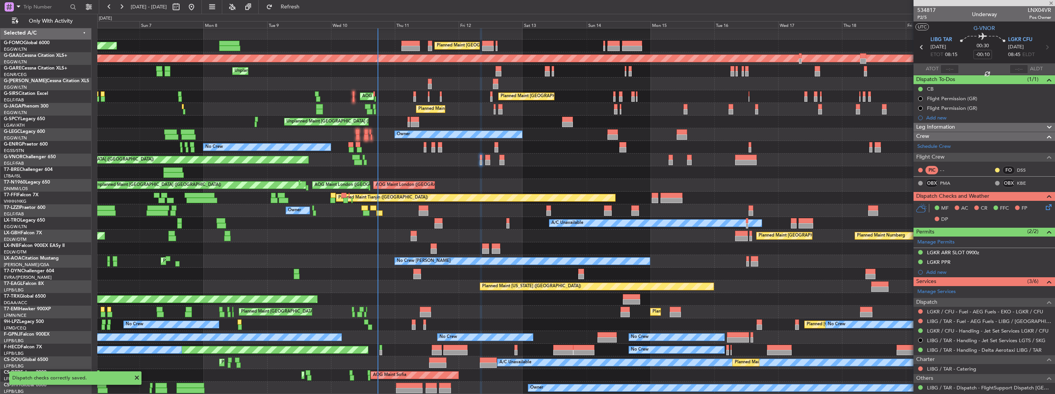
type input "+00:10"
type input "1"
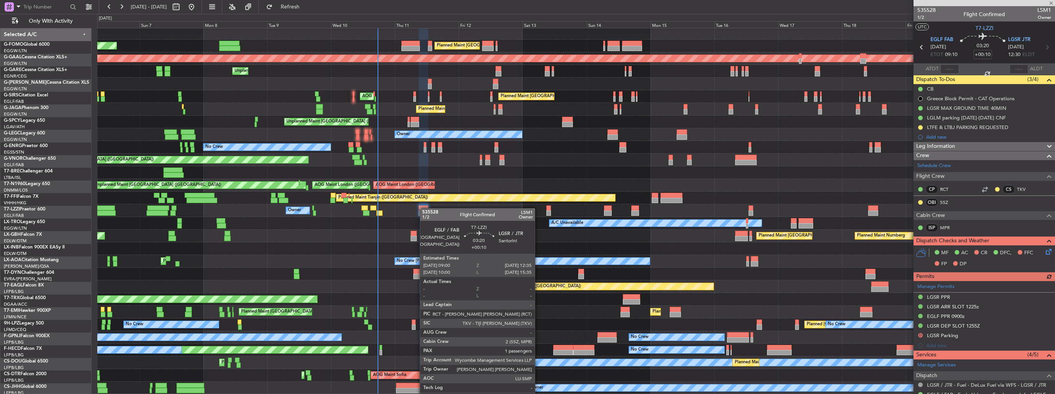
scroll to position [2, 0]
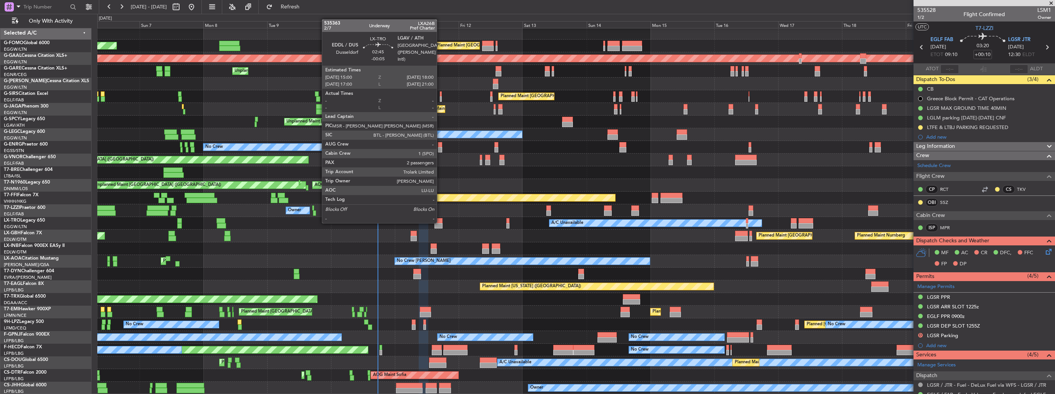
click at [440, 223] on div at bounding box center [438, 220] width 8 height 5
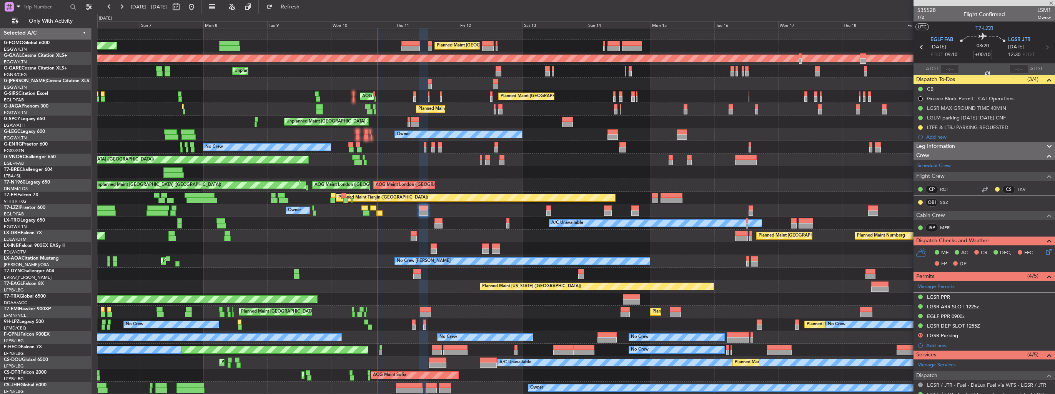
type input "-00:05"
type input "2"
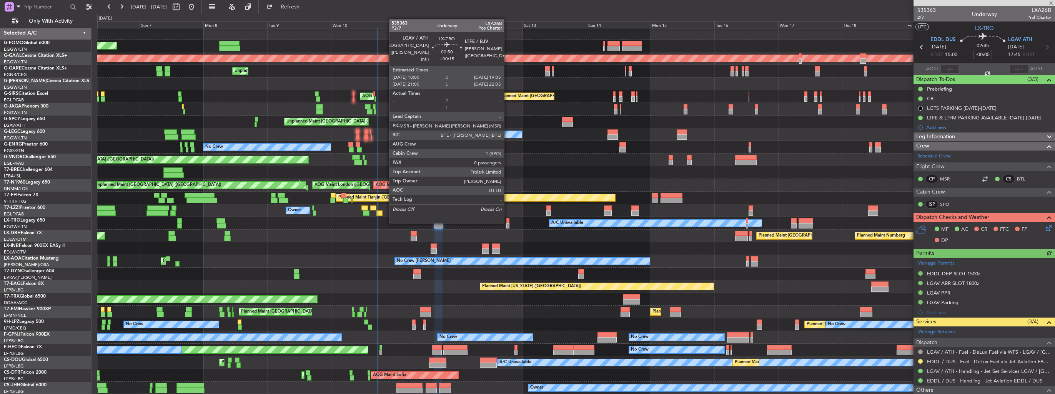
click at [507, 223] on div at bounding box center [507, 220] width 3 height 5
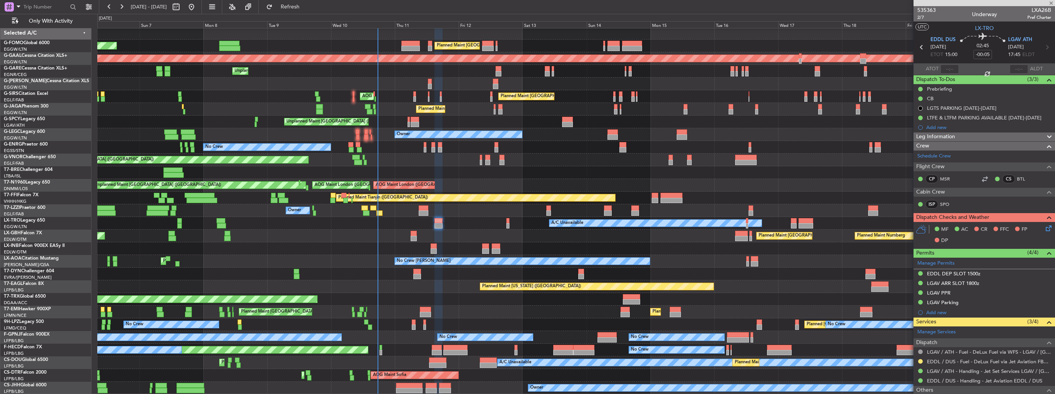
type input "+00:15"
type input "0"
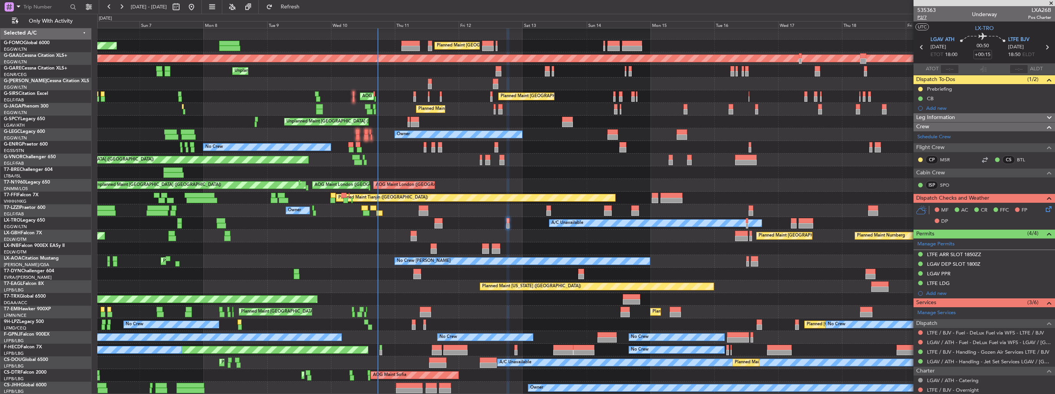
click at [920, 18] on span "P2/7" at bounding box center [926, 17] width 18 height 7
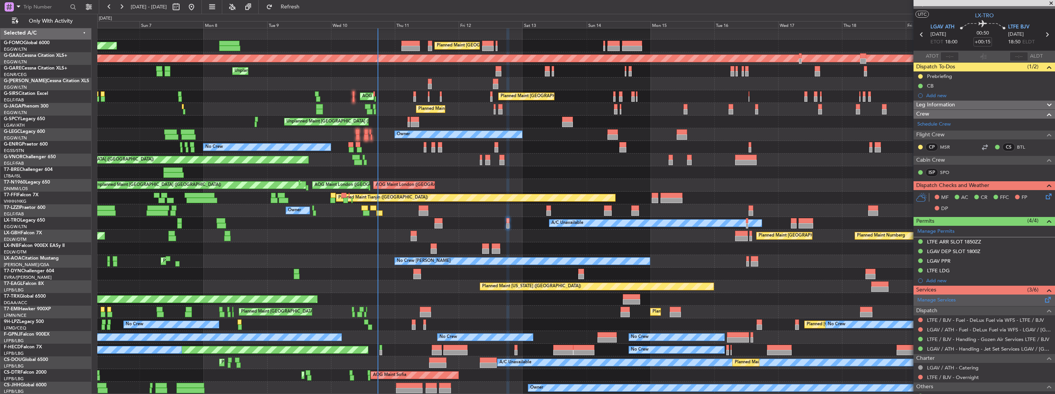
scroll to position [0, 0]
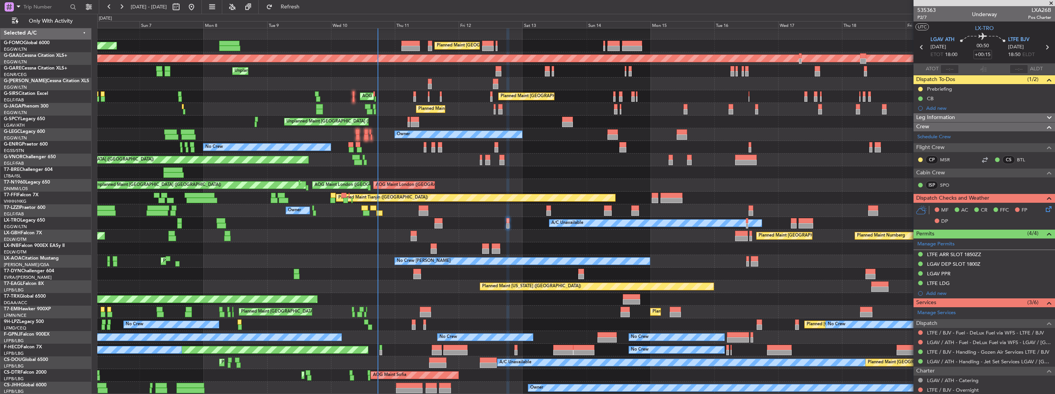
click at [1044, 208] on icon at bounding box center [1047, 208] width 6 height 6
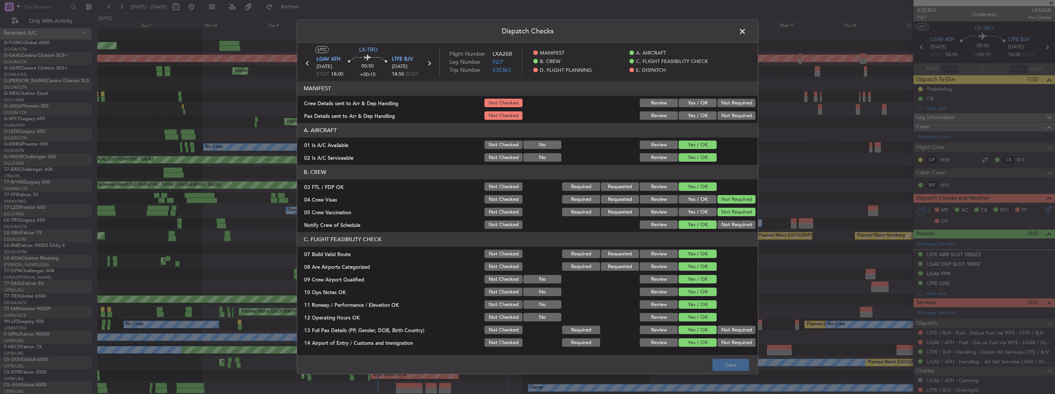
click at [688, 105] on button "Yes / OK" at bounding box center [698, 103] width 38 height 8
click at [690, 115] on button "Yes / OK" at bounding box center [698, 116] width 38 height 8
click at [727, 369] on button "Save" at bounding box center [730, 365] width 37 height 12
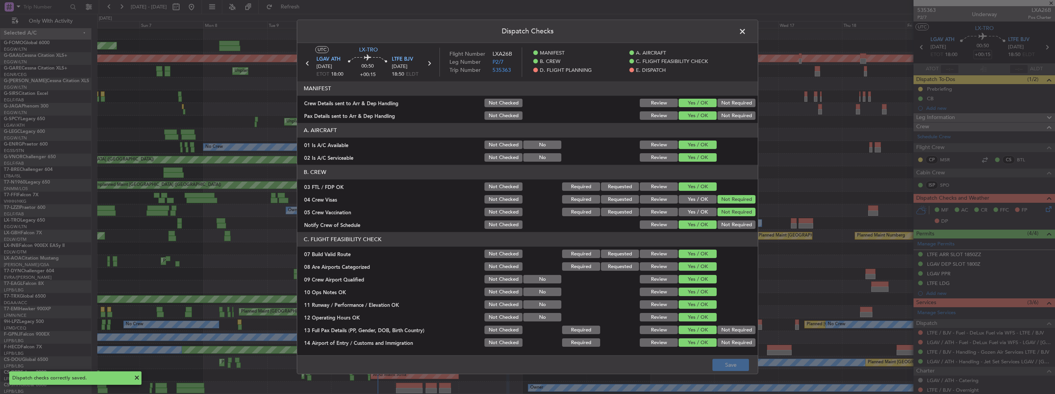
click at [746, 33] on span at bounding box center [746, 33] width 0 height 15
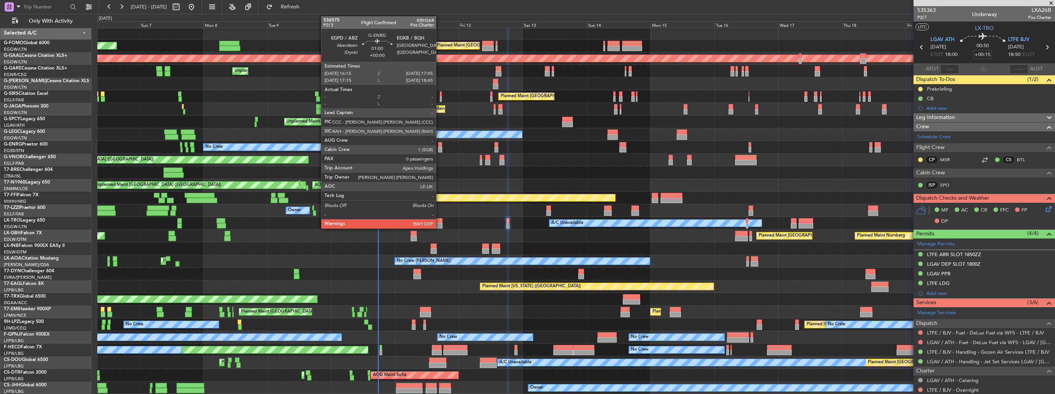
click at [439, 144] on div at bounding box center [440, 144] width 4 height 5
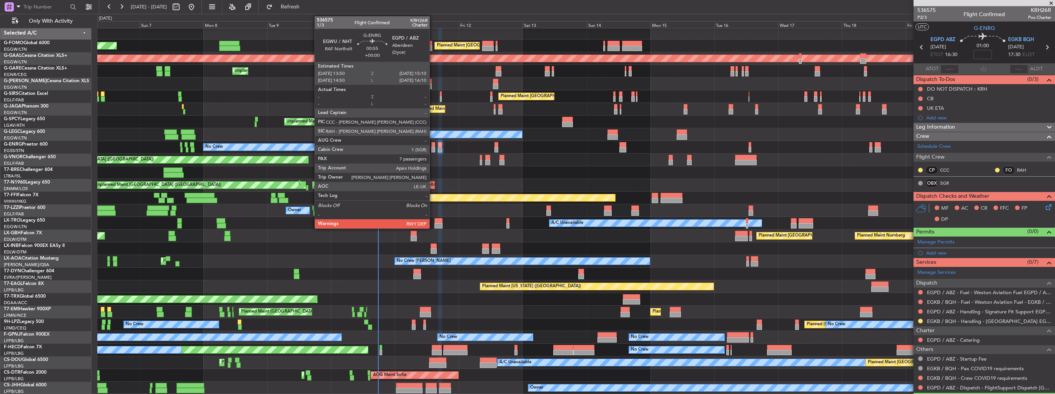
click at [433, 148] on div at bounding box center [433, 149] width 4 height 5
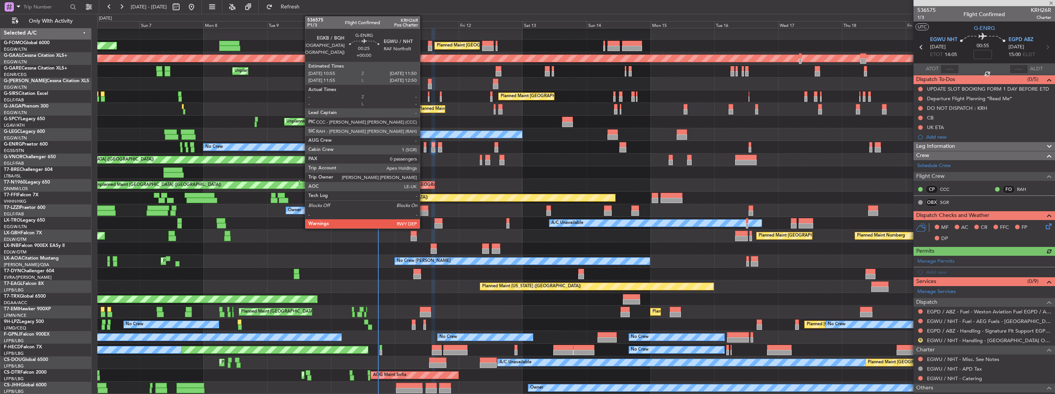
click at [424, 148] on div at bounding box center [425, 149] width 3 height 5
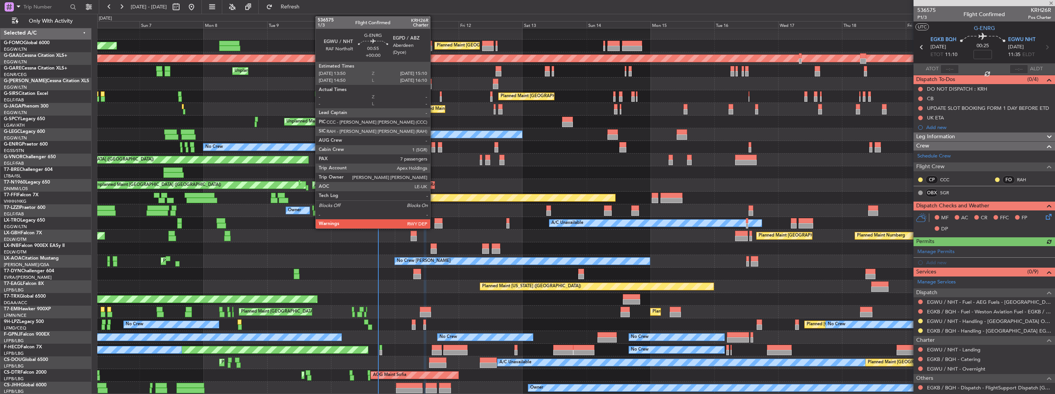
click at [434, 148] on div at bounding box center [433, 149] width 4 height 5
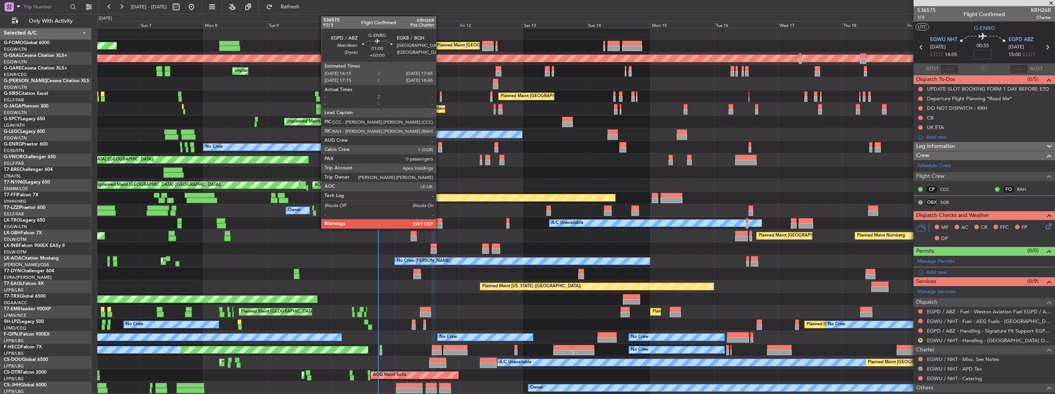
click at [439, 146] on div at bounding box center [440, 144] width 4 height 5
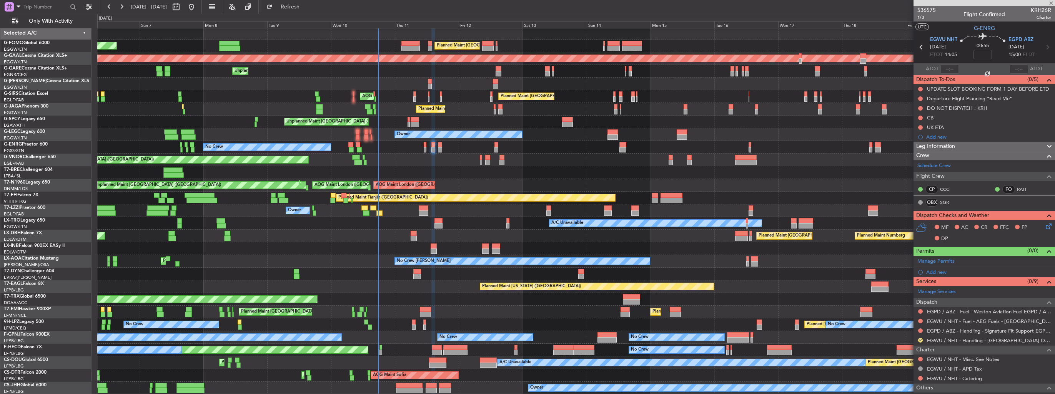
type input "0"
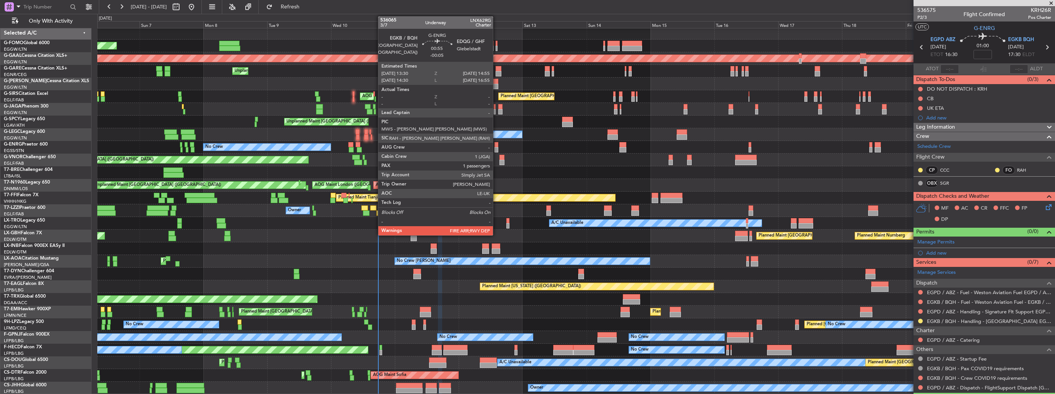
click at [496, 149] on div at bounding box center [496, 149] width 4 height 5
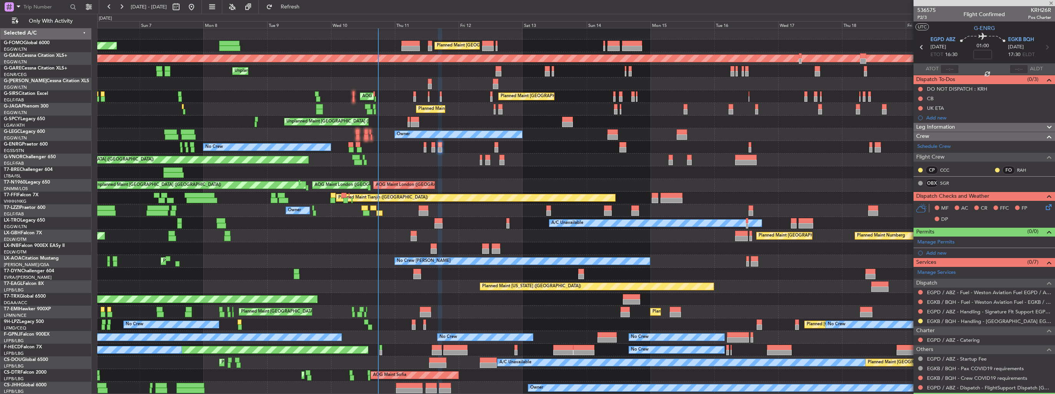
type input "-00:05"
type input "1"
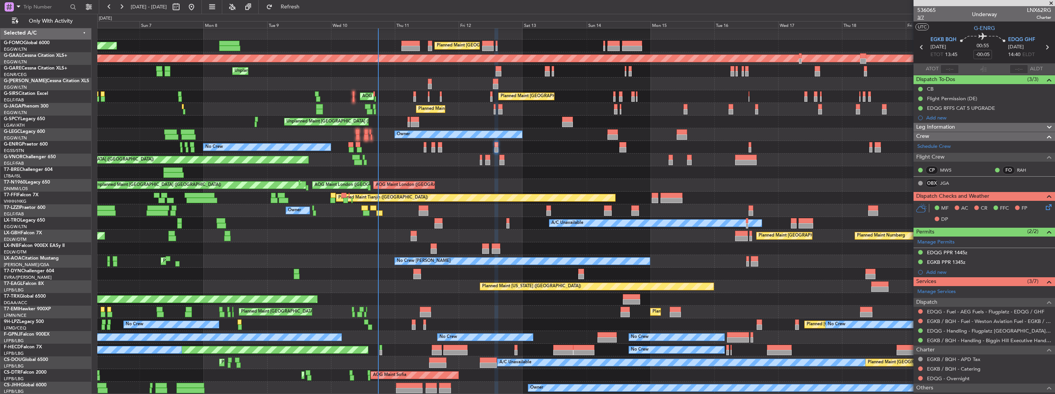
click at [923, 18] on span "3/7" at bounding box center [926, 17] width 18 height 7
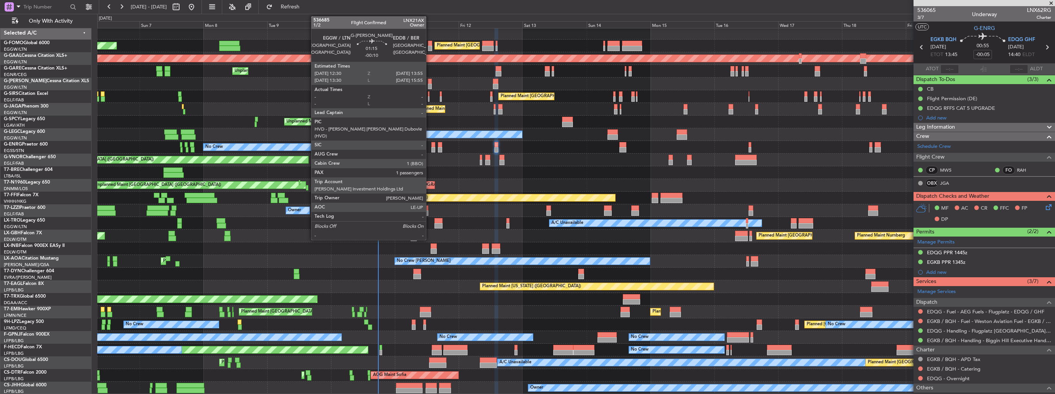
click at [429, 80] on div at bounding box center [430, 81] width 4 height 5
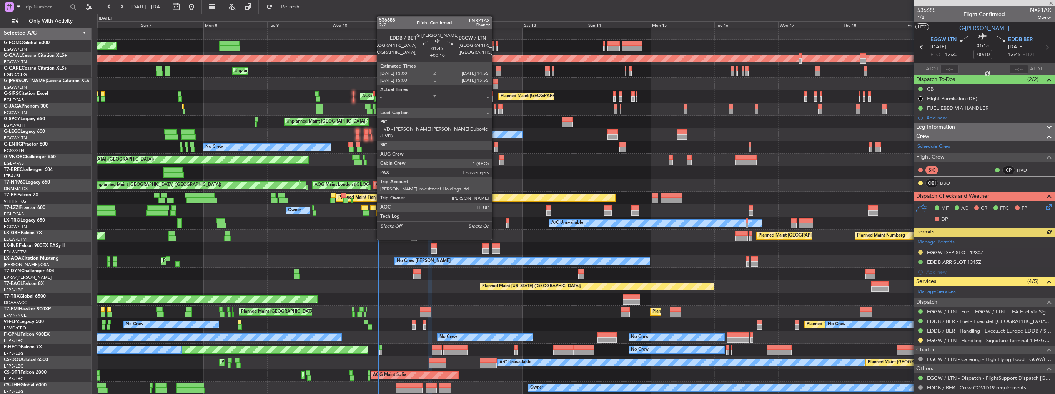
click at [495, 83] on div at bounding box center [495, 81] width 5 height 5
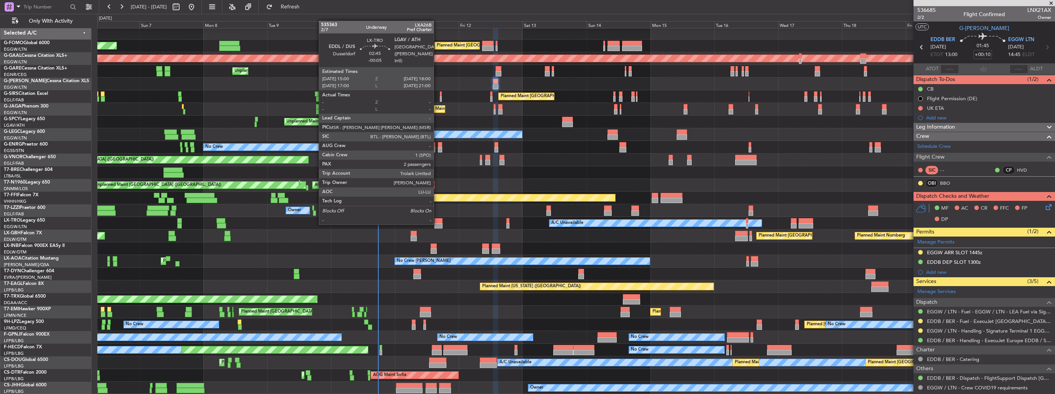
click at [437, 224] on div at bounding box center [438, 225] width 8 height 5
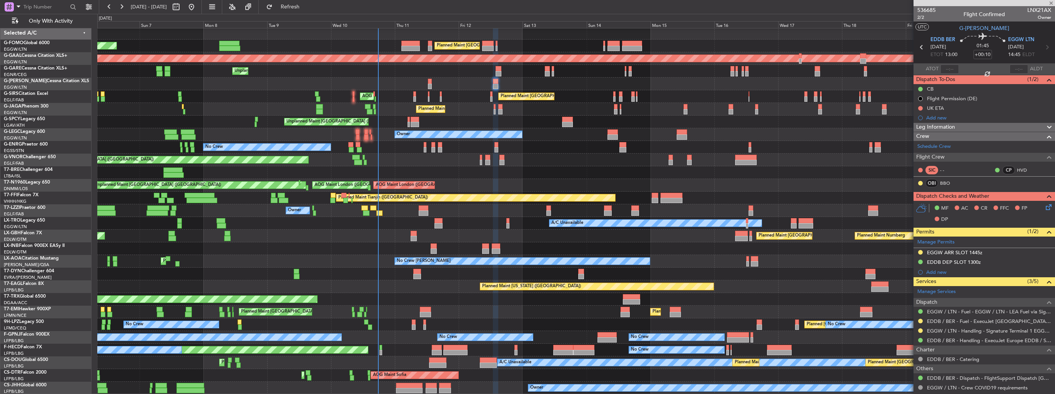
type input "-00:05"
type input "2"
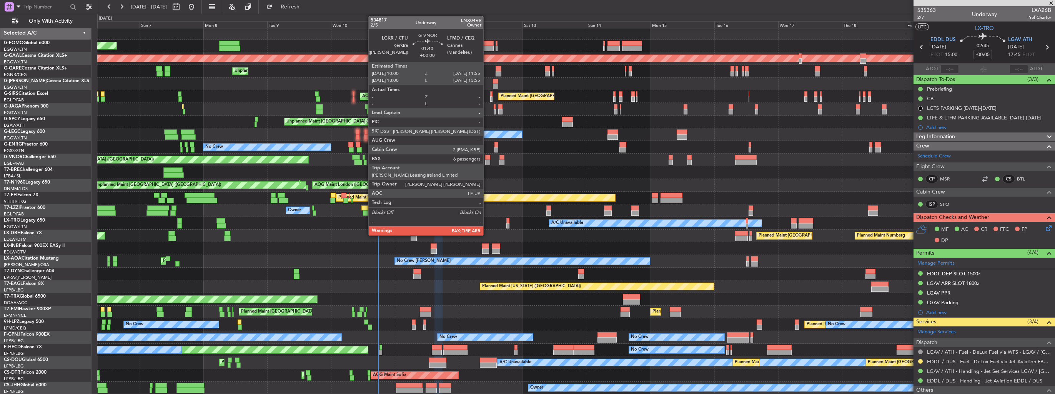
click at [487, 161] on div at bounding box center [487, 162] width 5 height 5
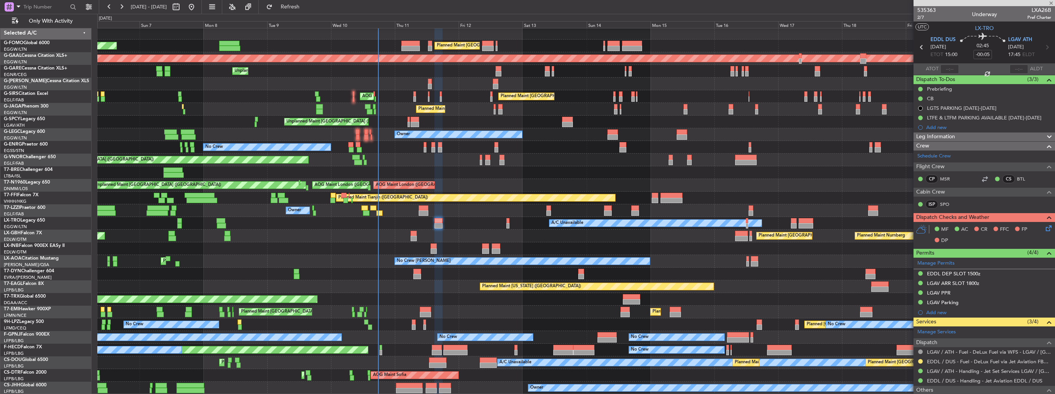
type input "6"
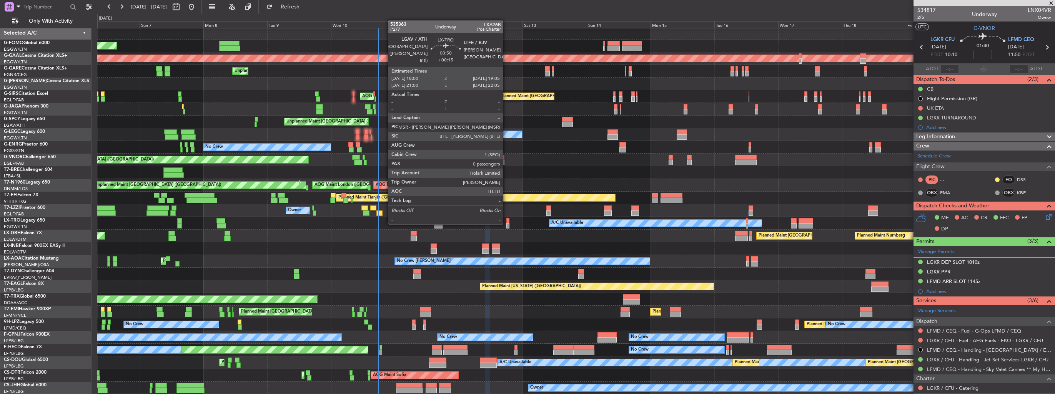
click at [506, 224] on div at bounding box center [507, 225] width 3 height 5
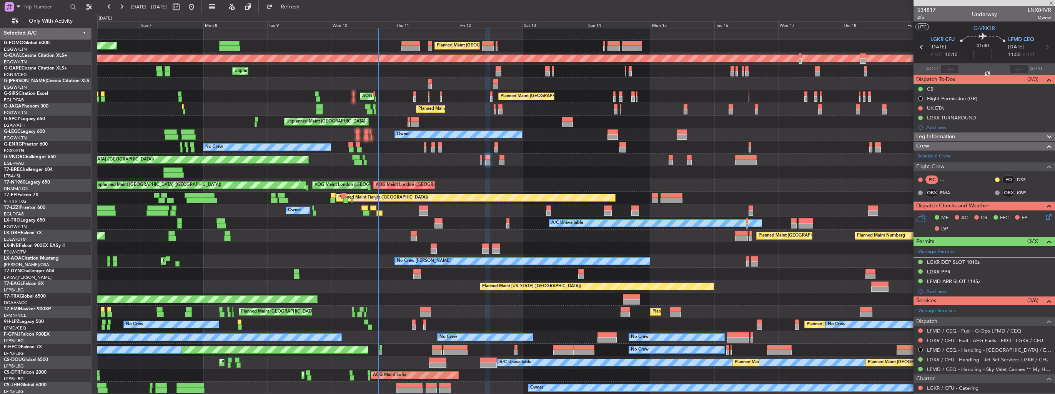
type input "+00:15"
type input "0"
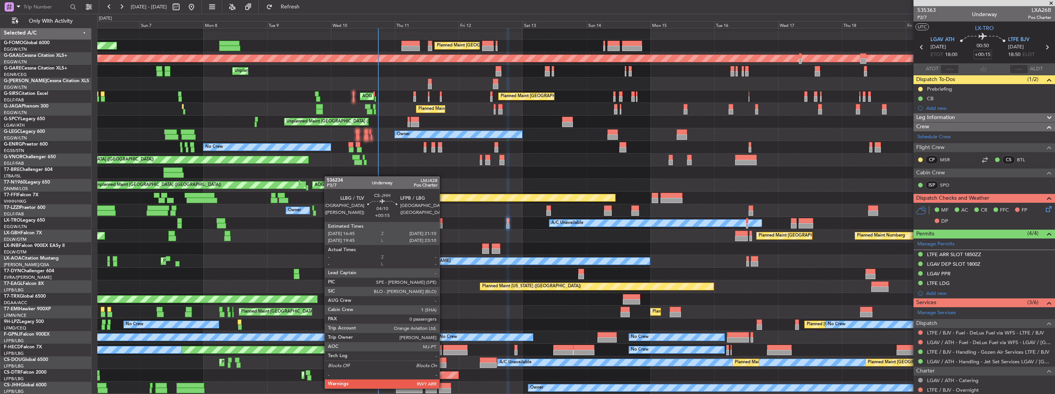
click at [443, 388] on div at bounding box center [445, 390] width 12 height 5
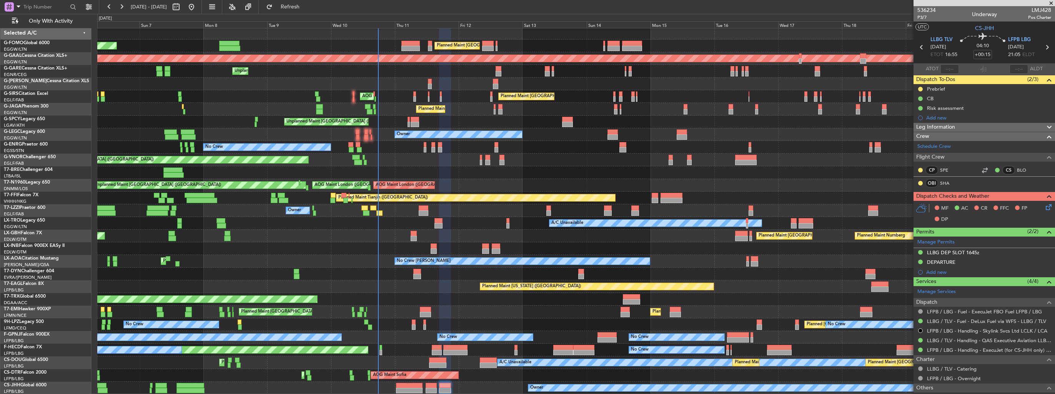
scroll to position [48, 0]
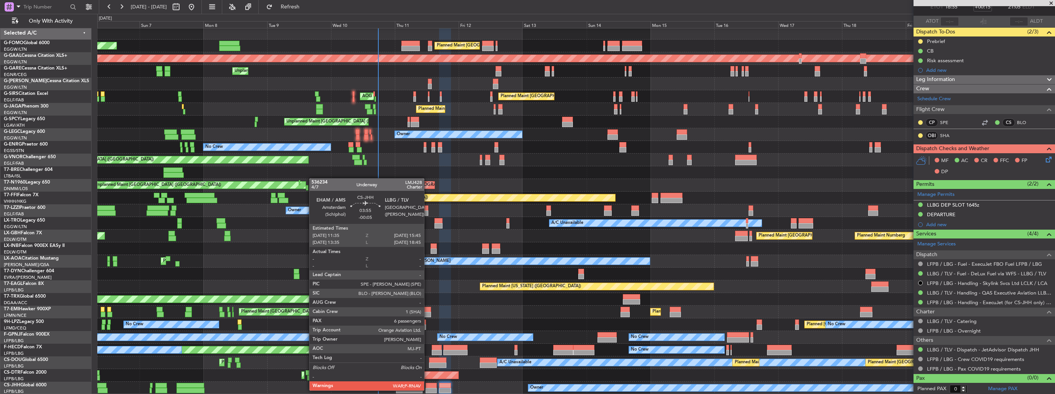
click at [428, 390] on div at bounding box center [431, 390] width 11 height 5
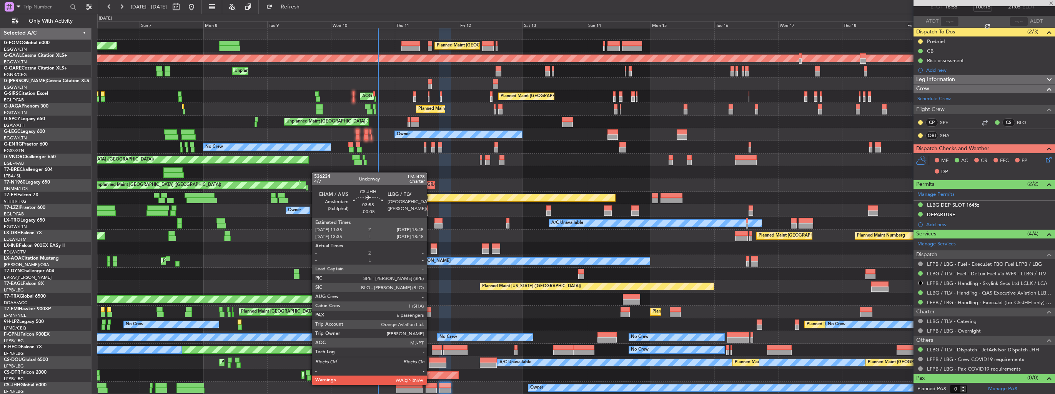
type input "-00:05"
type input "6"
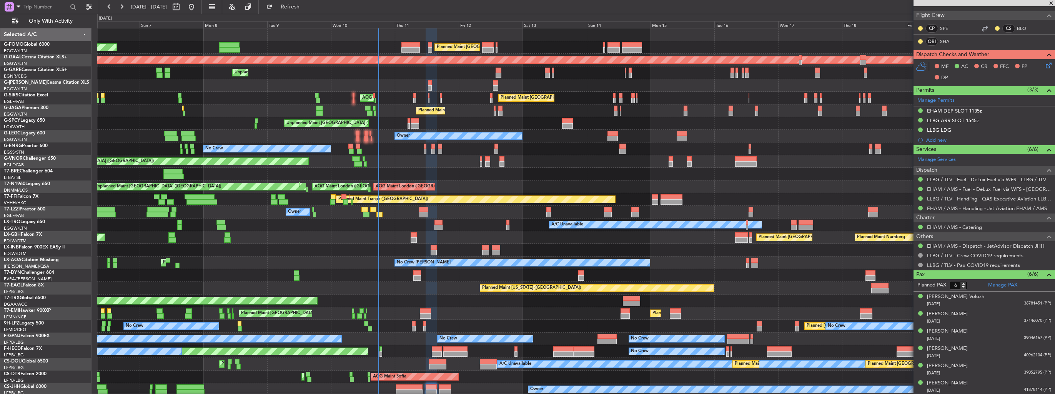
scroll to position [0, 0]
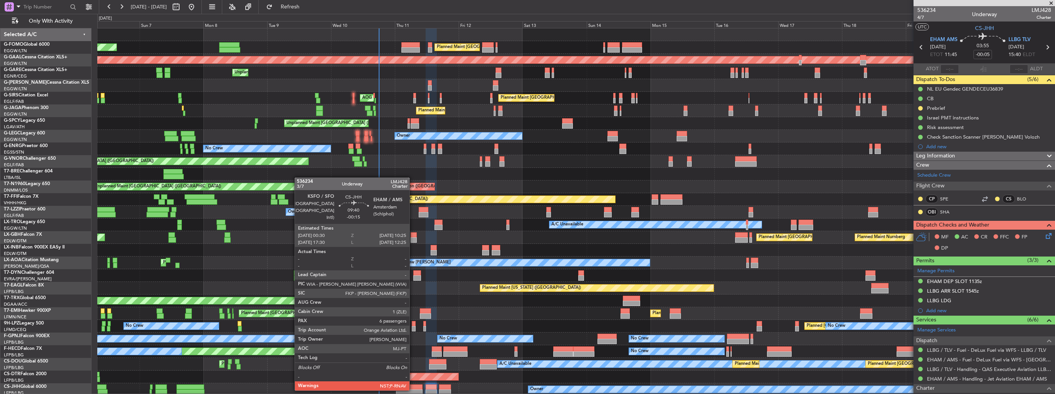
click at [413, 390] on div at bounding box center [409, 392] width 27 height 5
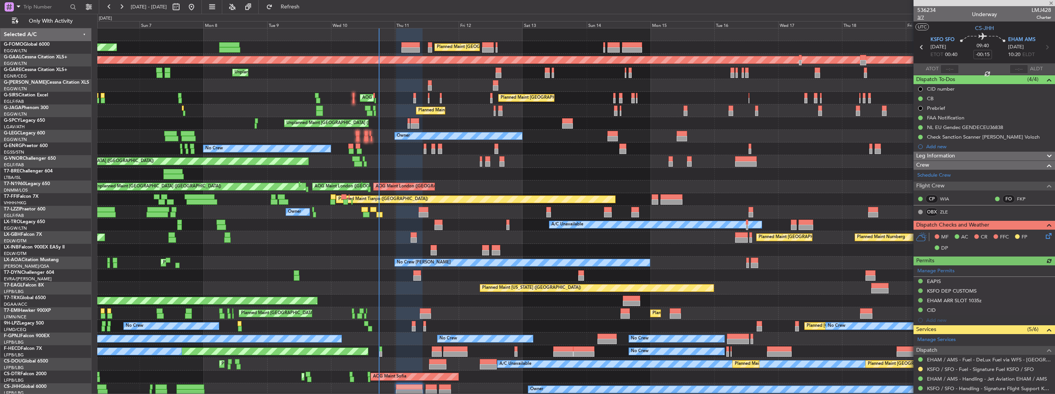
click at [923, 18] on span "3/7" at bounding box center [926, 17] width 18 height 7
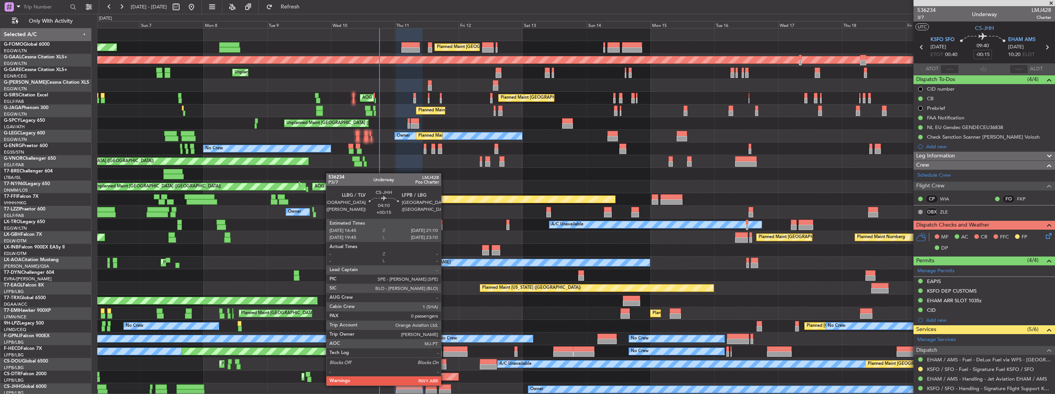
click at [444, 386] on div at bounding box center [445, 387] width 12 height 5
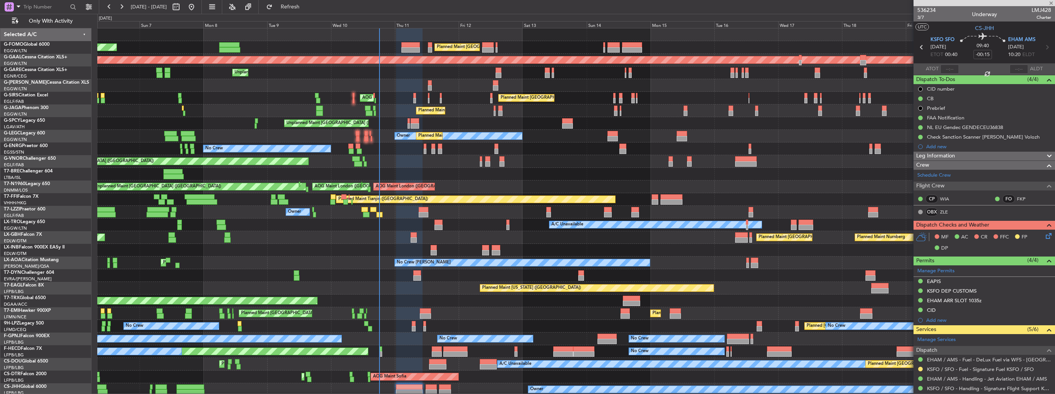
type input "+00:15"
type input "0"
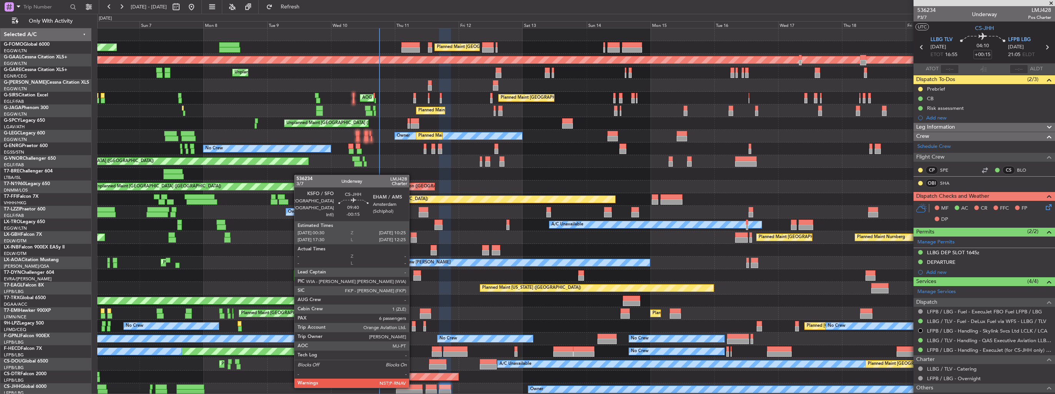
click at [413, 388] on div at bounding box center [409, 387] width 27 height 5
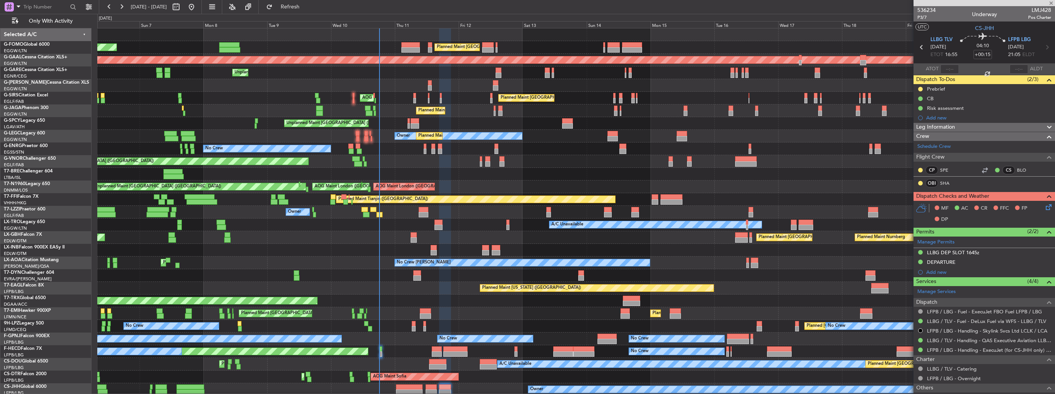
type input "-00:15"
type input "6"
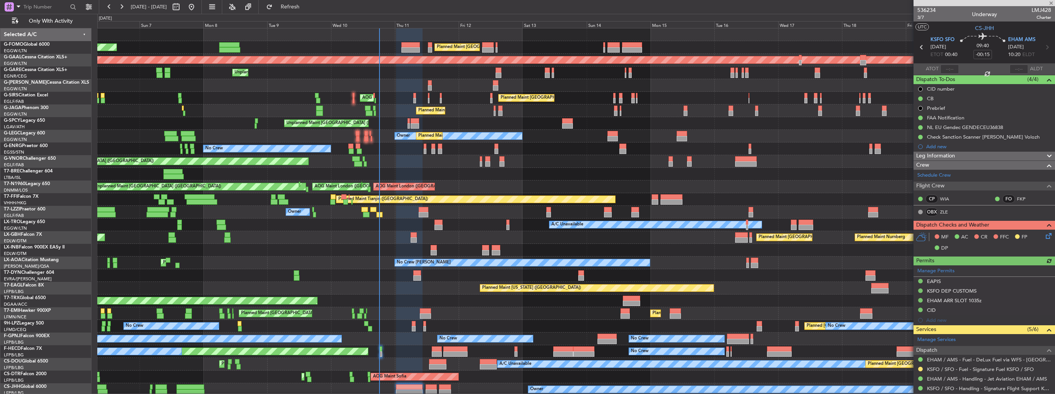
click at [1044, 236] on icon at bounding box center [1047, 235] width 6 height 6
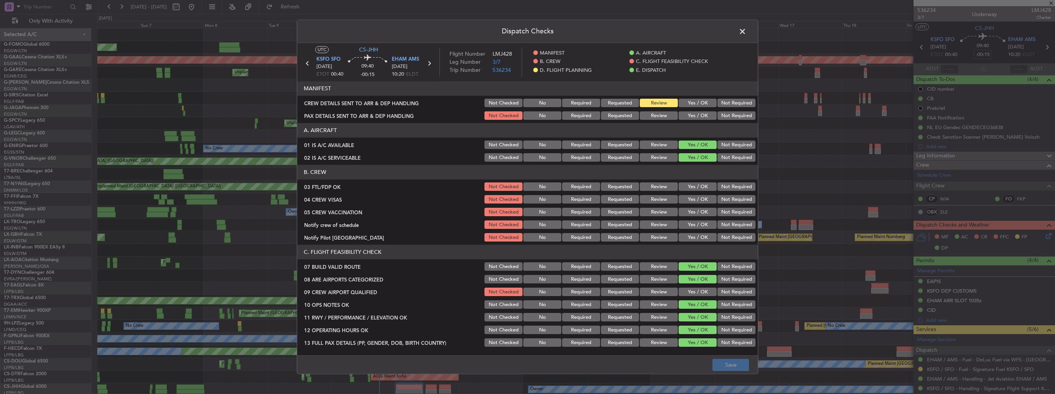
click at [695, 104] on button "Yes / OK" at bounding box center [698, 103] width 38 height 8
click at [694, 116] on button "Yes / OK" at bounding box center [698, 116] width 38 height 8
click at [695, 293] on button "Yes / OK" at bounding box center [698, 292] width 38 height 8
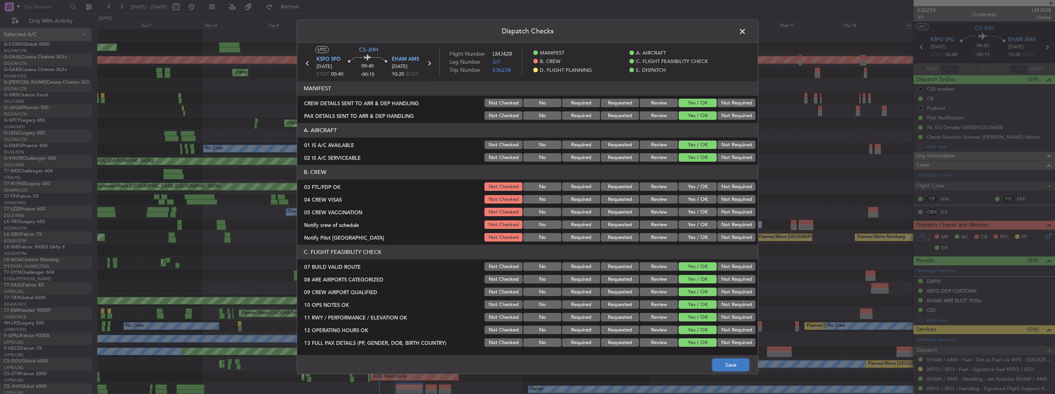
click at [733, 366] on button "Save" at bounding box center [730, 365] width 37 height 12
click at [746, 30] on span at bounding box center [746, 33] width 0 height 15
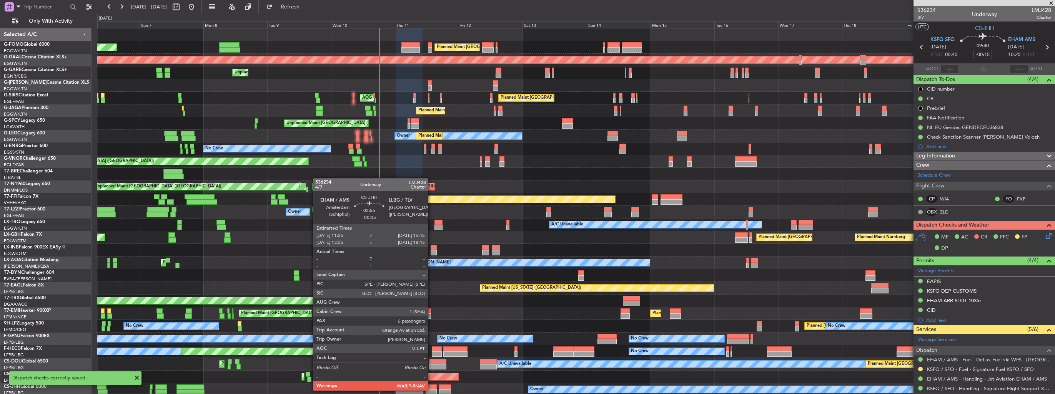
click at [431, 390] on div at bounding box center [431, 392] width 11 height 5
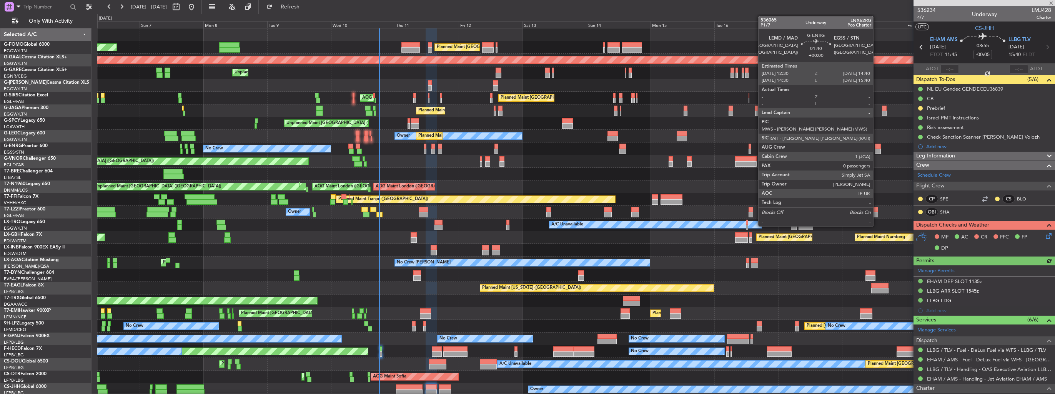
click at [1044, 236] on icon at bounding box center [1047, 235] width 6 height 6
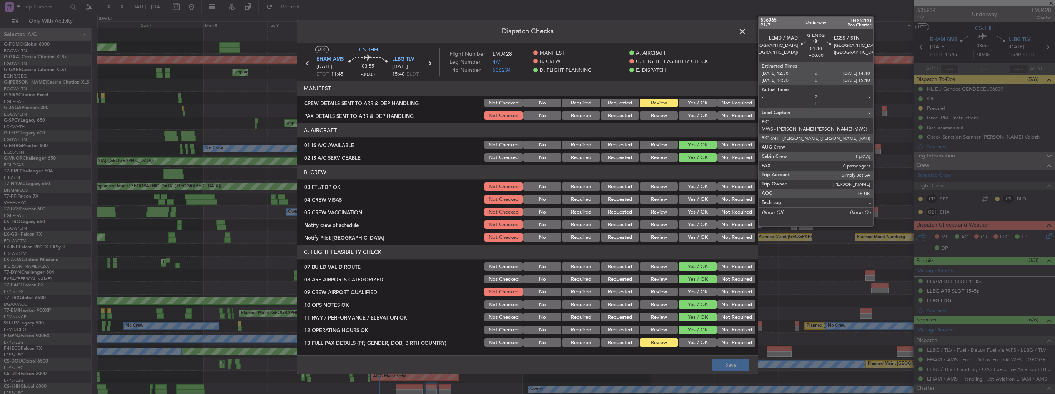
click at [690, 103] on button "Yes / OK" at bounding box center [698, 103] width 38 height 8
click at [693, 120] on button "Yes / OK" at bounding box center [698, 116] width 38 height 8
drag, startPoint x: 688, startPoint y: 296, endPoint x: 697, endPoint y: 302, distance: 11.1
click at [689, 296] on button "Yes / OK" at bounding box center [698, 292] width 38 height 8
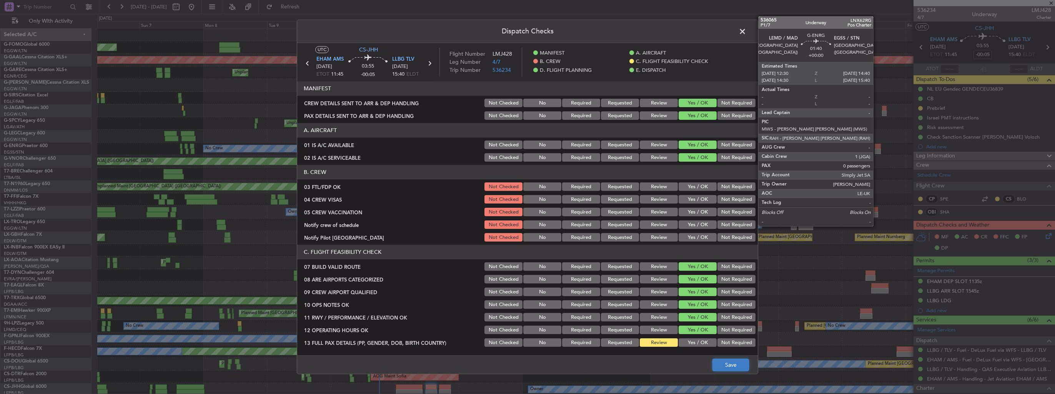
click at [724, 365] on button "Save" at bounding box center [730, 365] width 37 height 12
click at [746, 33] on span at bounding box center [746, 33] width 0 height 15
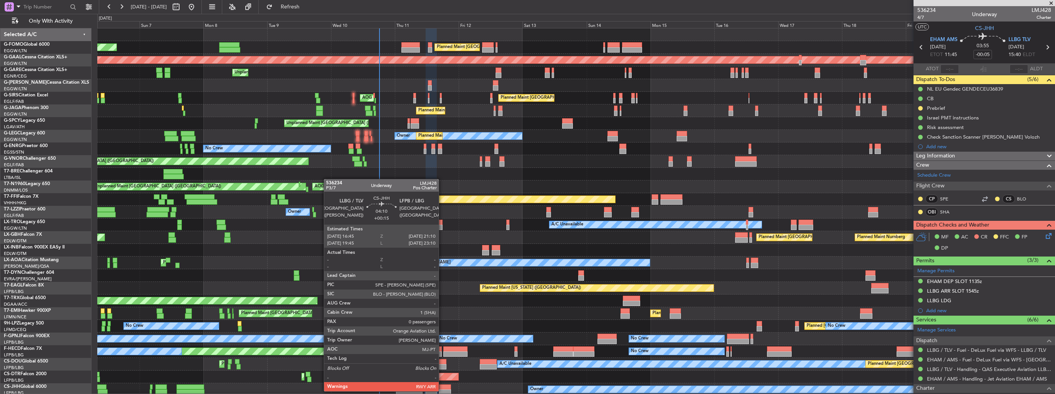
click at [442, 391] on div at bounding box center [445, 392] width 12 height 5
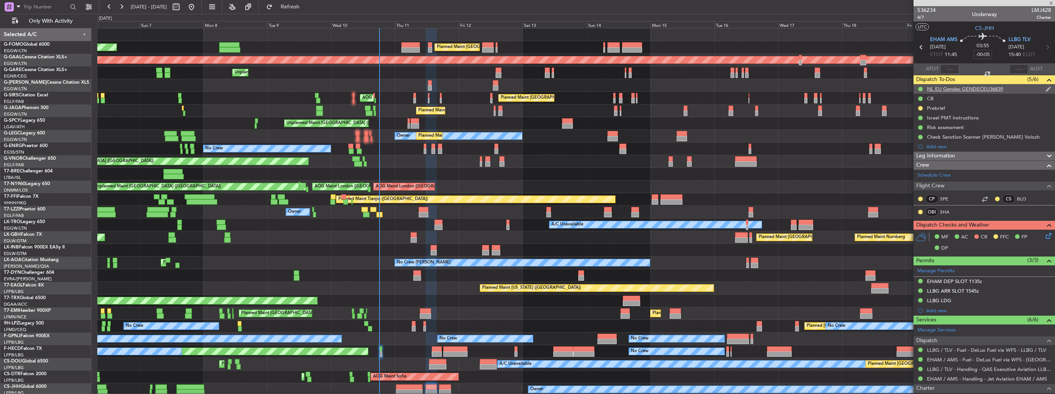
type input "+00:15"
type input "0"
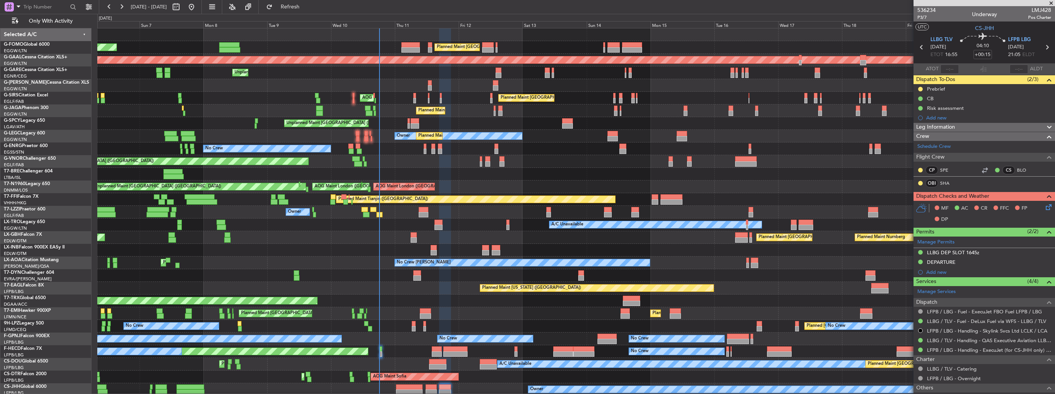
click at [1045, 209] on icon at bounding box center [1047, 206] width 6 height 6
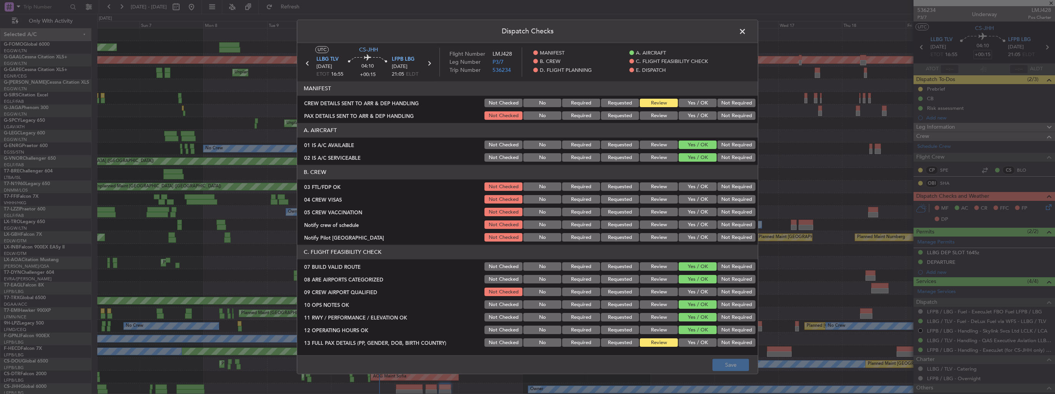
click at [699, 290] on button "Yes / OK" at bounding box center [698, 292] width 38 height 8
click at [699, 114] on button "Yes / OK" at bounding box center [698, 116] width 38 height 8
click at [698, 106] on button "Yes / OK" at bounding box center [698, 103] width 38 height 8
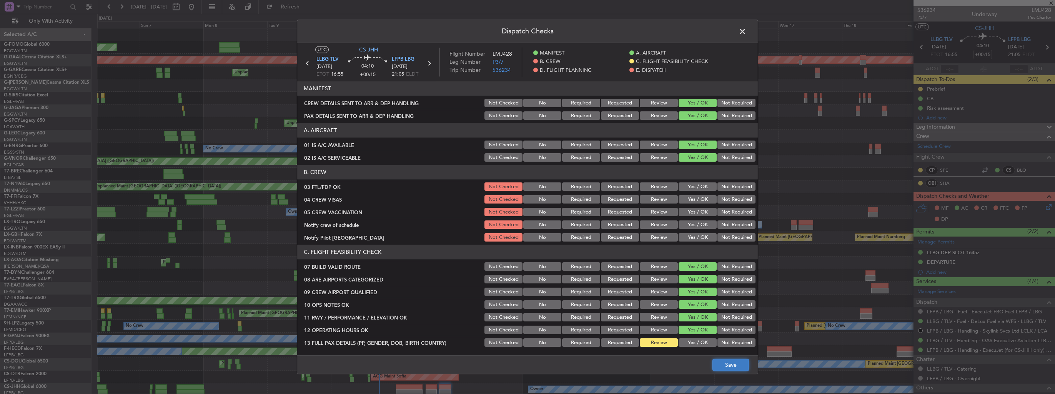
click at [734, 364] on button "Save" at bounding box center [730, 365] width 37 height 12
click at [746, 30] on span at bounding box center [746, 33] width 0 height 15
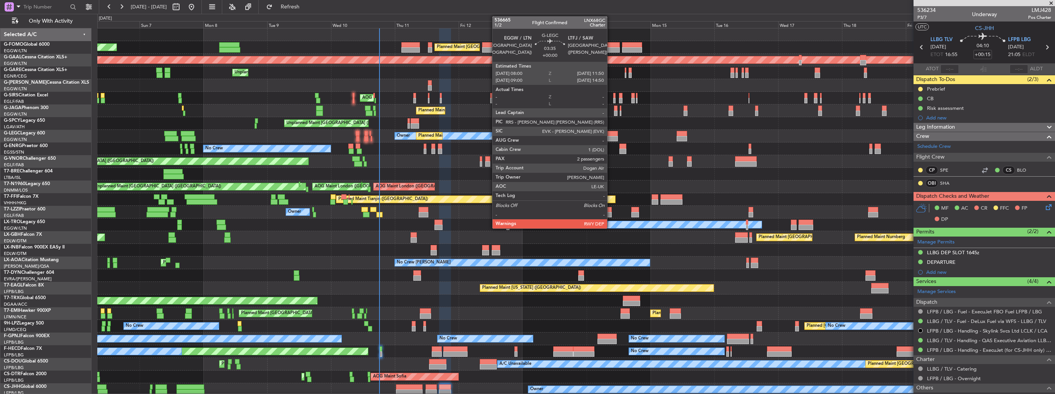
click at [610, 137] on div at bounding box center [612, 138] width 10 height 5
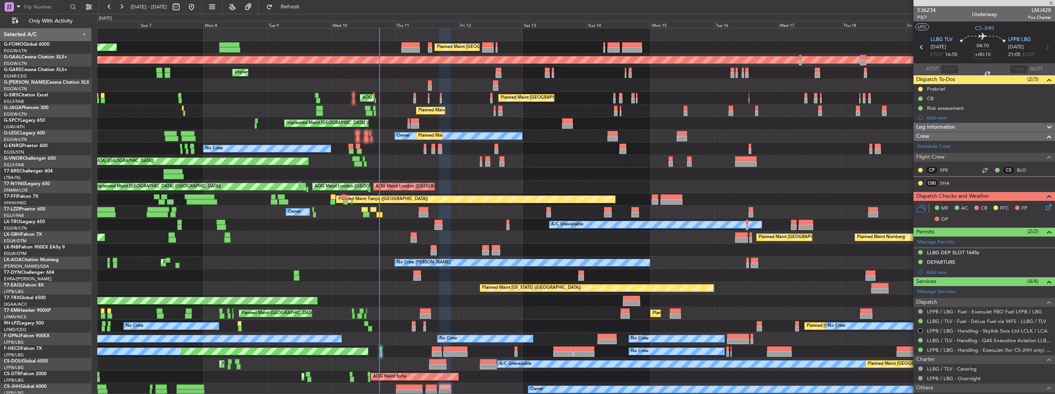
type input "2"
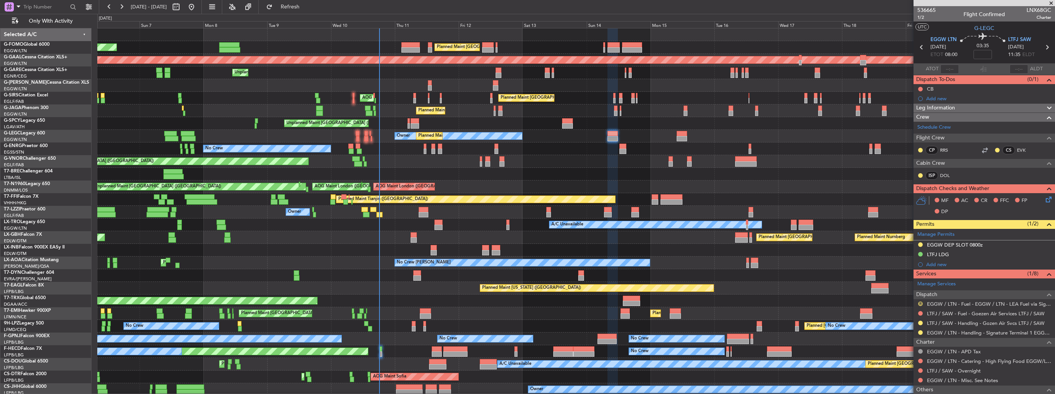
click at [920, 302] on button "R" at bounding box center [920, 304] width 5 height 5
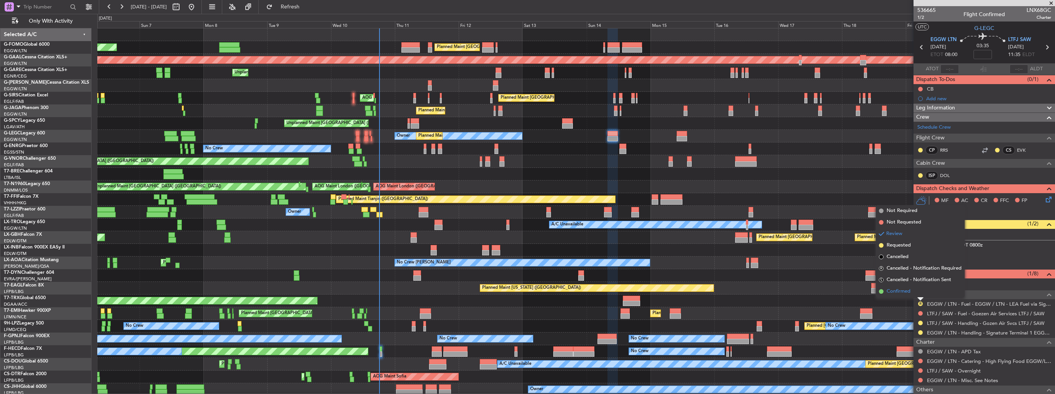
click at [891, 290] on span "Confirmed" at bounding box center [899, 292] width 24 height 8
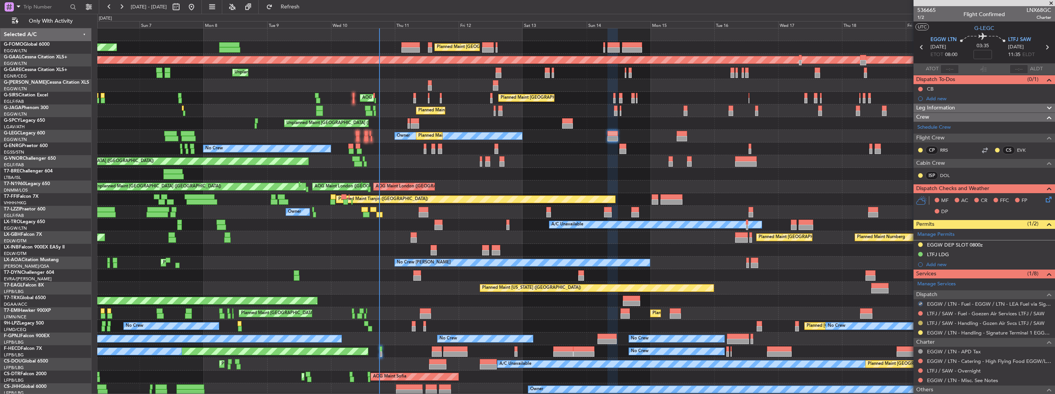
click at [921, 322] on button at bounding box center [920, 323] width 5 height 5
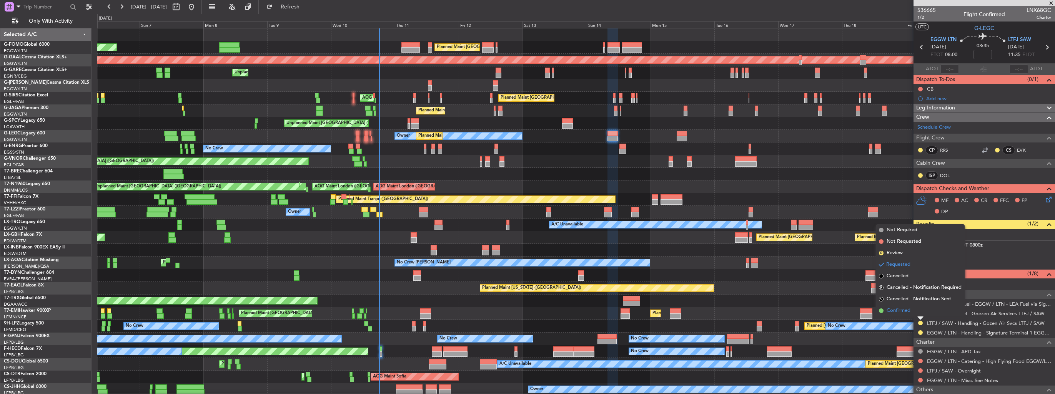
click at [906, 313] on span "Confirmed" at bounding box center [899, 311] width 24 height 8
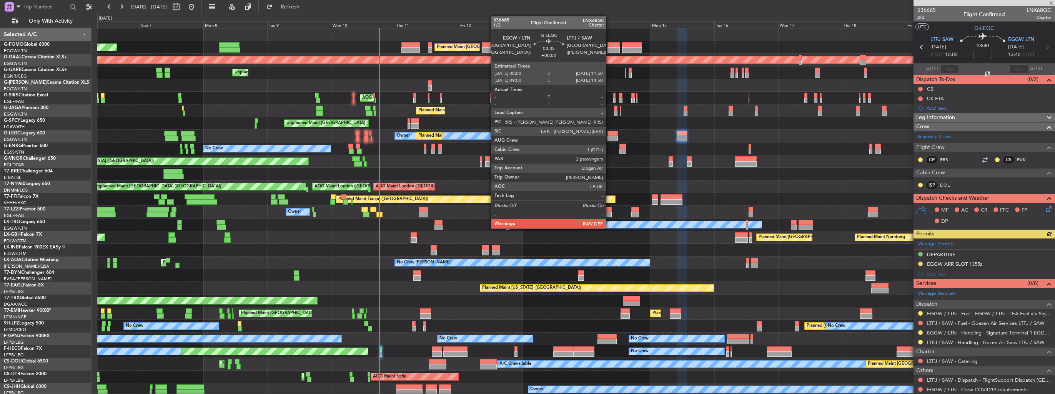
click at [609, 138] on div at bounding box center [612, 138] width 10 height 5
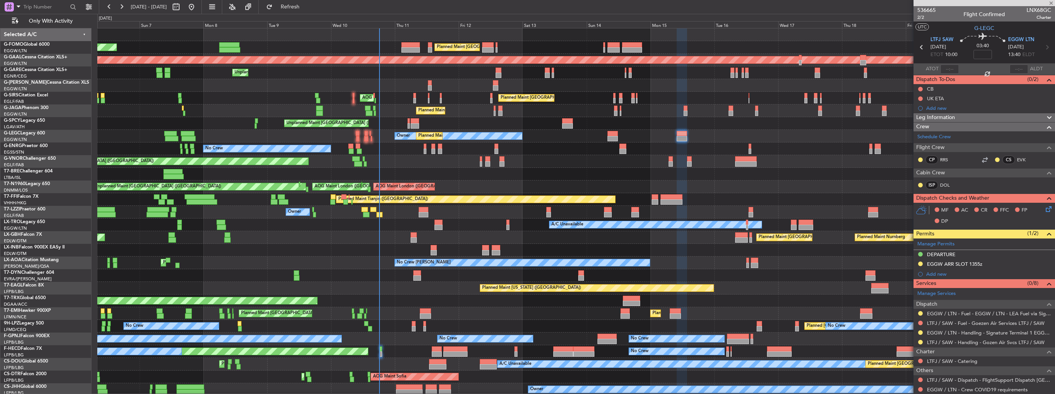
type input "2"
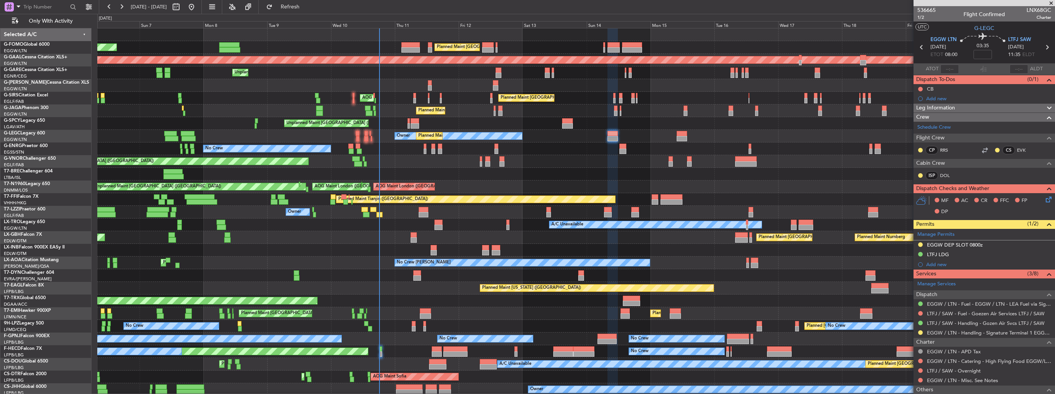
click at [928, 263] on div "Add new" at bounding box center [988, 264] width 125 height 7
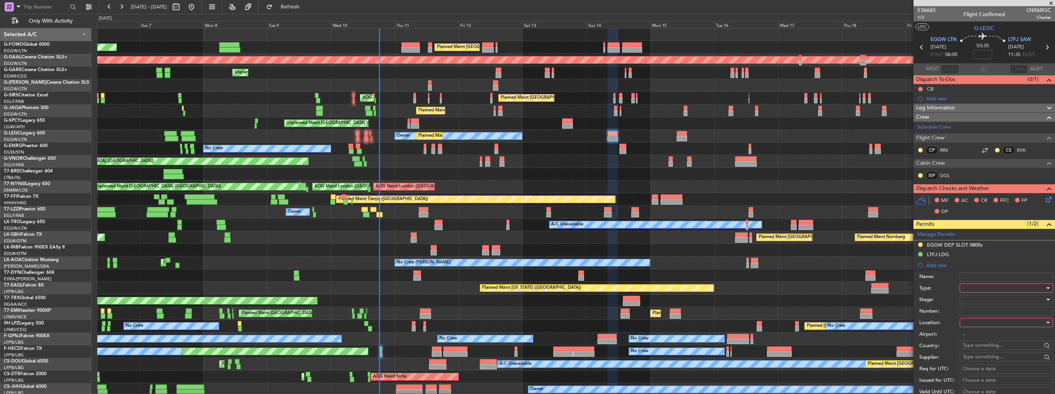
click at [971, 284] on div at bounding box center [1004, 289] width 82 height 12
click at [993, 365] on span "Slot" at bounding box center [1003, 361] width 81 height 12
click at [993, 324] on div at bounding box center [1004, 323] width 82 height 12
click at [991, 360] on span "Arrival" at bounding box center [1003, 361] width 81 height 12
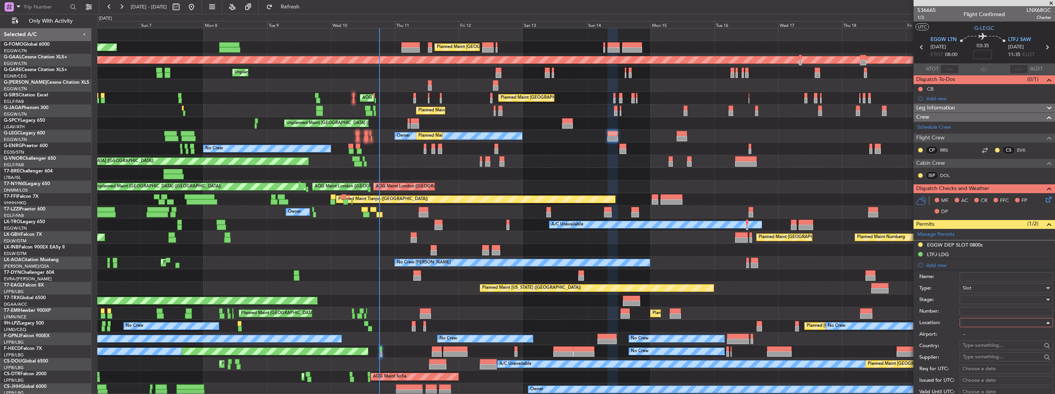
type input "LTFJ / SAW"
click at [992, 299] on div at bounding box center [1004, 300] width 82 height 12
drag, startPoint x: 992, startPoint y: 358, endPoint x: 1048, endPoint y: 334, distance: 60.3
click at [992, 357] on span "Received OK" at bounding box center [1003, 361] width 81 height 12
click at [971, 311] on input "Number:" at bounding box center [1006, 311] width 93 height 9
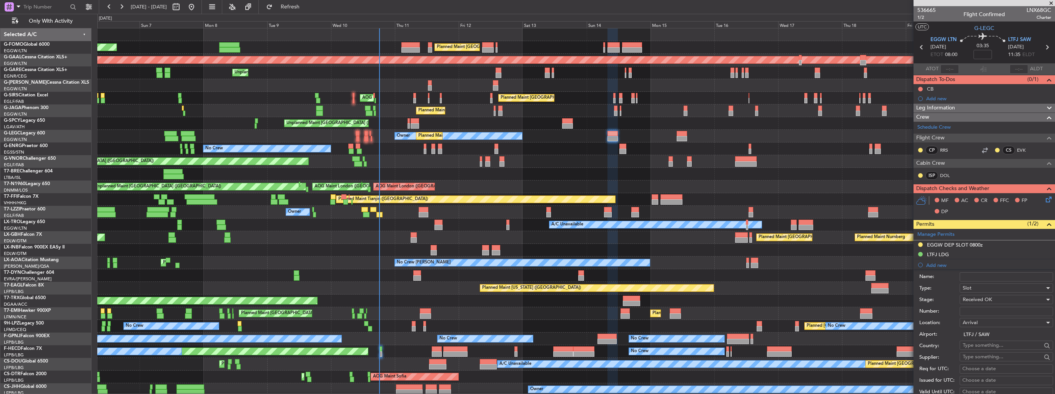
paste input "LTFJALNX0068G0"
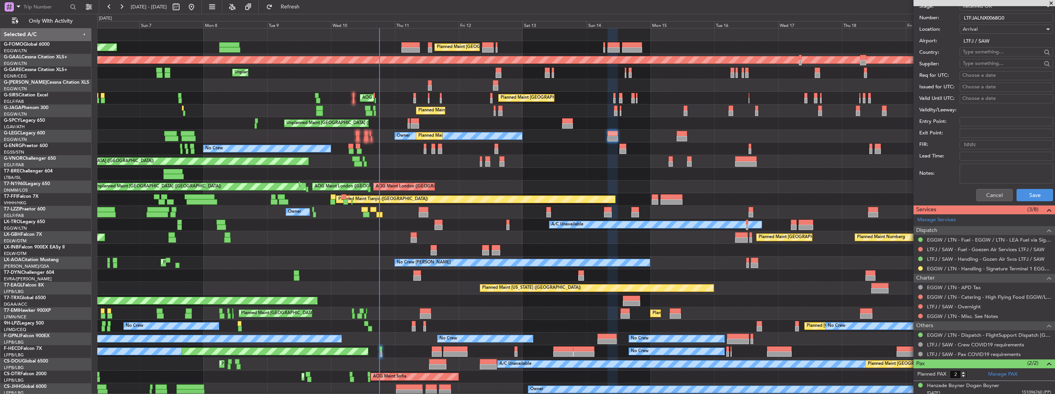
scroll to position [308, 0]
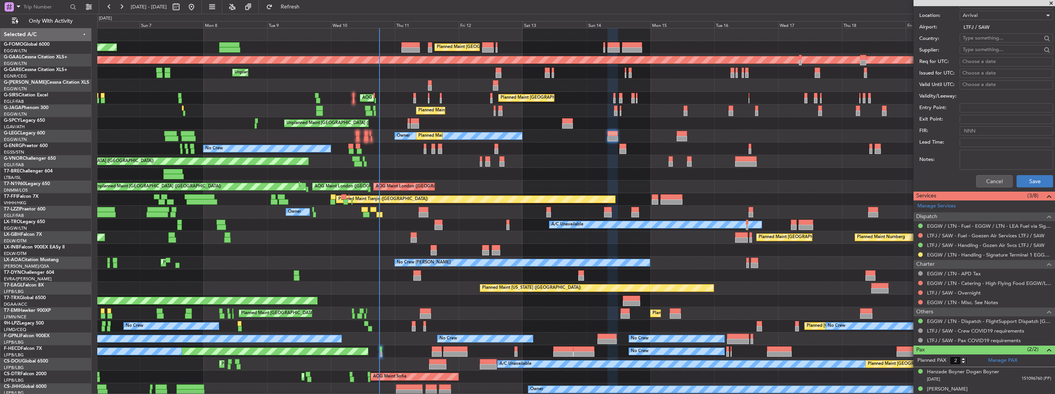
type input "LTFJALNX0068G0"
click at [1018, 178] on button "Save" at bounding box center [1034, 181] width 37 height 12
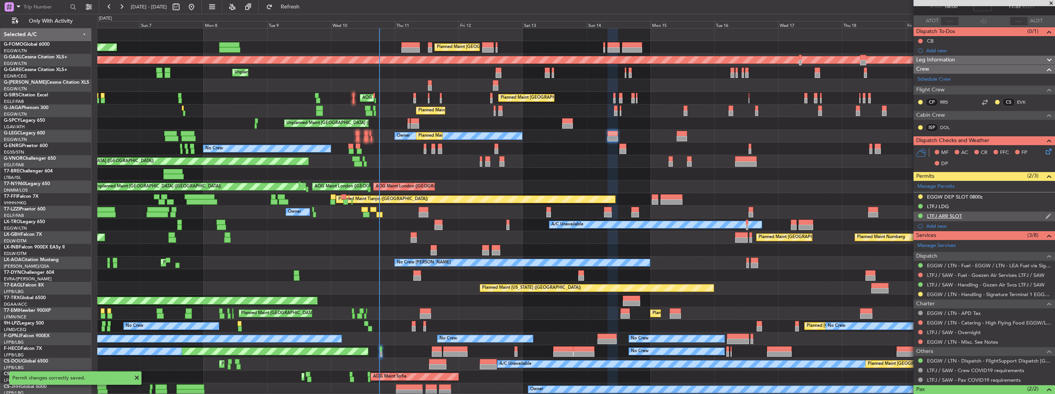
scroll to position [0, 0]
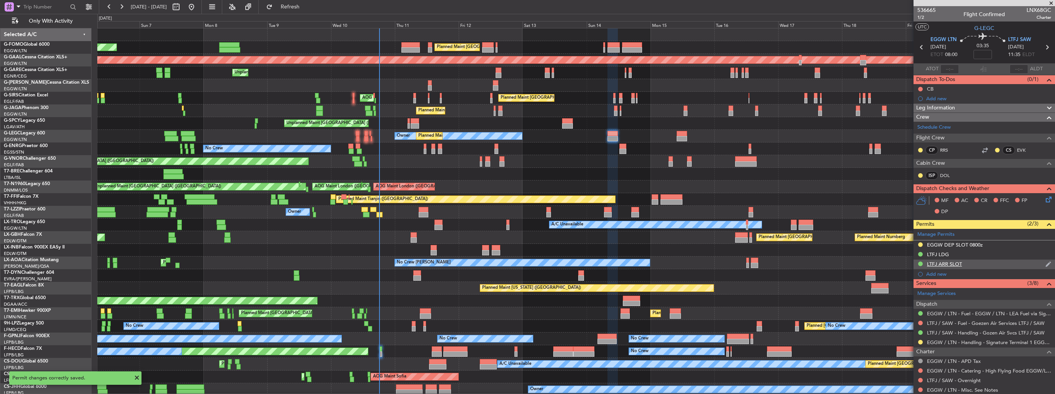
drag, startPoint x: 1039, startPoint y: 265, endPoint x: 1028, endPoint y: 264, distance: 11.5
click at [1045, 264] on img at bounding box center [1048, 264] width 6 height 7
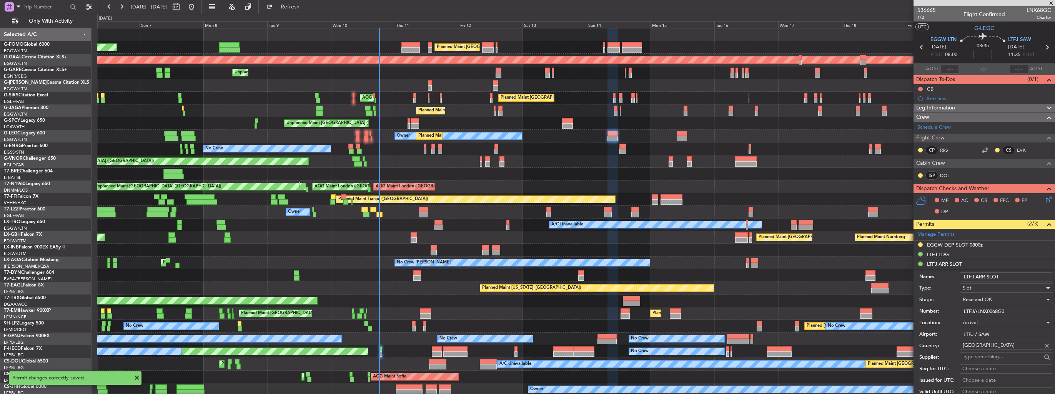
click at [1021, 278] on input "LTFJ ARR SLOT" at bounding box center [1006, 277] width 93 height 9
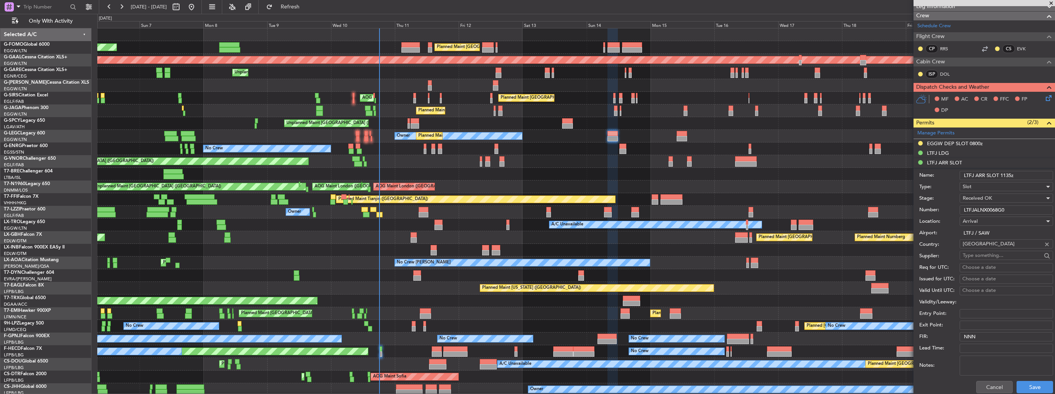
scroll to position [192, 0]
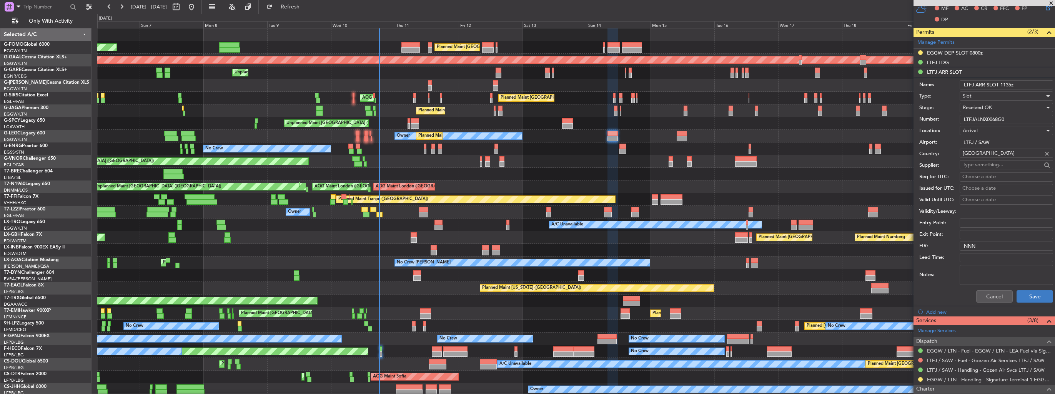
type input "LTFJ ARR SLOT 1135z"
click at [1027, 298] on button "Save" at bounding box center [1034, 297] width 37 height 12
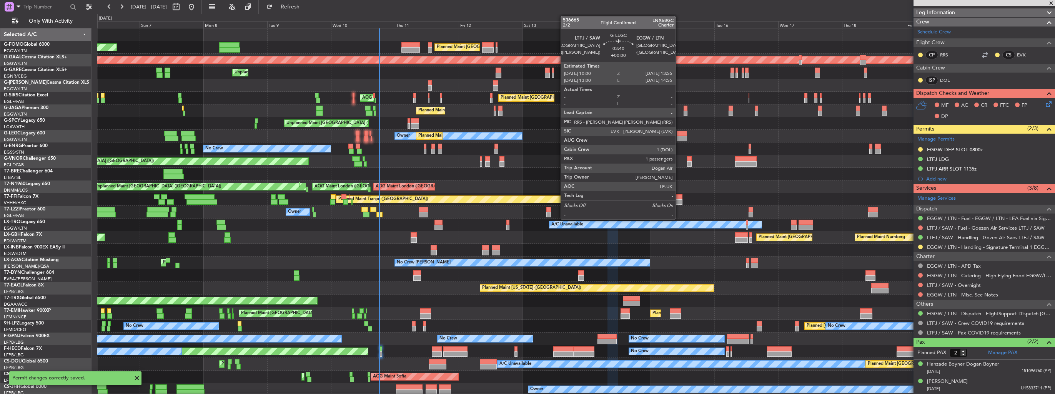
scroll to position [94, 0]
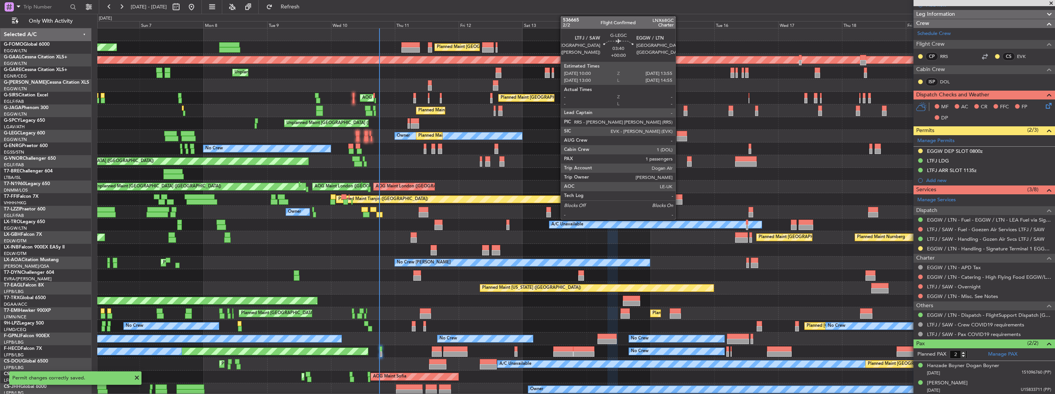
click at [679, 135] on div at bounding box center [682, 133] width 11 height 5
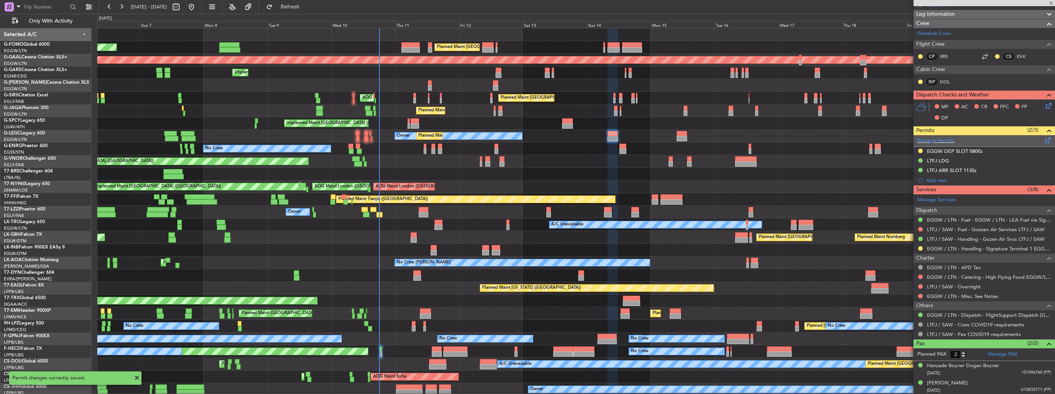
type input "1"
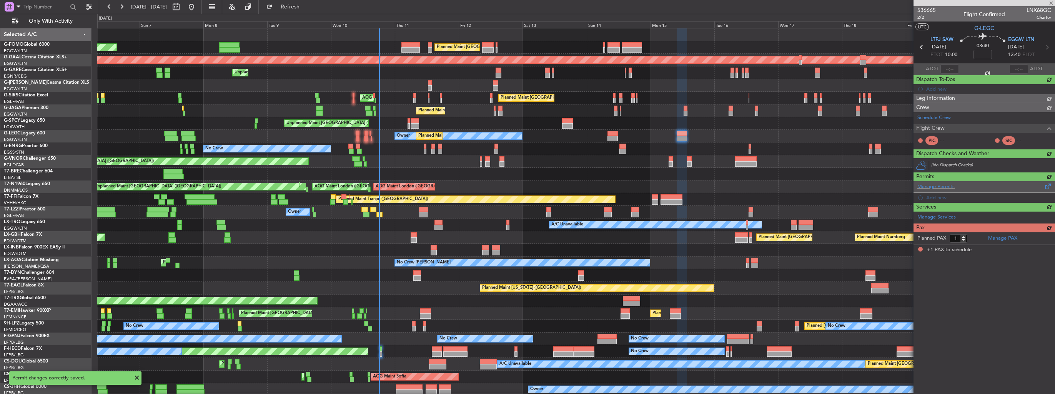
scroll to position [0, 0]
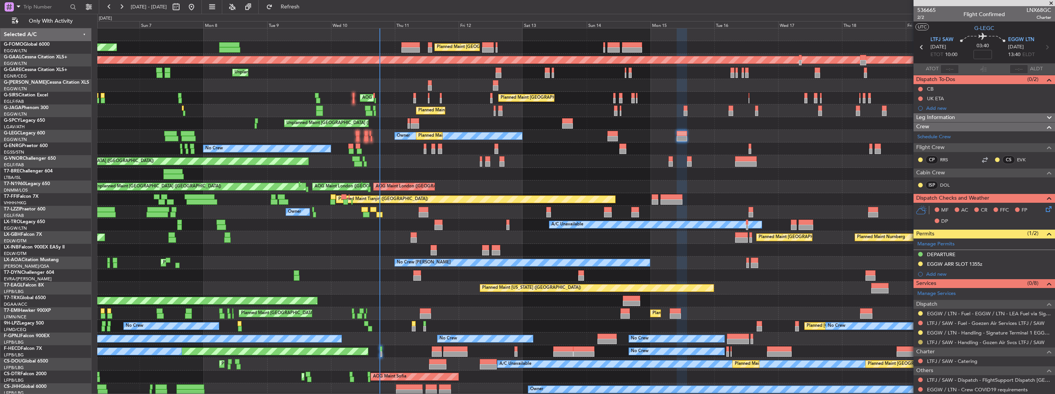
click at [918, 341] on button at bounding box center [920, 342] width 5 height 5
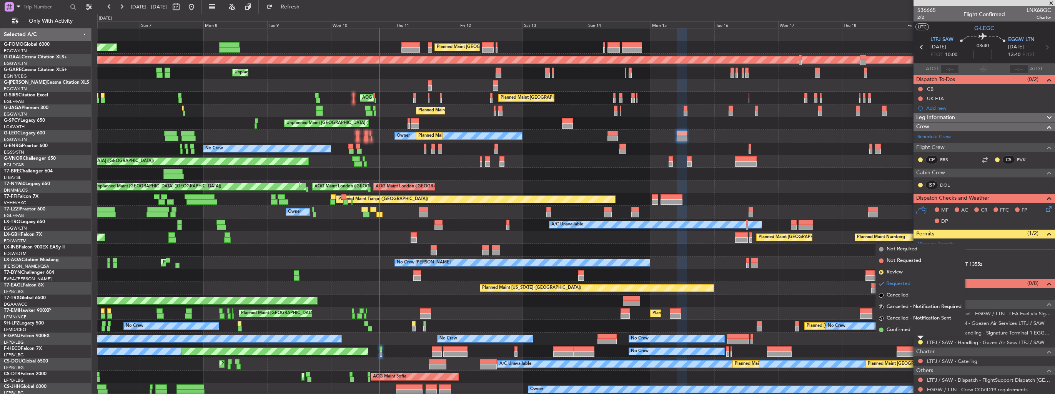
drag, startPoint x: 898, startPoint y: 331, endPoint x: 904, endPoint y: 323, distance: 9.1
click at [898, 331] on span "Confirmed" at bounding box center [899, 330] width 24 height 8
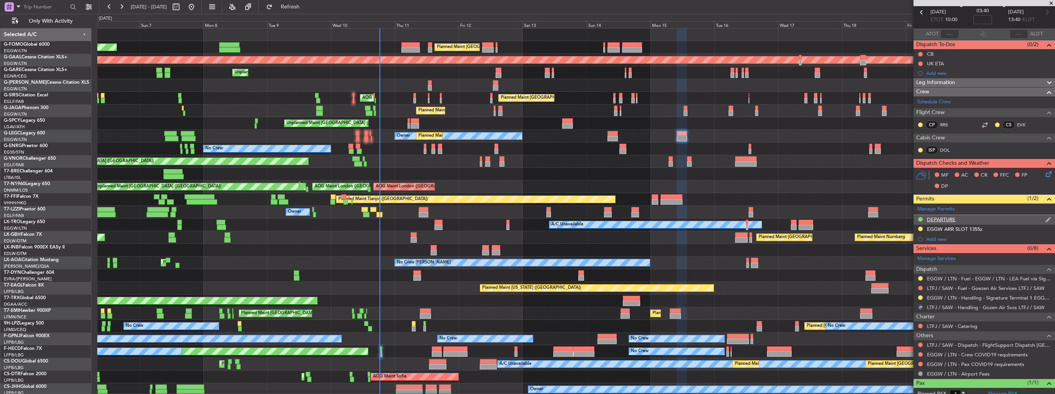
scroll to position [57, 0]
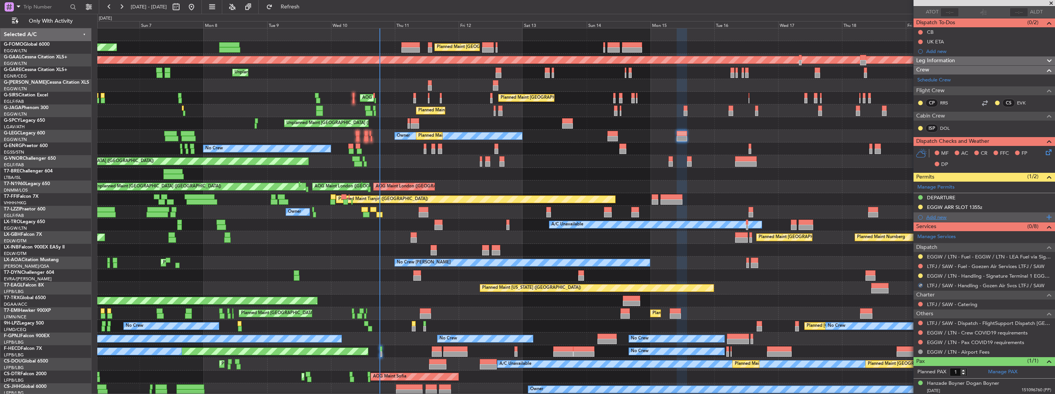
click at [945, 214] on div "Add new" at bounding box center [985, 217] width 118 height 7
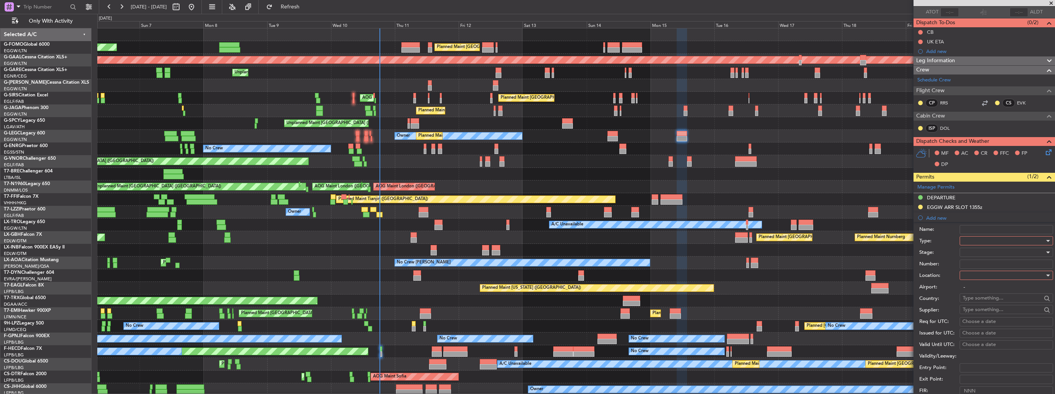
click at [986, 240] on div at bounding box center [1004, 241] width 82 height 12
click at [998, 313] on span "Slot" at bounding box center [1003, 314] width 81 height 12
click at [985, 274] on div at bounding box center [1004, 276] width 82 height 12
click at [985, 289] on span "Departure" at bounding box center [1003, 290] width 81 height 12
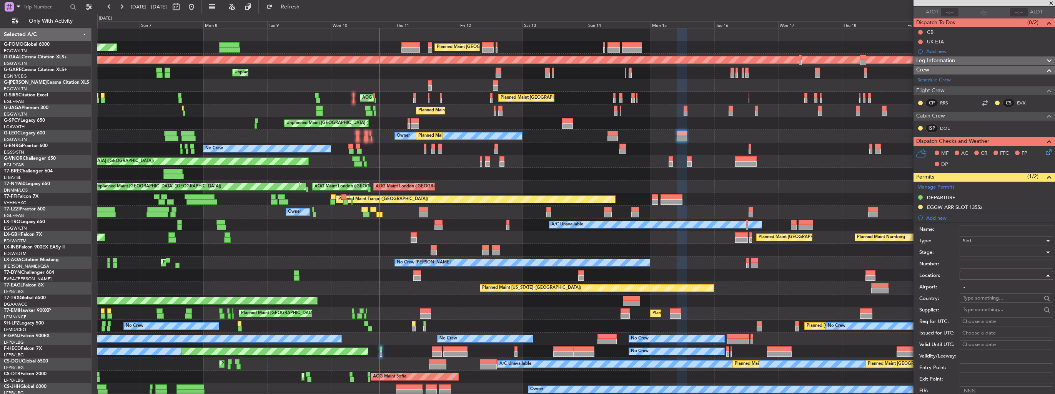
type input "LTFJ / SAW"
click at [986, 254] on div at bounding box center [1004, 253] width 82 height 12
click at [986, 261] on span "Denied" at bounding box center [1003, 267] width 81 height 12
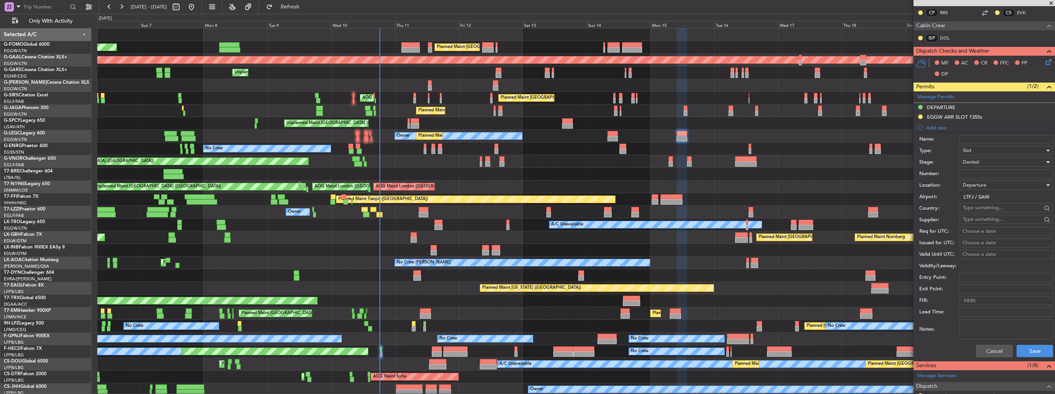
scroll to position [172, 0]
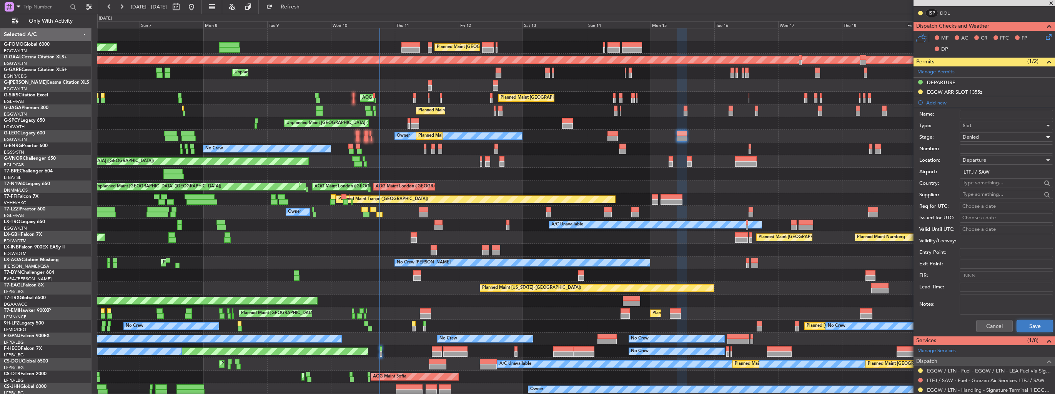
click at [1029, 323] on button "Save" at bounding box center [1034, 326] width 37 height 12
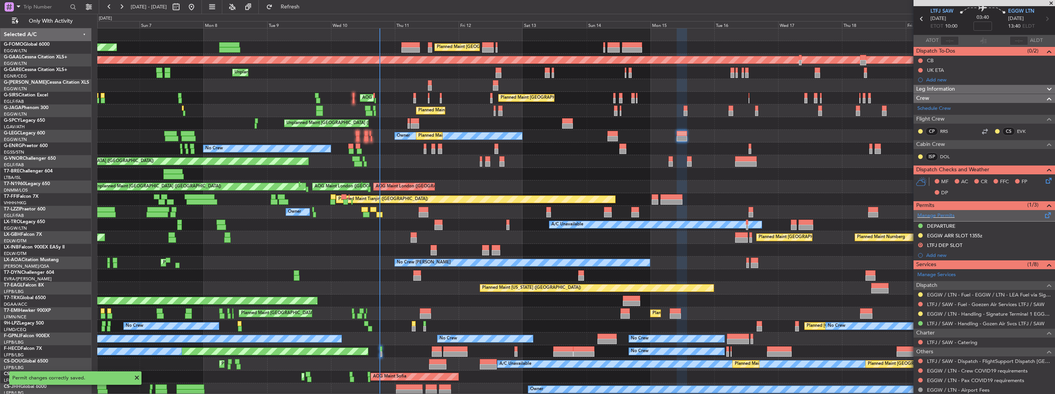
scroll to position [0, 0]
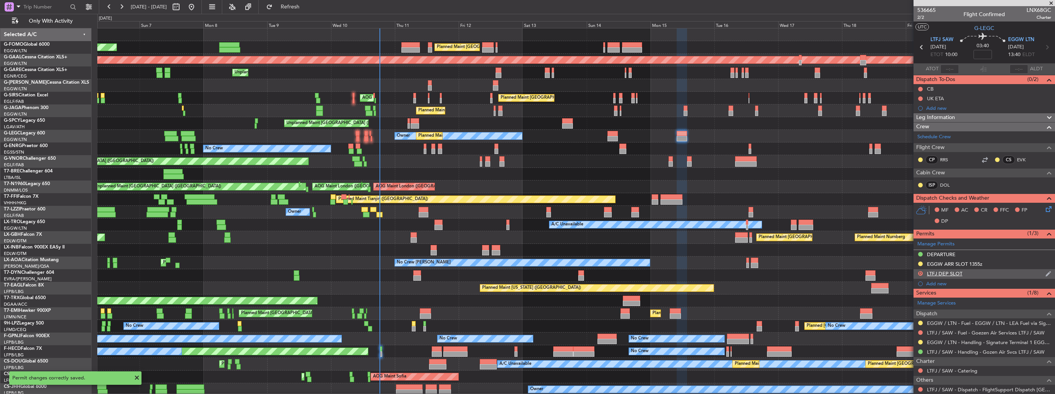
click at [1039, 276] on div "D LTFJ DEP SLOT" at bounding box center [983, 274] width 141 height 10
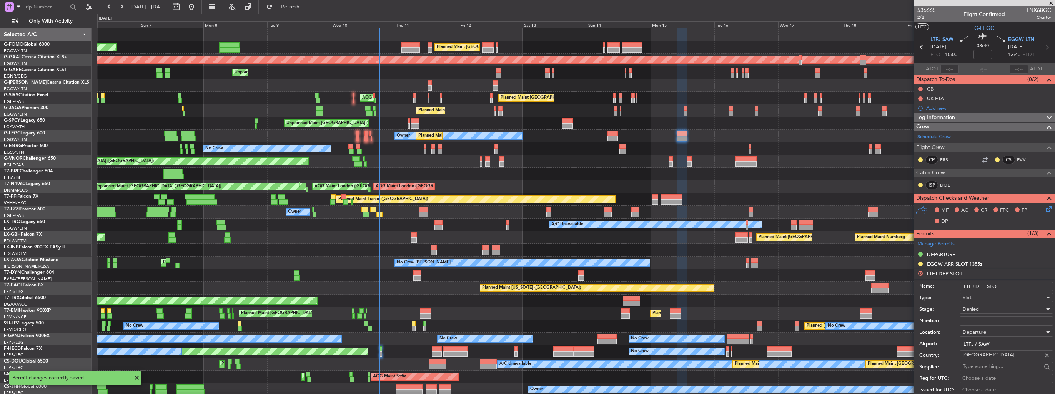
click at [1020, 288] on input "LTFJ DEP SLOT" at bounding box center [1006, 286] width 93 height 9
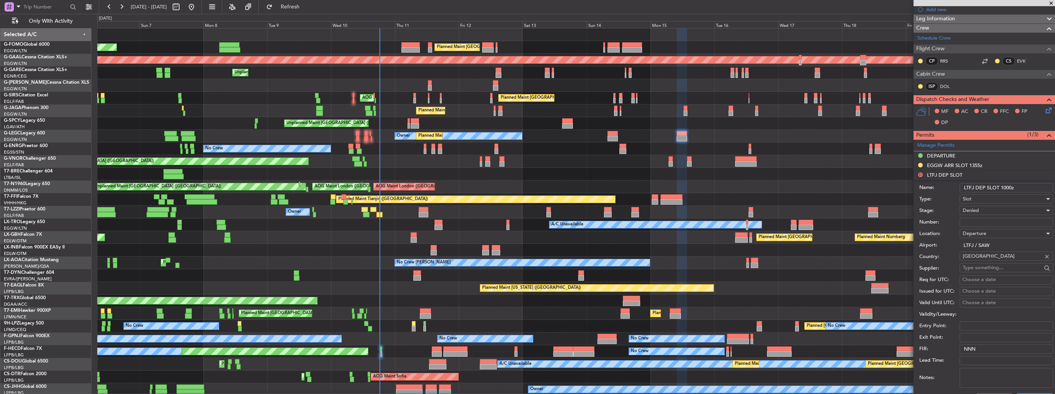
scroll to position [154, 0]
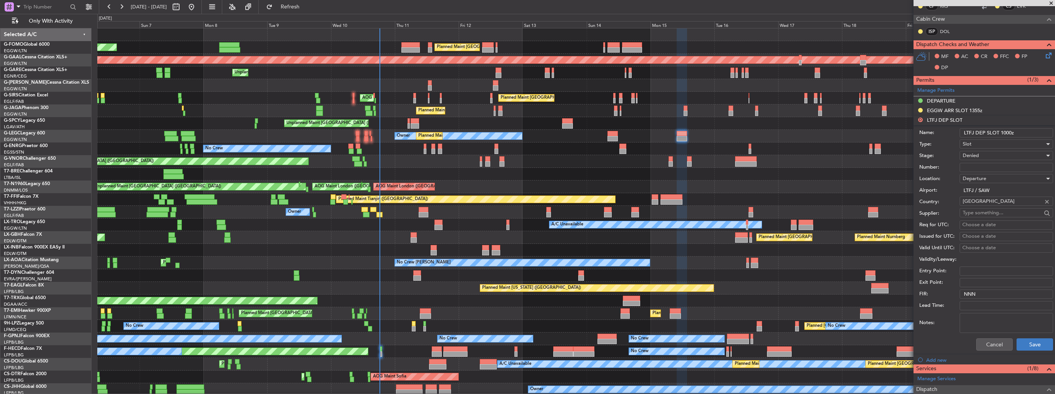
type input "LTFJ DEP SLOT 1000z"
click at [1033, 346] on button "Save" at bounding box center [1034, 345] width 37 height 12
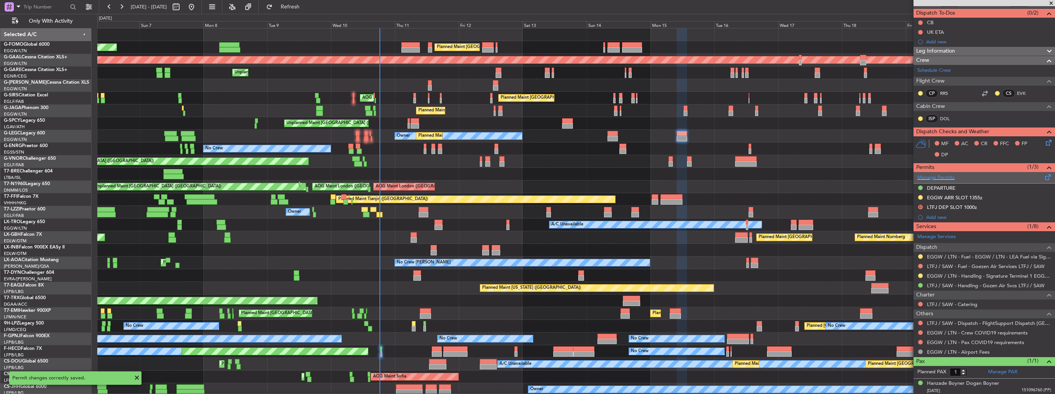
scroll to position [0, 0]
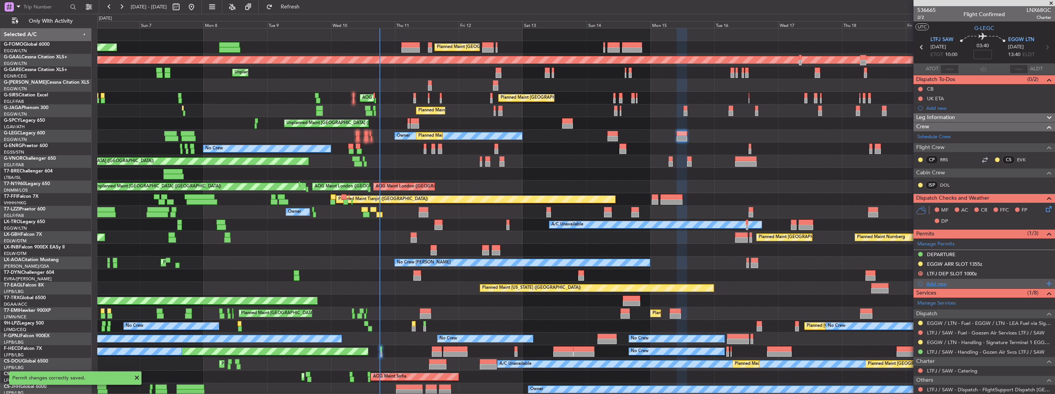
click at [932, 287] on div "Add new" at bounding box center [983, 284] width 141 height 10
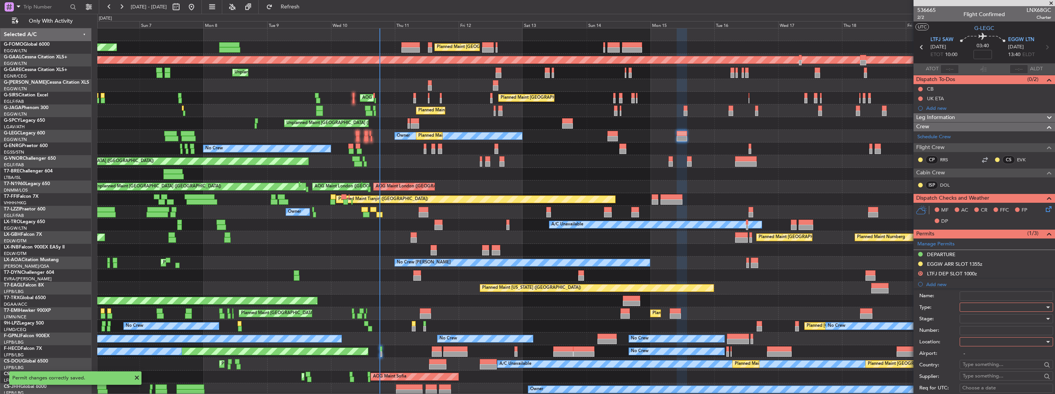
click at [989, 308] on div at bounding box center [1004, 308] width 82 height 12
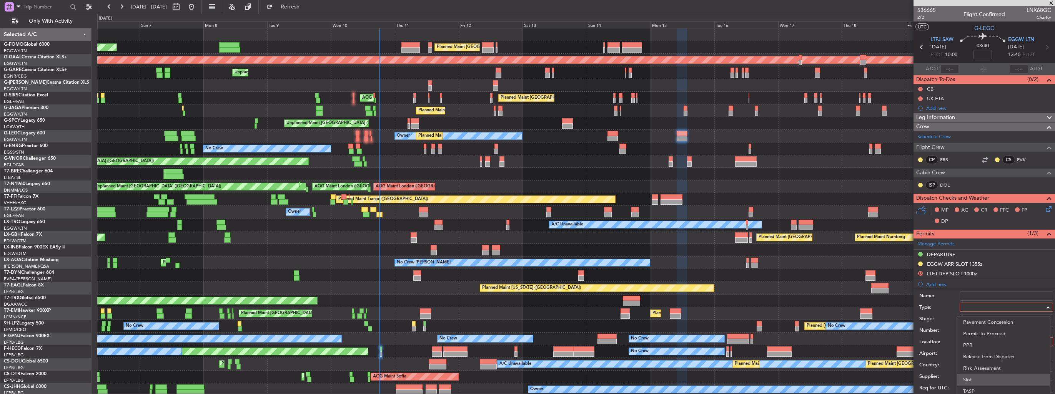
click at [999, 378] on span "Slot" at bounding box center [1003, 380] width 81 height 12
click at [992, 345] on div at bounding box center [1004, 342] width 82 height 12
click at [991, 353] on span "Departure" at bounding box center [1003, 357] width 81 height 12
type input "LTFJ / SAW"
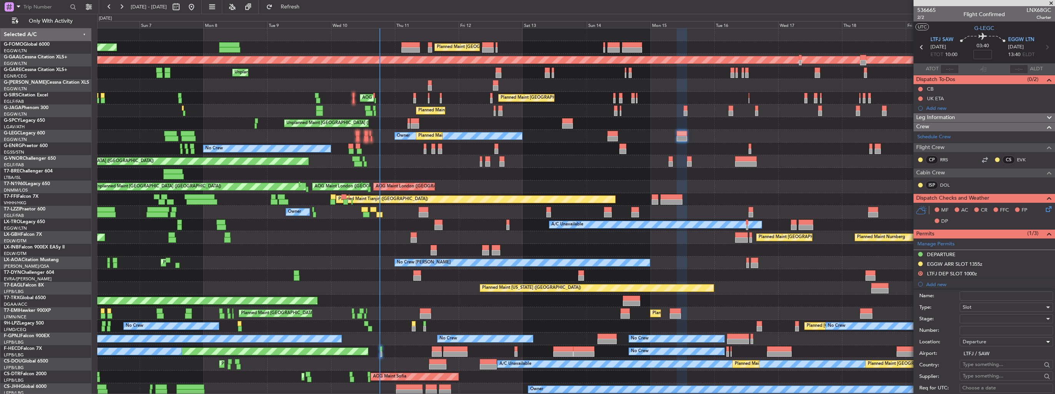
click at [992, 318] on div at bounding box center [1004, 319] width 82 height 12
click at [1006, 376] on span "Received OK" at bounding box center [1003, 380] width 81 height 12
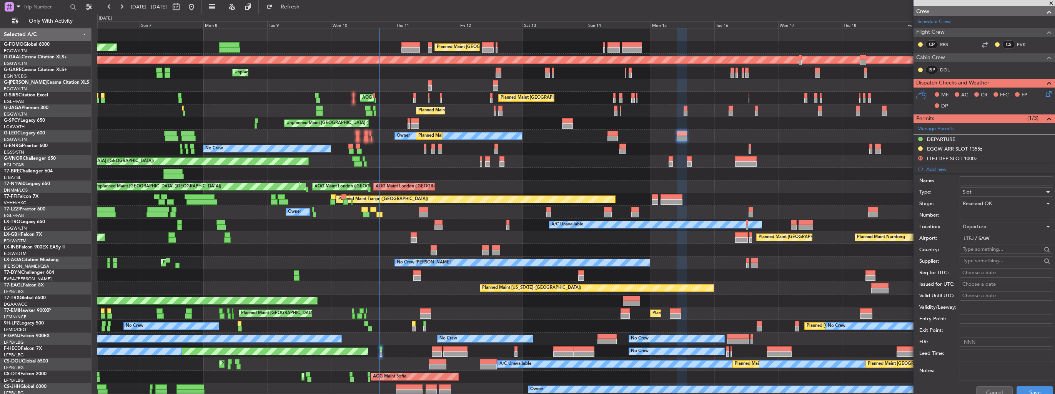
click at [987, 216] on input "Number:" at bounding box center [1006, 215] width 93 height 9
paste input "LTFJDLNX0068G0"
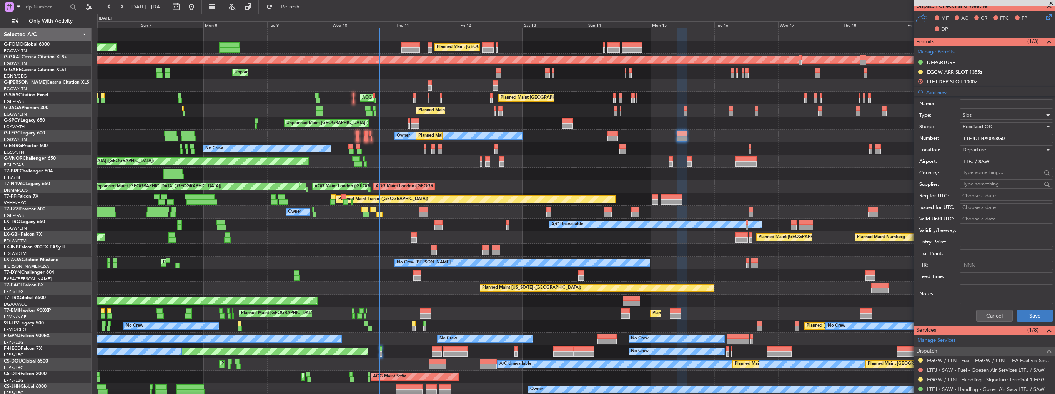
type input "LTFJDLNX0068G0"
click at [1037, 312] on button "Save" at bounding box center [1034, 316] width 37 height 12
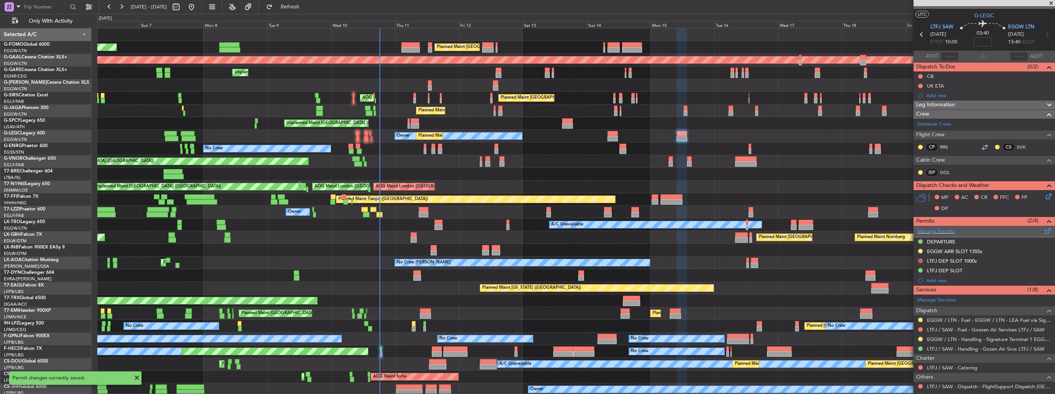
scroll to position [0, 0]
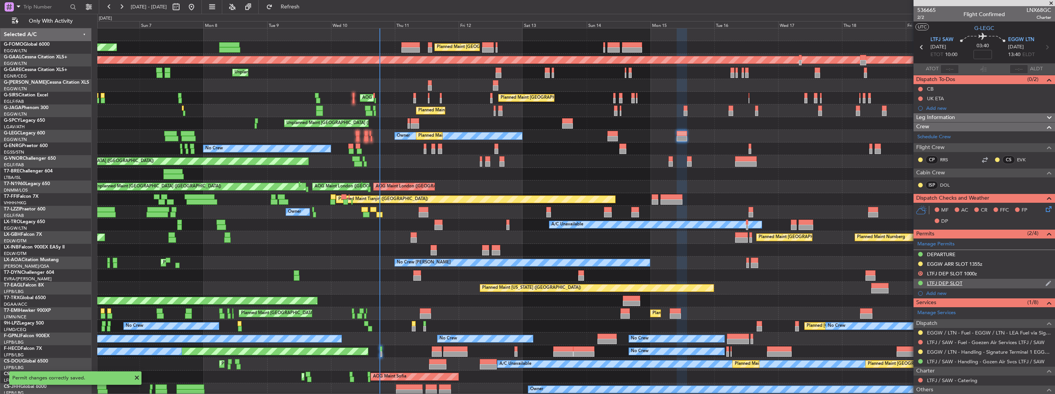
click at [1045, 284] on img at bounding box center [1048, 283] width 6 height 7
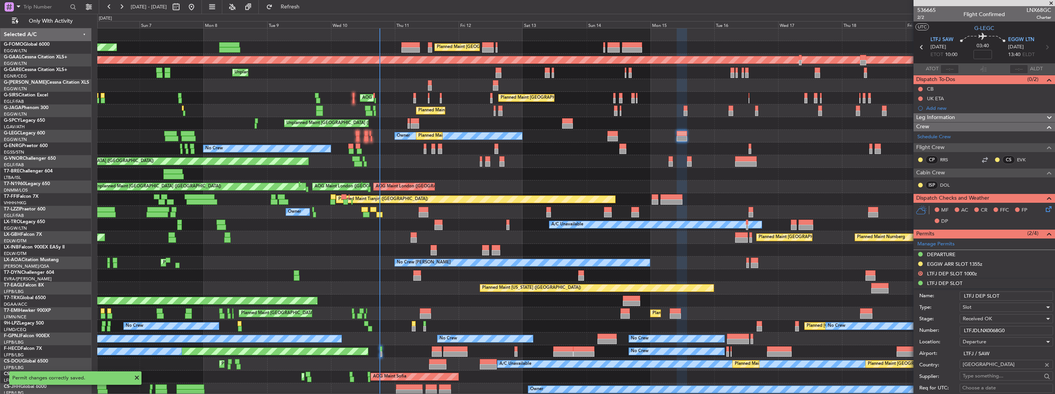
click at [1015, 298] on input "LTFJ DEP SLOT" at bounding box center [1006, 296] width 93 height 9
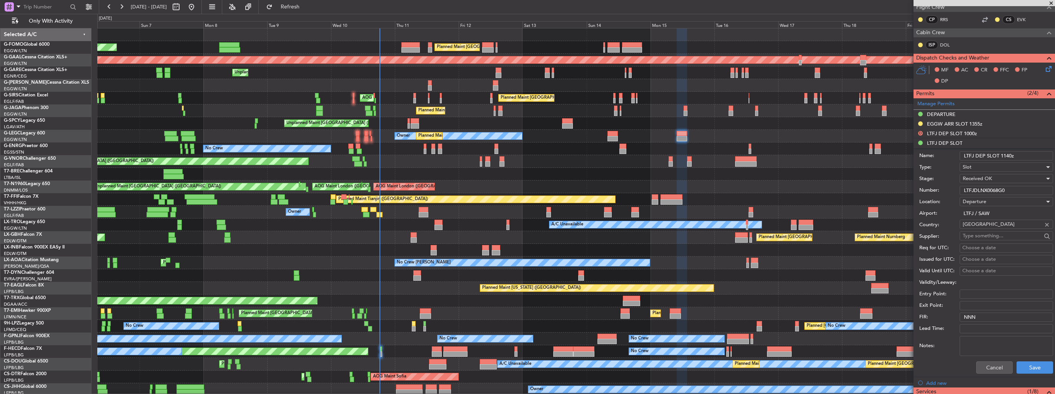
scroll to position [154, 0]
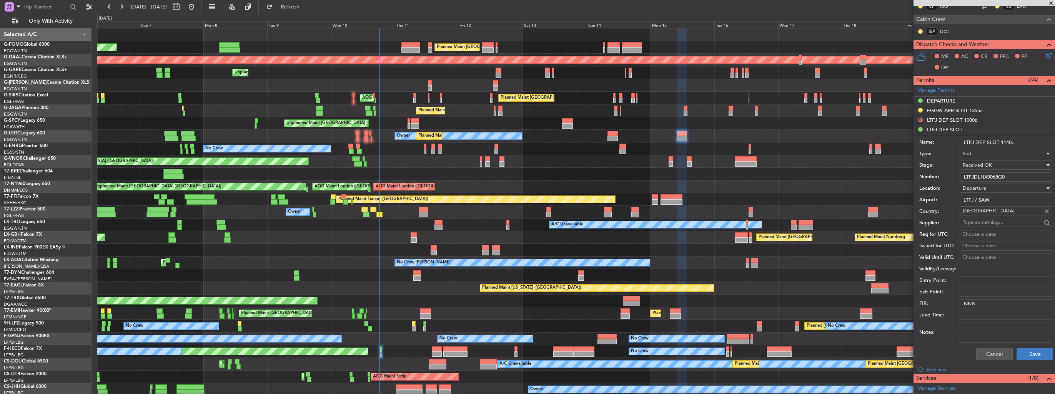
type input "LTFJ DEP SLOT 1140z"
click at [1030, 352] on button "Save" at bounding box center [1034, 354] width 37 height 12
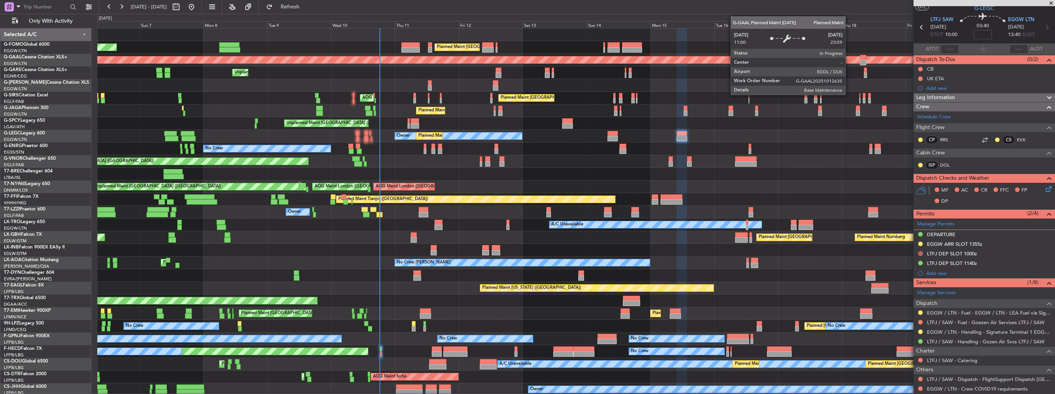
scroll to position [0, 0]
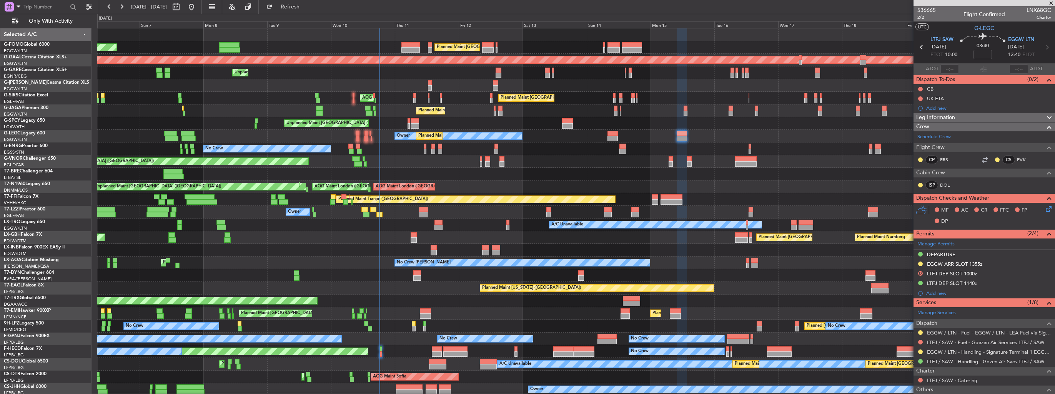
click at [970, 363] on mat-tooltip-component "Incomplete" at bounding box center [981, 356] width 35 height 20
click at [965, 360] on link "LTFJ / SAW - Handling - Gozen Air Svcs LTFJ / SAW" at bounding box center [986, 362] width 118 height 7
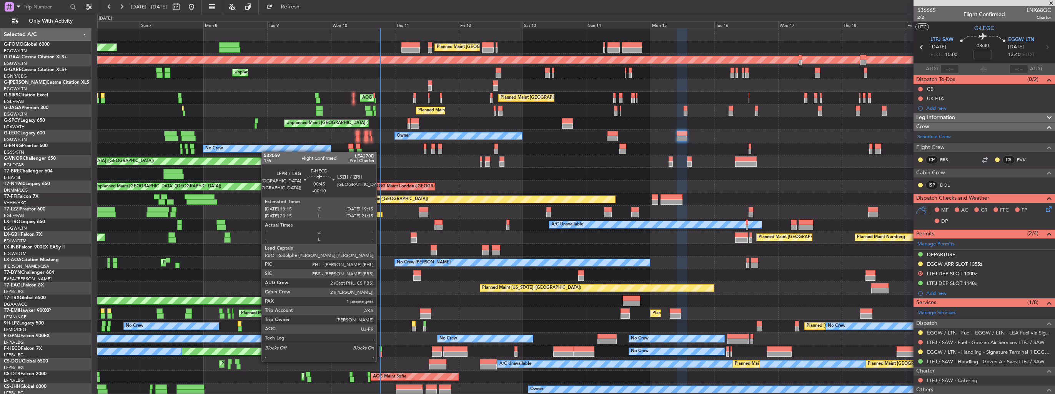
click at [380, 354] on div at bounding box center [380, 354] width 3 height 5
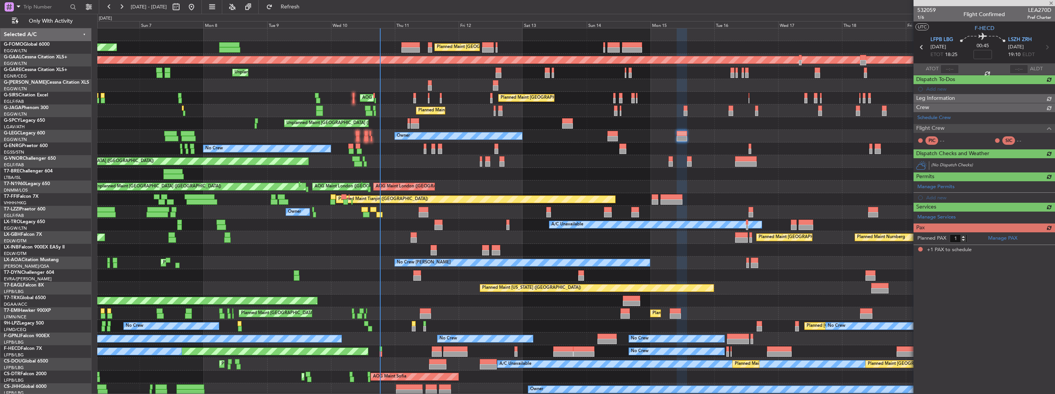
type input "-00:10"
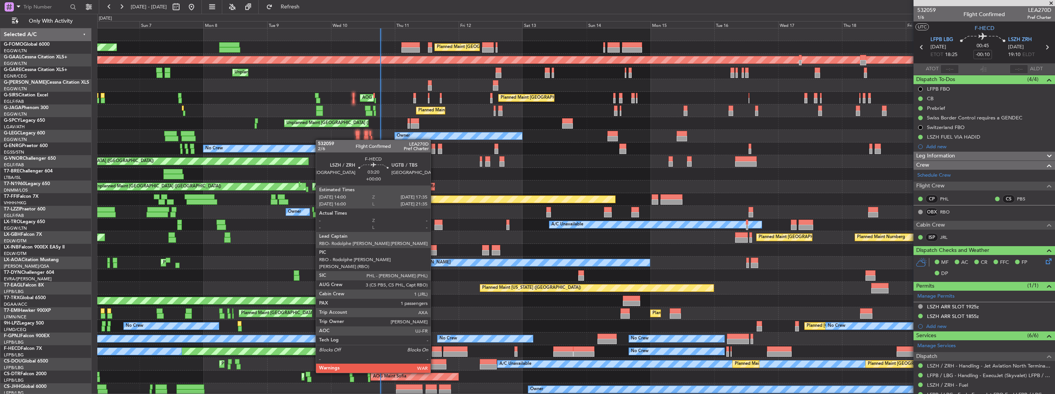
click at [434, 352] on div at bounding box center [437, 354] width 10 height 5
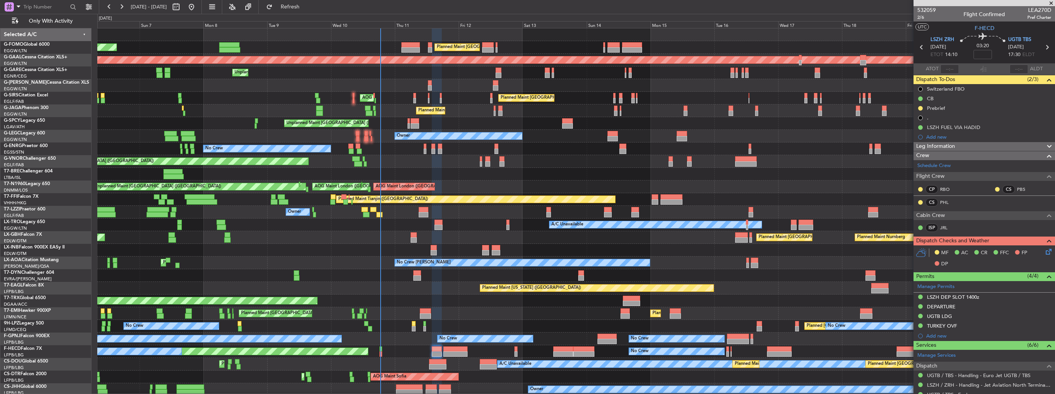
click at [1040, 297] on div "LSZH DEP SLOT 1400z" at bounding box center [983, 298] width 141 height 10
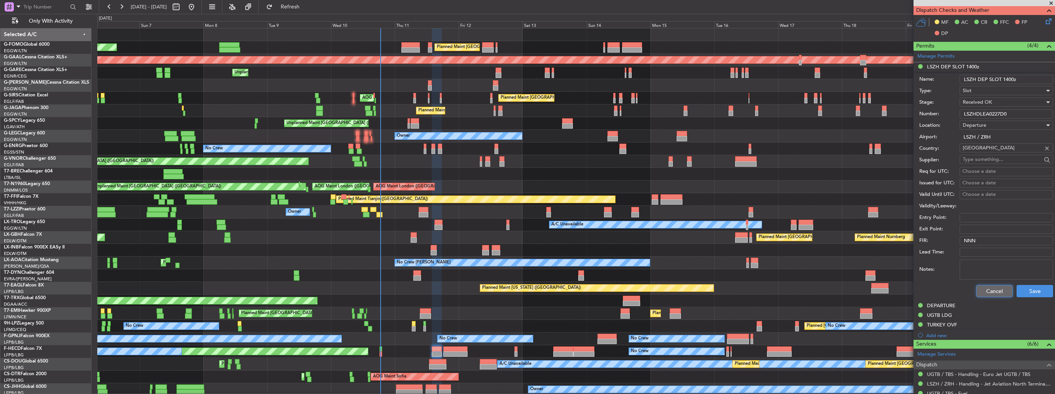
click at [990, 291] on button "Cancel" at bounding box center [994, 291] width 37 height 12
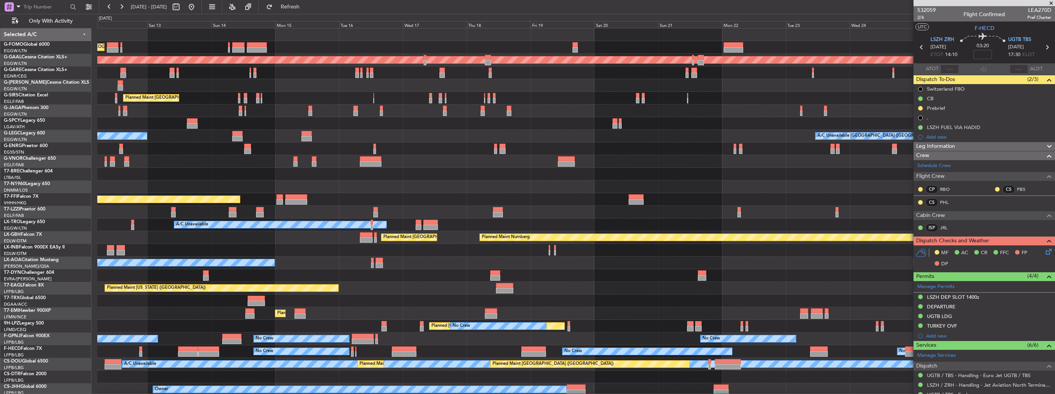
click at [363, 315] on div "Planned Maint London (Luton) Planned Maint Dusseldorf Unplanned Maint Chester P…" at bounding box center [575, 212] width 957 height 368
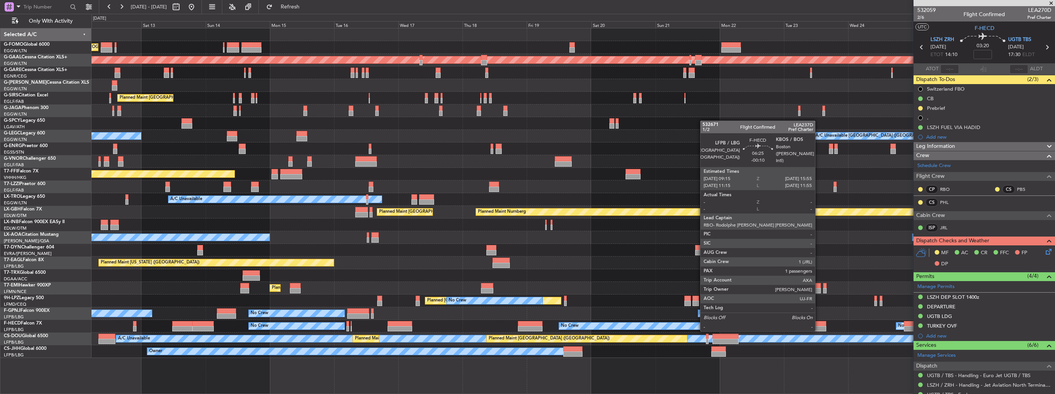
click at [818, 323] on div at bounding box center [817, 323] width 18 height 5
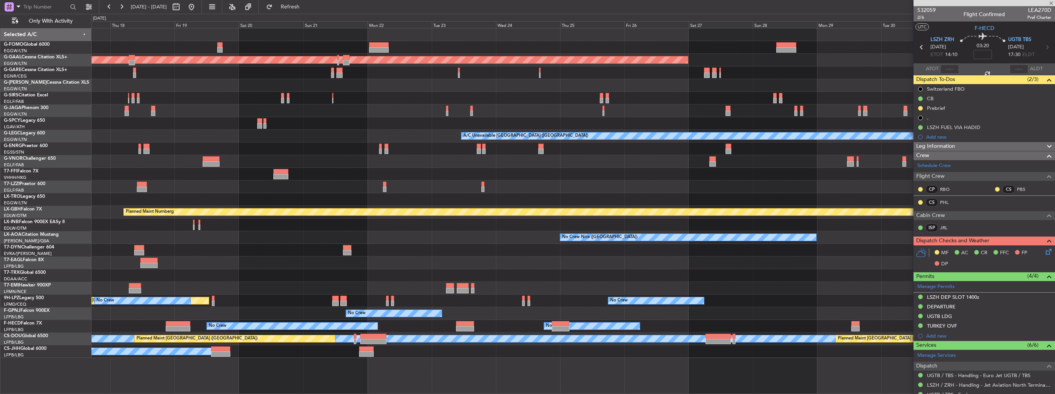
click at [437, 271] on div "Planned Maint Dusseldorf A/C Unavailable London (Luton) Planned Maint Tianjin (…" at bounding box center [572, 193] width 963 height 330
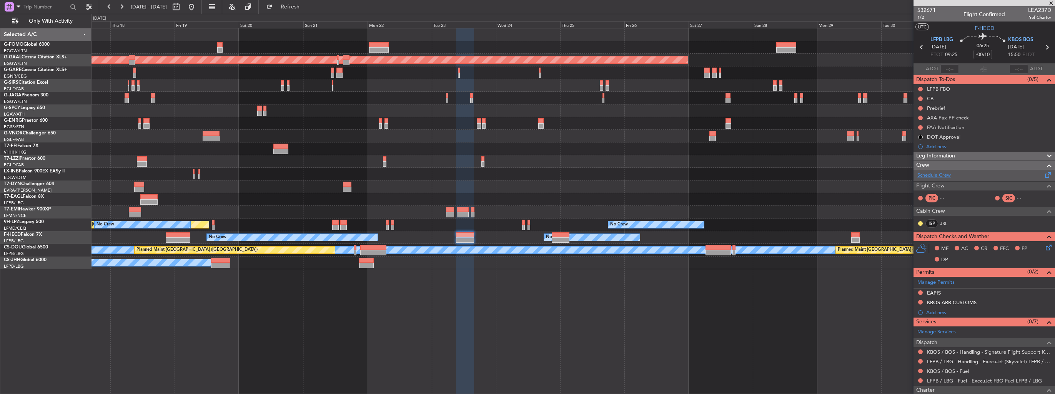
click at [929, 175] on link "Schedule Crew" at bounding box center [933, 176] width 33 height 8
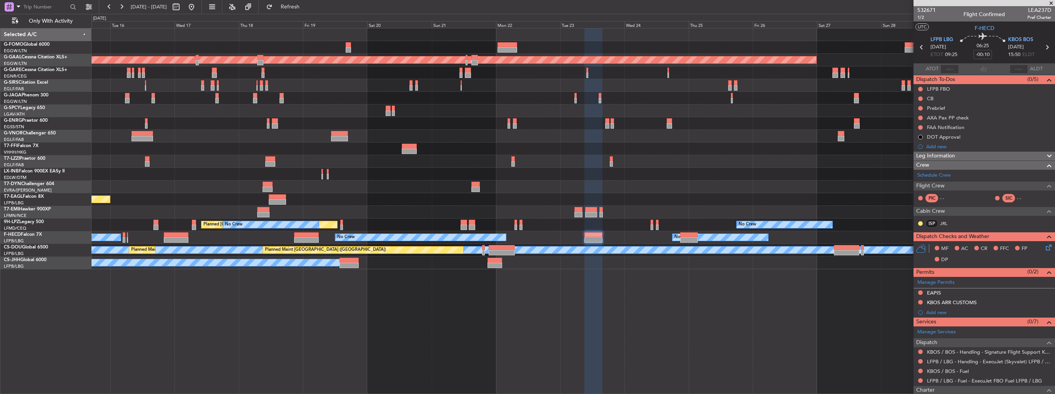
click at [417, 299] on div "Planned Maint London (Luton) Planned Maint Dusseldorf Planned Maint London (Far…" at bounding box center [572, 211] width 963 height 366
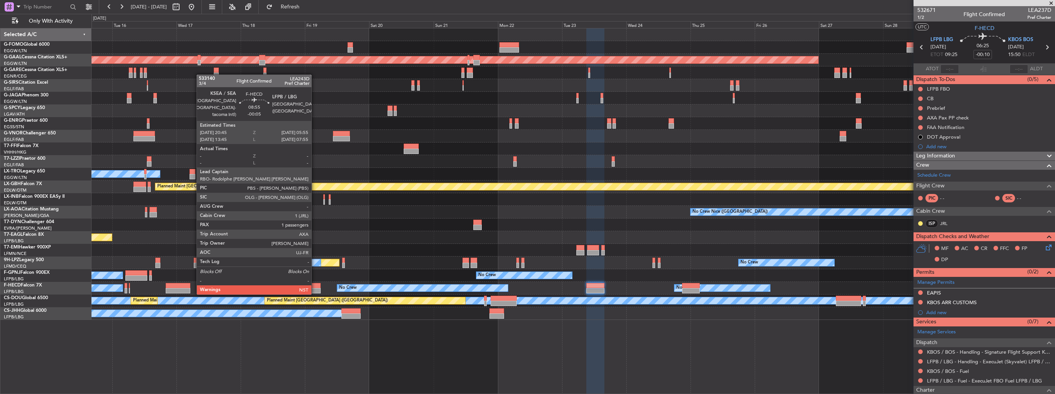
click at [315, 286] on div at bounding box center [308, 285] width 25 height 5
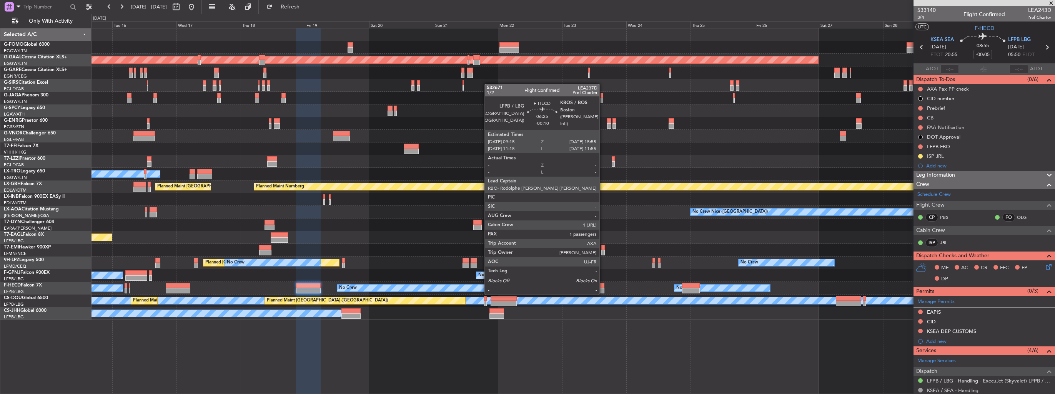
click at [603, 286] on div at bounding box center [595, 285] width 18 height 5
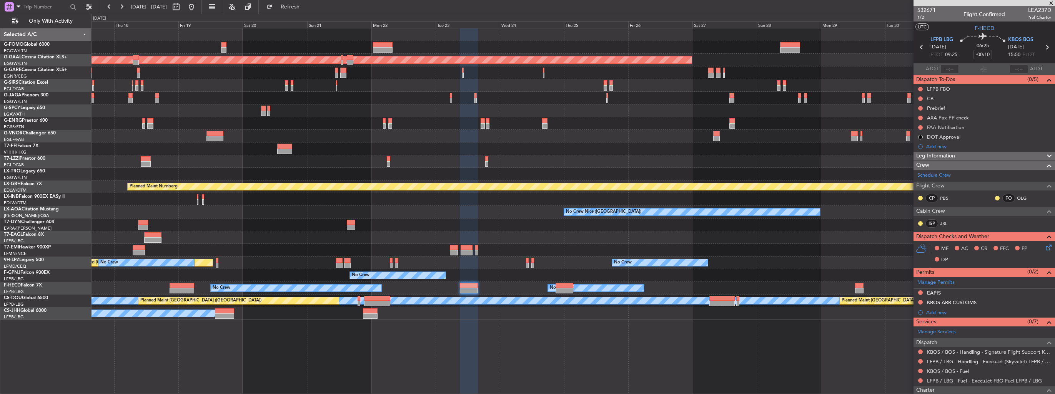
click at [640, 251] on div "Planned Maint [GEOGRAPHIC_DATA]" at bounding box center [572, 250] width 963 height 13
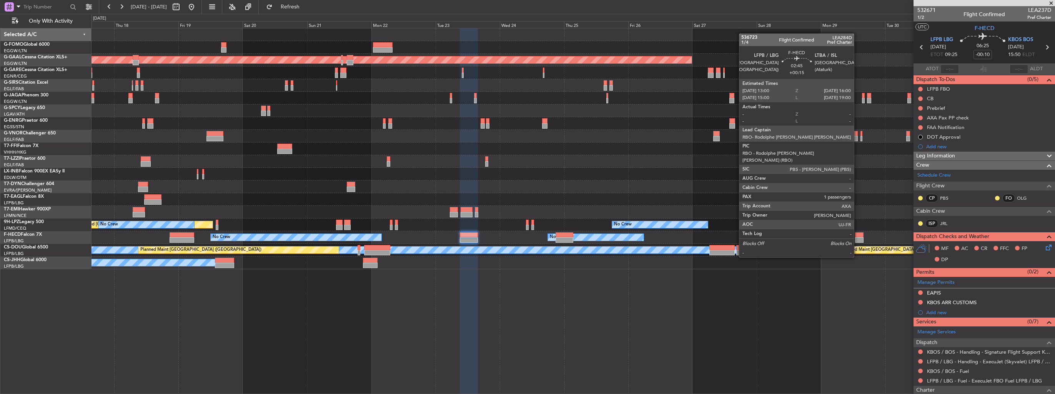
click at [857, 236] on div at bounding box center [859, 235] width 8 height 5
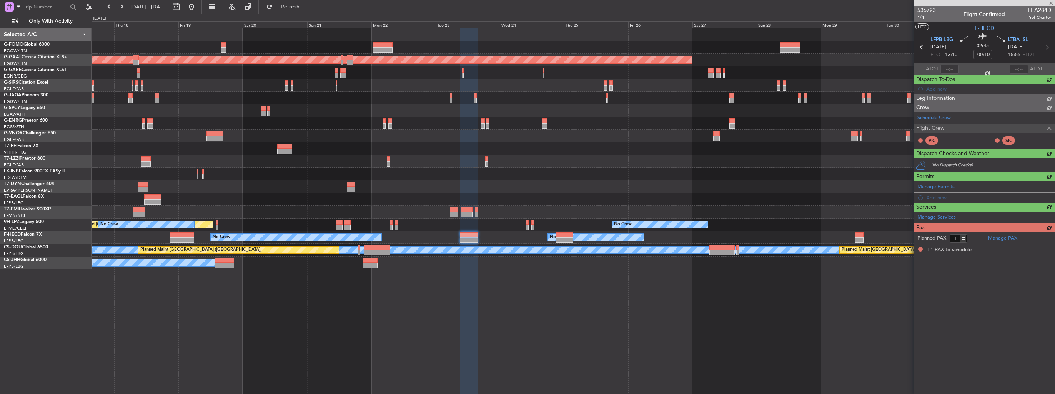
type input "+00:15"
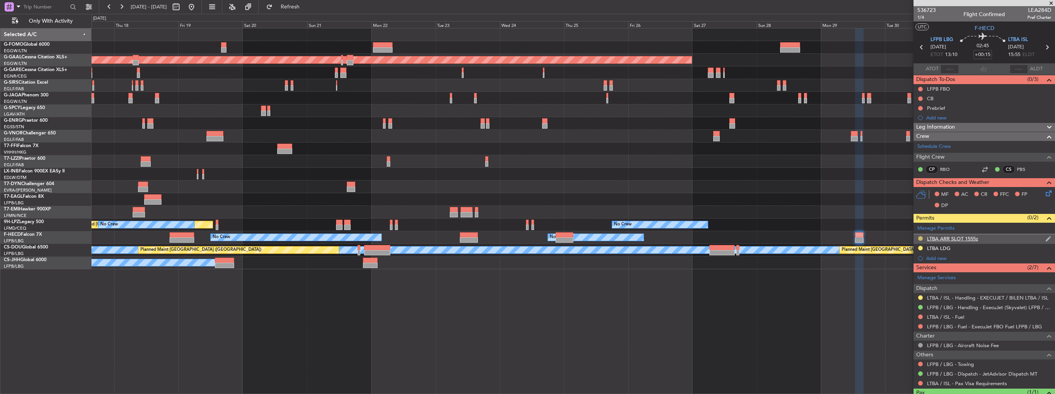
click at [920, 237] on button at bounding box center [920, 238] width 5 height 5
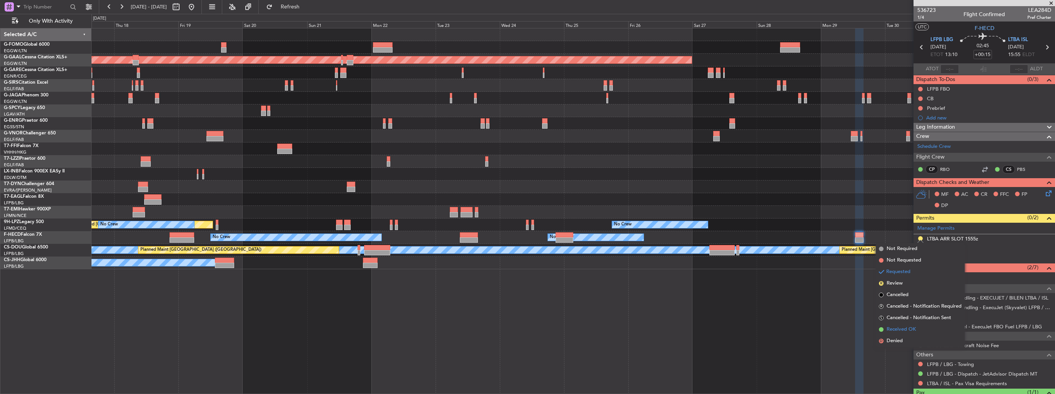
click at [897, 331] on span "Received OK" at bounding box center [901, 330] width 29 height 8
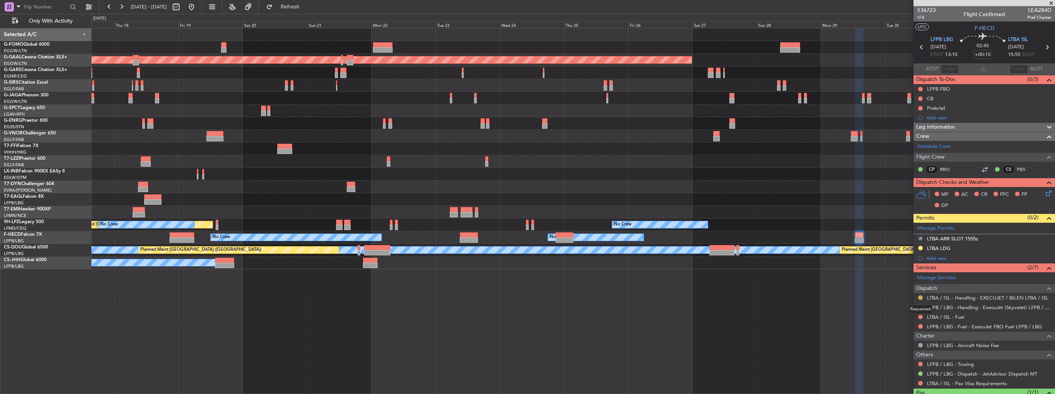
click at [920, 297] on button at bounding box center [920, 298] width 5 height 5
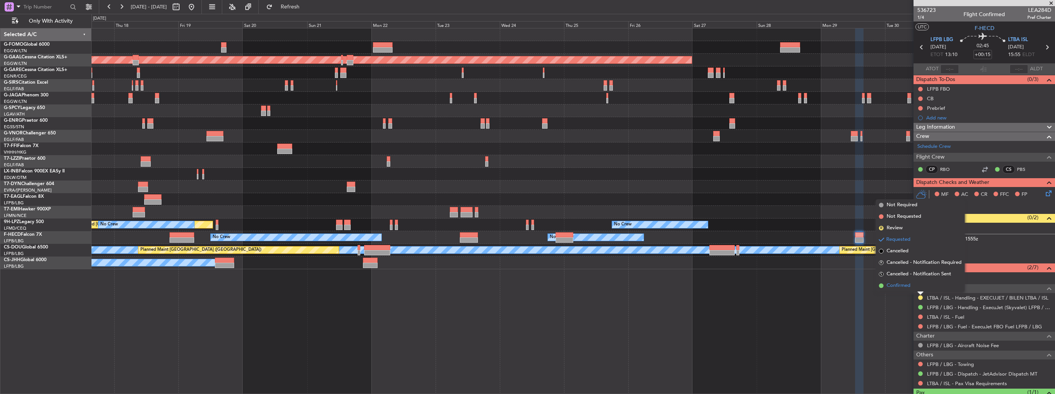
click at [895, 284] on span "Confirmed" at bounding box center [899, 286] width 24 height 8
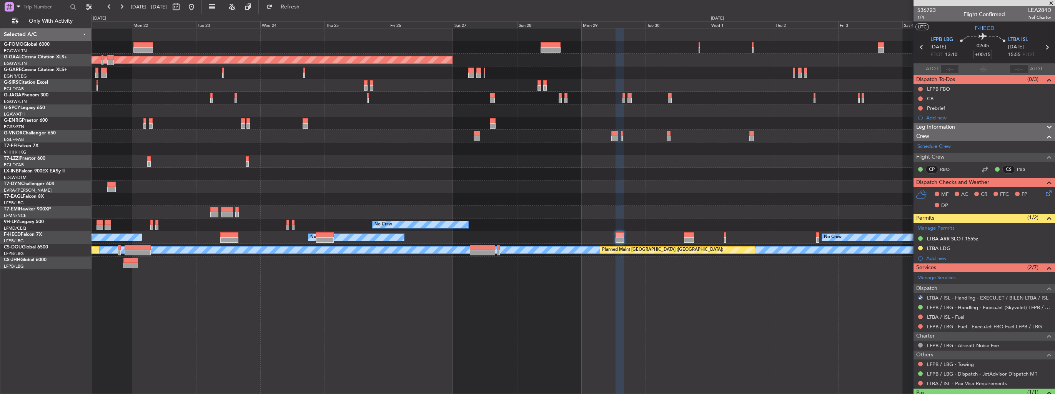
click at [638, 279] on div "Planned Maint Dusseldorf No Crew No Crew Planned Maint St Gallen (Altenrhein) N…" at bounding box center [572, 211] width 963 height 366
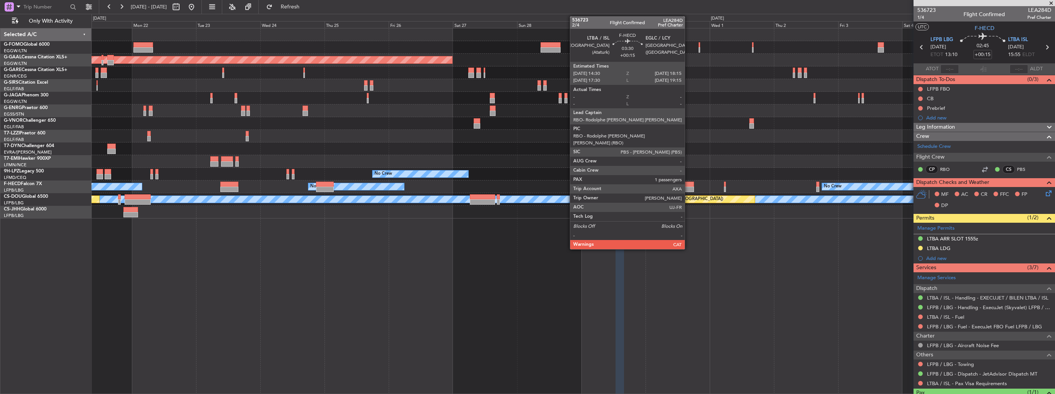
click at [688, 183] on div at bounding box center [689, 184] width 10 height 5
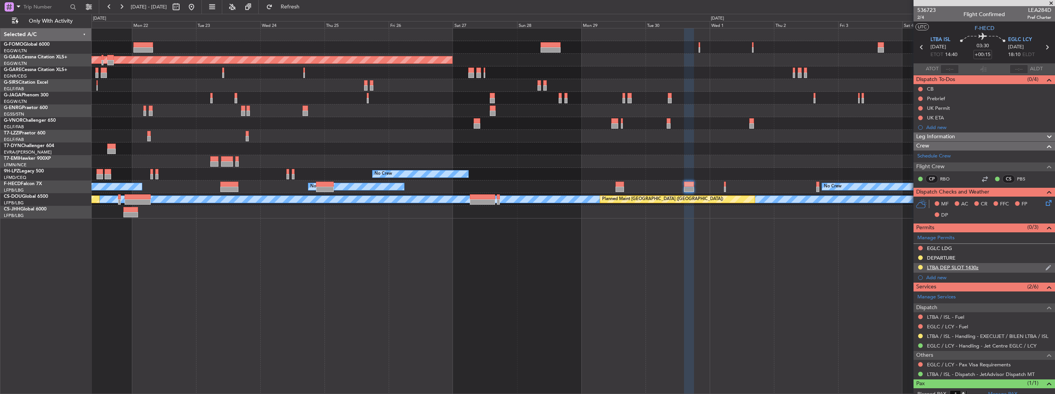
click at [1045, 269] on img at bounding box center [1048, 267] width 6 height 7
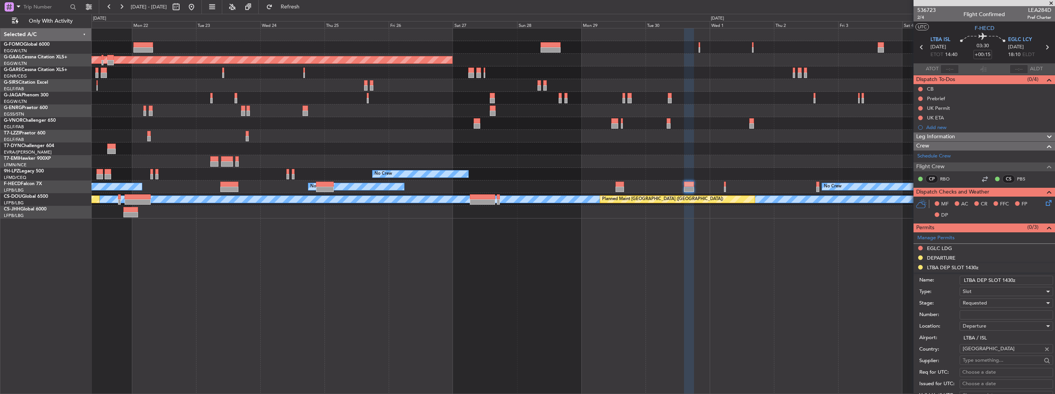
click at [1010, 279] on input "LTBA DEP SLOT 1430z" at bounding box center [1006, 280] width 93 height 9
type input "LTBA DEP SLOT 1440z"
click at [972, 314] on input "Number:" at bounding box center [1006, 315] width 93 height 9
paste input "LTBADGN3306000"
type input "LTBADGN3306000"
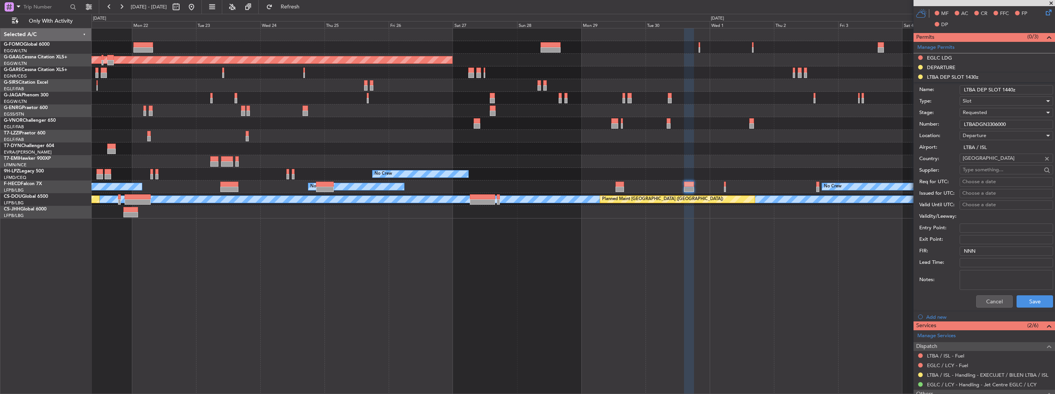
scroll to position [192, 0]
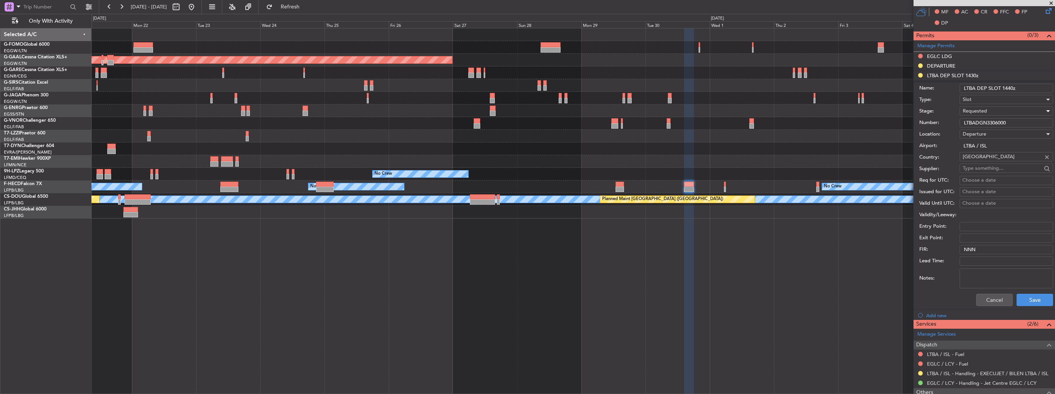
click at [983, 110] on span "Requested" at bounding box center [975, 111] width 24 height 7
click at [990, 166] on span "Received OK" at bounding box center [1003, 169] width 81 height 12
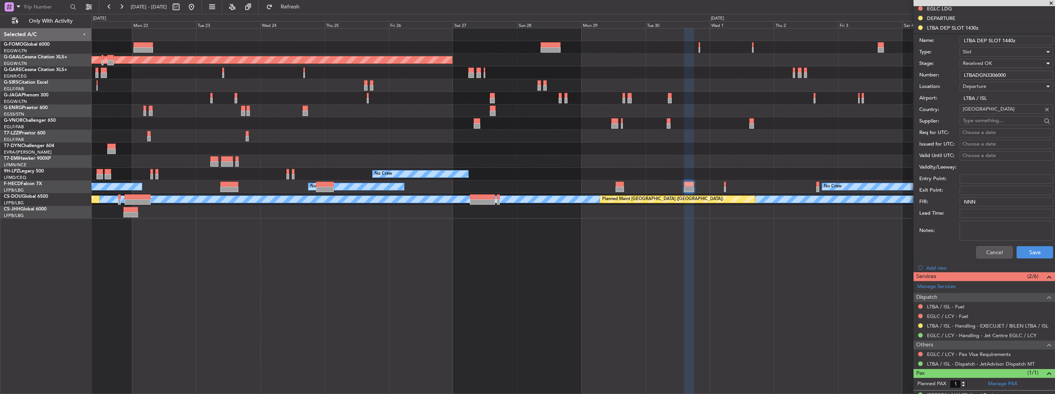
scroll to position [252, 0]
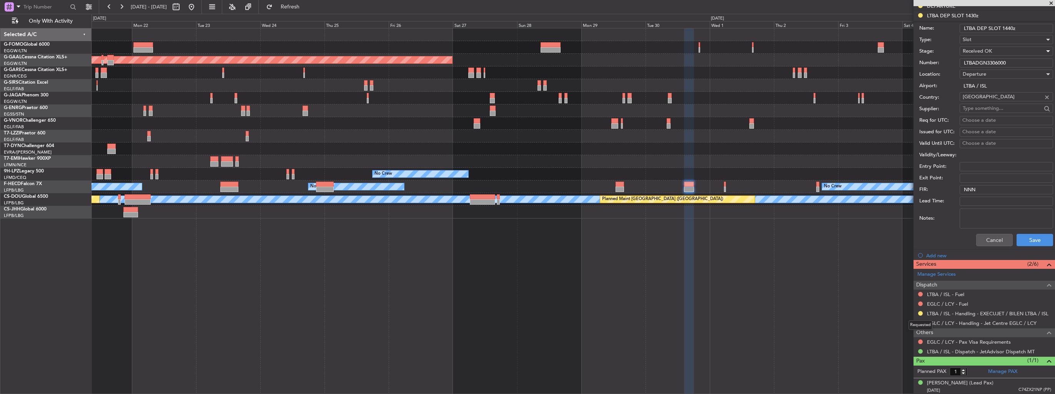
click at [920, 316] on mat-tooltip-component "Requested" at bounding box center [920, 325] width 35 height 20
click at [920, 313] on button at bounding box center [920, 313] width 5 height 5
click at [909, 301] on span "Confirmed" at bounding box center [899, 302] width 24 height 8
click at [1030, 240] on button "Save" at bounding box center [1034, 240] width 37 height 12
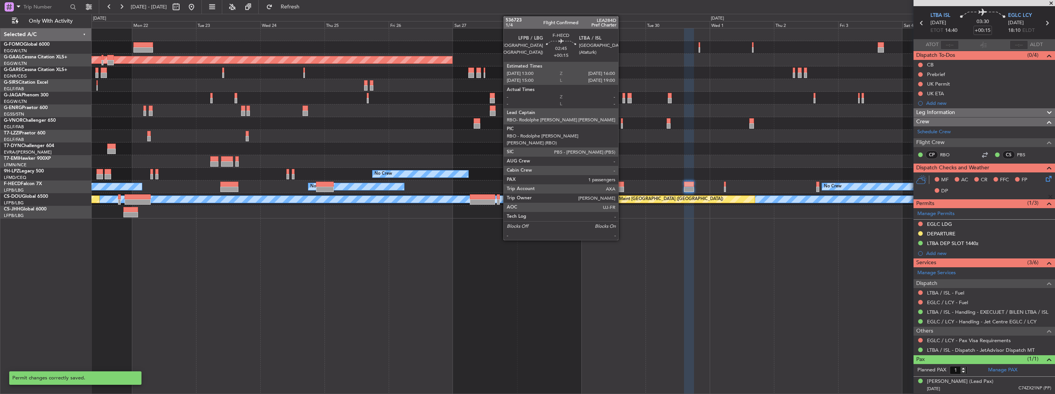
scroll to position [23, 0]
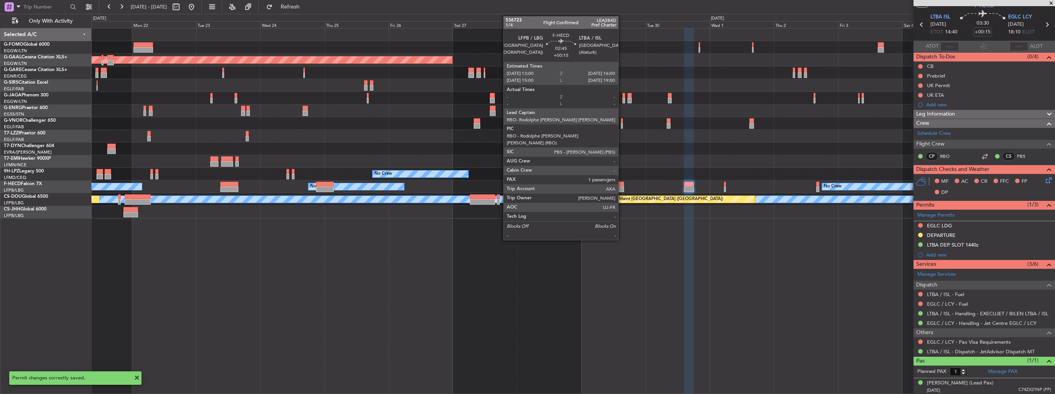
click at [622, 186] on div at bounding box center [619, 184] width 8 height 5
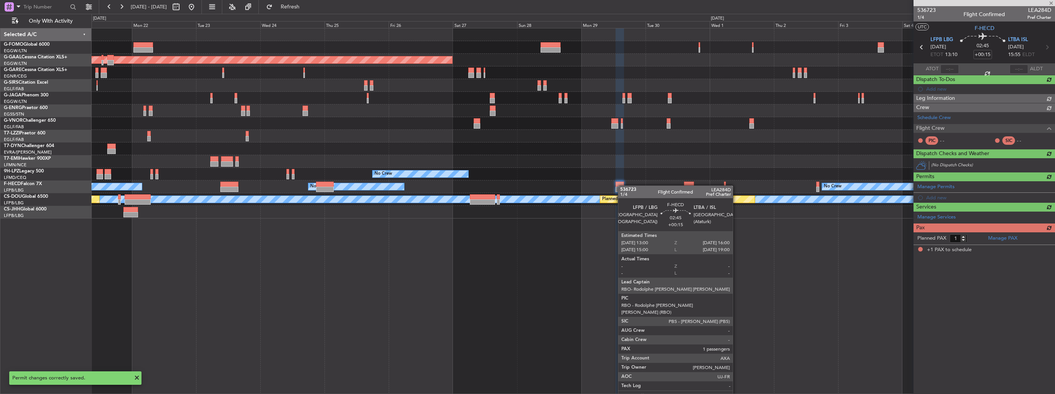
scroll to position [0, 0]
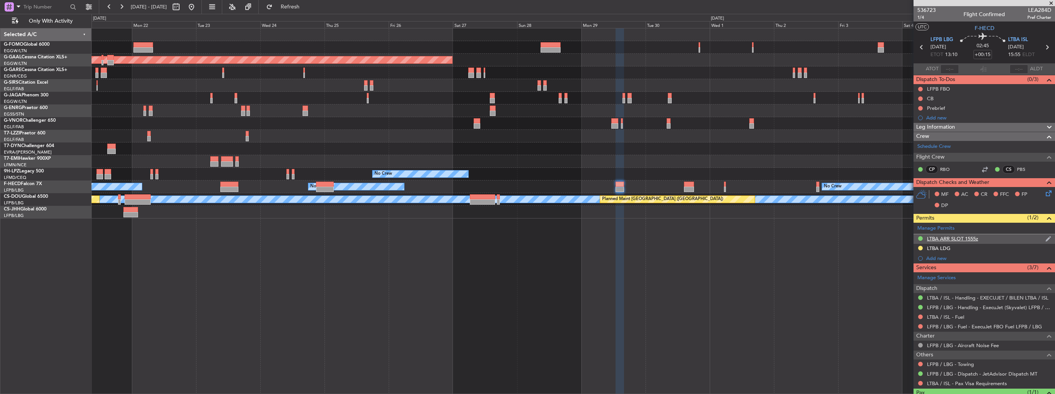
click at [1045, 238] on img at bounding box center [1048, 239] width 6 height 7
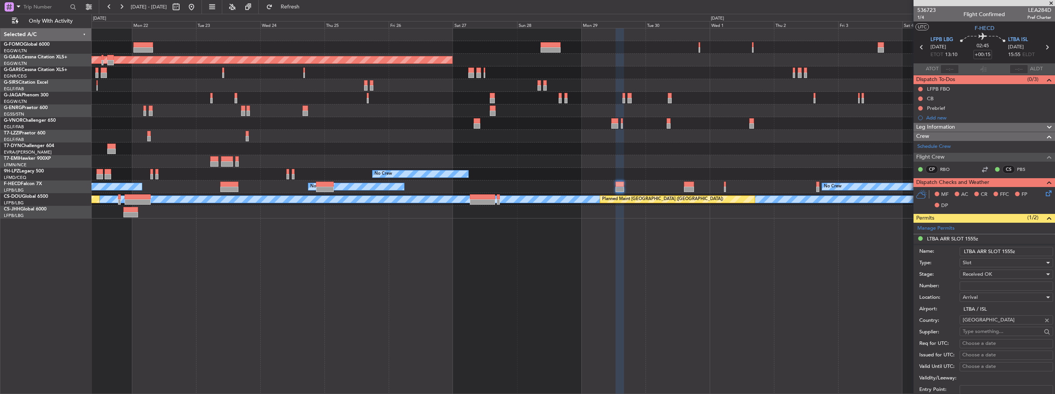
click at [990, 288] on input "Number:" at bounding box center [1006, 286] width 93 height 9
paste input "LTBAAGN3305000"
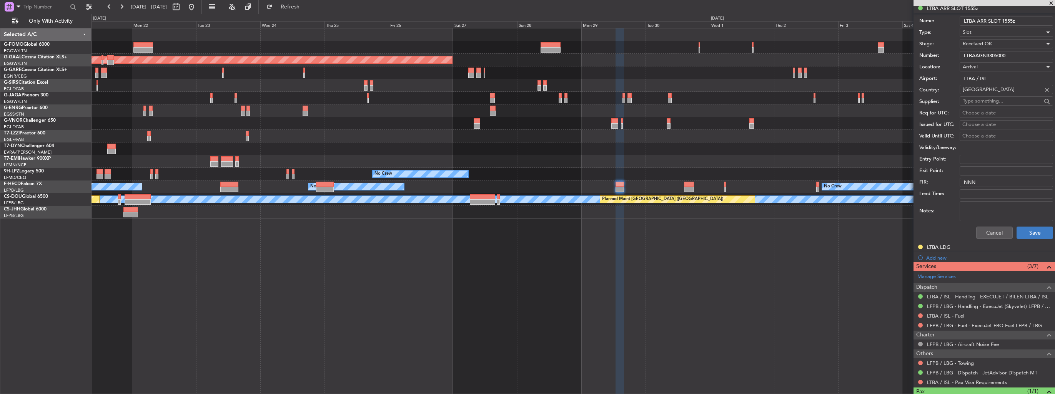
type input "LTBAAGN3305000"
click at [1024, 230] on button "Save" at bounding box center [1034, 233] width 37 height 12
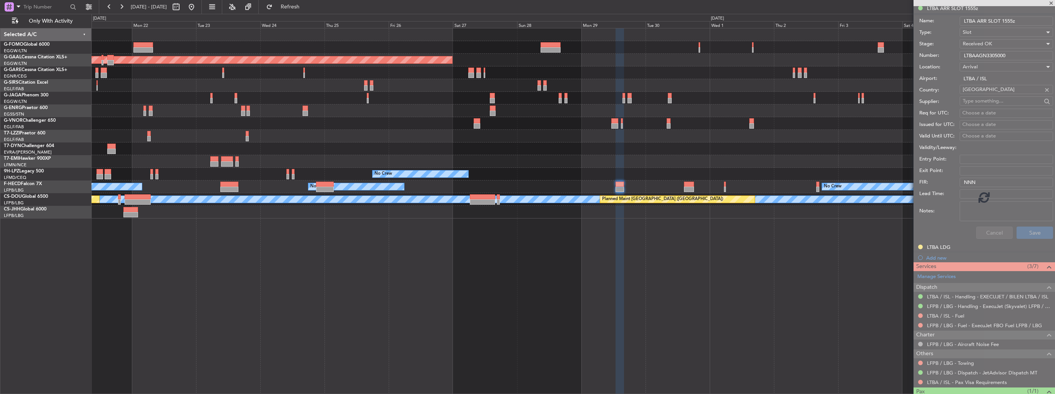
scroll to position [1, 0]
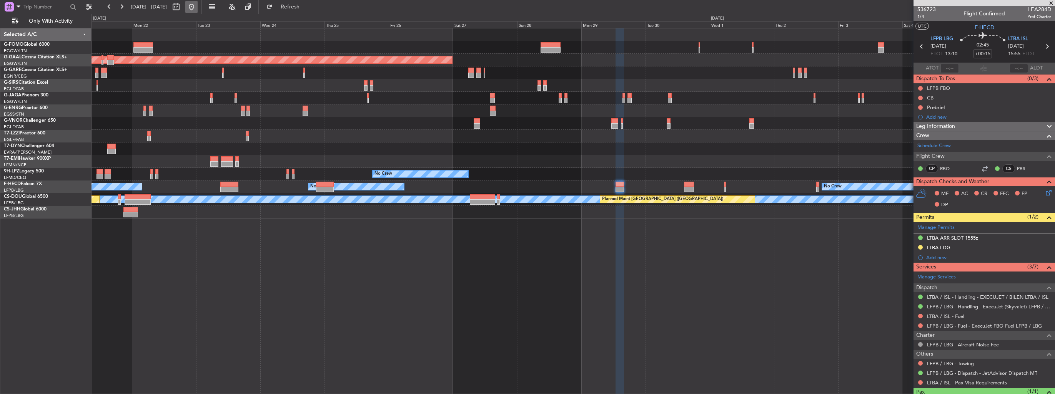
click at [198, 7] on button at bounding box center [191, 7] width 12 height 12
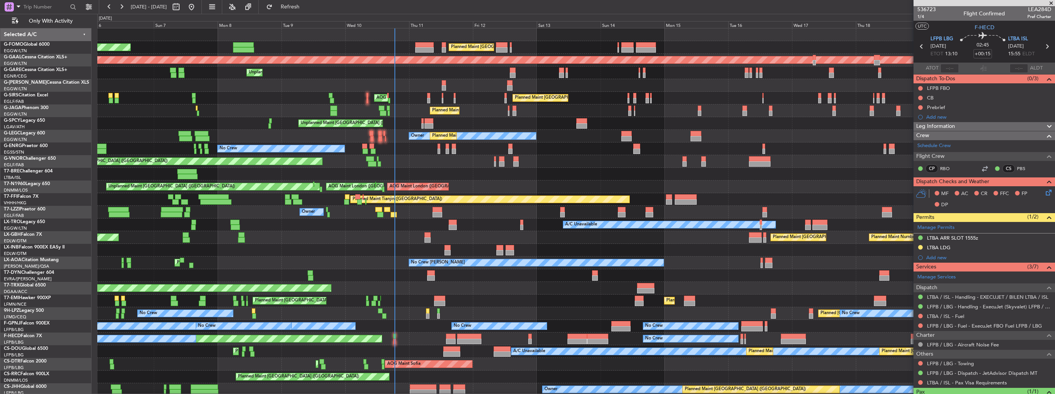
click at [302, 91] on div "Planned Maint London (Luton) Planned Maint London (Luton) Planned Maint Dusseld…" at bounding box center [575, 212] width 957 height 368
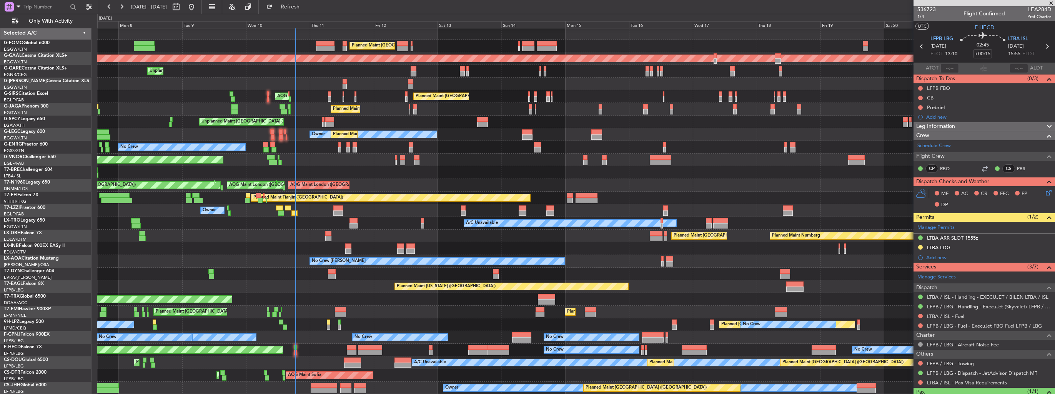
scroll to position [0, 0]
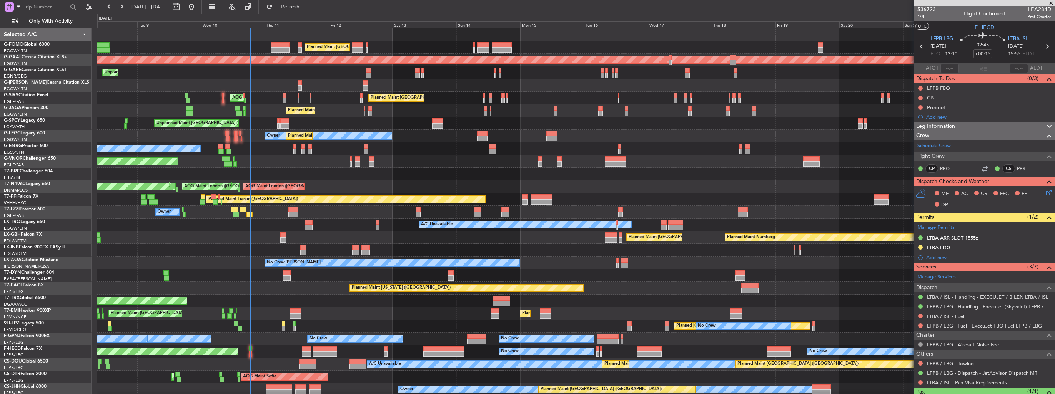
click at [522, 280] on div at bounding box center [575, 275] width 957 height 13
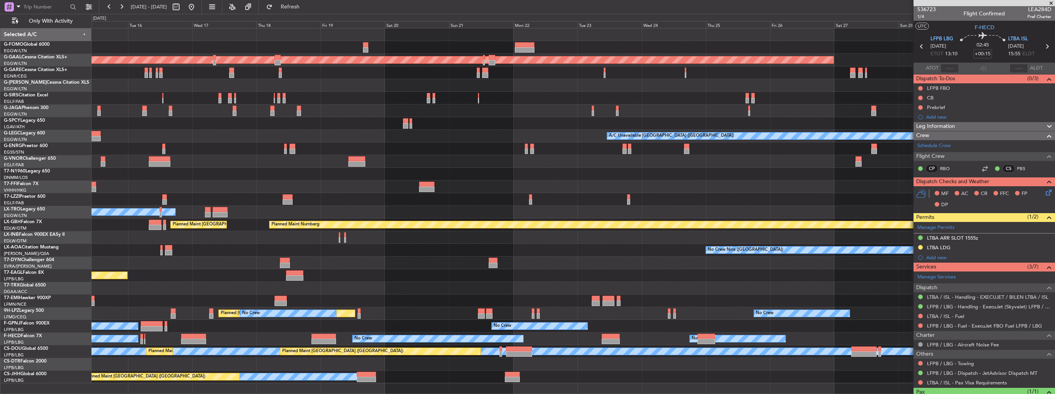
click at [261, 289] on div "Planned Maint London (Luton) Planned Maint Dusseldorf Planned Maint London (Far…" at bounding box center [572, 205] width 963 height 355
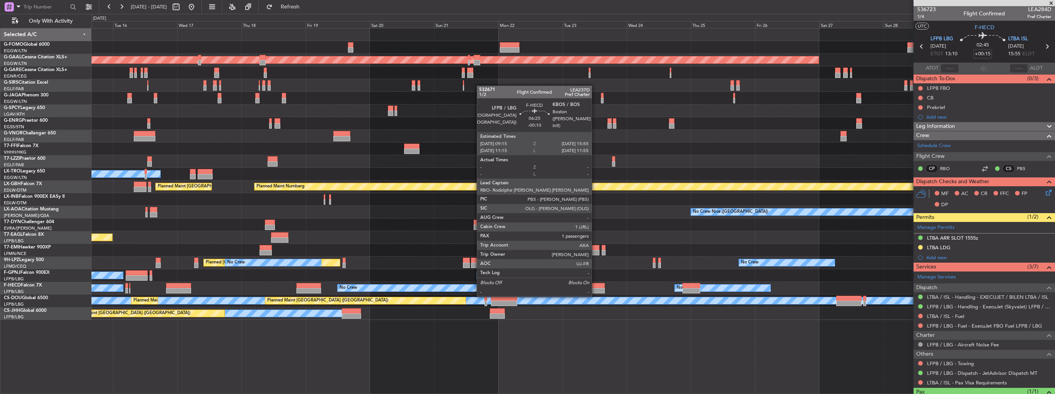
click at [595, 288] on div at bounding box center [596, 290] width 18 height 5
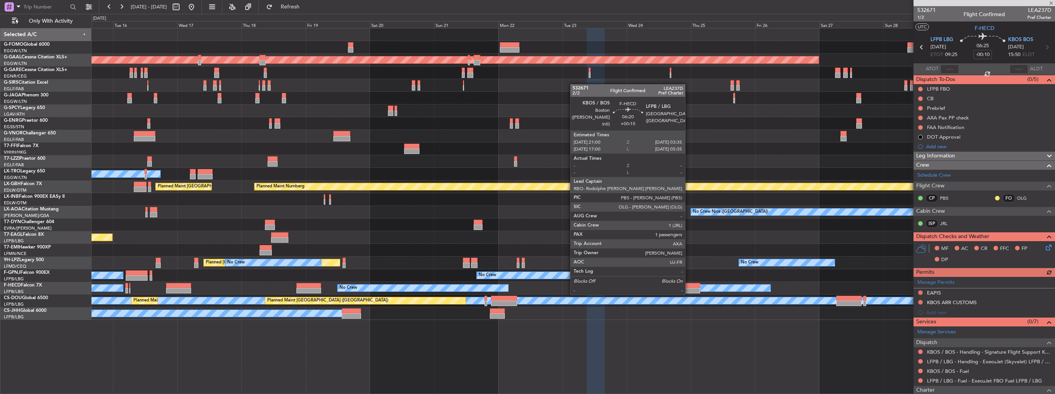
click at [689, 287] on div at bounding box center [691, 285] width 18 height 5
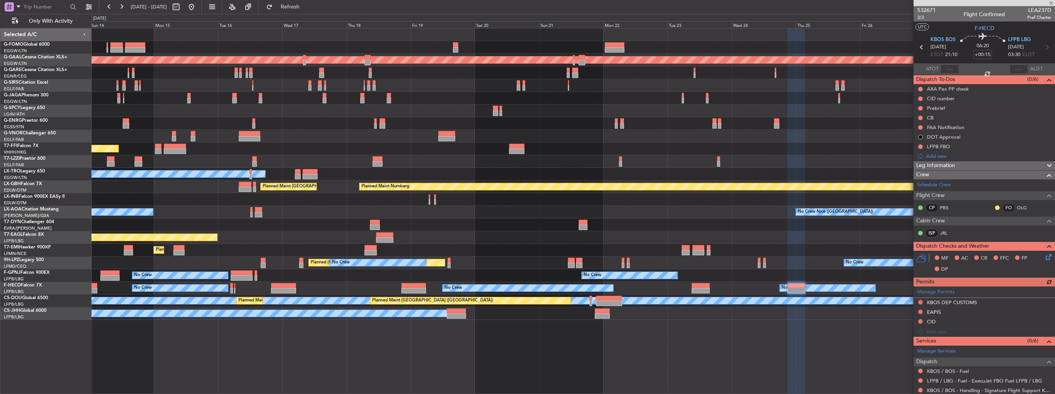
click at [482, 245] on div "Planned Maint London (Luton) Planned Maint Dusseldorf AOG Maint Kemble Planned …" at bounding box center [572, 174] width 963 height 292
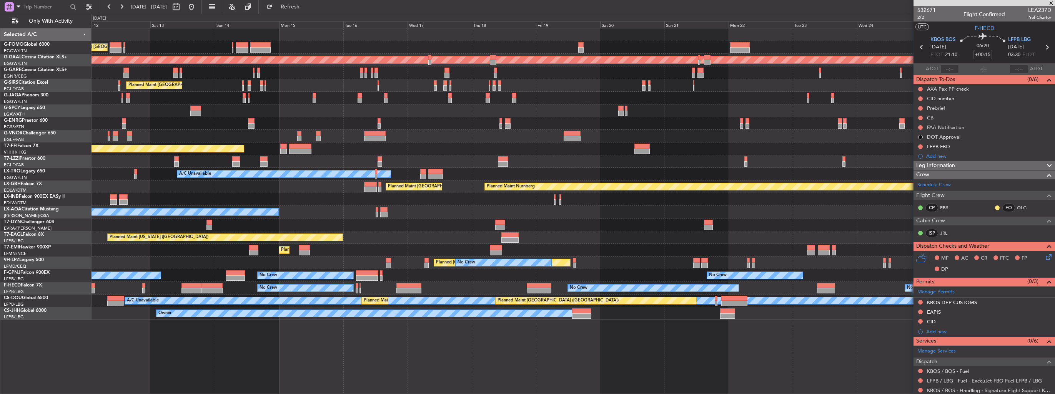
click at [549, 253] on div "Planned Maint London (Luton) Planned Maint Dusseldorf Unplanned Maint Chester P…" at bounding box center [572, 174] width 963 height 292
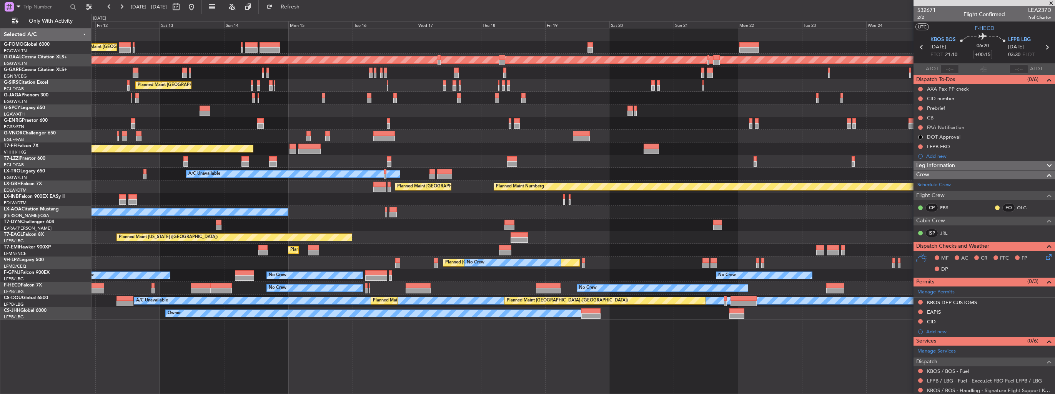
click at [577, 238] on div "Planned Maint London (Luton) Planned Maint Dusseldorf Unplanned Maint Chester P…" at bounding box center [572, 174] width 963 height 292
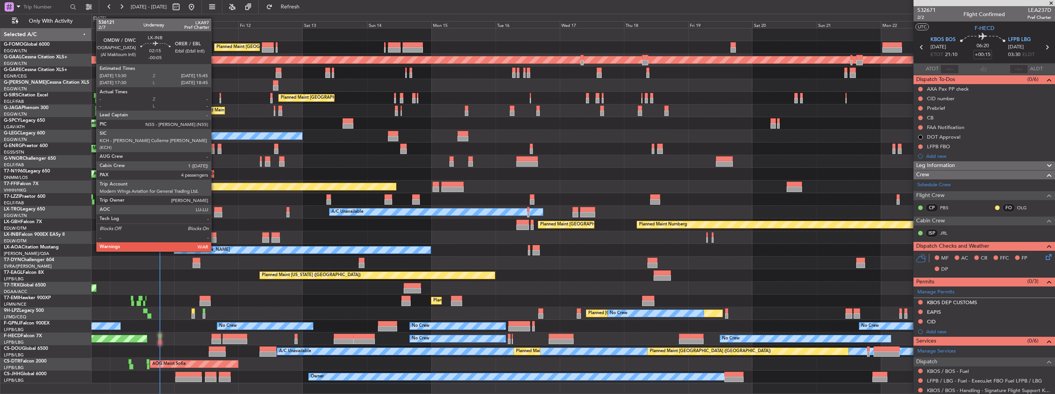
click at [215, 238] on div at bounding box center [213, 240] width 6 height 5
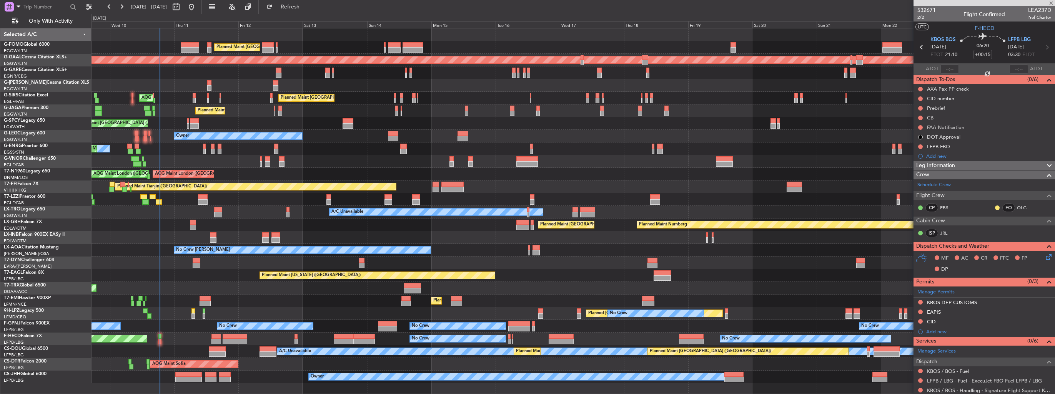
type input "-00:05"
type input "4"
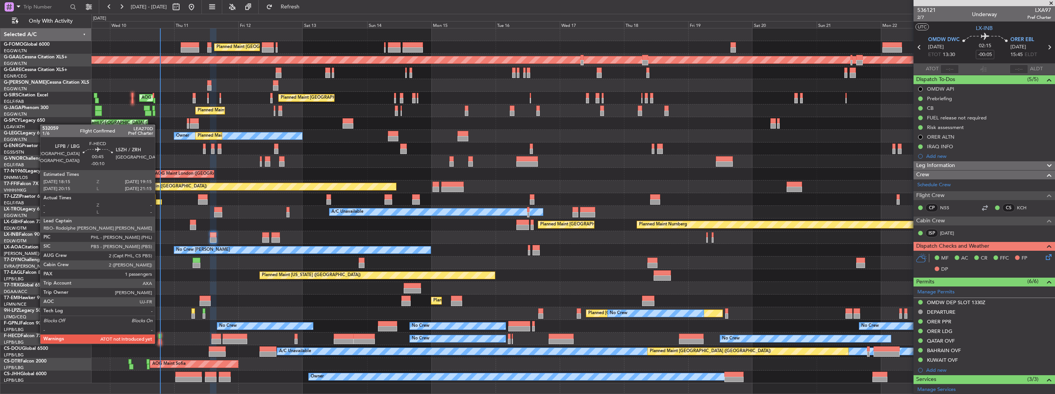
click at [158, 336] on div at bounding box center [159, 336] width 3 height 5
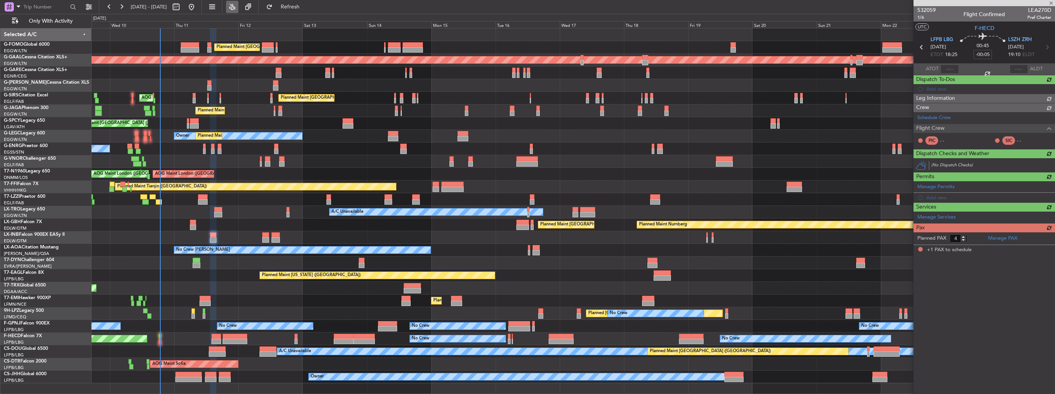
type input "-00:10"
type input "1"
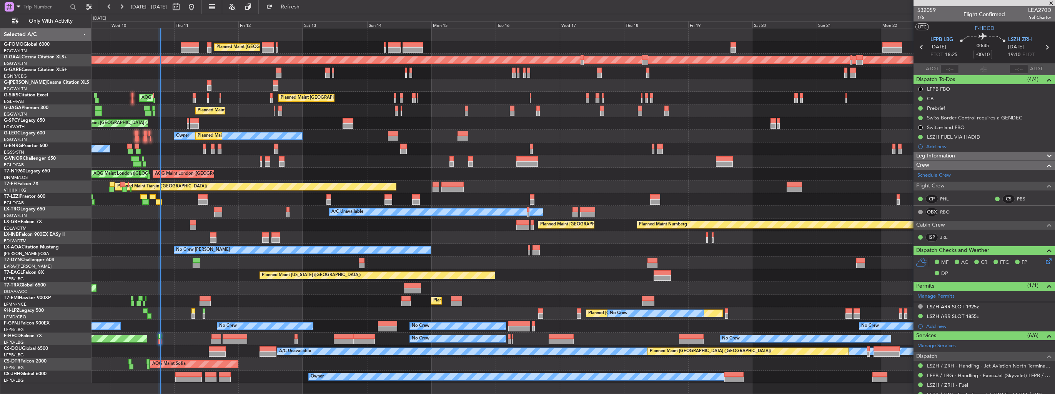
click at [1035, 10] on span "LEA270D" at bounding box center [1039, 10] width 24 height 8
copy span "LEA270D"
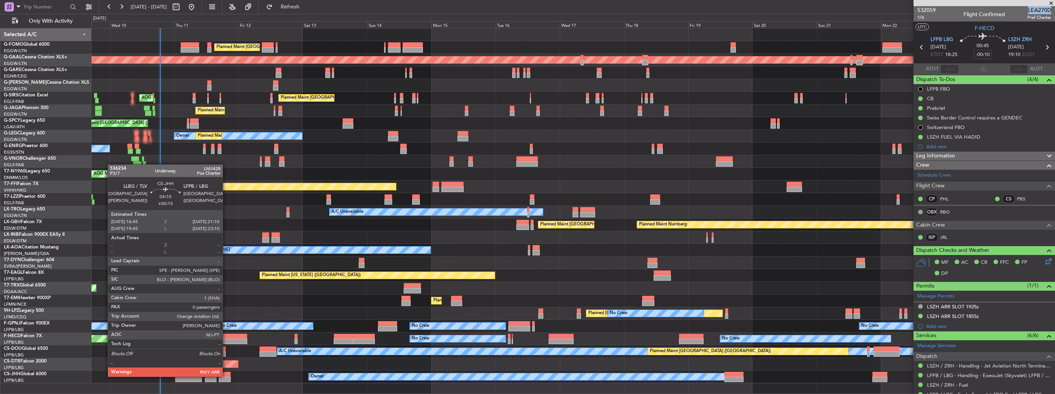
click at [226, 376] on div at bounding box center [225, 374] width 12 height 5
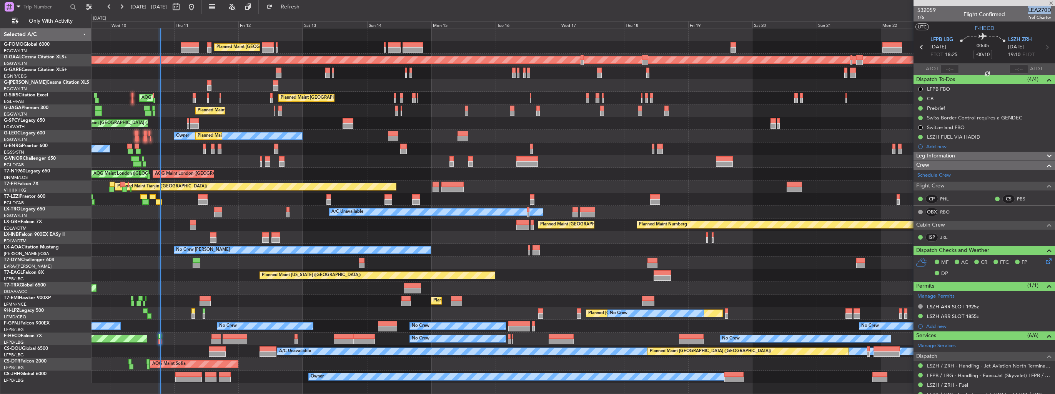
type input "+00:15"
type input "0"
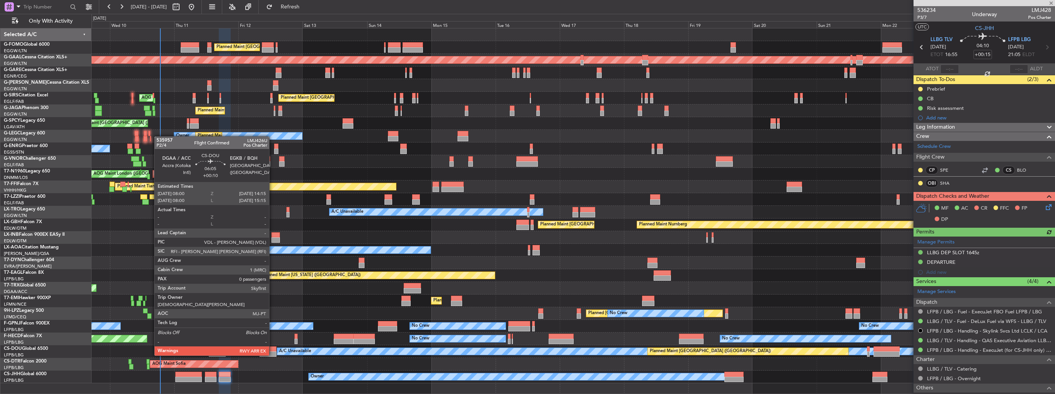
click at [273, 348] on div at bounding box center [267, 349] width 17 height 5
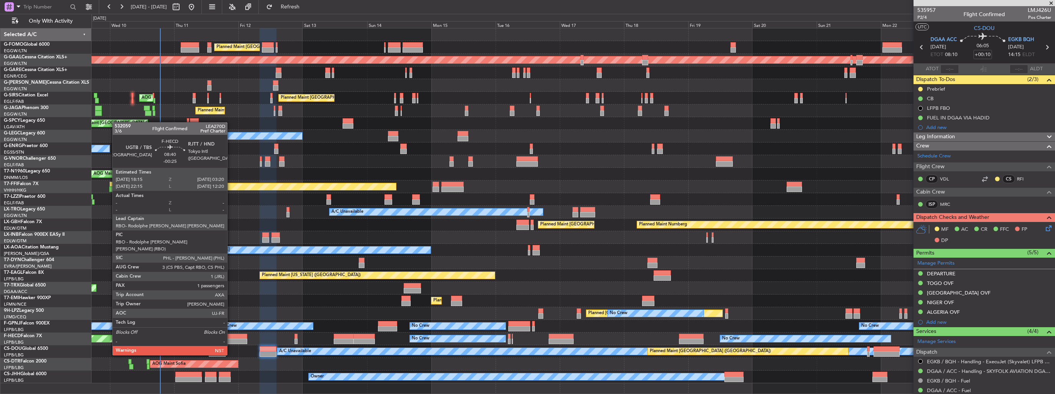
click at [231, 334] on div at bounding box center [235, 336] width 25 height 5
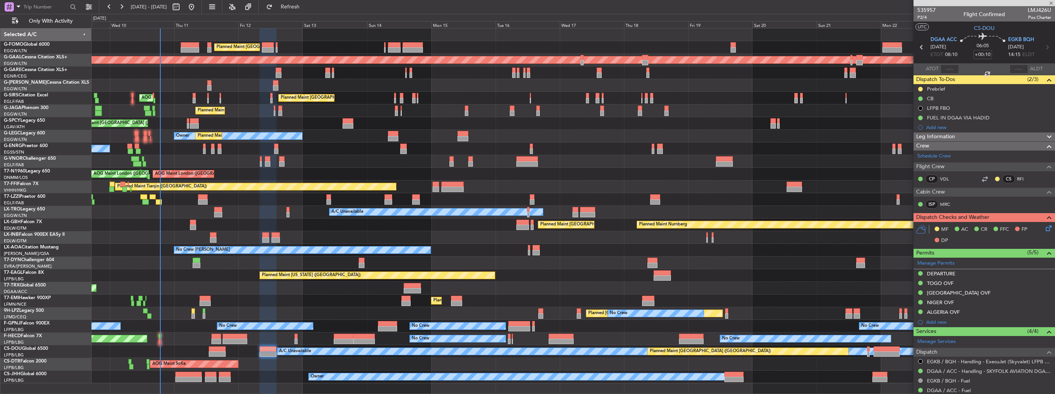
type input "-00:25"
type input "1"
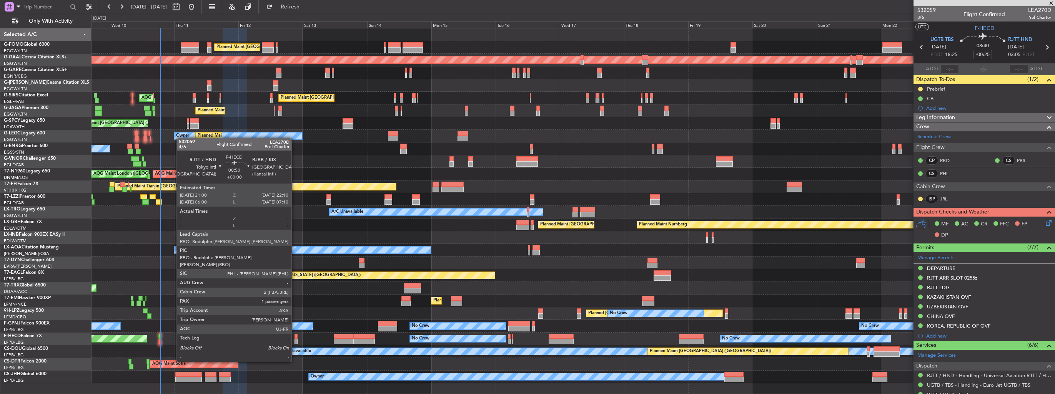
click at [295, 341] on div at bounding box center [295, 341] width 3 height 5
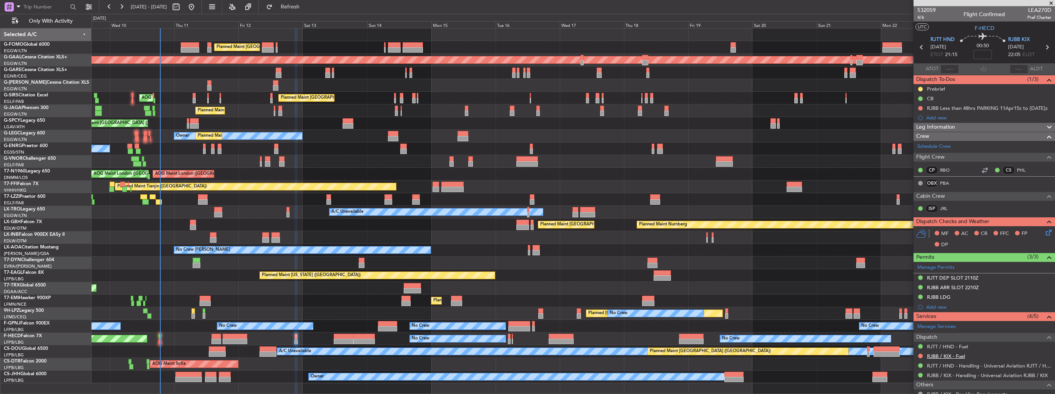
click at [943, 354] on link "RJBB / KIX - Fuel" at bounding box center [946, 356] width 38 height 7
click at [921, 355] on button at bounding box center [920, 356] width 5 height 5
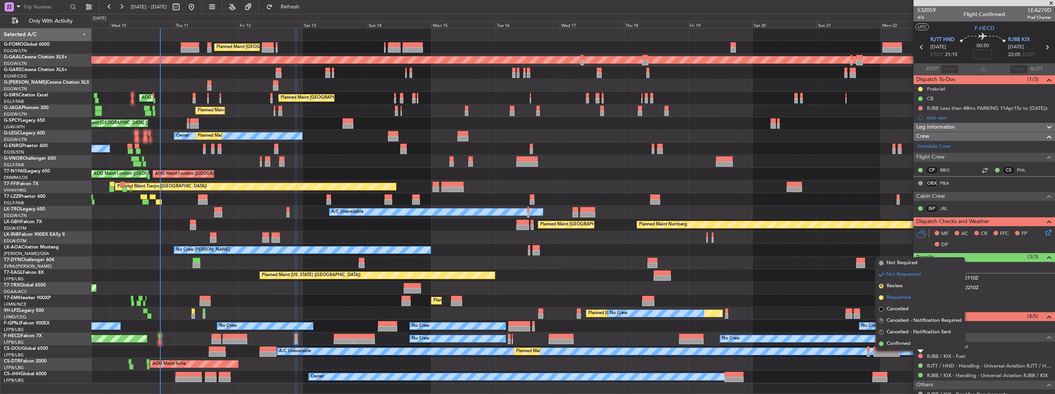
click at [898, 300] on span "Requested" at bounding box center [899, 298] width 24 height 8
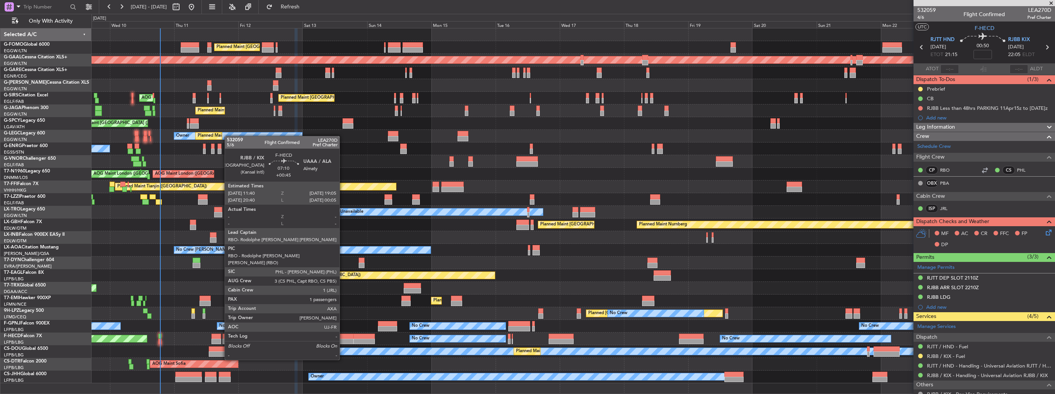
click at [343, 339] on div at bounding box center [344, 341] width 20 height 5
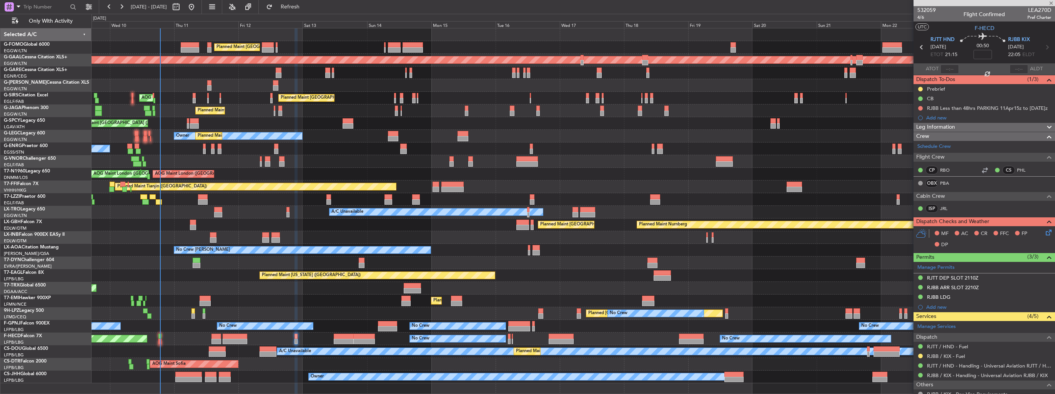
type input "+00:45"
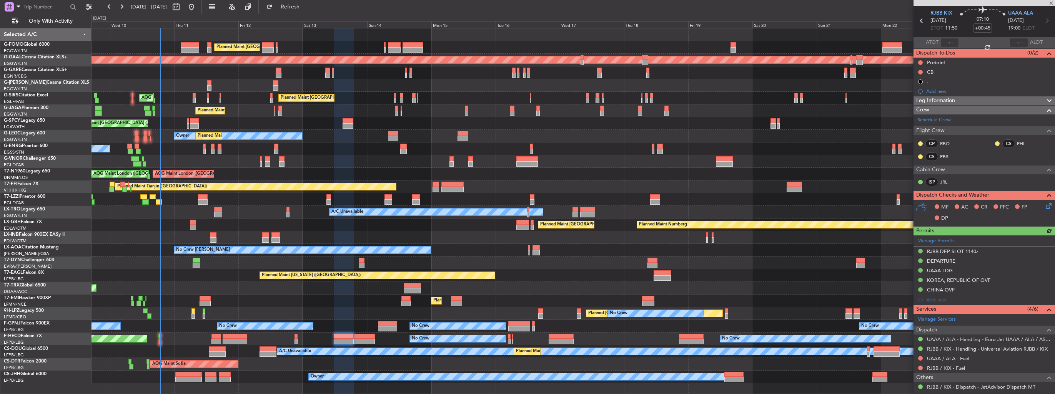
scroll to position [38, 0]
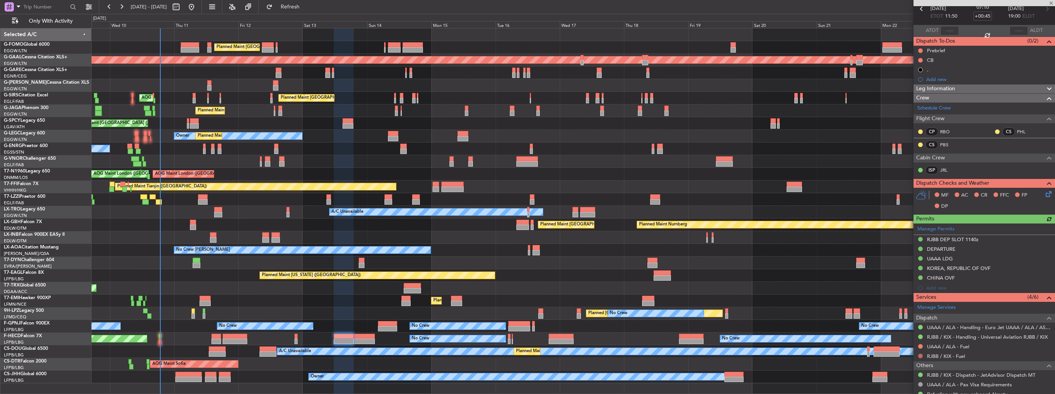
click at [922, 356] on button at bounding box center [920, 356] width 5 height 5
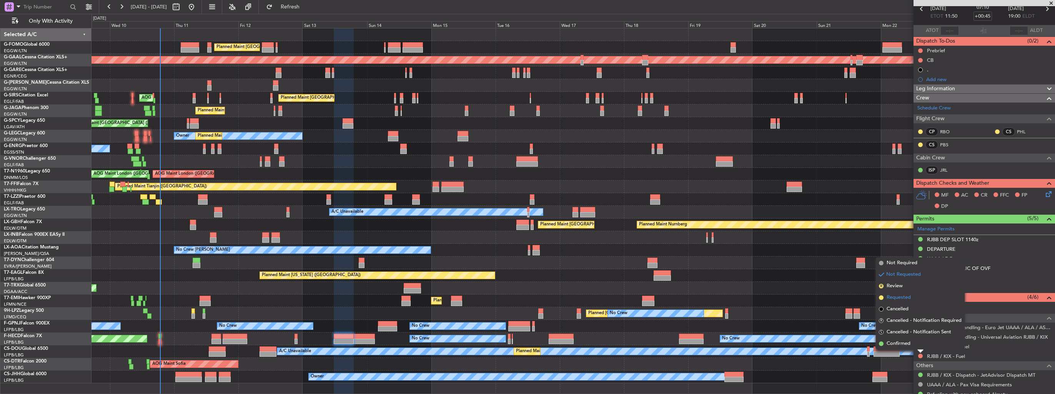
click at [897, 301] on span "Requested" at bounding box center [899, 298] width 24 height 8
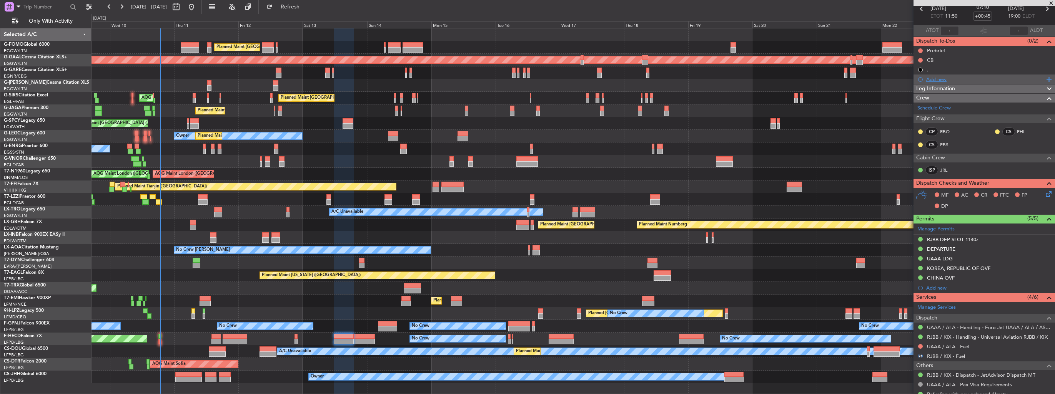
click at [933, 80] on div "Add new" at bounding box center [985, 79] width 118 height 7
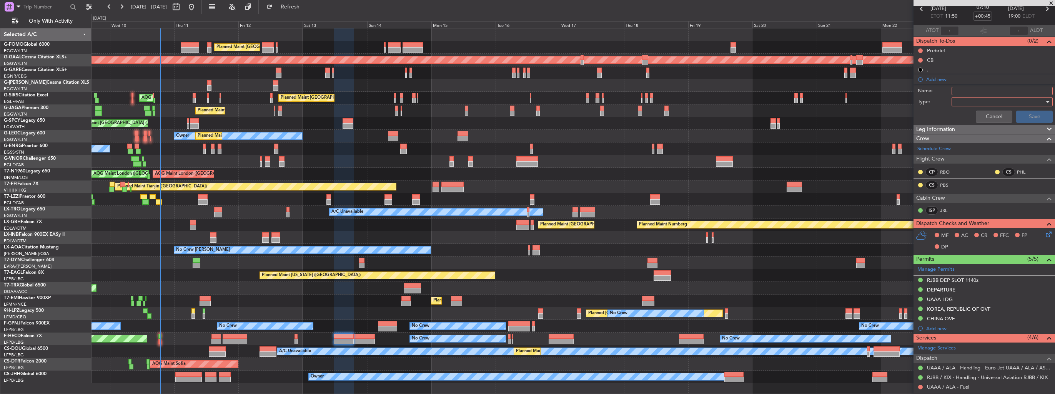
click at [959, 91] on input "Name:" at bounding box center [1001, 91] width 101 height 8
type input "FUEL IN [GEOGRAPHIC_DATA] VIA HADID"
click at [964, 98] on div at bounding box center [1000, 102] width 90 height 12
click at [967, 113] on span "Generic" at bounding box center [998, 117] width 90 height 12
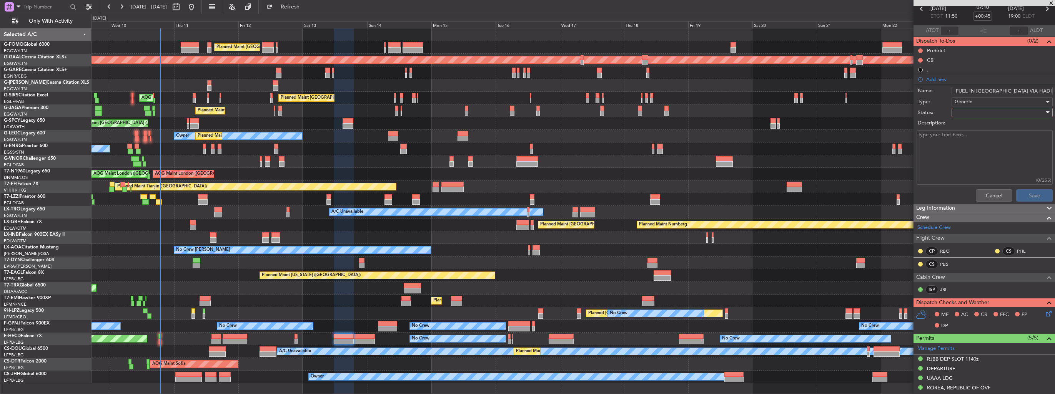
click at [967, 113] on div at bounding box center [1000, 113] width 90 height 12
click at [973, 137] on span "In Progress" at bounding box center [998, 139] width 90 height 12
click at [1029, 196] on button "Save" at bounding box center [1034, 196] width 37 height 12
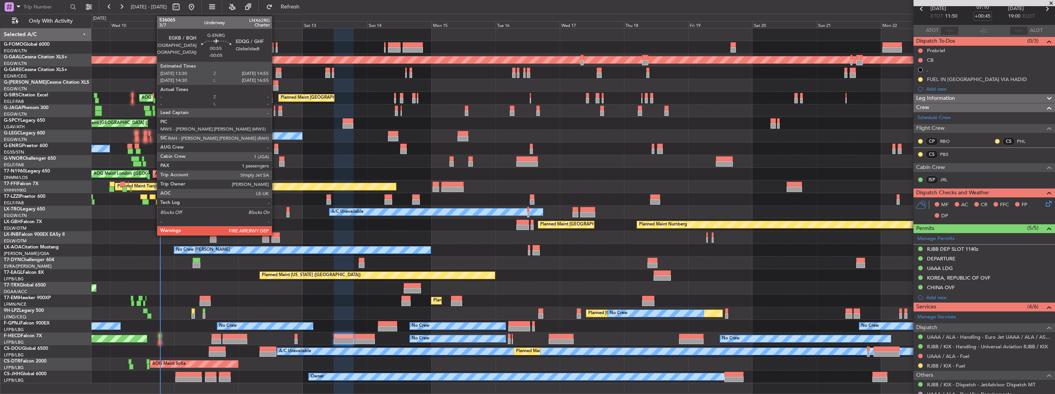
click at [276, 149] on div at bounding box center [276, 151] width 4 height 5
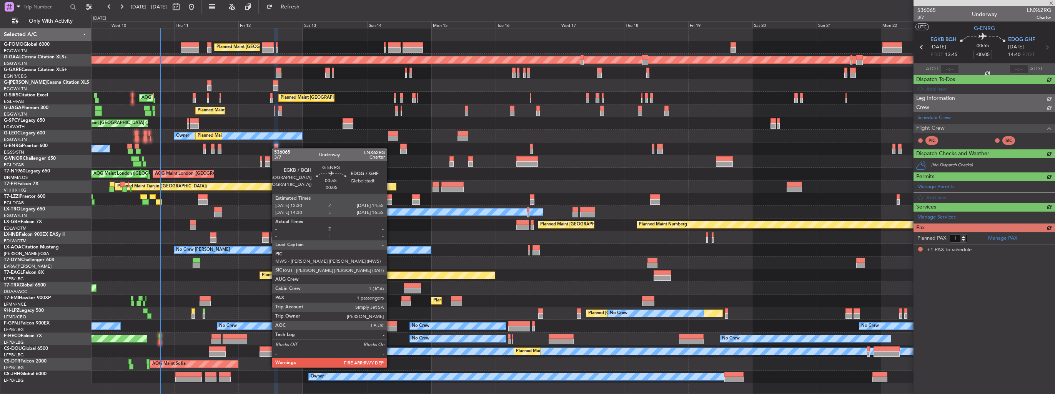
scroll to position [0, 0]
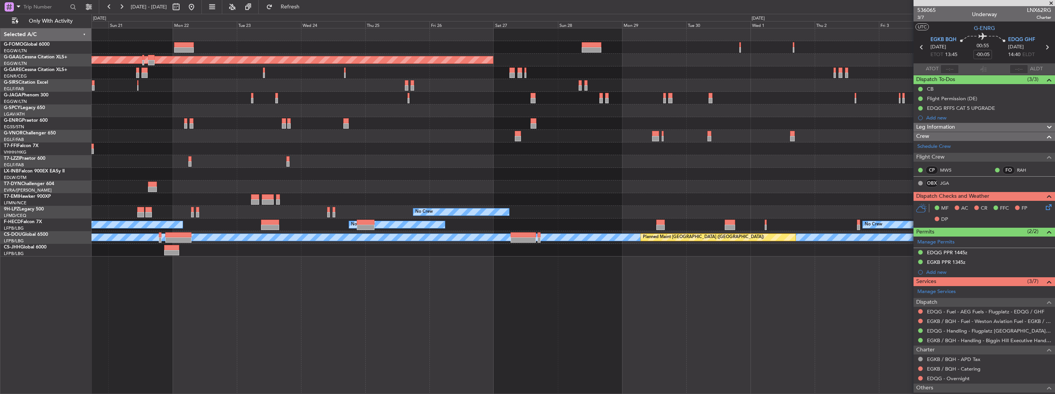
click at [525, 140] on div "Planned Maint Dusseldorf No Crew [GEOGRAPHIC_DATA] ([GEOGRAPHIC_DATA]) No Crew …" at bounding box center [572, 142] width 963 height 228
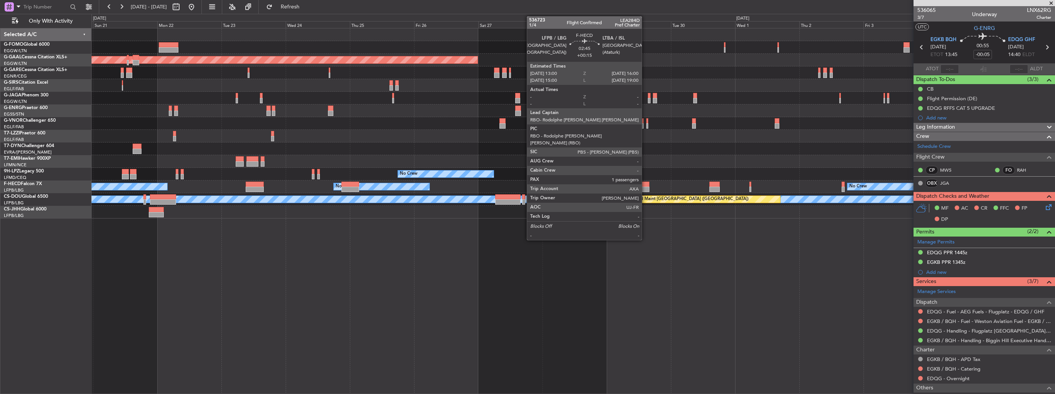
click at [645, 184] on div at bounding box center [645, 184] width 8 height 5
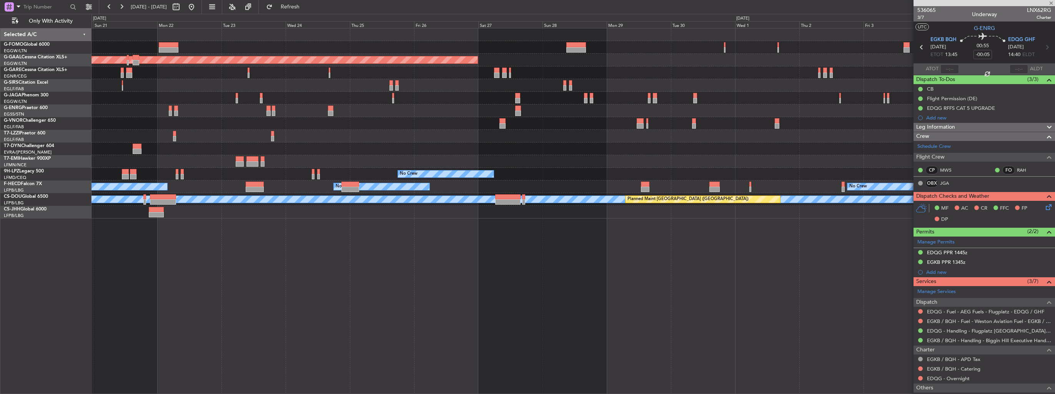
type input "+00:15"
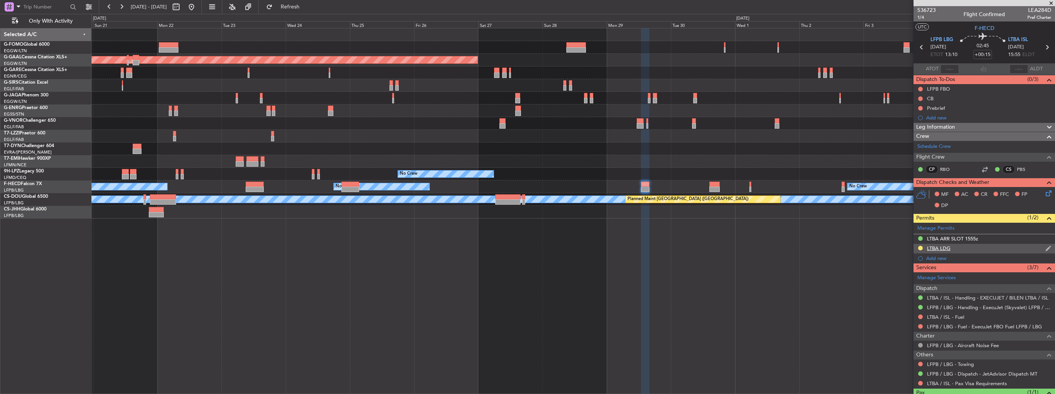
click at [1045, 246] on img at bounding box center [1048, 248] width 6 height 7
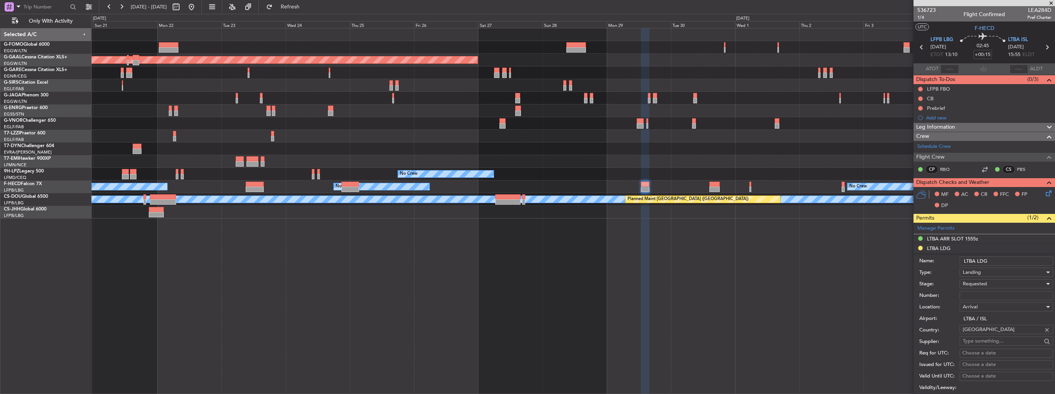
click at [1007, 292] on input "Number:" at bounding box center [1006, 295] width 93 height 9
type input "ECAC BUSINESS FLIGHT"
click at [968, 284] on span "Requested" at bounding box center [975, 284] width 24 height 7
click at [983, 339] on span "Received OK" at bounding box center [1003, 342] width 81 height 12
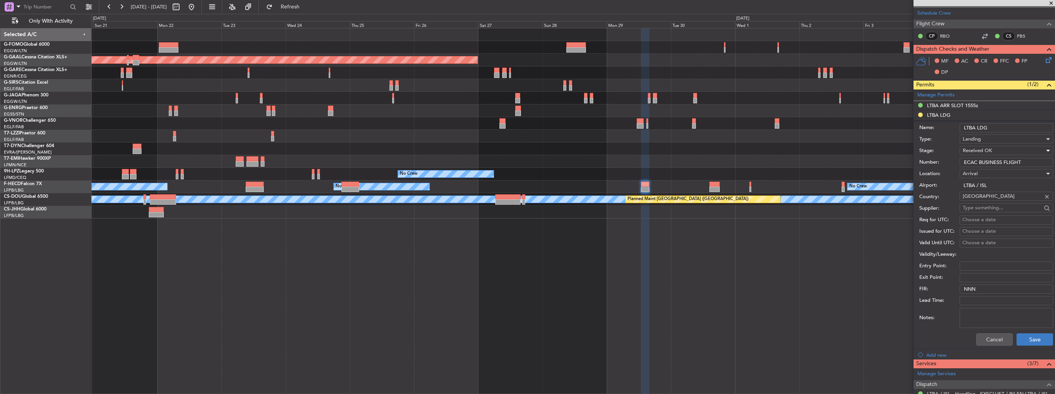
scroll to position [154, 0]
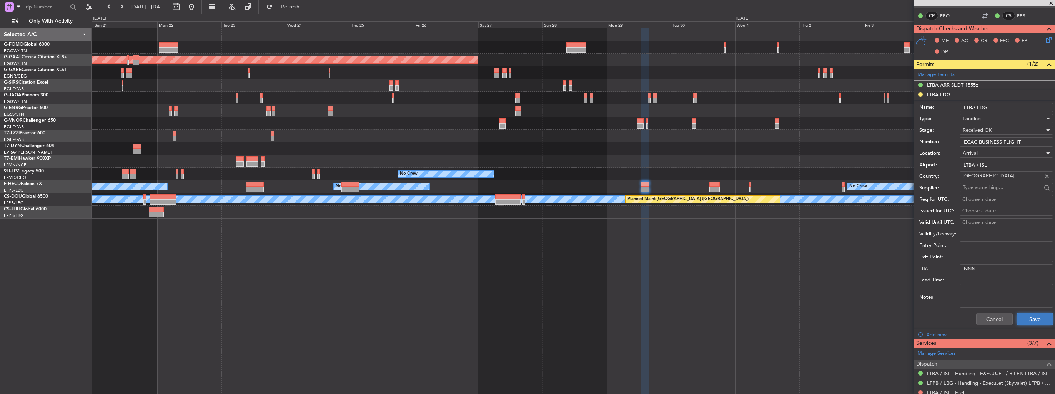
click at [1029, 315] on button "Save" at bounding box center [1034, 319] width 37 height 12
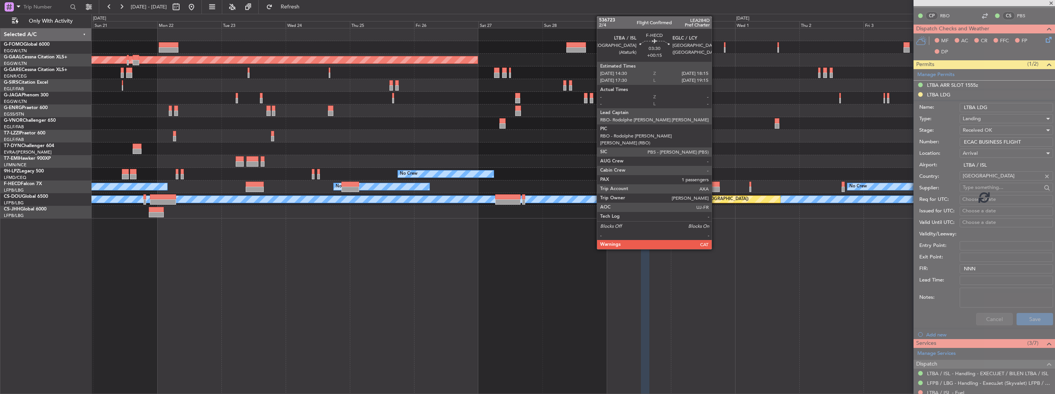
scroll to position [32, 0]
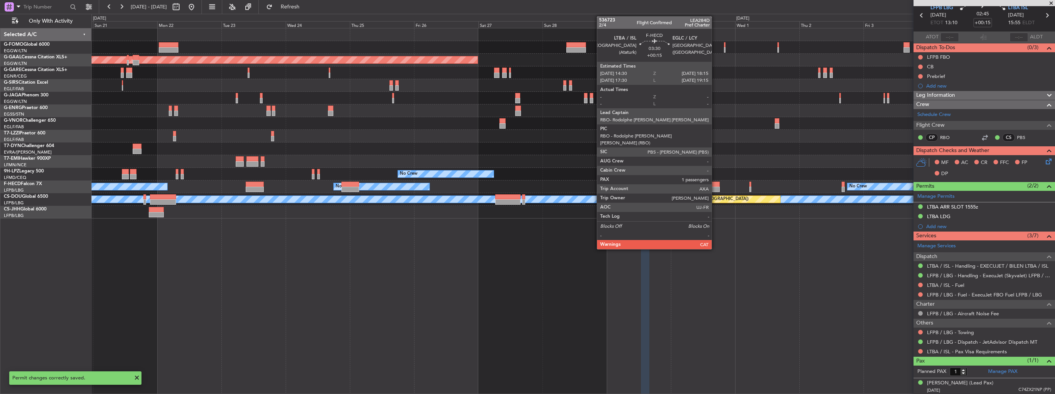
click at [715, 187] on div at bounding box center [714, 189] width 10 height 5
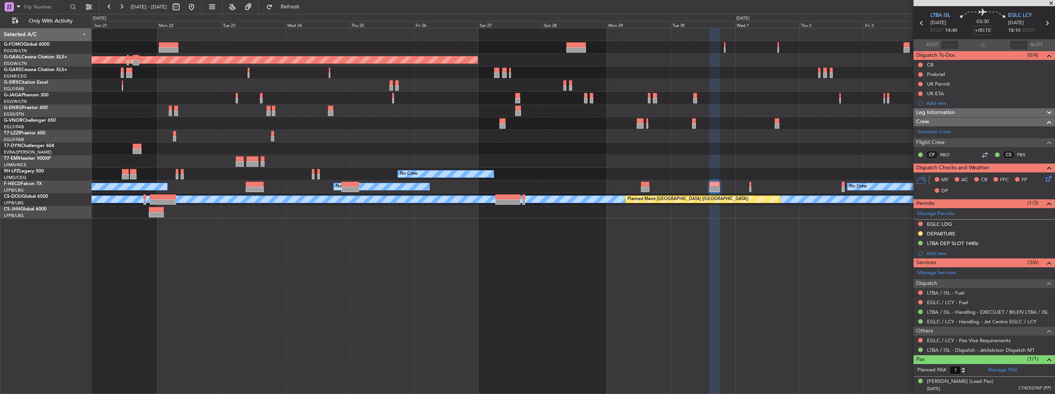
scroll to position [0, 0]
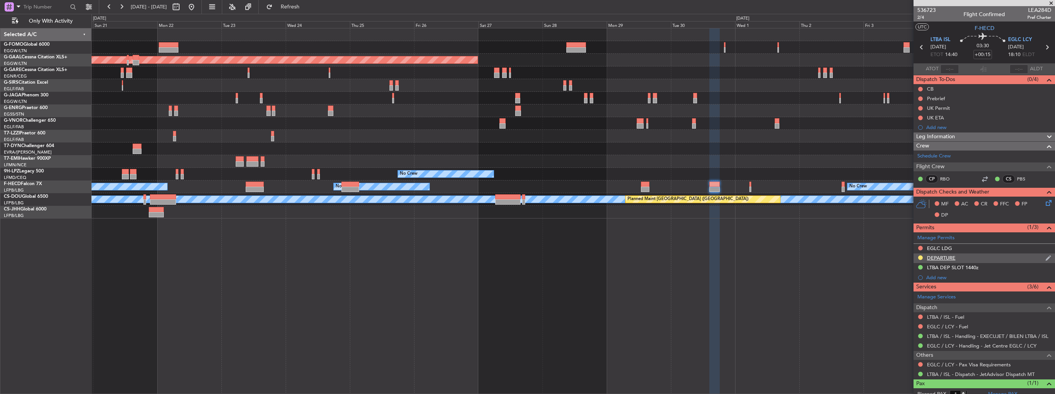
click at [1045, 258] on img at bounding box center [1048, 258] width 6 height 7
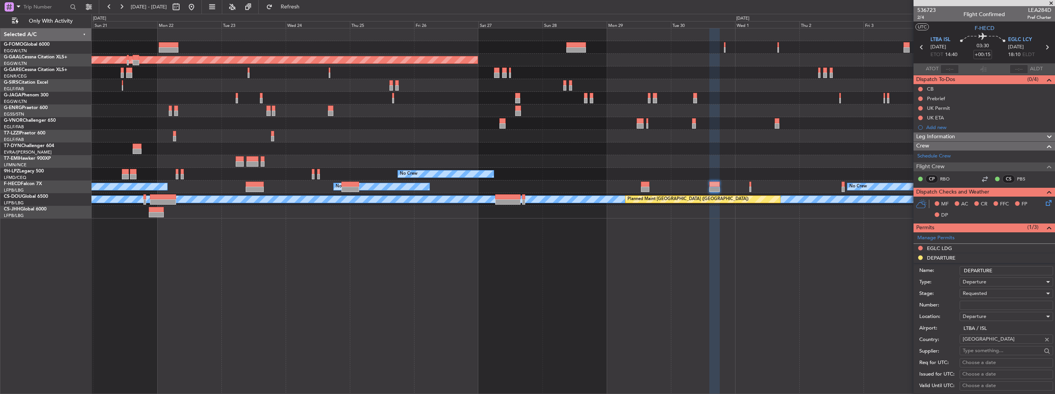
click at [1011, 304] on input "Number:" at bounding box center [1006, 305] width 93 height 9
type input "ECAC BUSINESS FLIGHT"
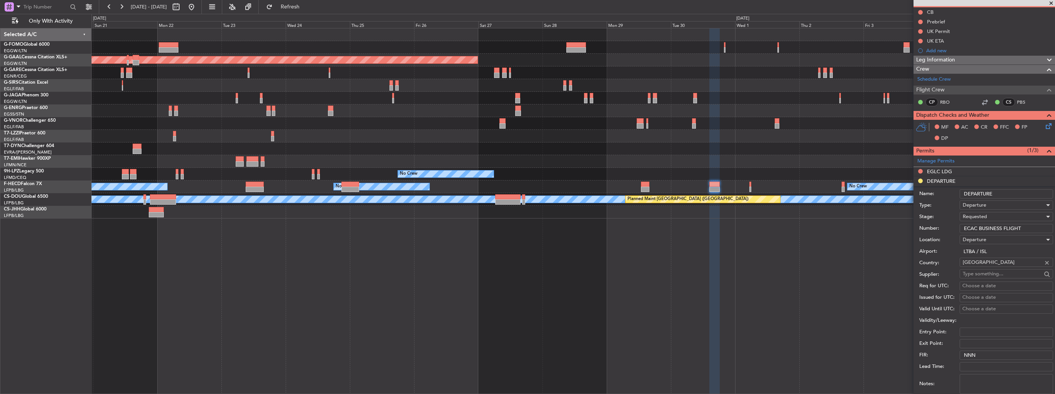
click at [988, 214] on div "Requested" at bounding box center [1004, 217] width 82 height 12
click at [995, 274] on span "Received OK" at bounding box center [1003, 275] width 81 height 12
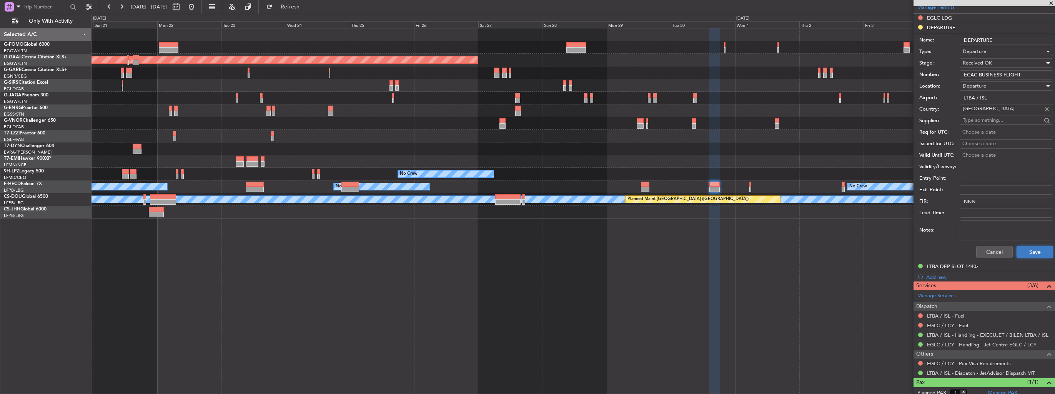
click at [1019, 251] on button "Save" at bounding box center [1034, 252] width 37 height 12
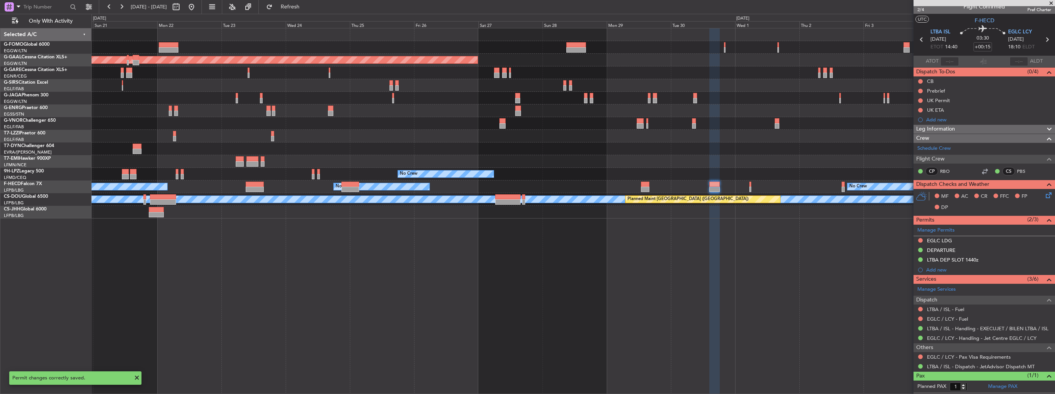
scroll to position [0, 0]
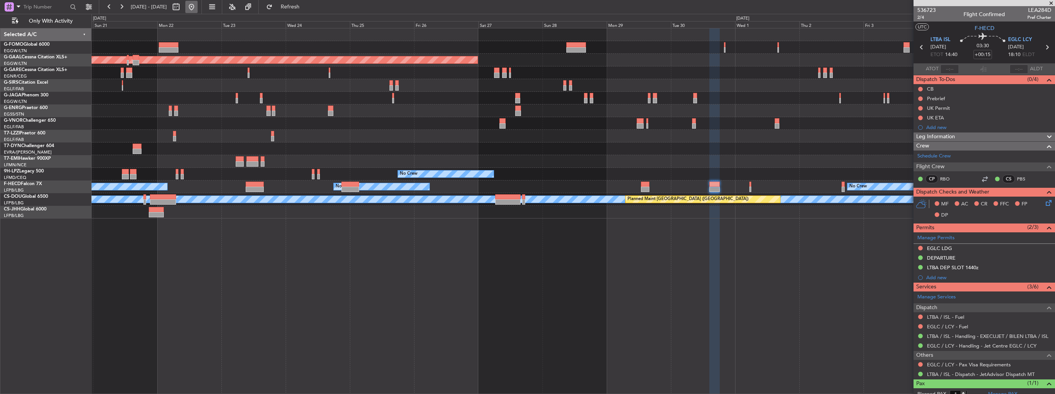
click at [198, 9] on button at bounding box center [191, 7] width 12 height 12
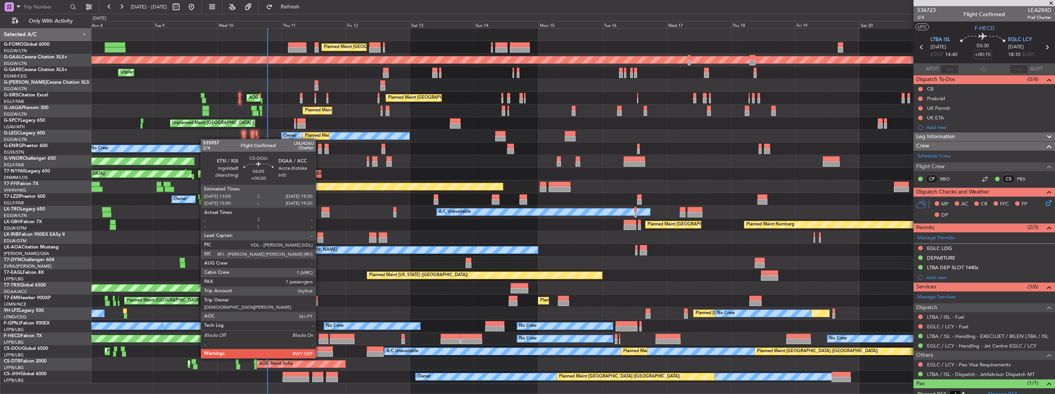
click at [319, 351] on div at bounding box center [324, 349] width 17 height 5
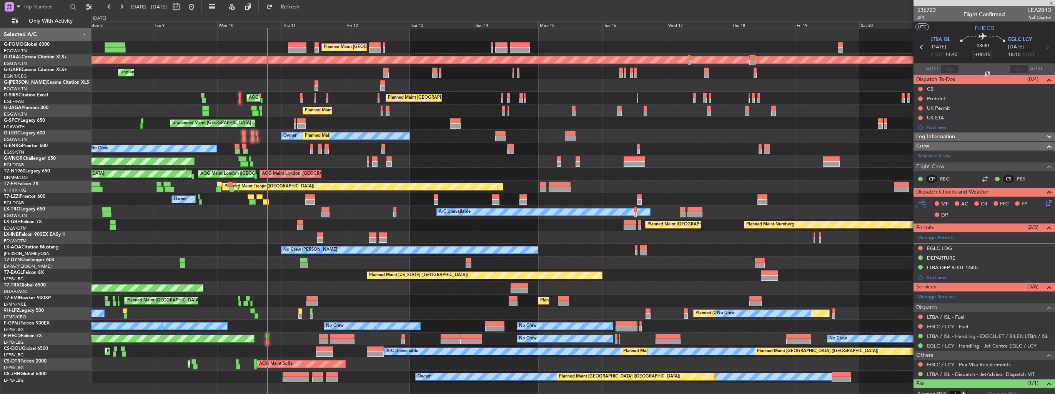
type input "+00:20"
type input "7"
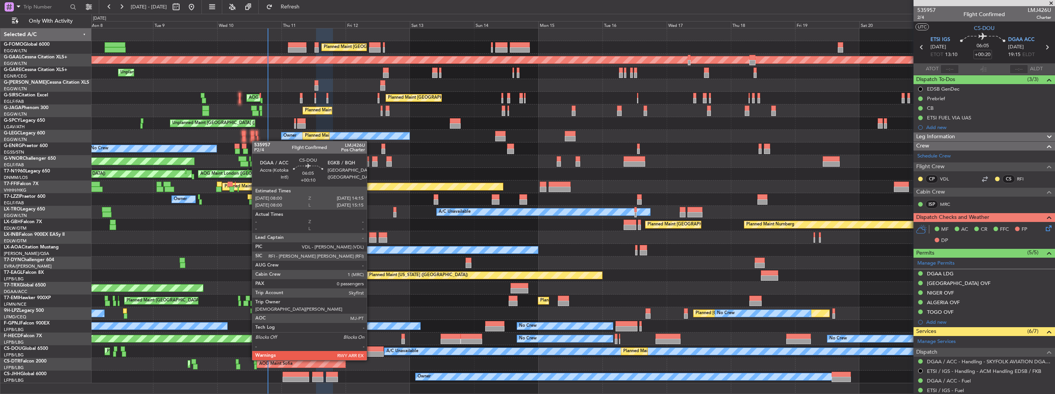
click at [370, 353] on div at bounding box center [375, 354] width 17 height 5
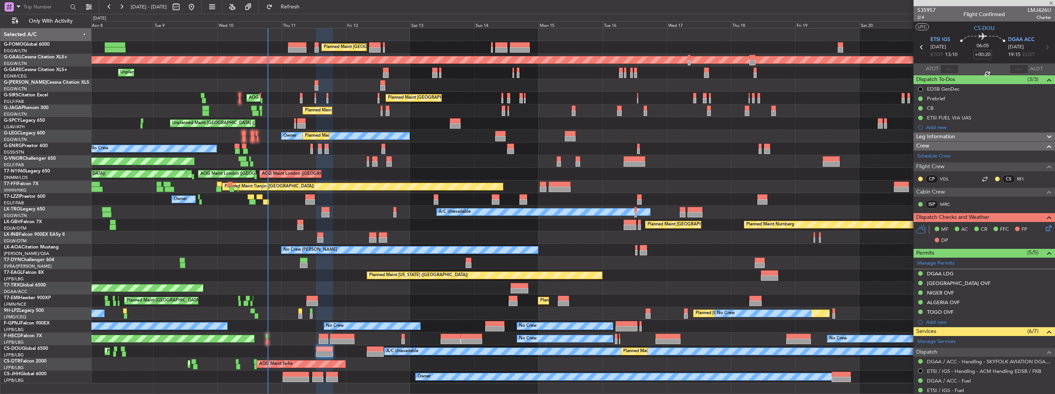
type input "+00:10"
type input "0"
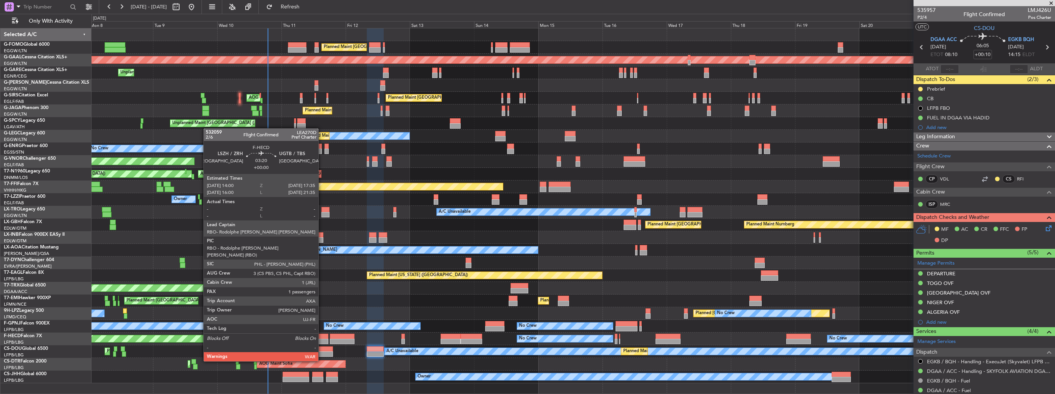
click at [322, 340] on div at bounding box center [324, 341] width 10 height 5
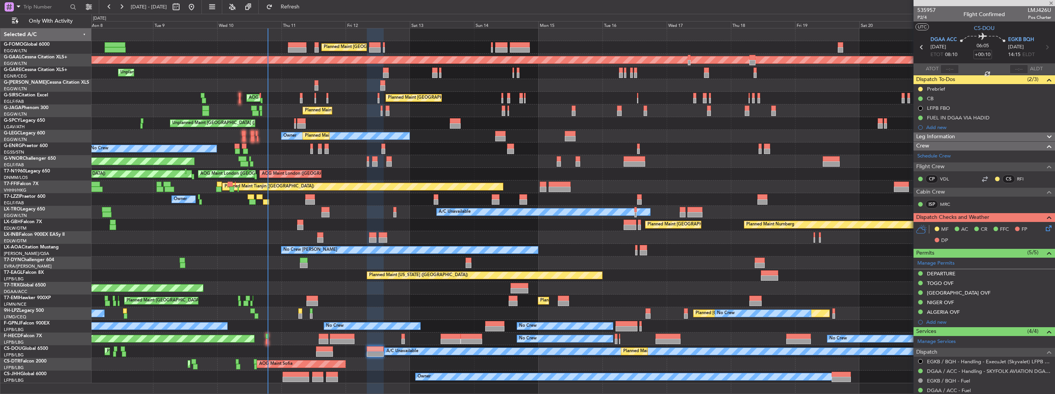
type input "1"
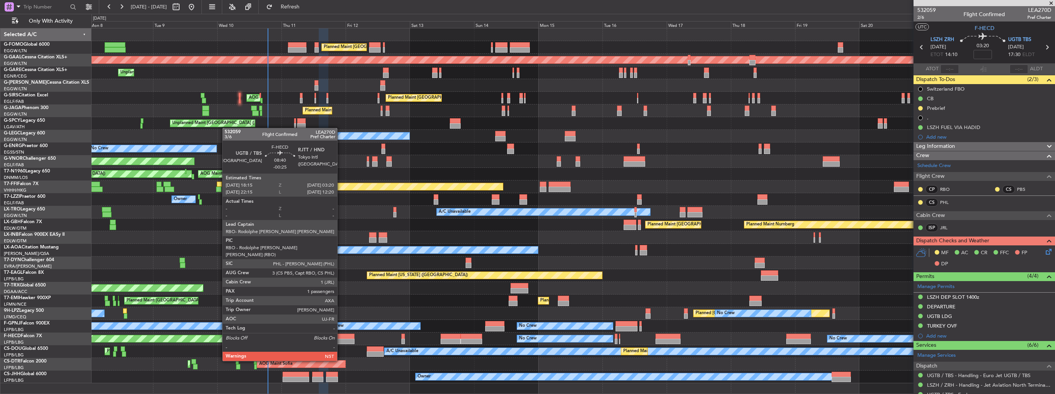
click at [341, 340] on div at bounding box center [342, 341] width 25 height 5
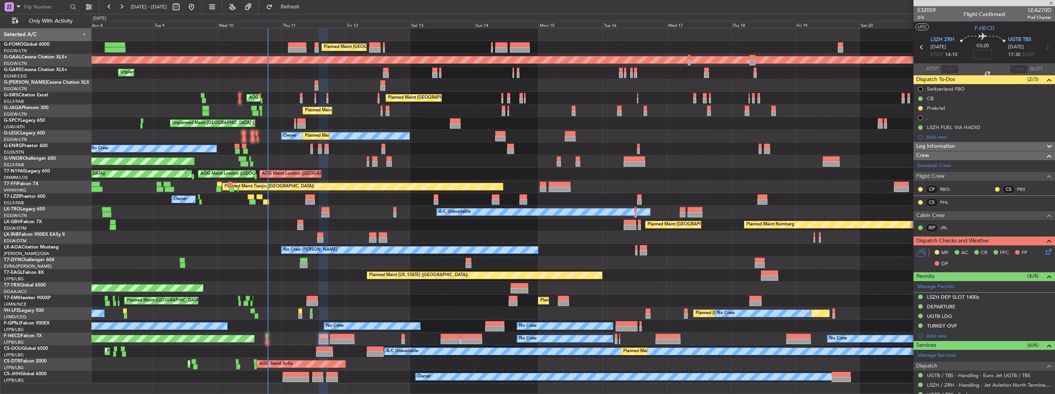
type input "-00:25"
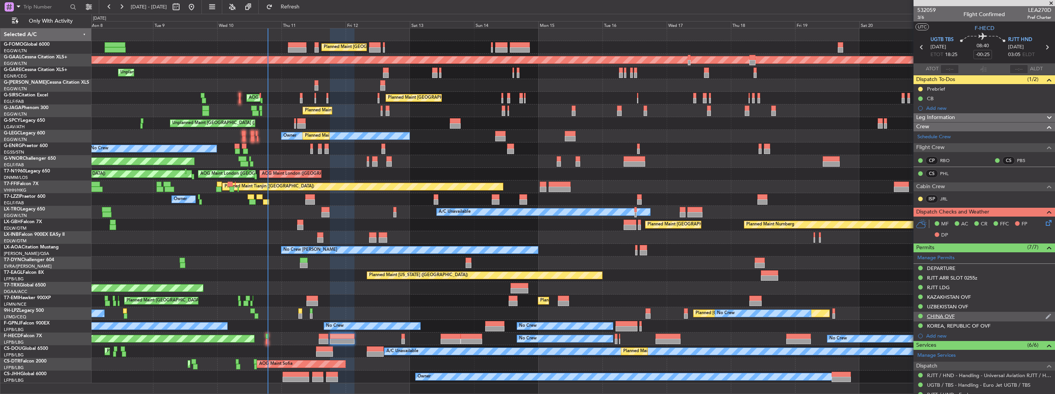
scroll to position [81, 0]
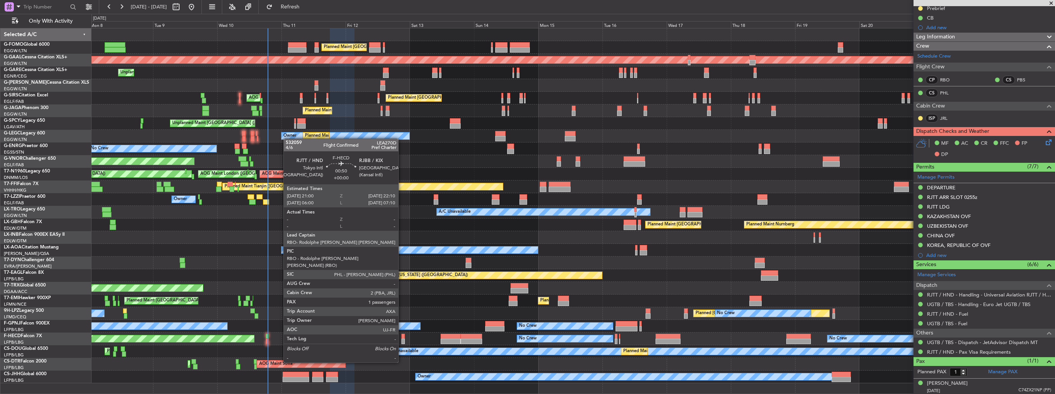
click at [402, 341] on div at bounding box center [402, 341] width 3 height 5
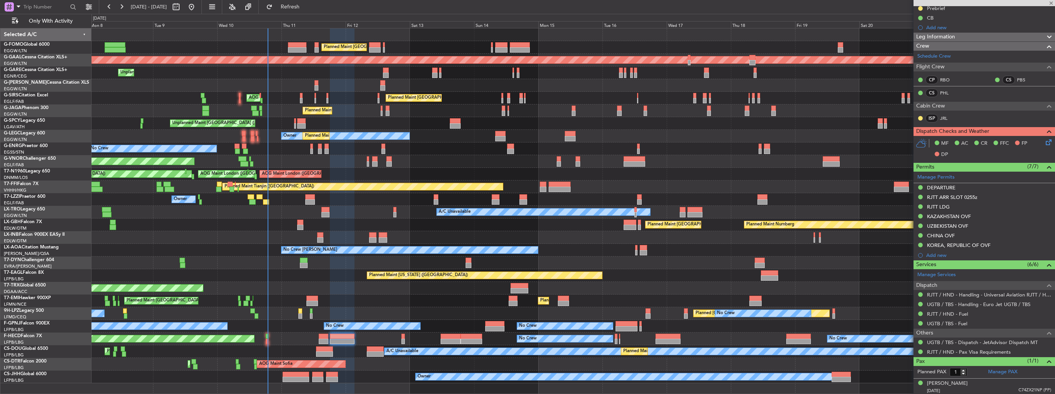
scroll to position [0, 0]
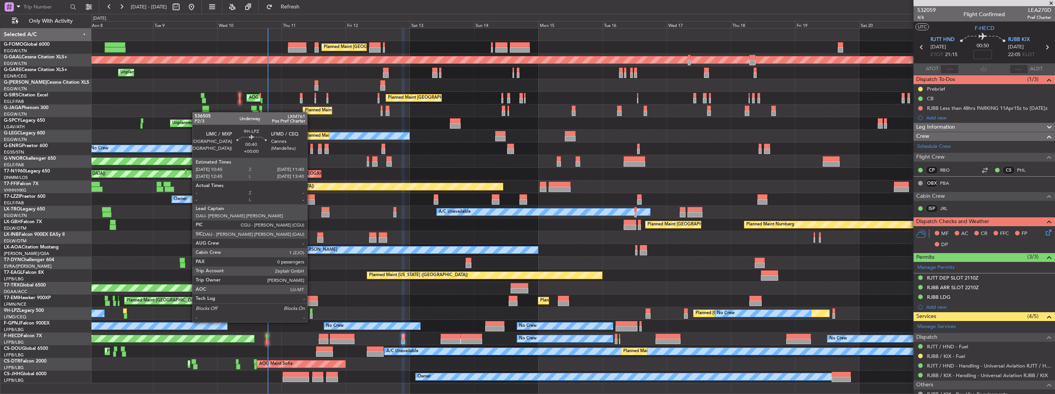
click at [311, 315] on div at bounding box center [311, 316] width 3 height 5
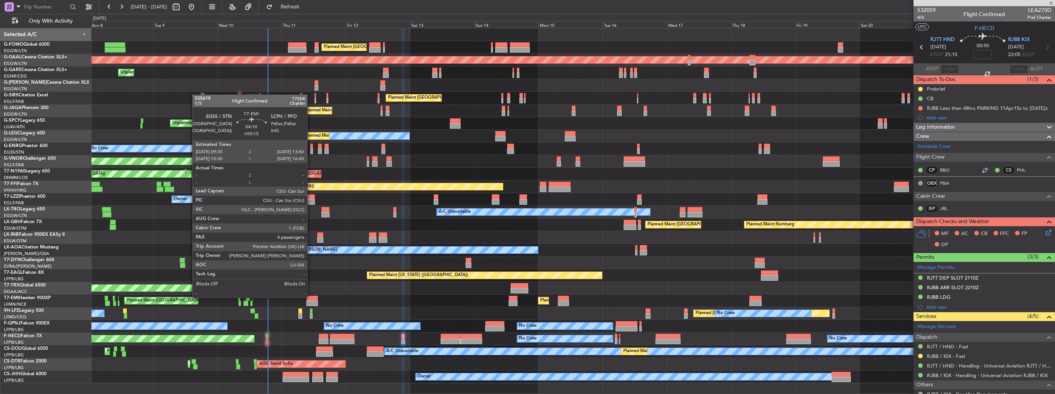
click at [311, 297] on div at bounding box center [311, 298] width 11 height 5
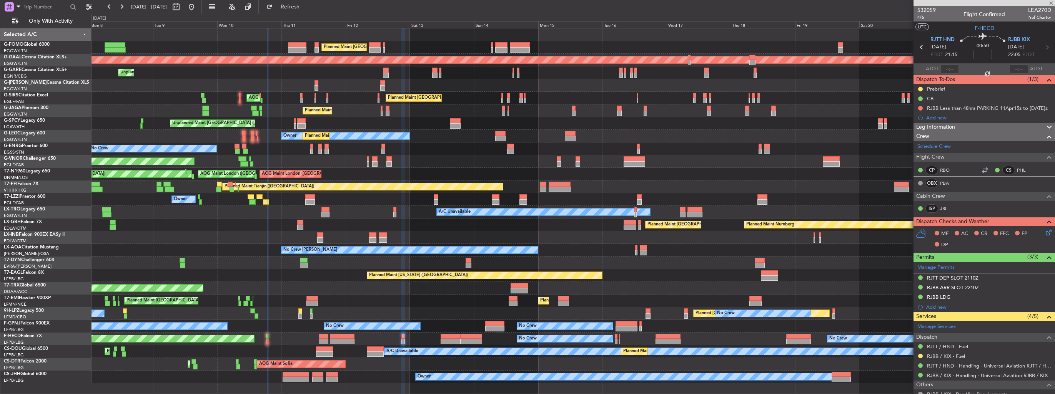
type input "+00:15"
type input "4"
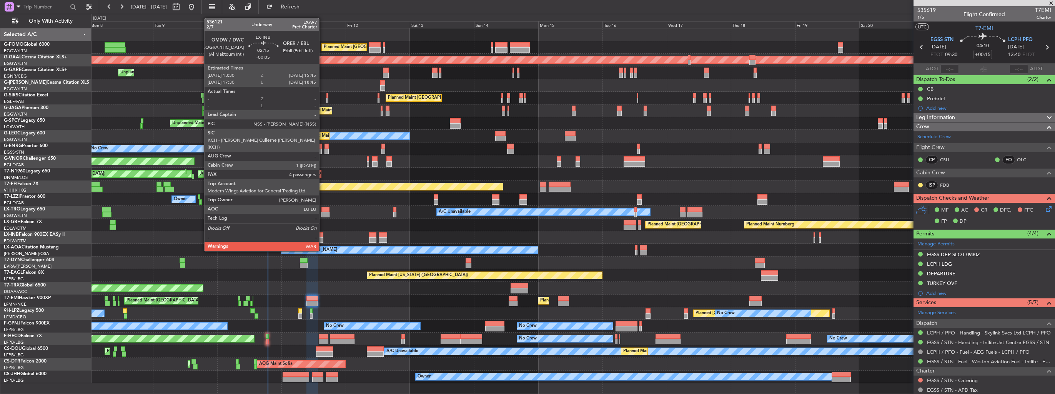
click at [323, 237] on div at bounding box center [320, 235] width 6 height 5
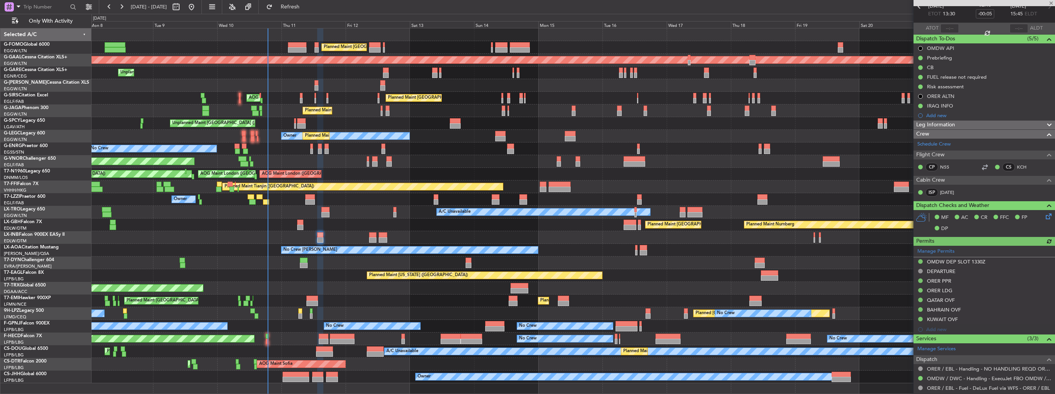
scroll to position [195, 0]
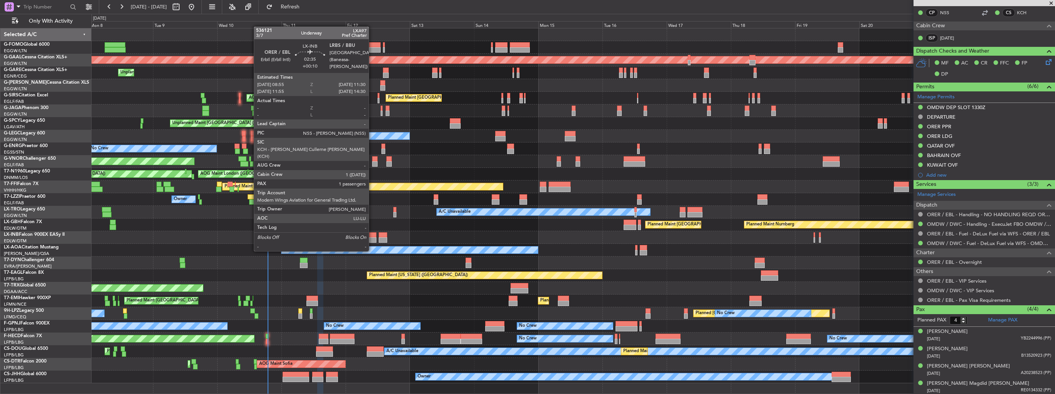
click at [372, 237] on div at bounding box center [372, 235] width 7 height 5
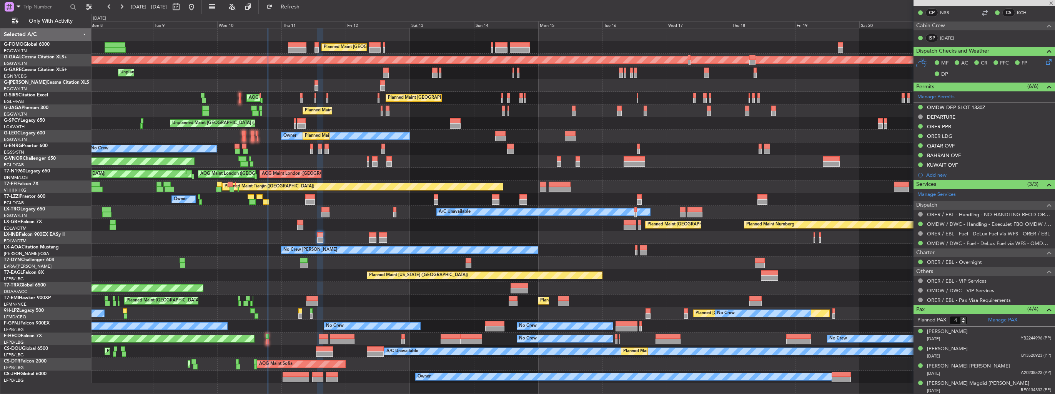
type input "+00:10"
type input "1"
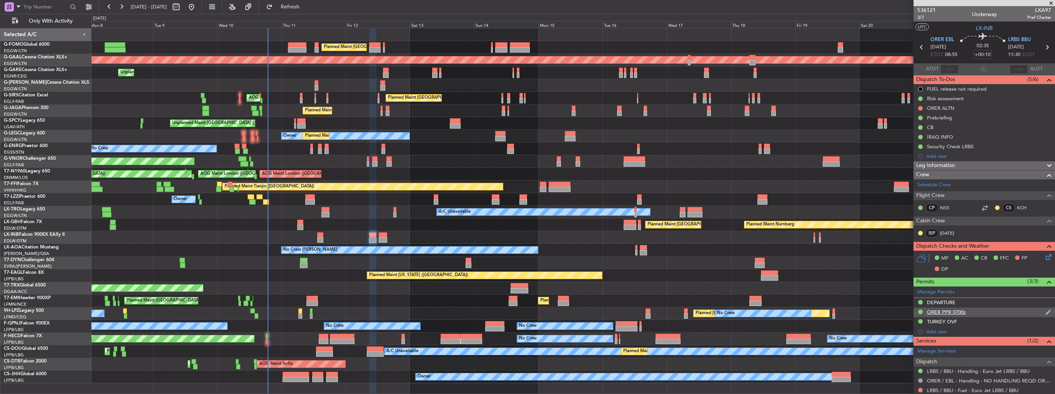
scroll to position [77, 0]
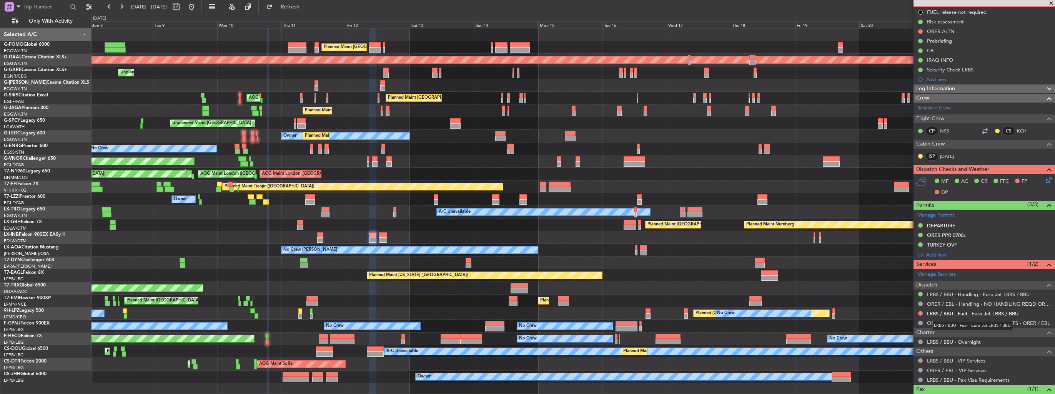
click at [932, 314] on link "LRBS / BBU - Fuel - Euro Jet LRBS / BBU" at bounding box center [972, 314] width 91 height 7
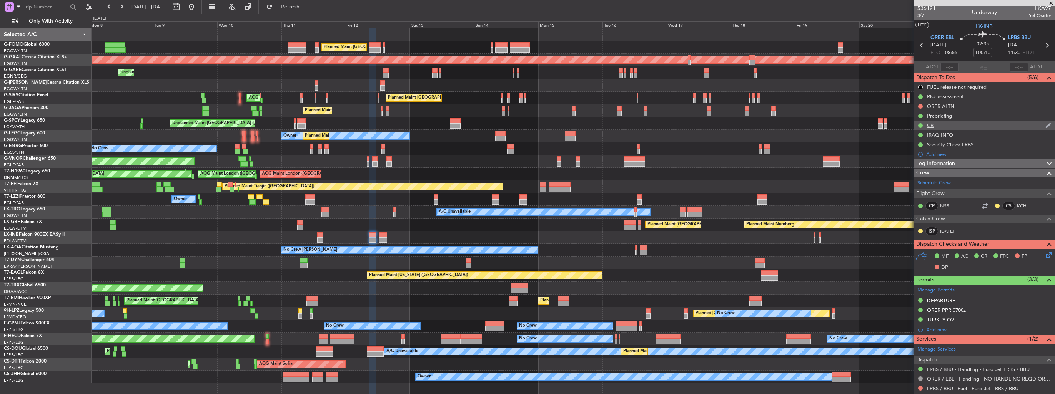
scroll to position [0, 0]
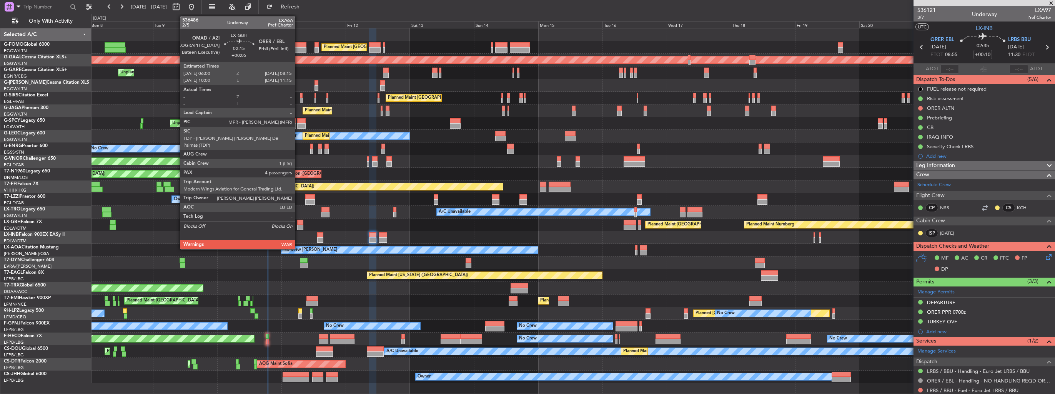
click at [298, 225] on div at bounding box center [300, 227] width 6 height 5
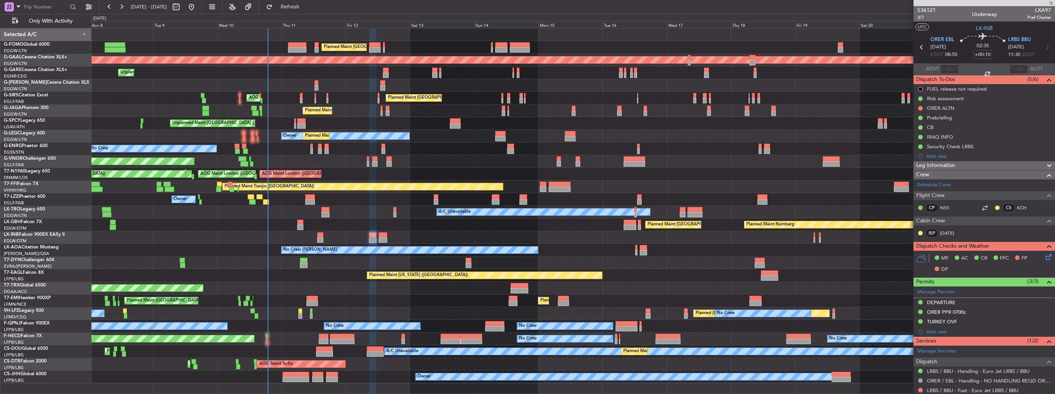
type input "+00:05"
type input "4"
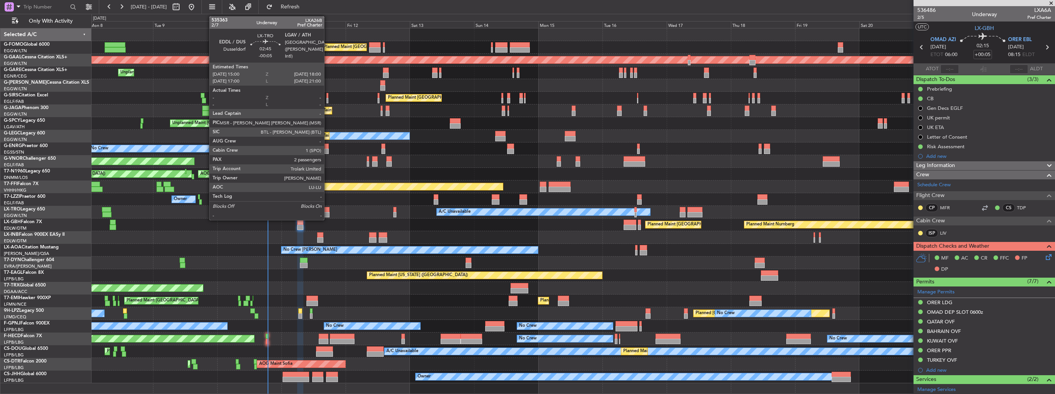
click at [328, 208] on div at bounding box center [325, 209] width 8 height 5
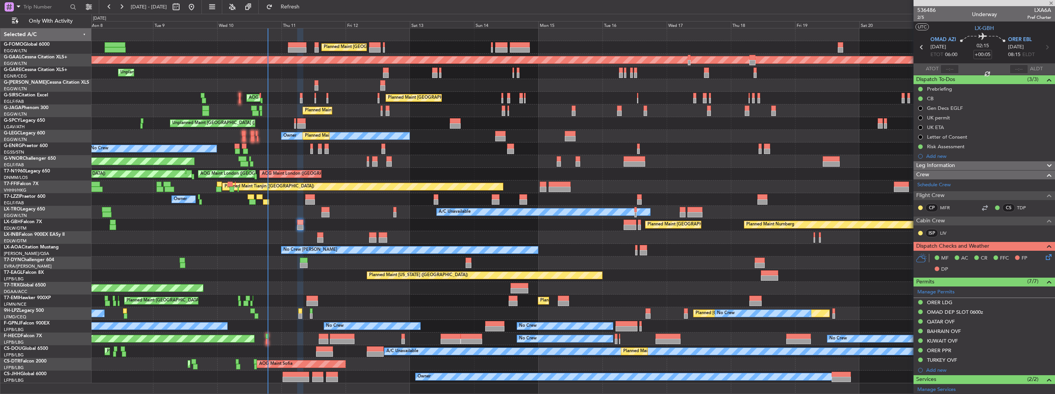
type input "-00:05"
type input "2"
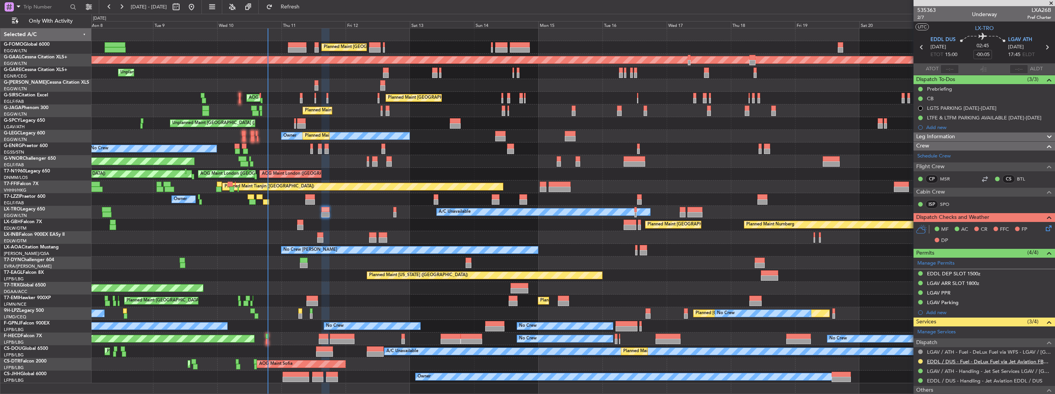
click at [985, 359] on link "EDDL / DUS - Fuel - DeLux Fuel via Jet Aviation FBO - EDDL / DUS" at bounding box center [989, 362] width 124 height 7
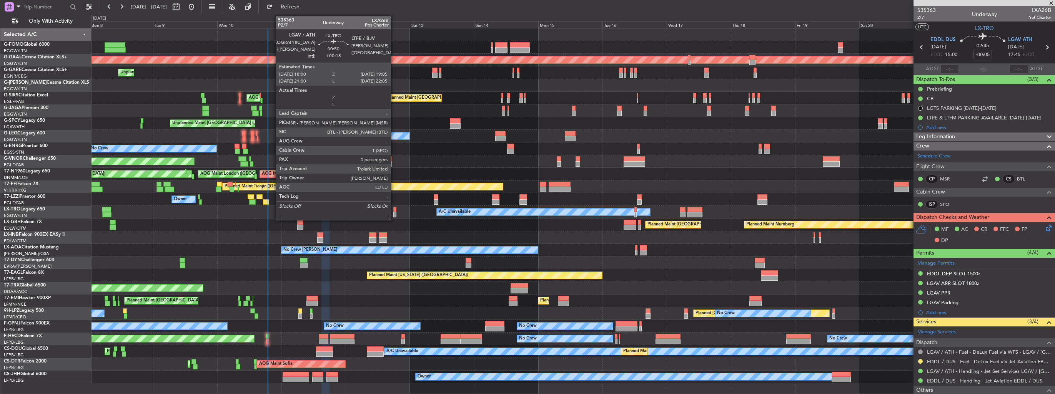
click at [394, 212] on div at bounding box center [394, 214] width 3 height 5
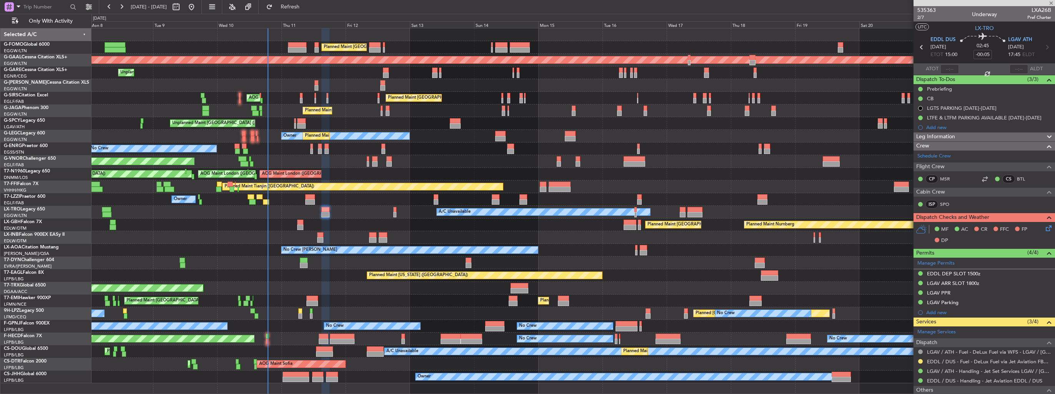
type input "+00:15"
type input "0"
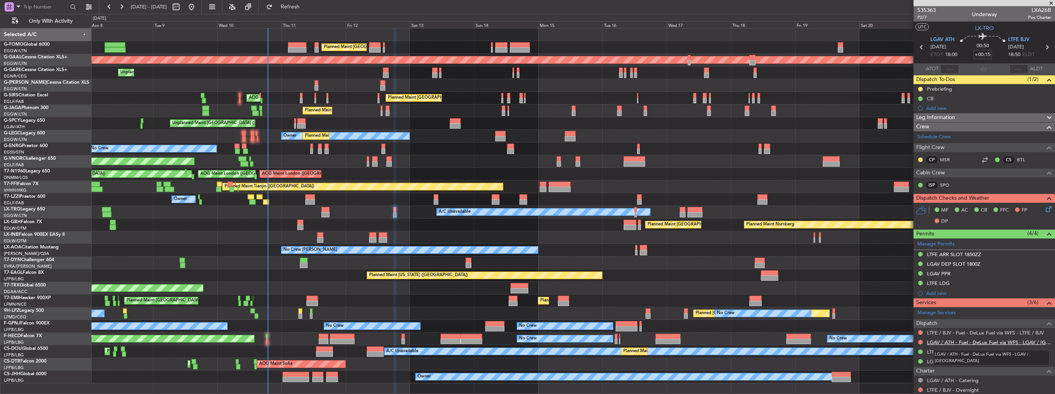
click at [957, 342] on link "LGAV / ATH - Fuel - DeLux Fuel via WFS - LGAV / [GEOGRAPHIC_DATA]" at bounding box center [989, 342] width 124 height 7
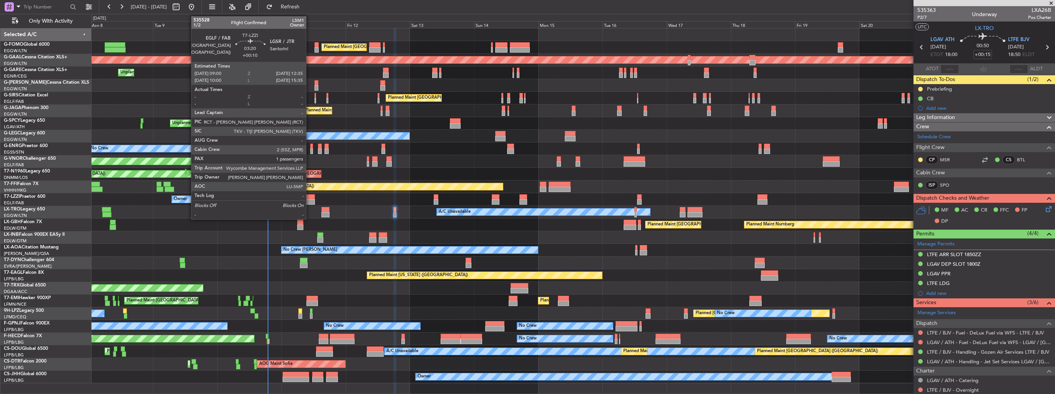
click at [309, 200] on div at bounding box center [310, 202] width 10 height 5
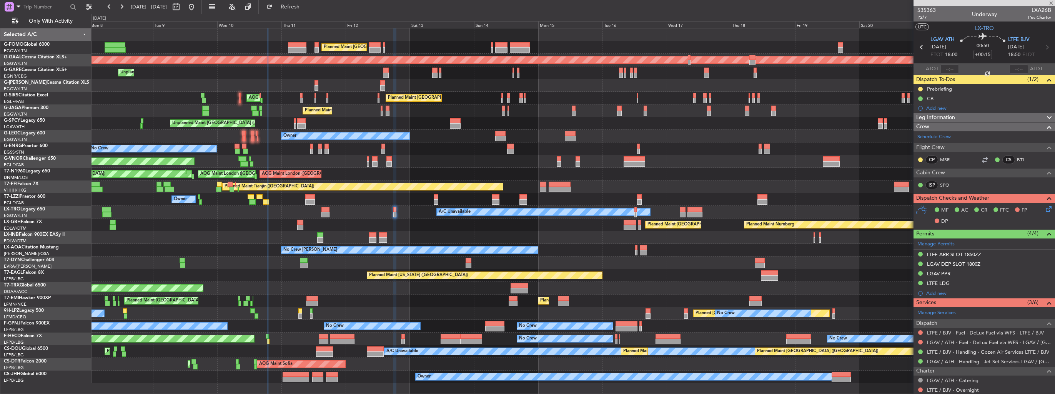
type input "+00:10"
type input "1"
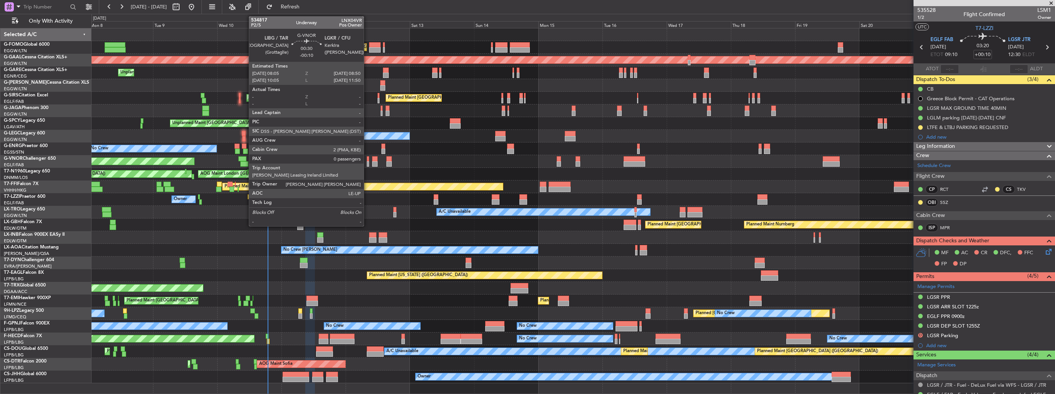
click at [367, 164] on div at bounding box center [368, 163] width 2 height 5
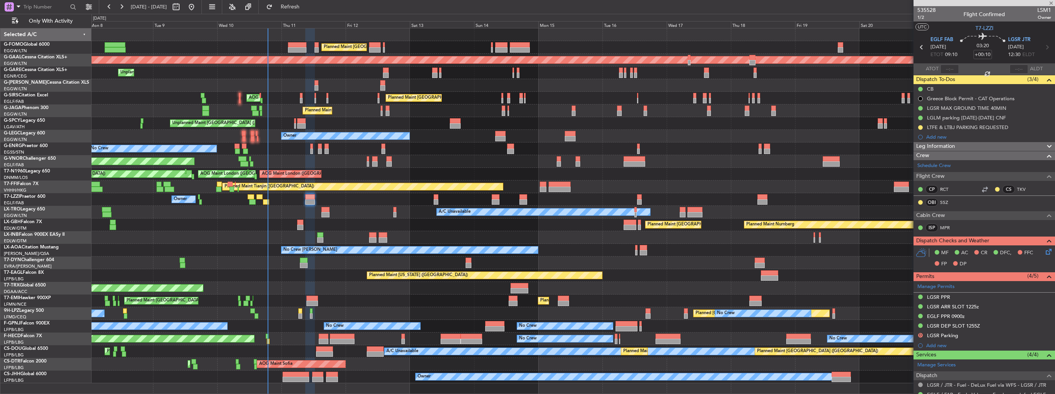
type input "-00:10"
type input "0"
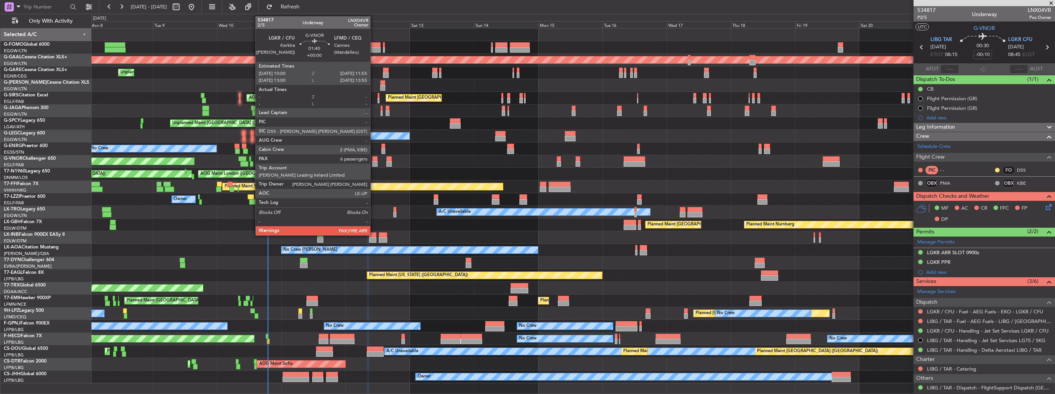
click at [374, 163] on div at bounding box center [374, 163] width 5 height 5
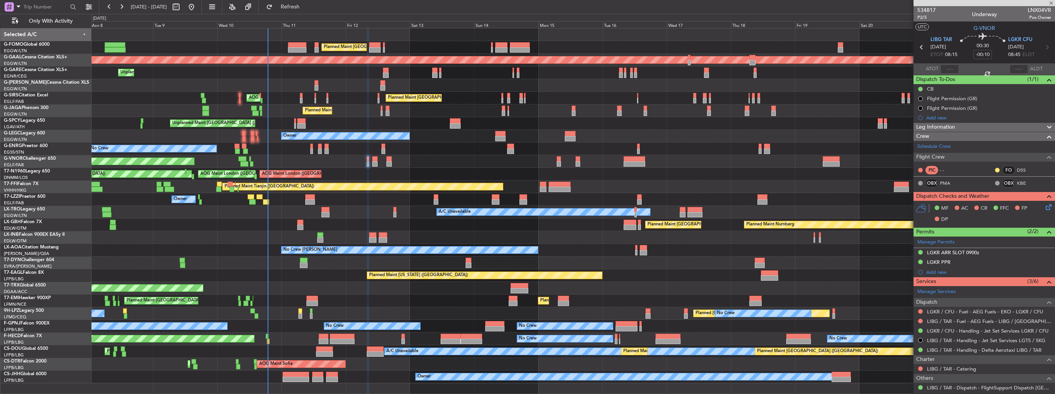
type input "6"
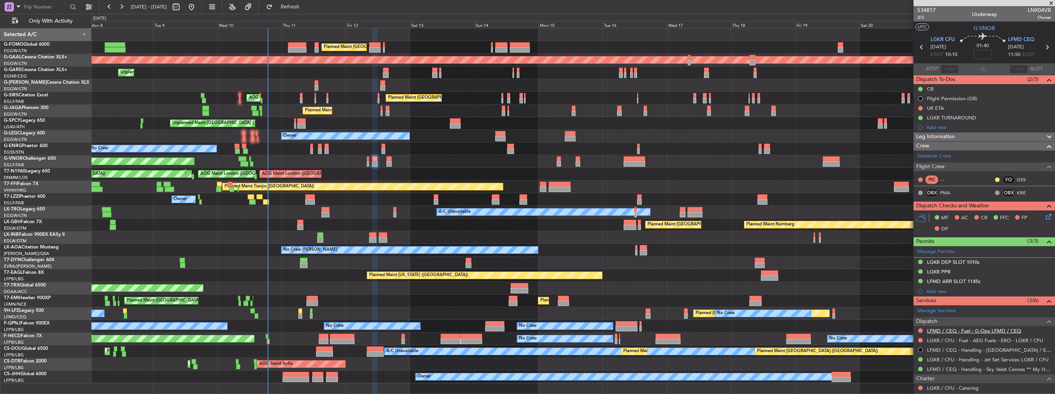
click at [949, 329] on link "LFMD / CEQ - Fuel - G-Ops LFMD / CEQ" at bounding box center [974, 331] width 94 height 7
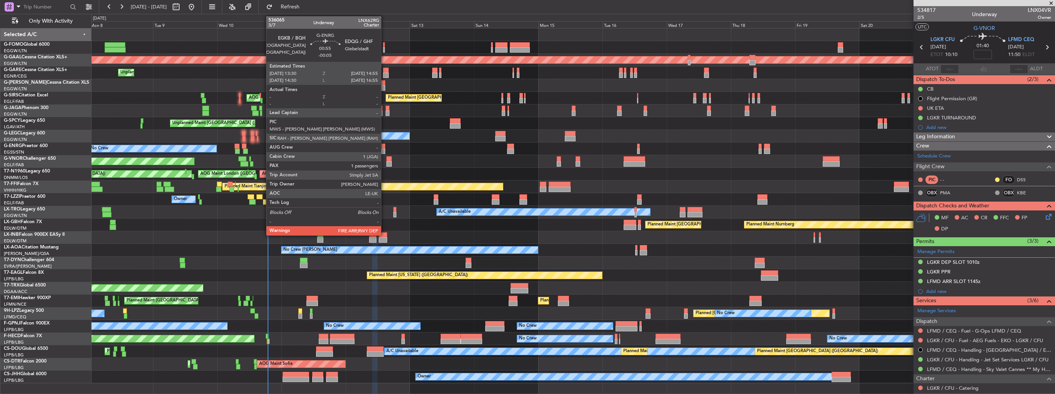
click at [384, 149] on div at bounding box center [383, 151] width 4 height 5
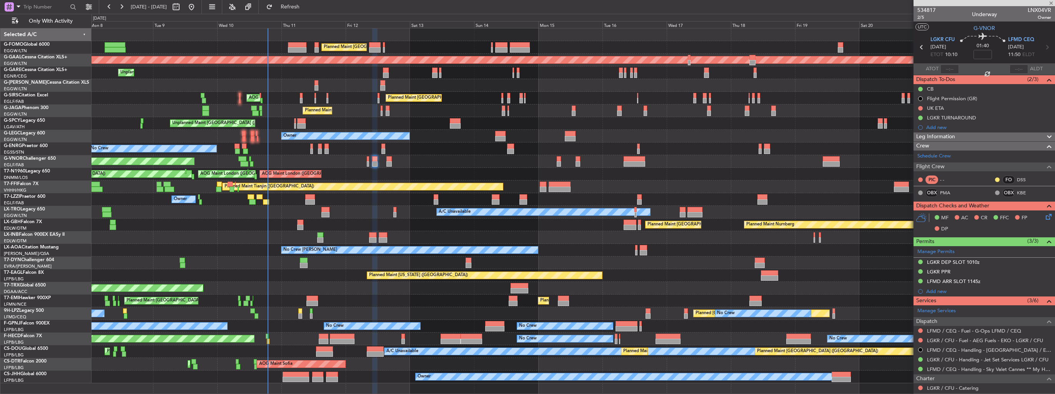
type input "-00:05"
type input "1"
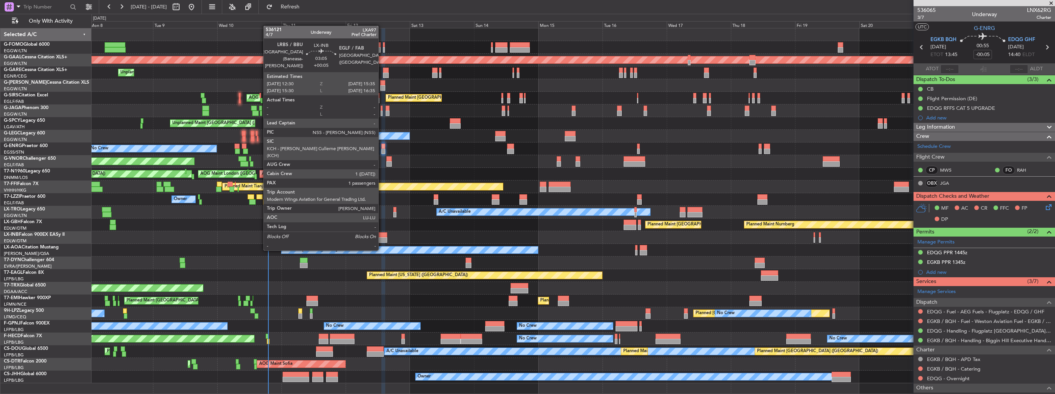
click at [382, 236] on div at bounding box center [383, 235] width 8 height 5
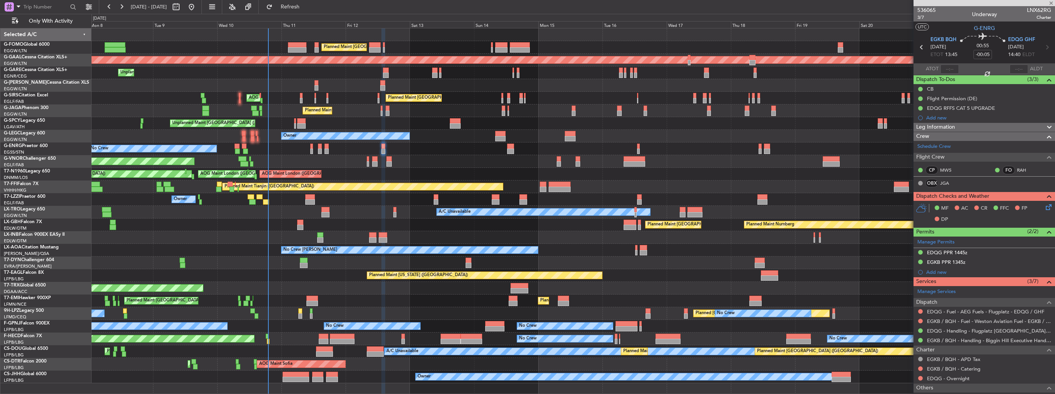
type input "+00:05"
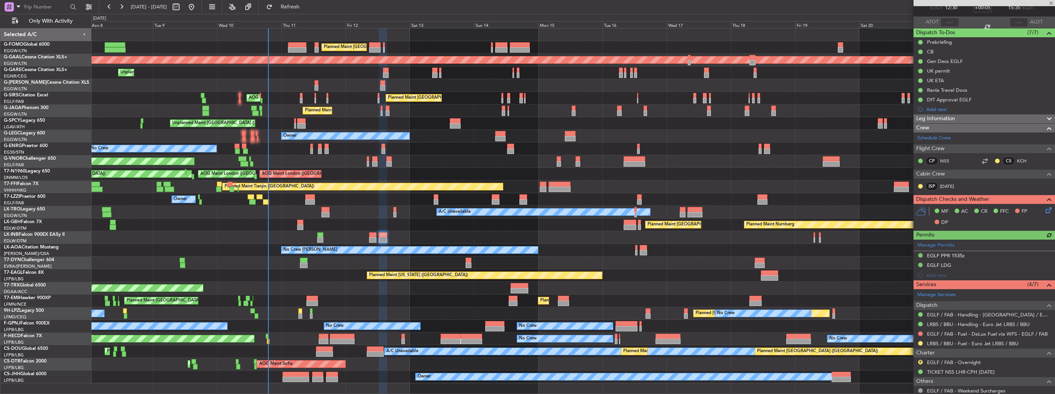
scroll to position [77, 0]
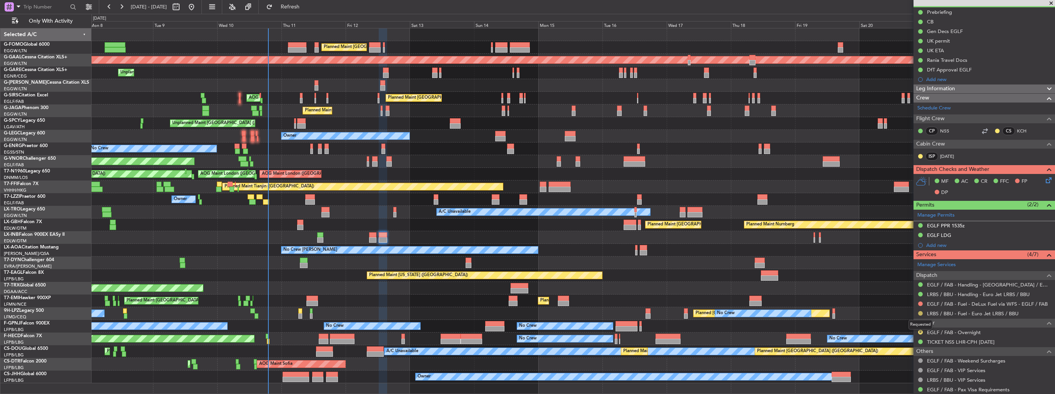
click at [921, 312] on button at bounding box center [920, 313] width 5 height 5
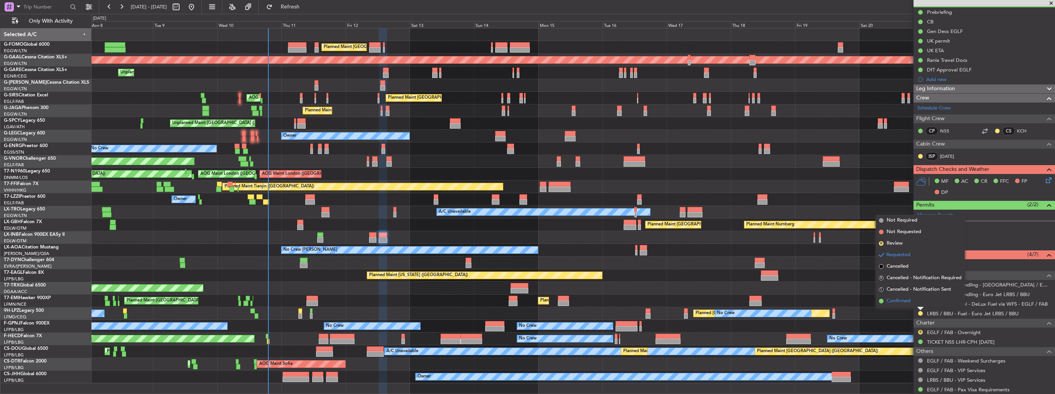
click at [906, 303] on span "Confirmed" at bounding box center [899, 302] width 24 height 8
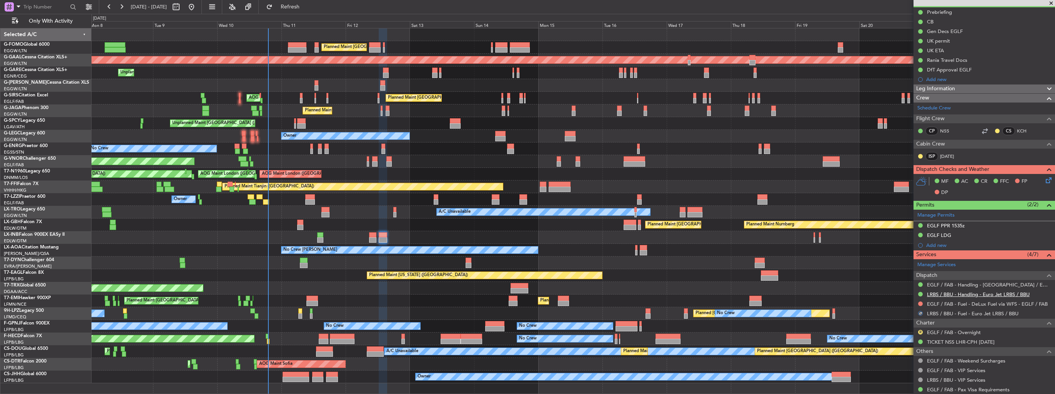
click at [956, 294] on link "LRBS / BBU - Handling - Euro Jet LRBS / BBU" at bounding box center [978, 294] width 103 height 7
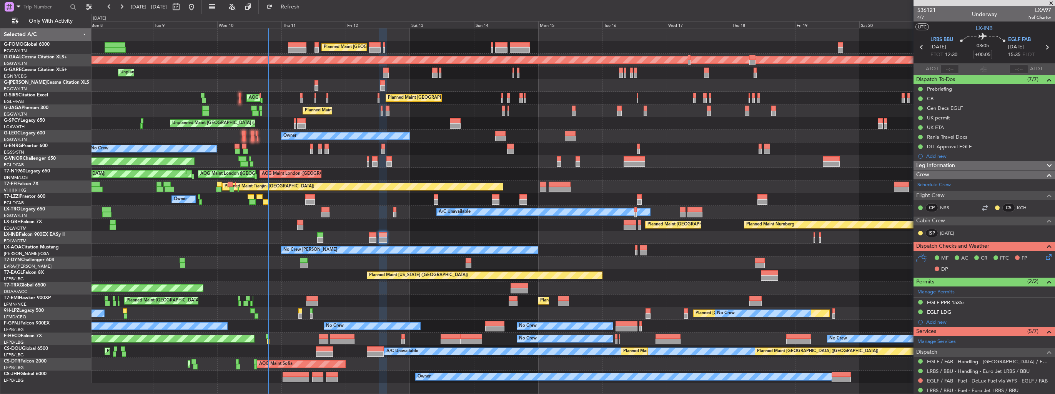
scroll to position [77, 0]
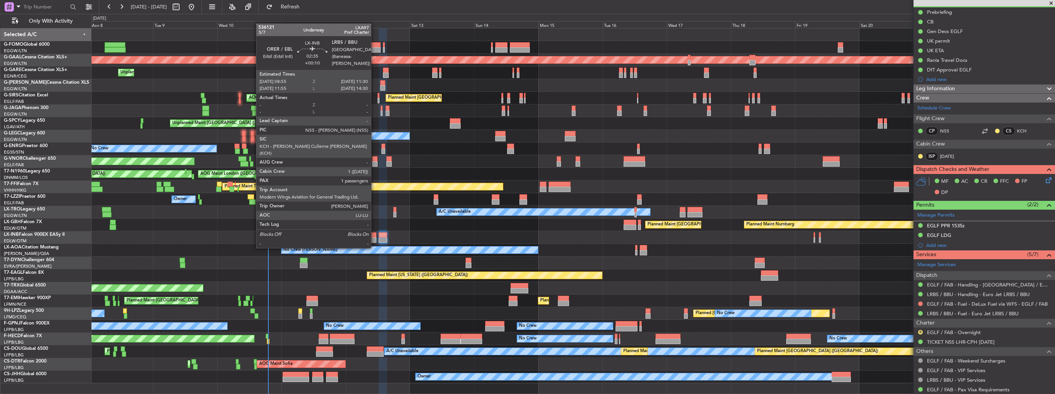
click at [374, 234] on div at bounding box center [372, 235] width 7 height 5
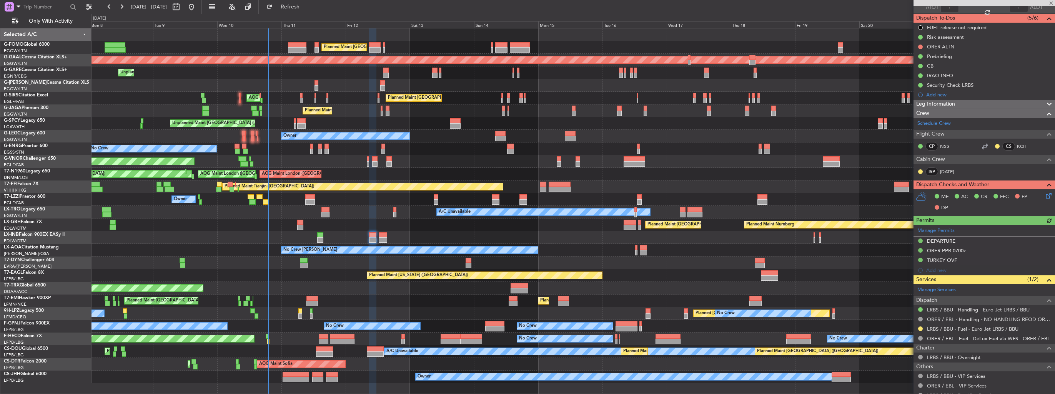
scroll to position [105, 0]
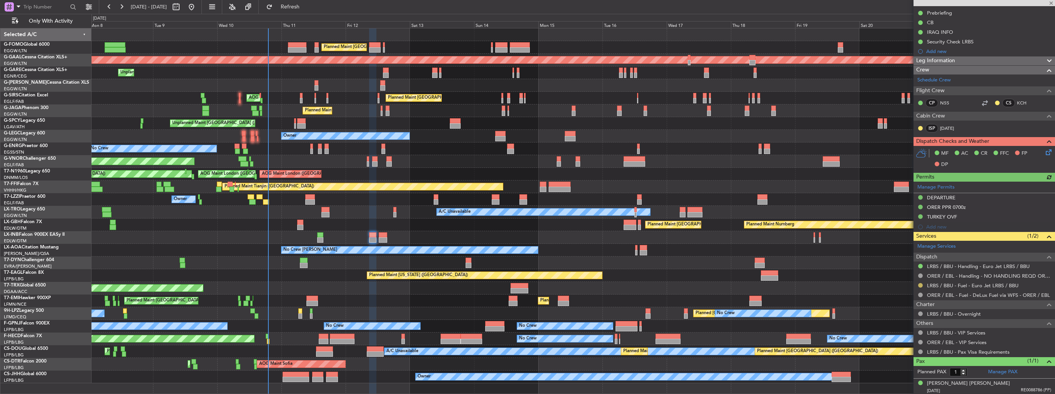
click at [918, 284] on button at bounding box center [920, 285] width 5 height 5
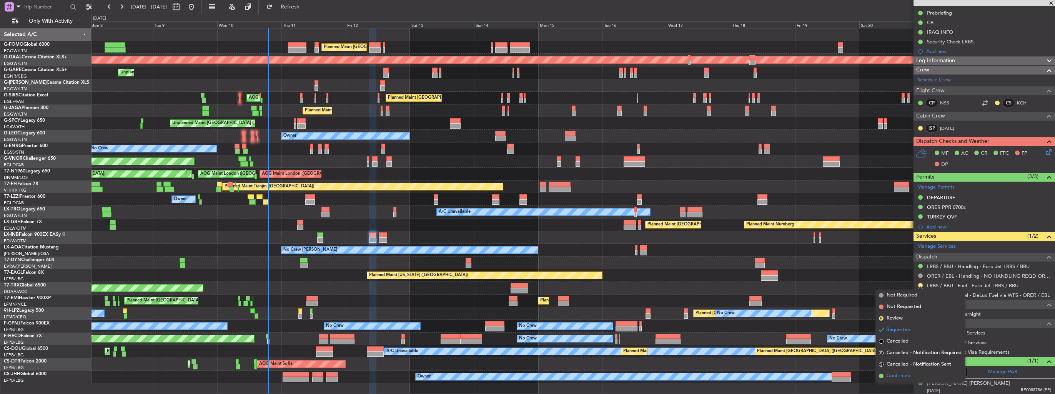
click at [897, 374] on span "Confirmed" at bounding box center [899, 377] width 24 height 8
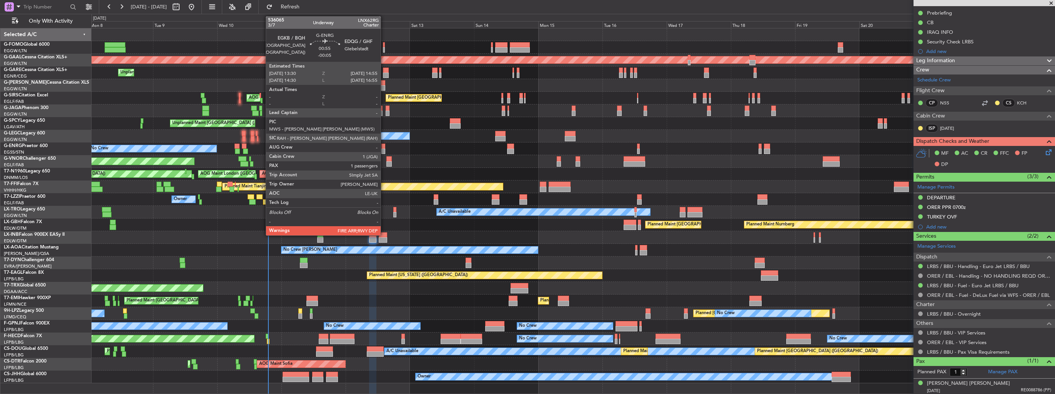
click at [384, 148] on div at bounding box center [383, 146] width 4 height 5
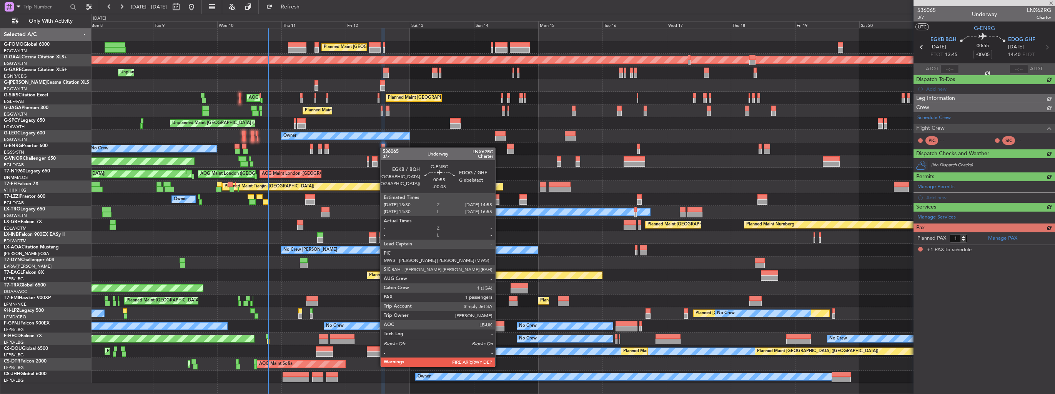
scroll to position [0, 0]
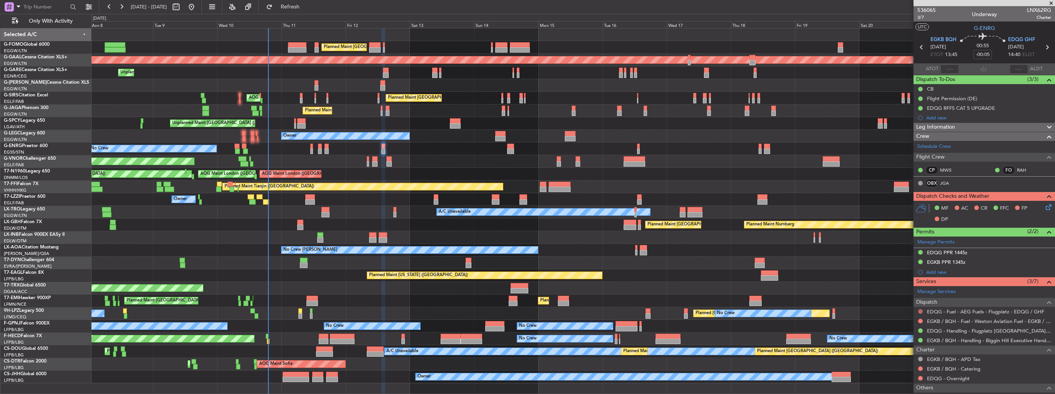
click at [919, 311] on button at bounding box center [920, 311] width 5 height 5
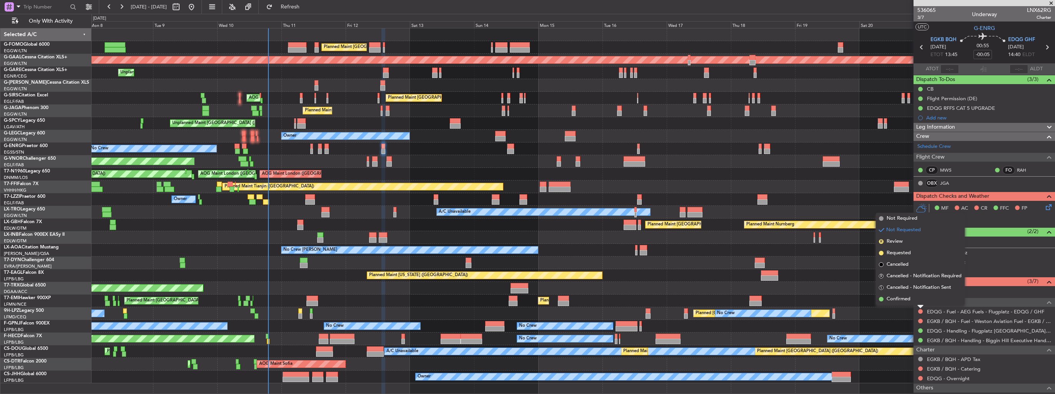
click at [879, 327] on div "No Crew No Crew No Crew No Crew No Crew Planned Maint [GEOGRAPHIC_DATA] ([GEOGR…" at bounding box center [572, 326] width 963 height 13
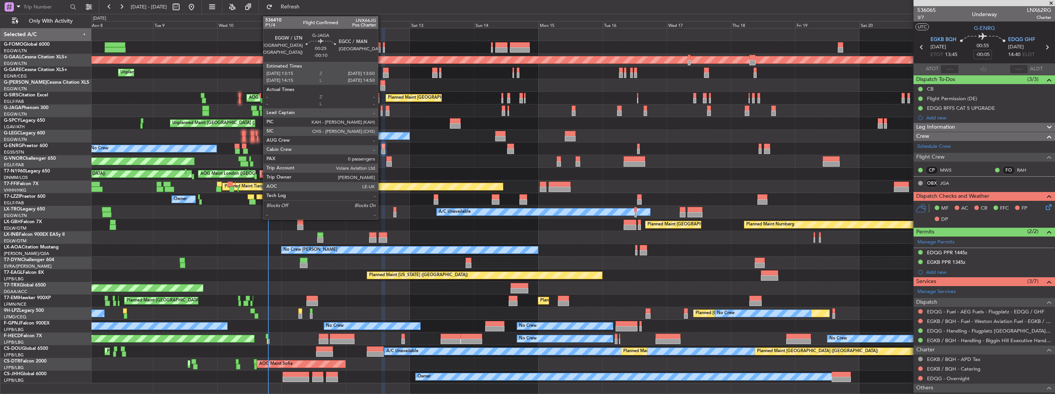
click at [381, 114] on div at bounding box center [382, 113] width 2 height 5
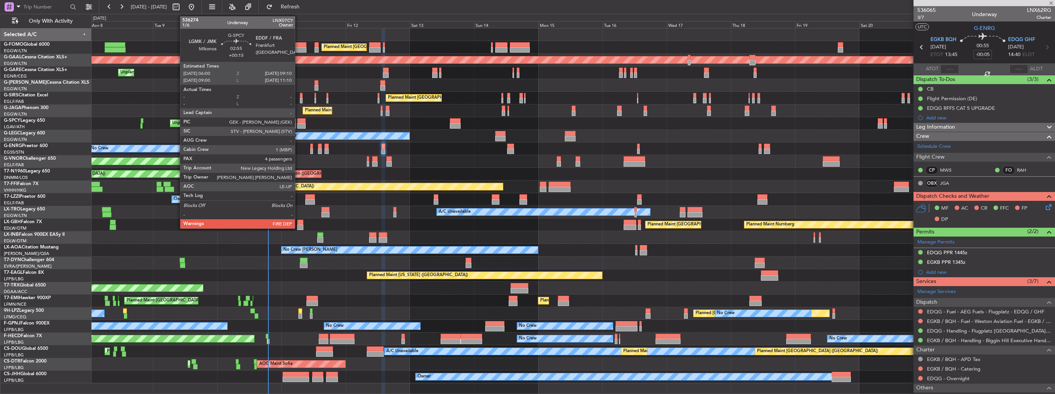
type input "-00:10"
type input "0"
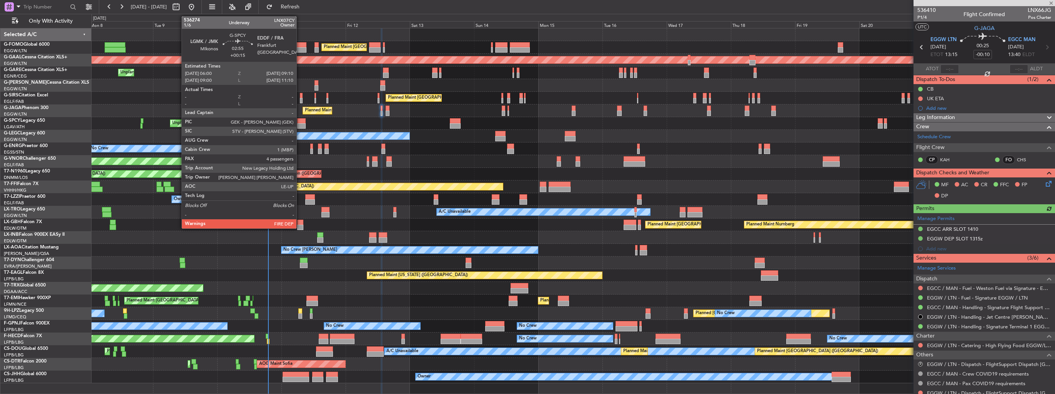
click at [300, 122] on div at bounding box center [301, 120] width 9 height 5
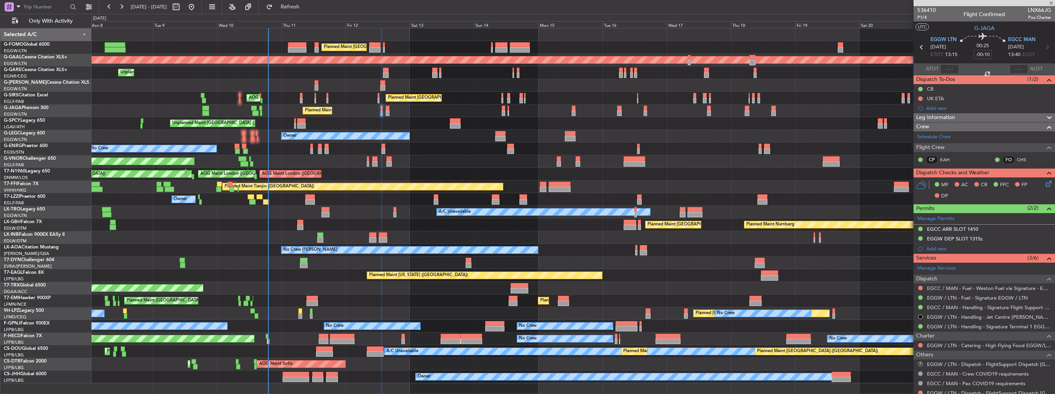
type input "+00:15"
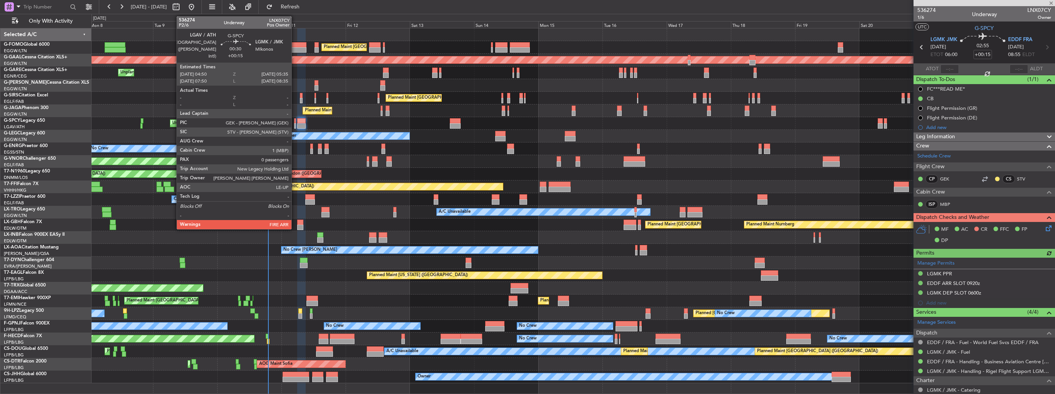
click at [295, 125] on div at bounding box center [295, 125] width 2 height 5
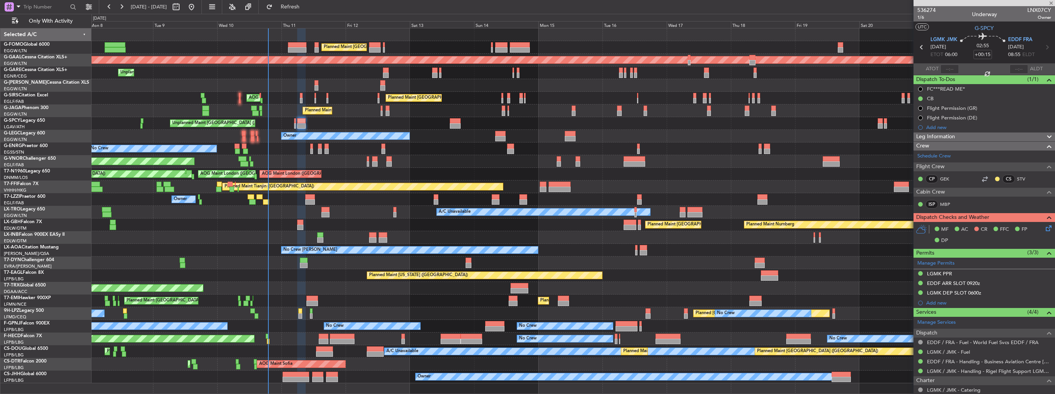
type input "0"
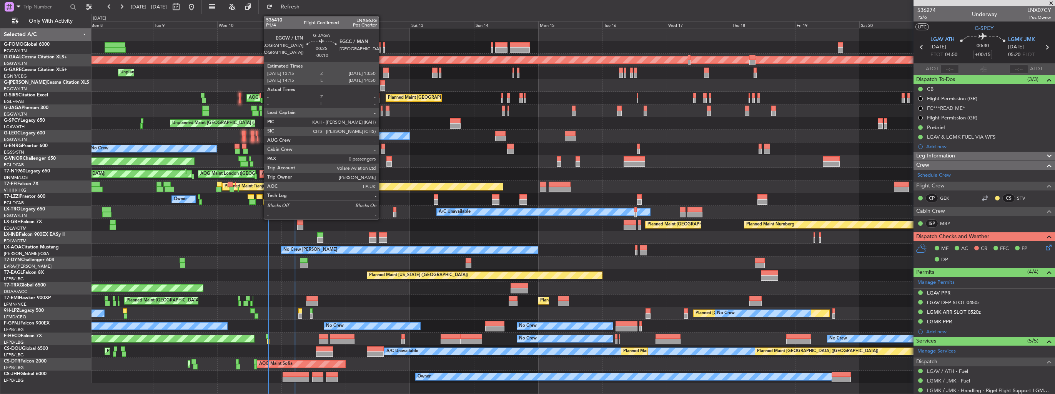
click at [382, 111] on div at bounding box center [382, 113] width 2 height 5
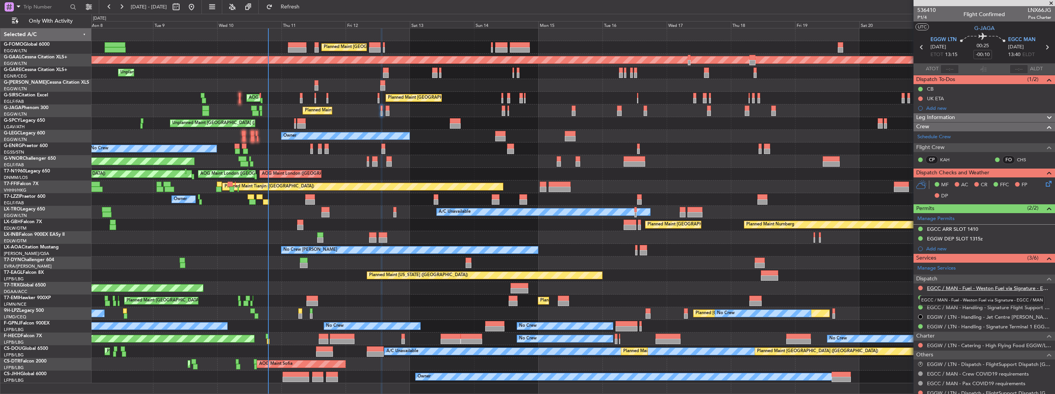
click at [940, 287] on link "EGCC / MAN - Fuel - Weston Fuel via Signature - EGCC / MAN" at bounding box center [989, 288] width 124 height 7
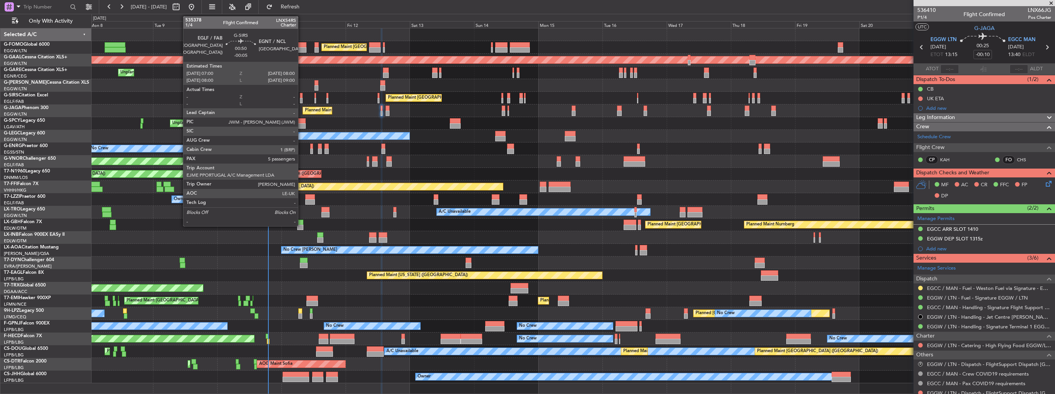
click at [301, 99] on div at bounding box center [301, 100] width 3 height 5
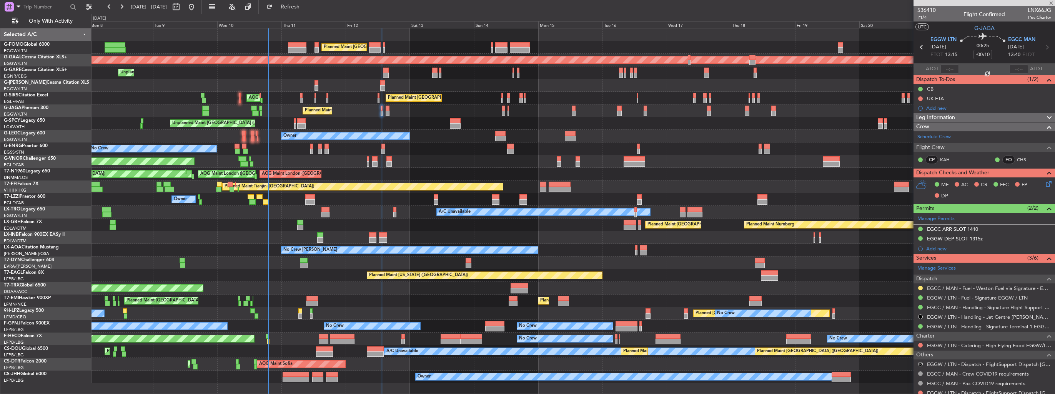
type input "-00:05"
type input "5"
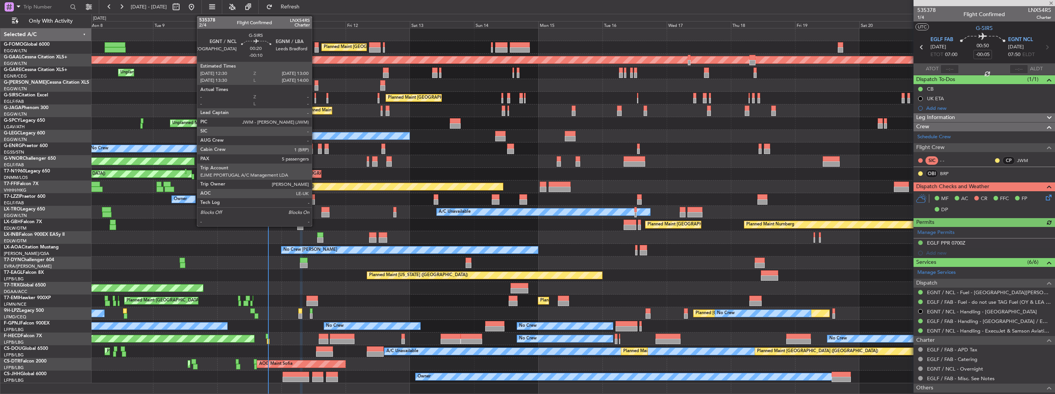
click at [315, 99] on div at bounding box center [315, 100] width 2 height 5
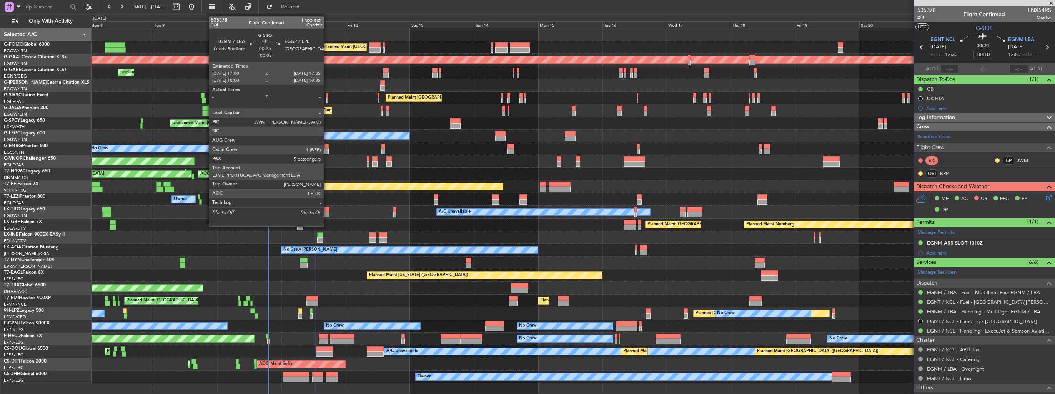
click at [327, 99] on div at bounding box center [327, 100] width 2 height 5
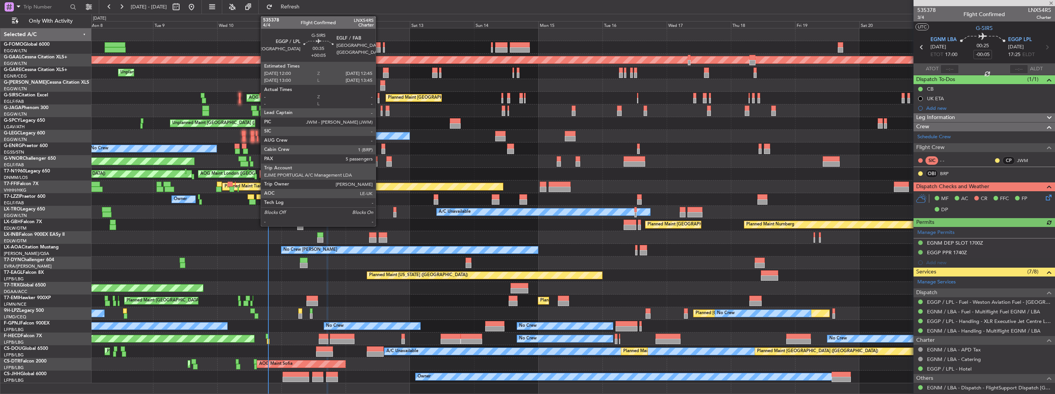
click at [379, 98] on div at bounding box center [379, 100] width 2 height 5
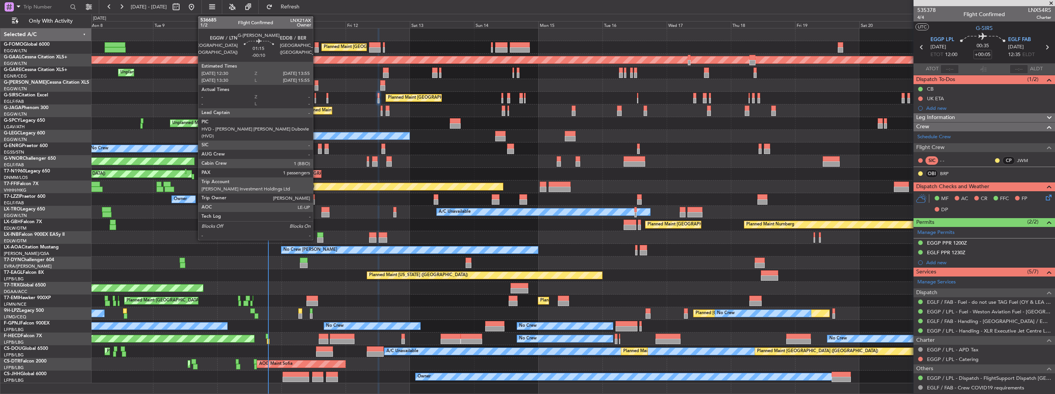
click at [316, 84] on div at bounding box center [316, 82] width 4 height 5
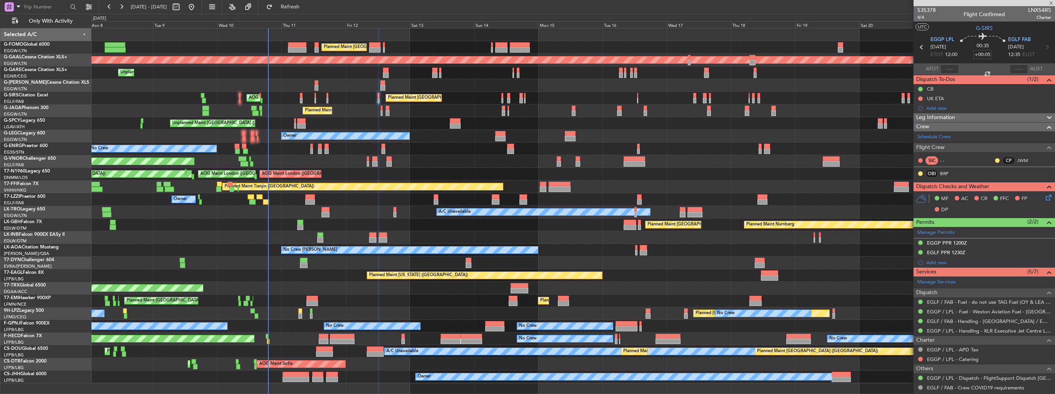
type input "-00:10"
type input "1"
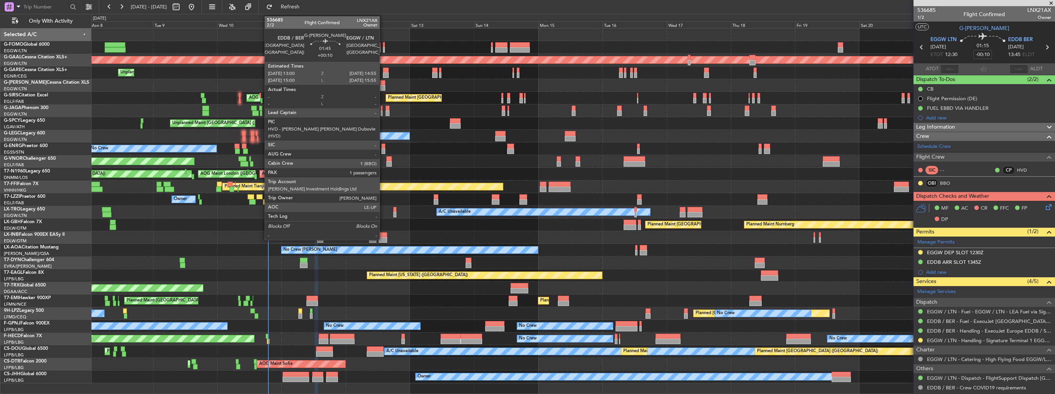
click at [383, 85] on div at bounding box center [382, 87] width 5 height 5
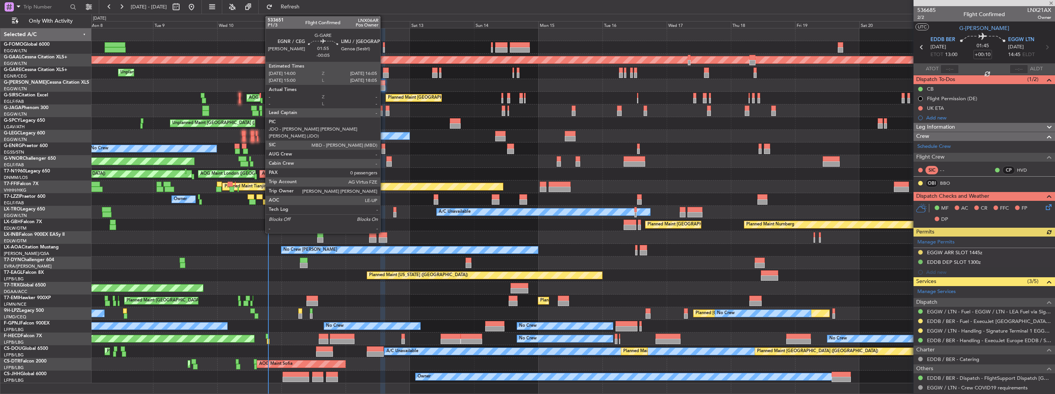
click at [384, 72] on div at bounding box center [386, 70] width 6 height 5
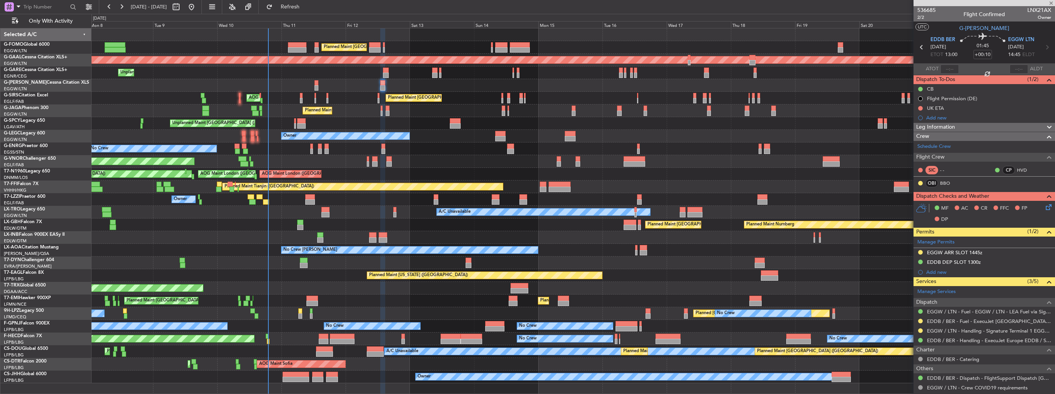
type input "-00:05"
type input "0"
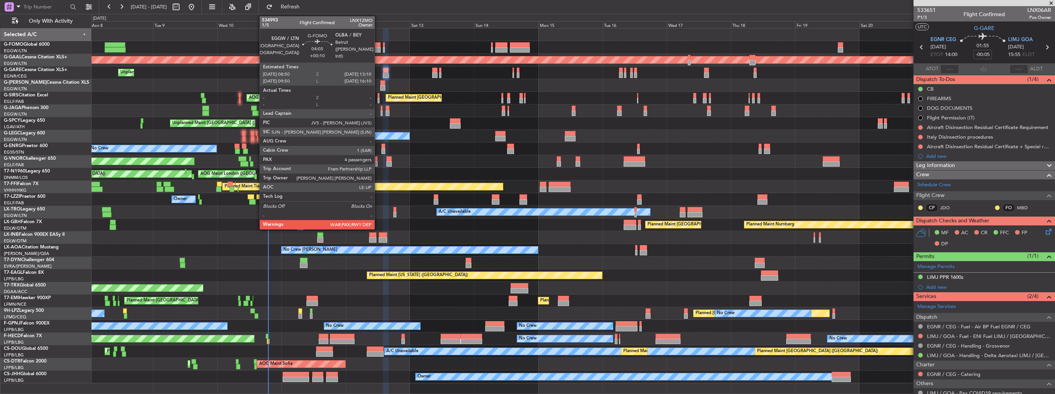
click at [378, 51] on div at bounding box center [375, 49] width 12 height 5
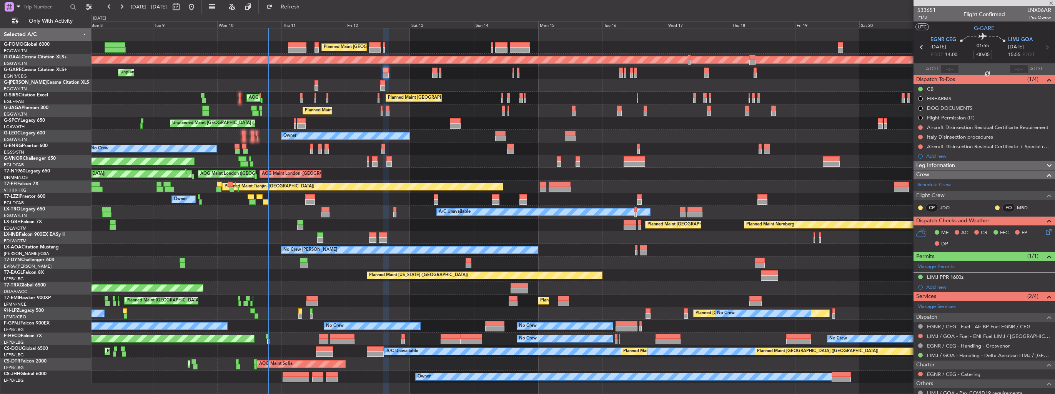
type input "+00:10"
type input "4"
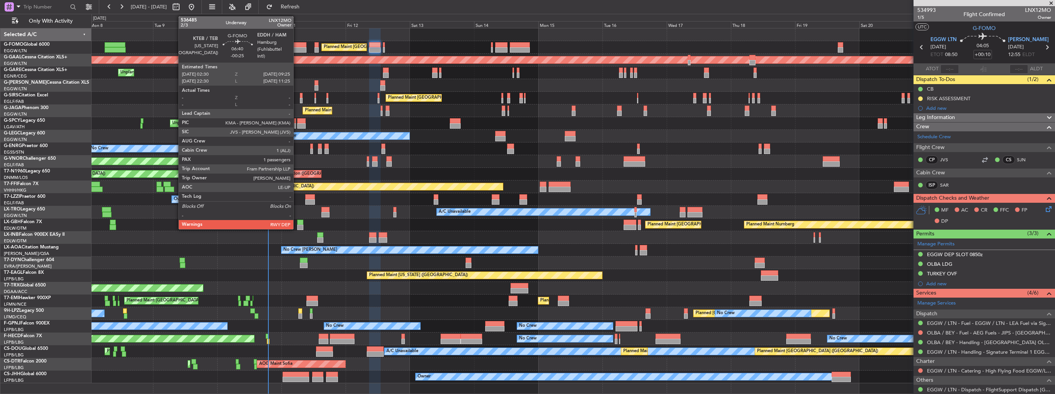
click at [297, 52] on div at bounding box center [297, 49] width 19 height 5
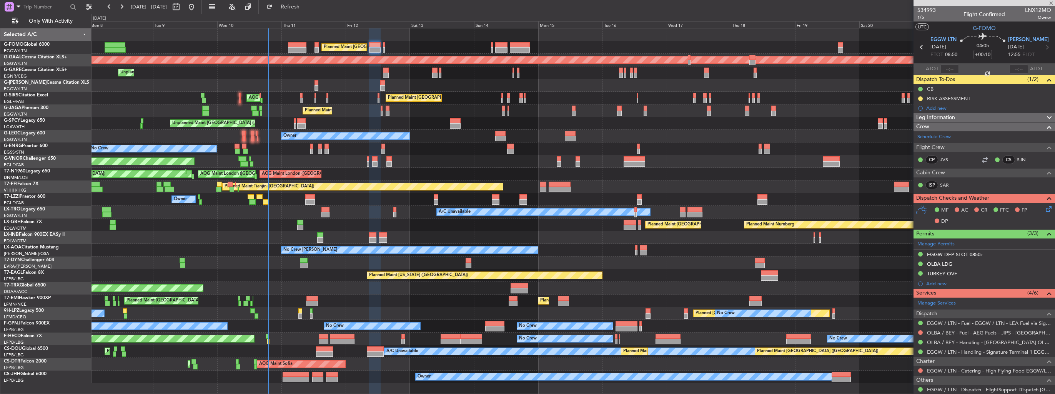
type input "-00:25"
type input "1"
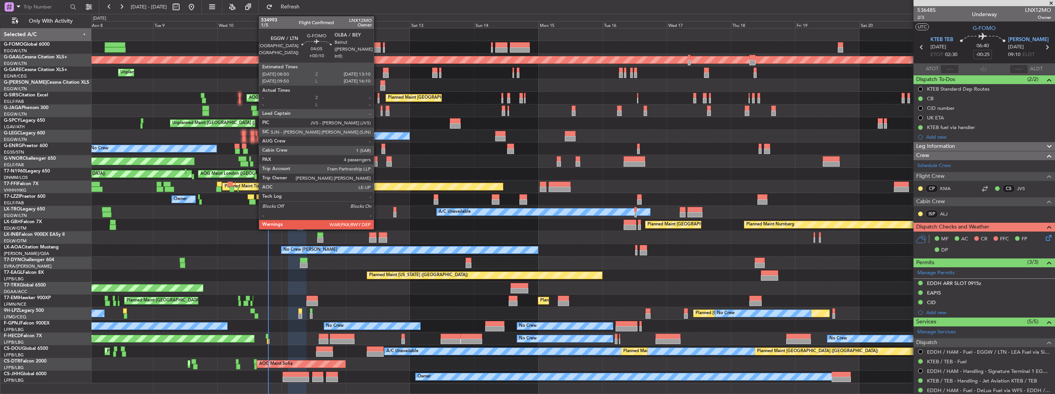
click at [377, 48] on div at bounding box center [375, 49] width 12 height 5
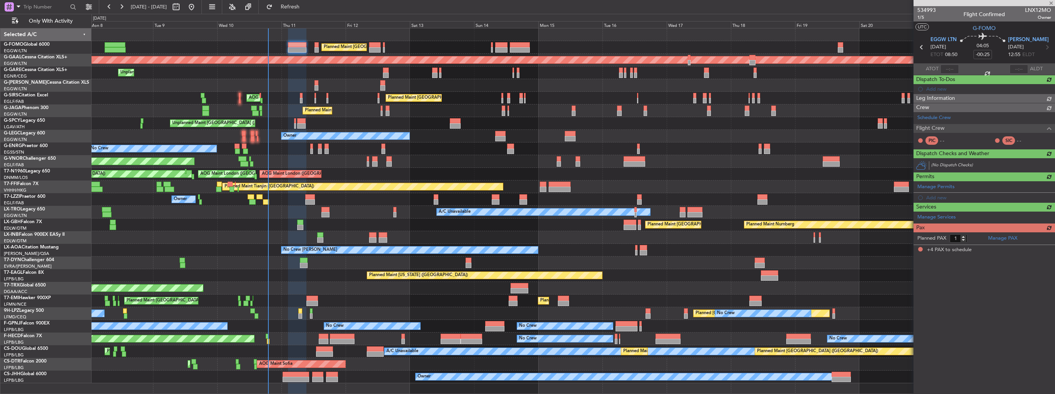
type input "+00:10"
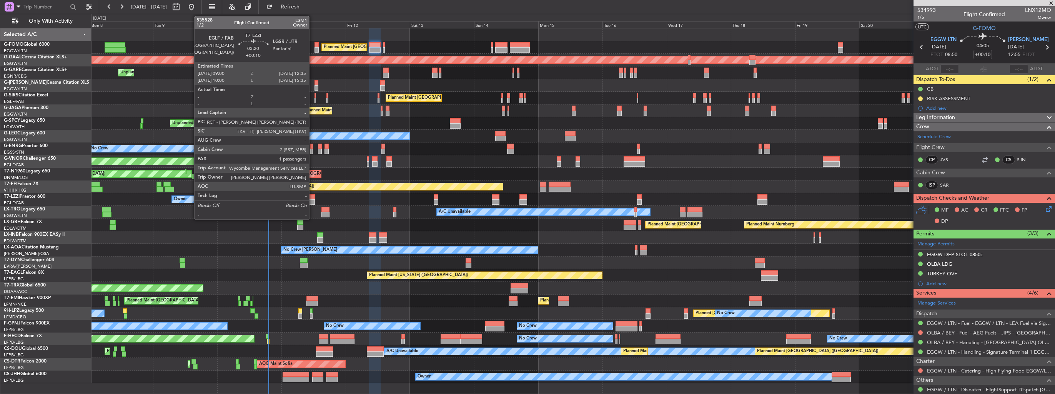
click at [313, 200] on div at bounding box center [310, 202] width 10 height 5
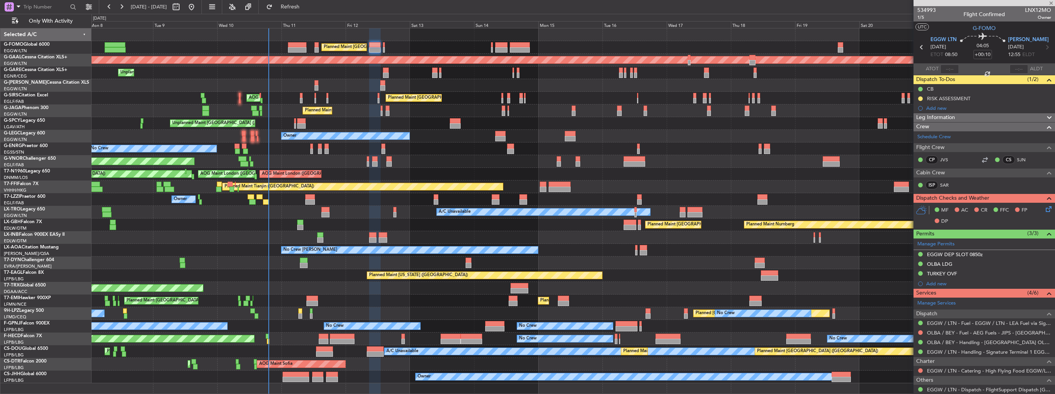
type input "1"
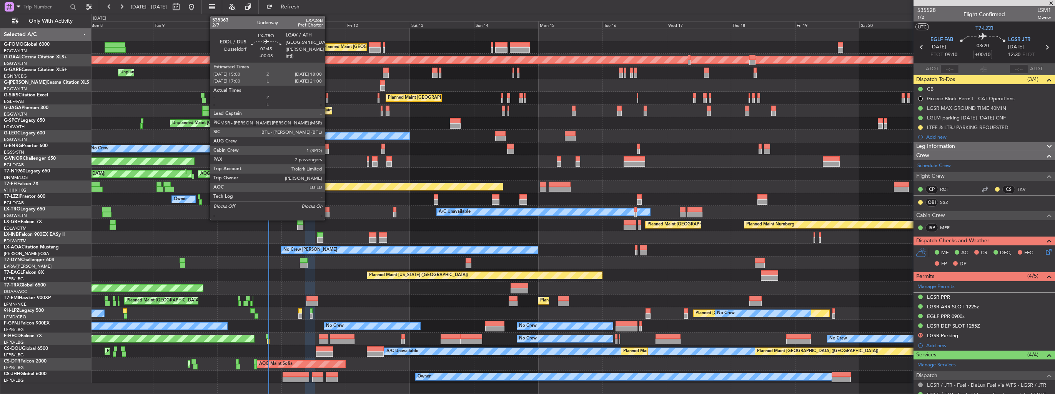
click at [328, 212] on div at bounding box center [325, 214] width 8 height 5
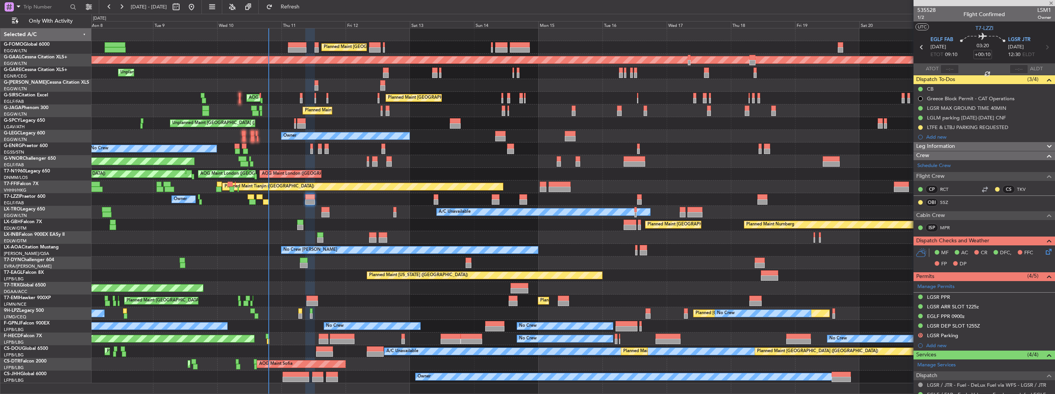
type input "-00:05"
type input "2"
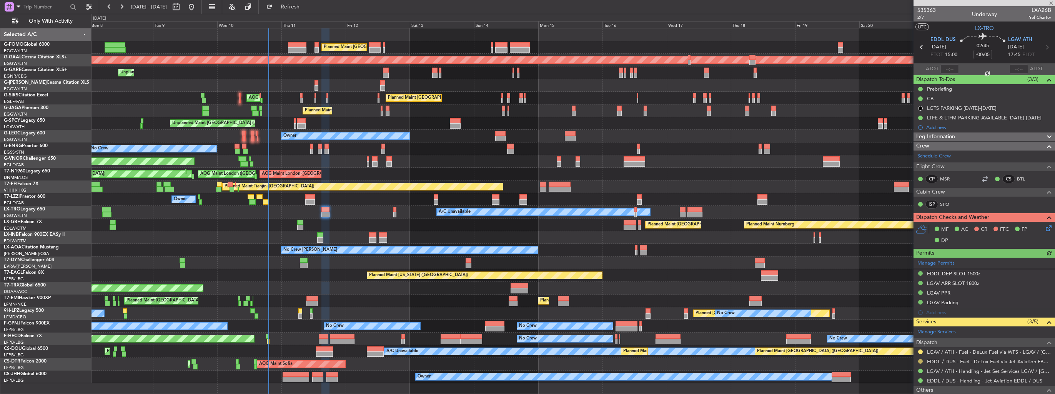
click at [919, 361] on button at bounding box center [920, 361] width 5 height 5
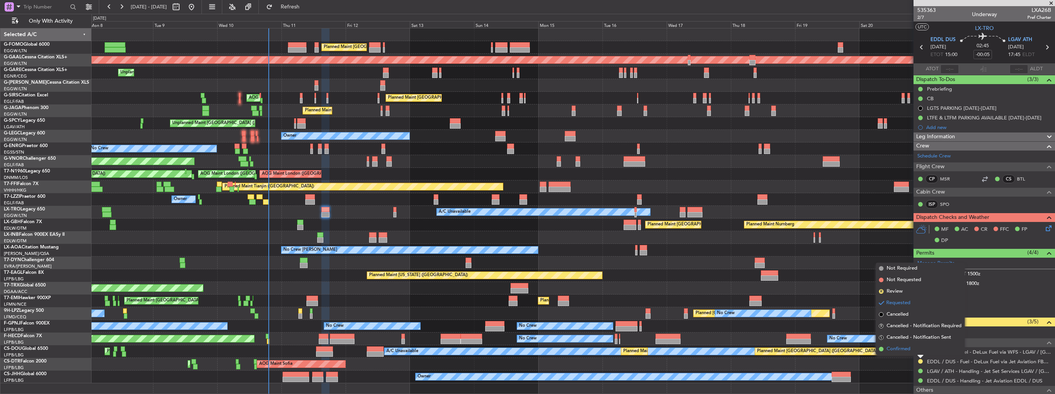
click at [902, 351] on span "Confirmed" at bounding box center [899, 350] width 24 height 8
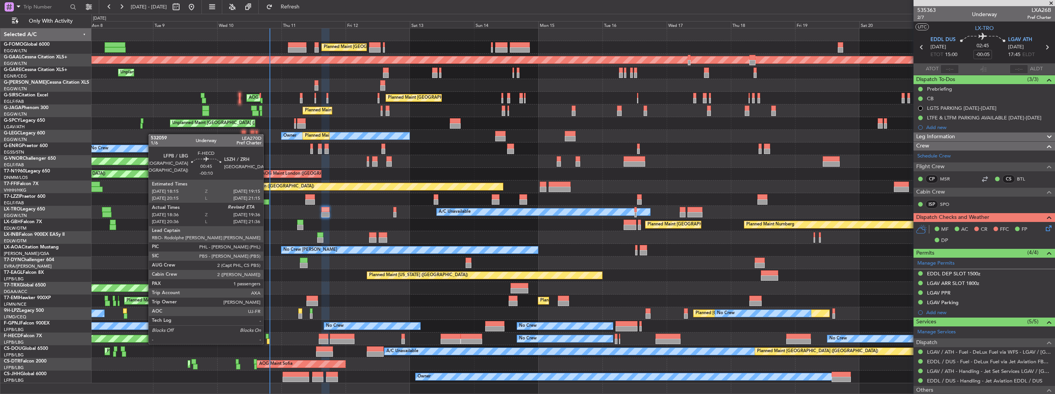
click at [267, 337] on div at bounding box center [267, 336] width 3 height 5
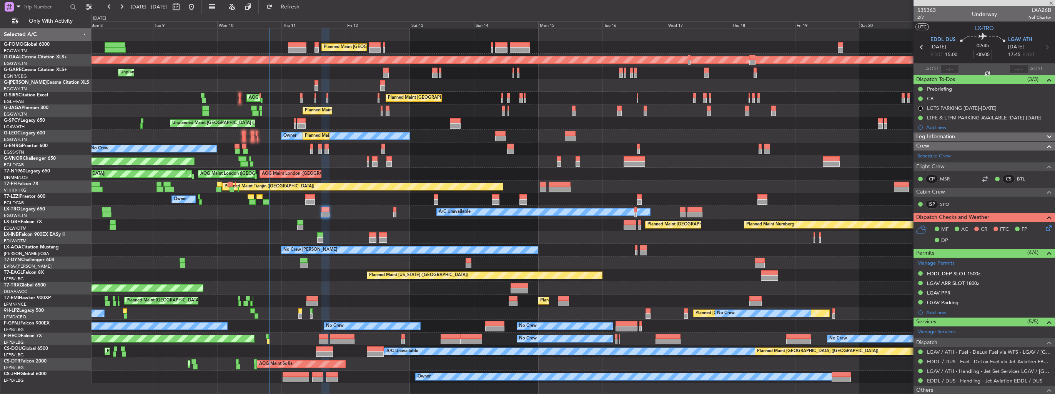
type input "-00:10"
type input "18:46"
type input "1"
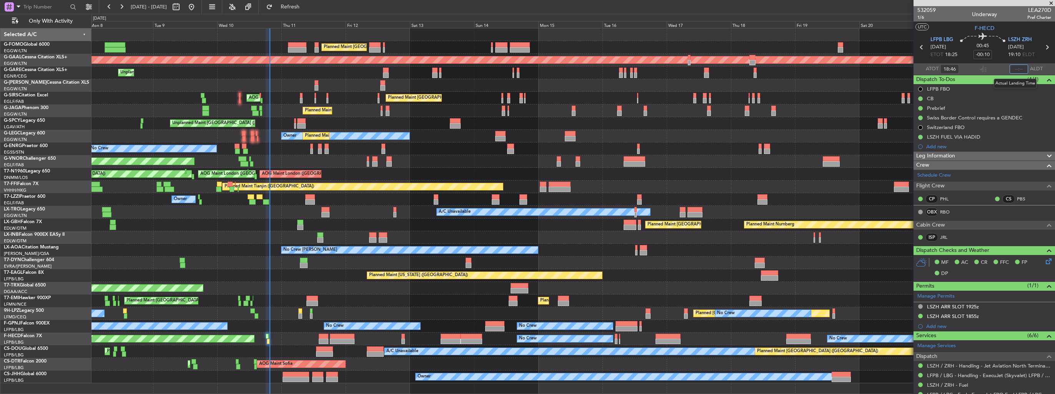
click at [1015, 69] on input "text" at bounding box center [1019, 69] width 18 height 9
type input "19:34"
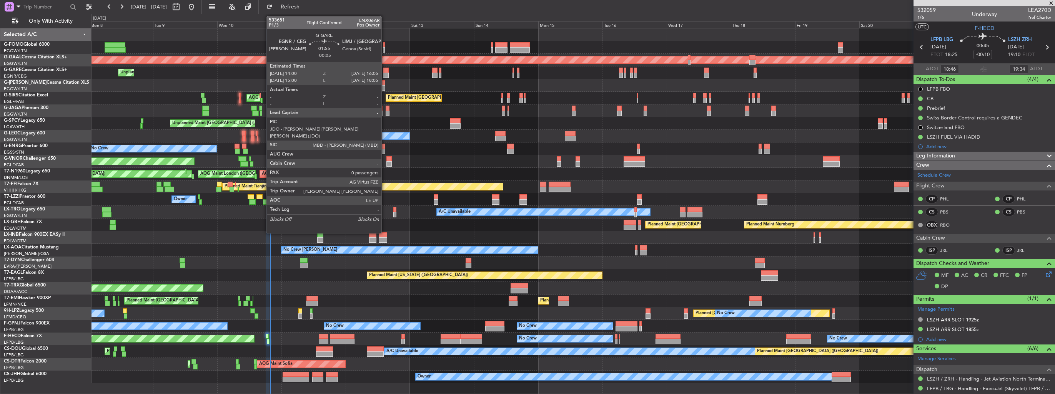
click at [385, 75] on div at bounding box center [386, 75] width 6 height 5
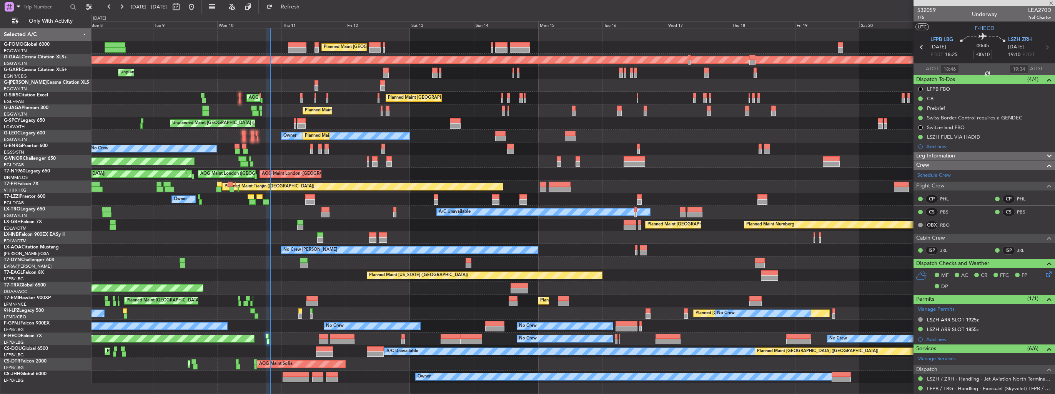
type input "-00:05"
type input "0"
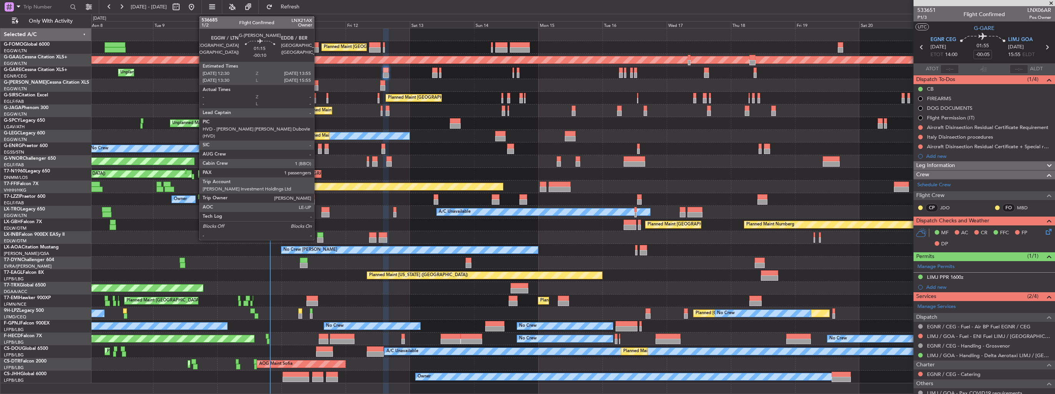
click at [318, 84] on div at bounding box center [316, 82] width 4 height 5
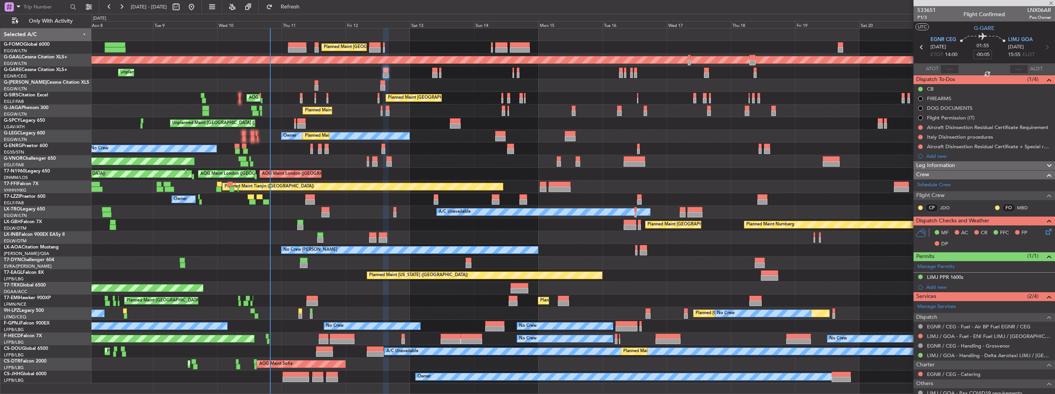
type input "-00:10"
type input "1"
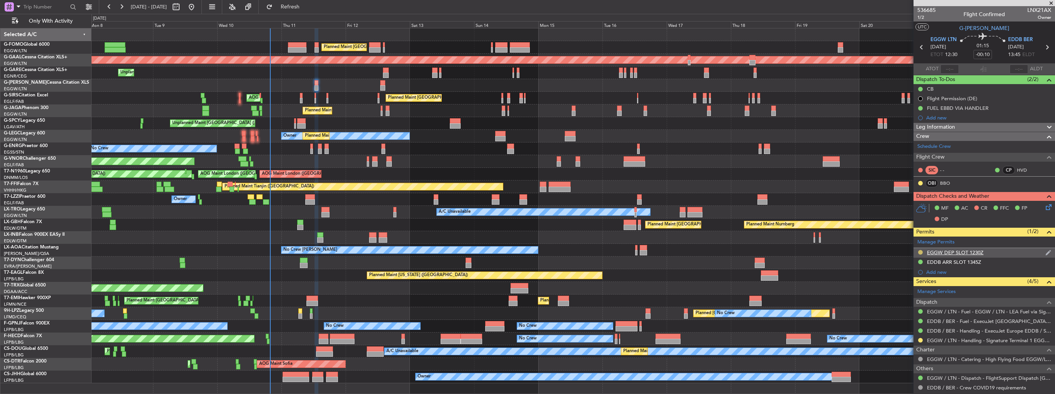
click at [918, 251] on button at bounding box center [920, 252] width 5 height 5
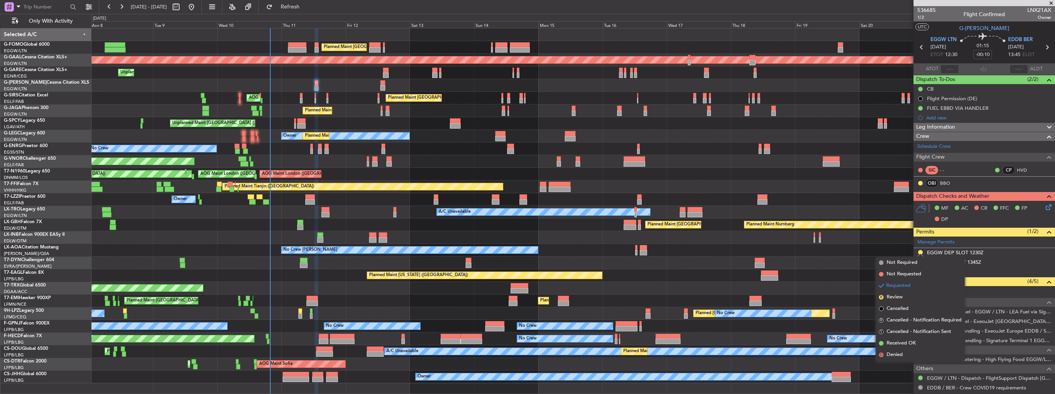
drag, startPoint x: 900, startPoint y: 338, endPoint x: 905, endPoint y: 335, distance: 6.7
click at [900, 338] on li "Received OK" at bounding box center [920, 344] width 89 height 12
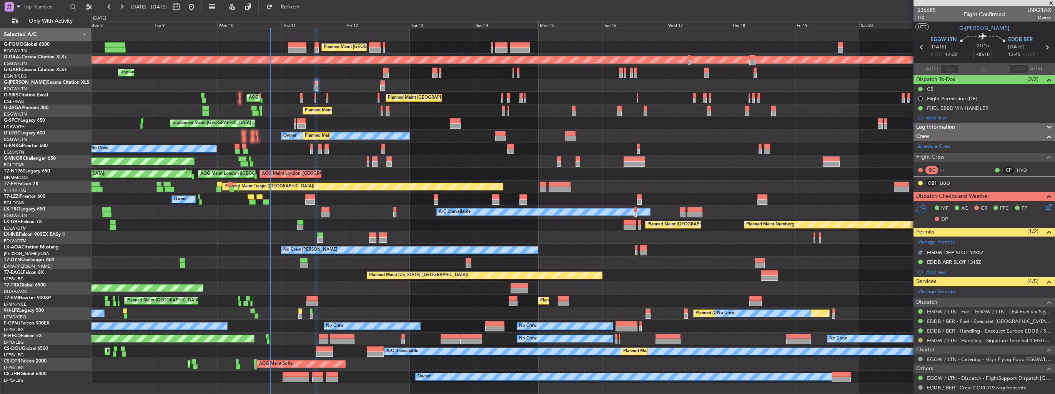
click at [919, 339] on button at bounding box center [920, 340] width 5 height 5
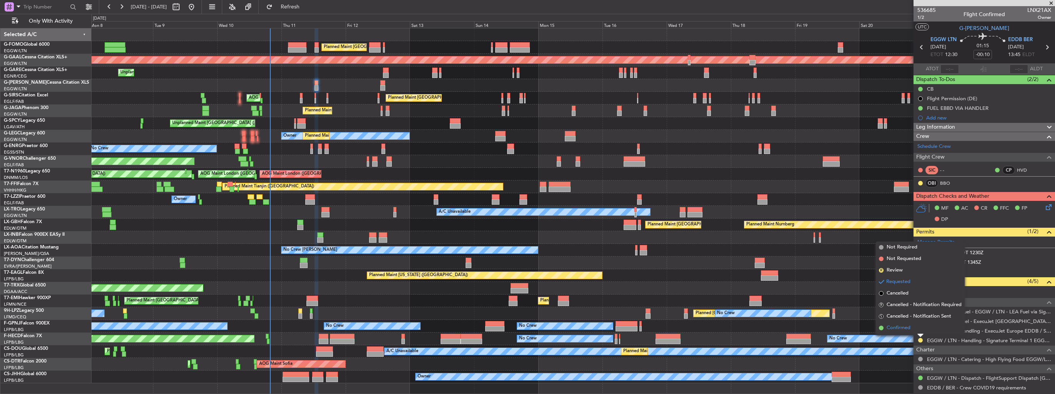
click at [908, 332] on li "Confirmed" at bounding box center [920, 329] width 89 height 12
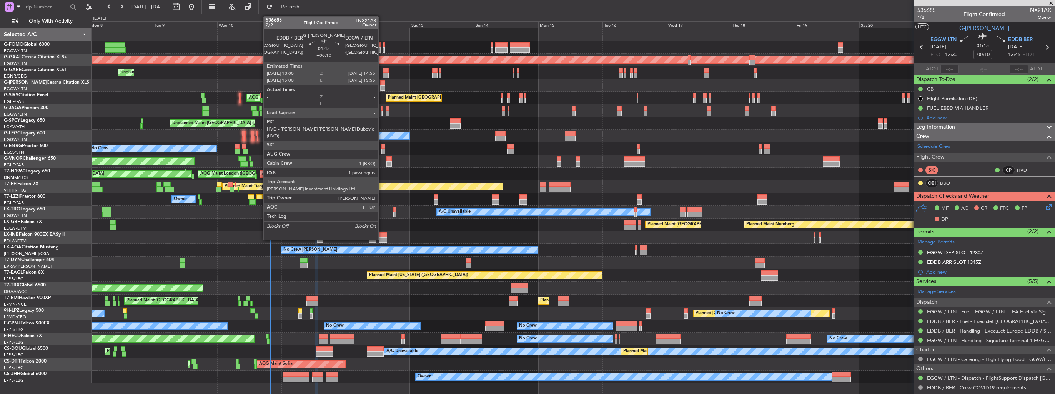
click at [382, 84] on div at bounding box center [382, 82] width 5 height 5
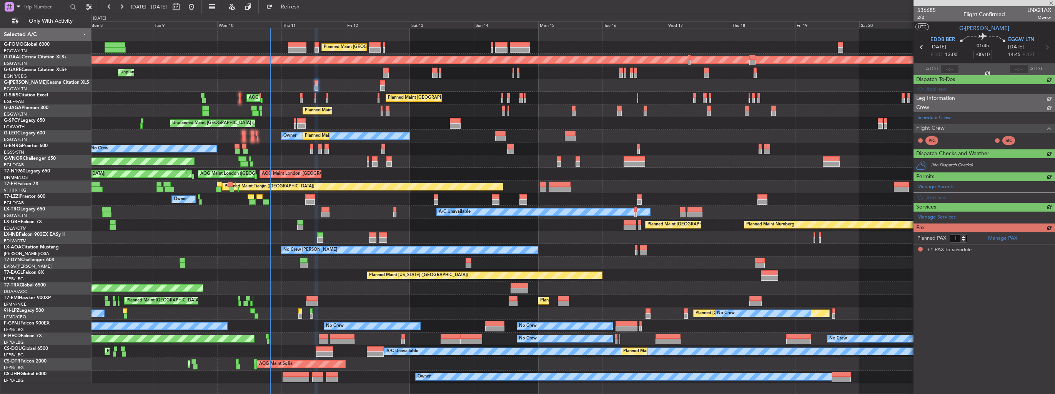
type input "+00:10"
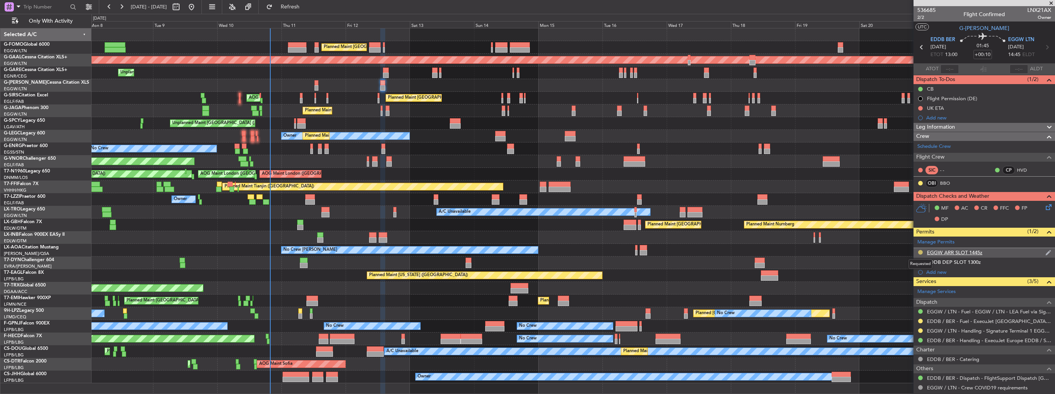
click at [920, 252] on button at bounding box center [920, 252] width 5 height 5
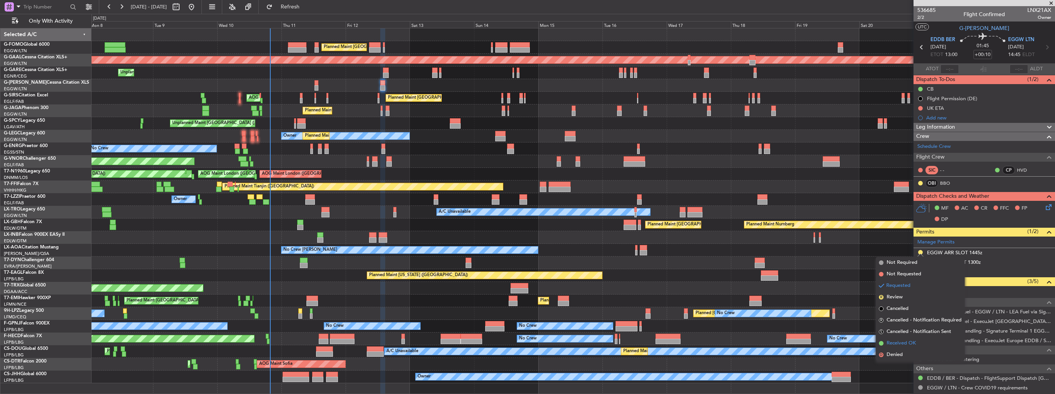
click at [902, 341] on span "Received OK" at bounding box center [901, 344] width 29 height 8
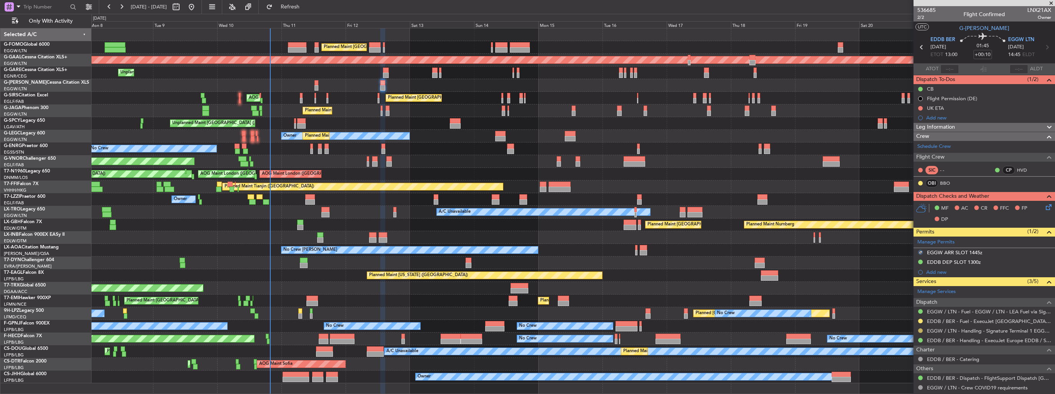
click at [922, 329] on button at bounding box center [920, 331] width 5 height 5
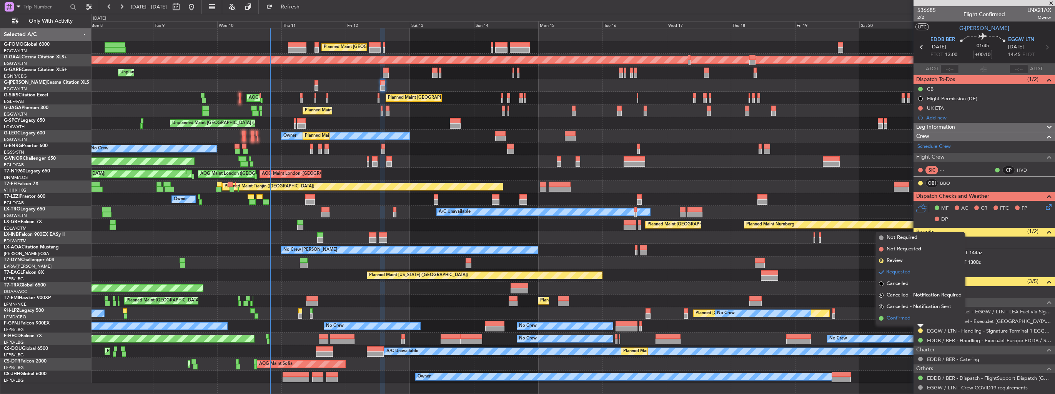
click at [908, 320] on span "Confirmed" at bounding box center [899, 319] width 24 height 8
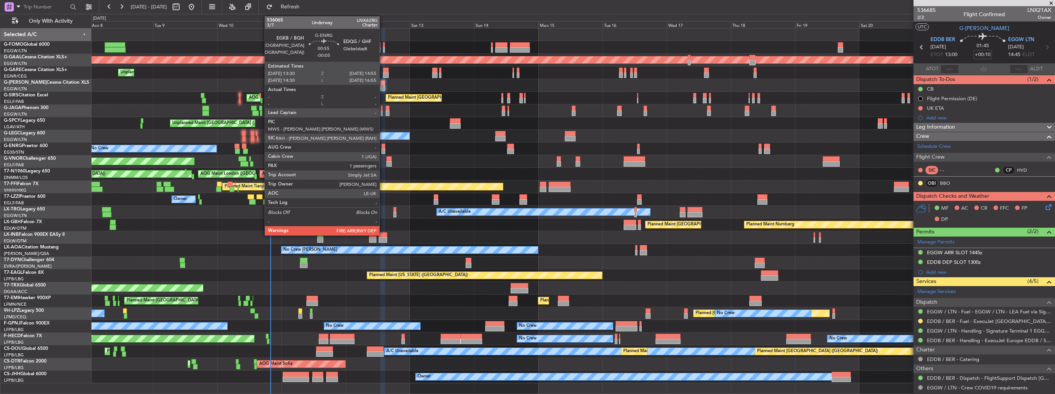
click at [383, 150] on div at bounding box center [383, 151] width 4 height 5
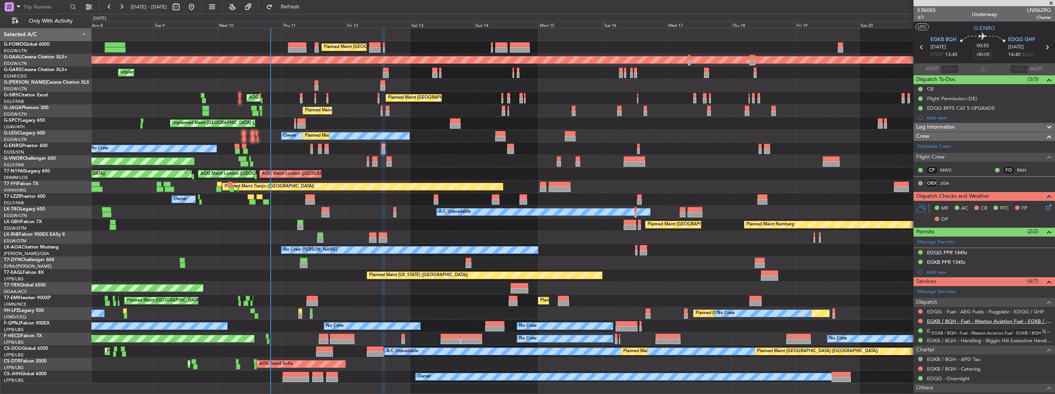
click at [525, 322] on link "EGKB / BQH - Fuel - Weston Aviation Fuel - EGKB / BQH" at bounding box center [989, 321] width 124 height 7
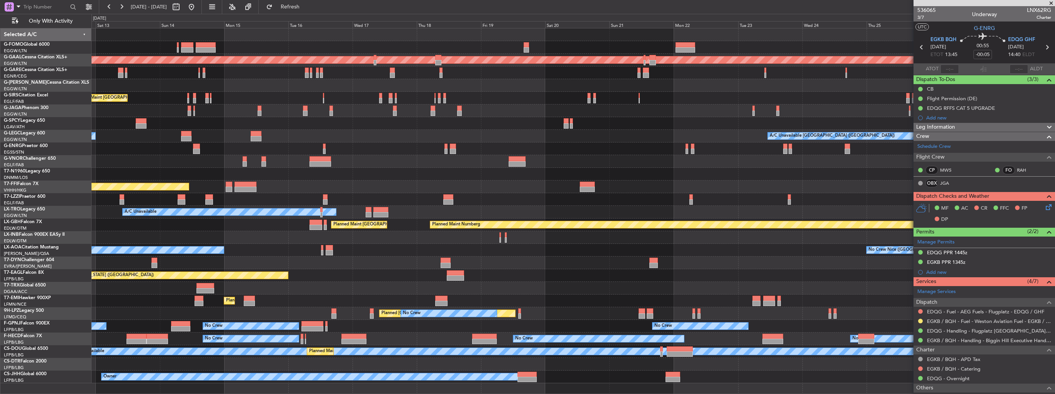
click at [322, 313] on div "Planned Maint [GEOGRAPHIC_DATA] ([GEOGRAPHIC_DATA]) Planned [GEOGRAPHIC_DATA] P…" at bounding box center [572, 205] width 963 height 355
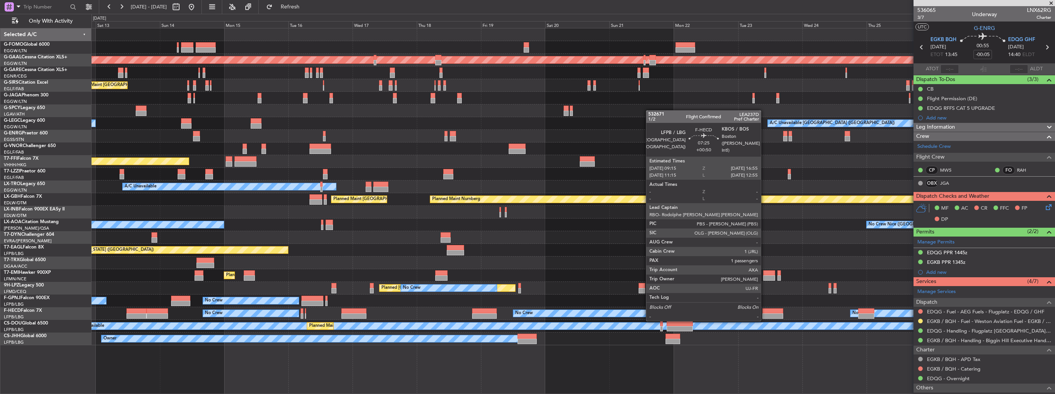
click at [525, 313] on div at bounding box center [772, 311] width 21 height 5
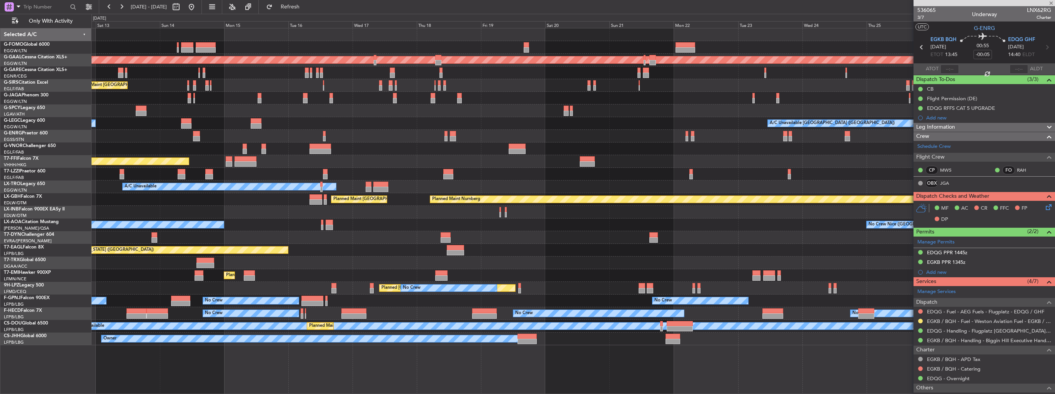
type input "+00:50"
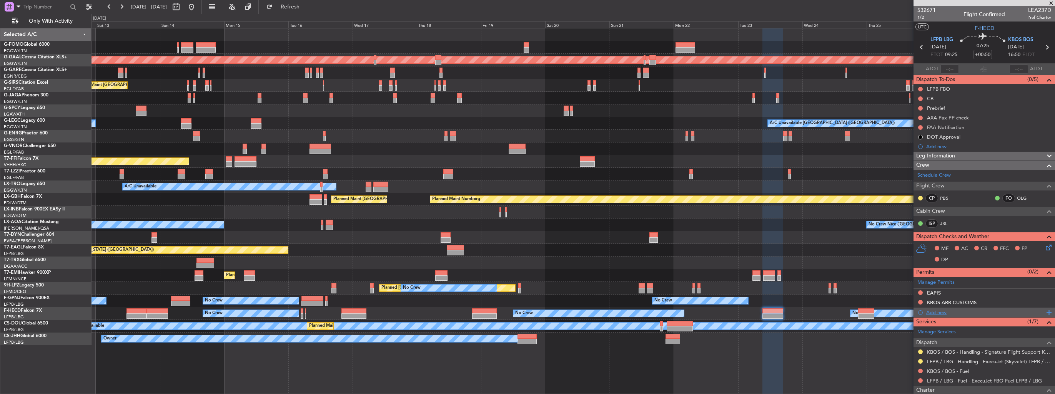
click at [525, 312] on div "Add new" at bounding box center [985, 312] width 118 height 7
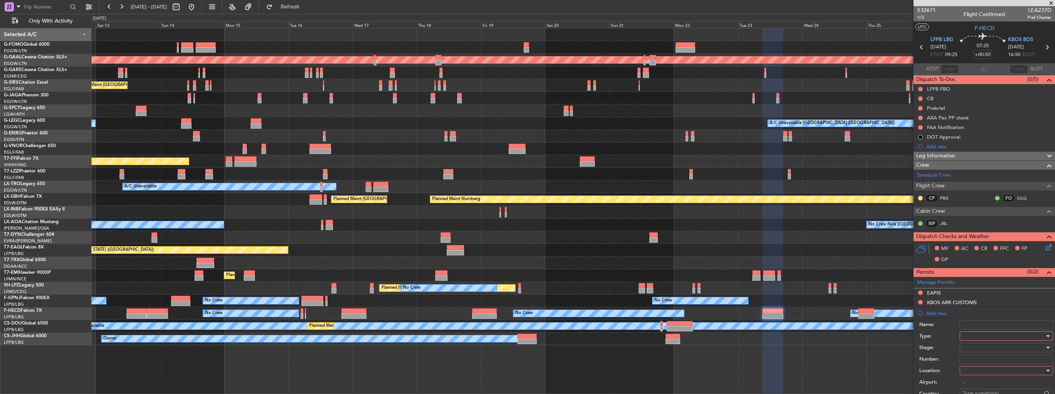
scroll to position [192, 0]
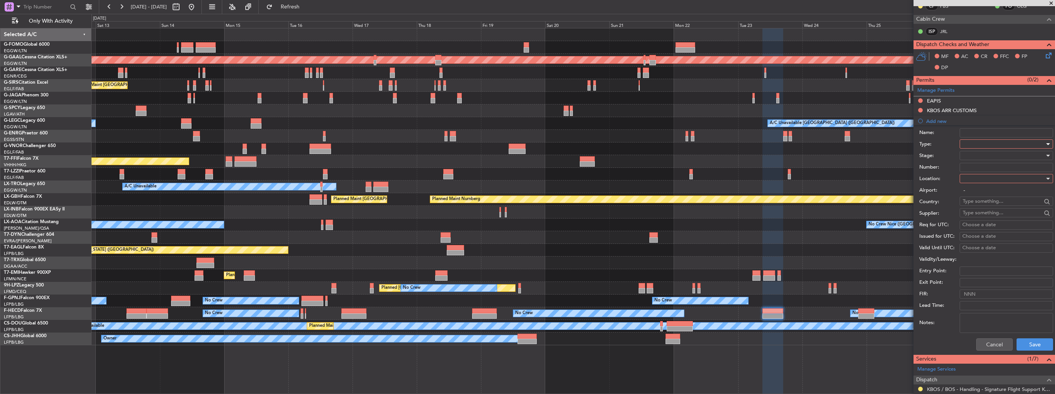
click at [525, 145] on div at bounding box center [1004, 144] width 82 height 12
click at [525, 136] on div at bounding box center [527, 197] width 1055 height 394
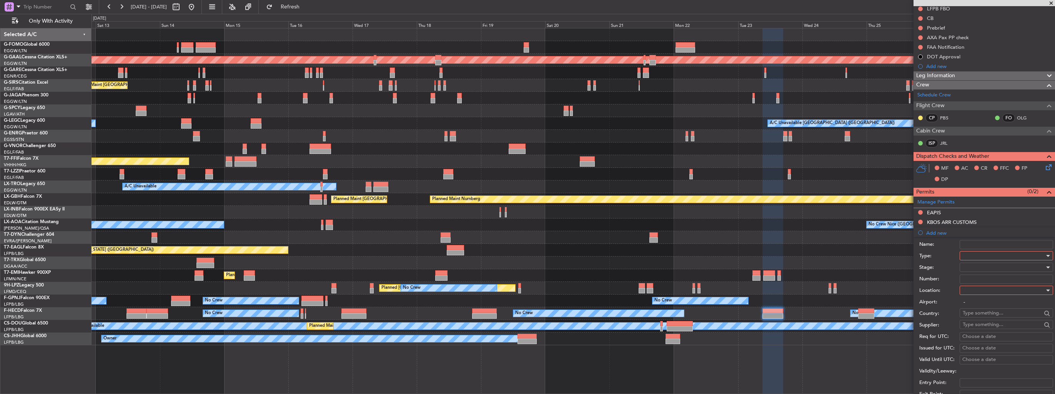
scroll to position [154, 0]
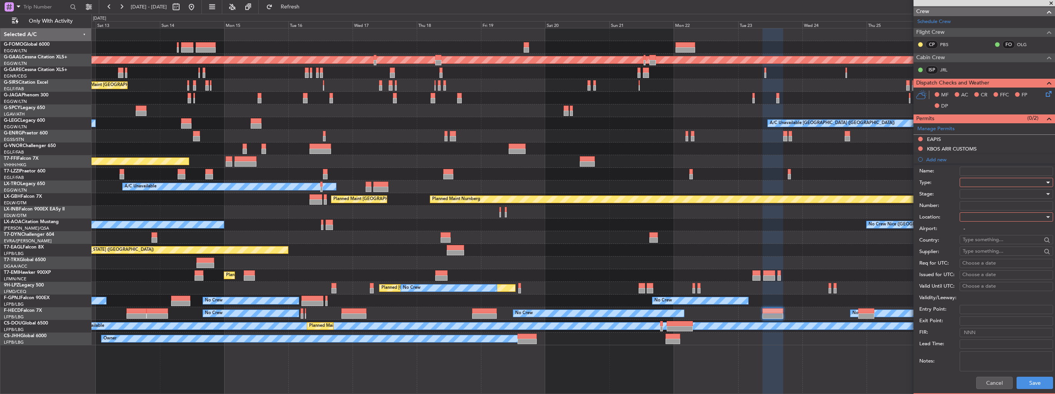
click at [525, 184] on div at bounding box center [1004, 183] width 82 height 12
click at [525, 218] on span "PPR" at bounding box center [1003, 221] width 81 height 12
click at [525, 216] on div at bounding box center [1004, 217] width 82 height 12
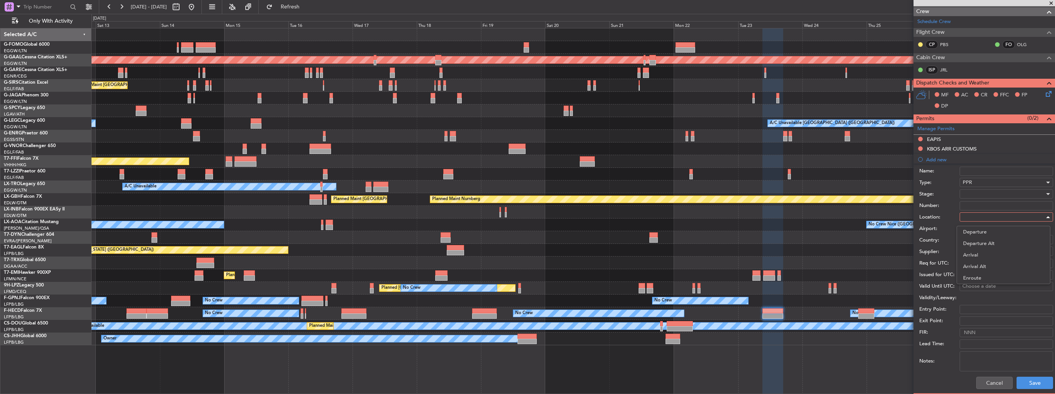
click at [525, 253] on span "Arrival" at bounding box center [1003, 256] width 81 height 12
type input "KBOS / BOS"
click at [525, 195] on div at bounding box center [1004, 194] width 82 height 12
click at [525, 251] on span "Received OK" at bounding box center [1003, 256] width 81 height 12
click at [525, 206] on input "Number:" at bounding box center [1006, 205] width 93 height 9
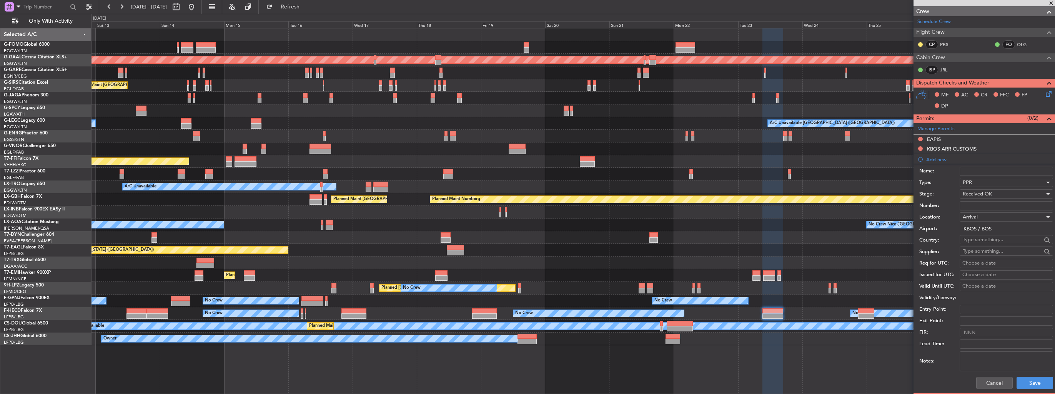
paste input "9291783"
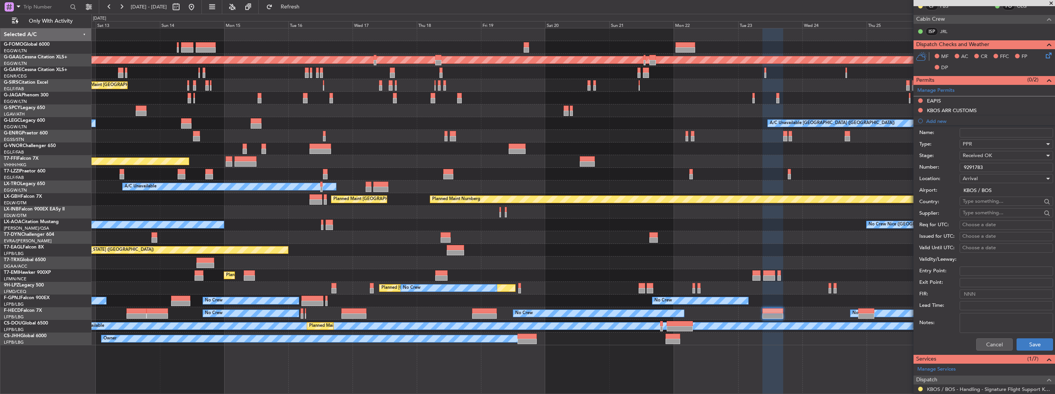
type input "9291783"
click at [525, 341] on button "Save" at bounding box center [1034, 345] width 37 height 12
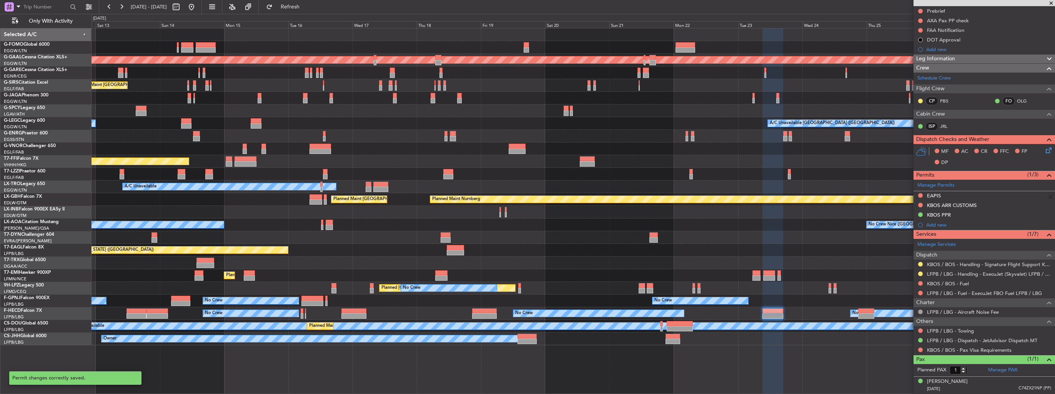
scroll to position [95, 0]
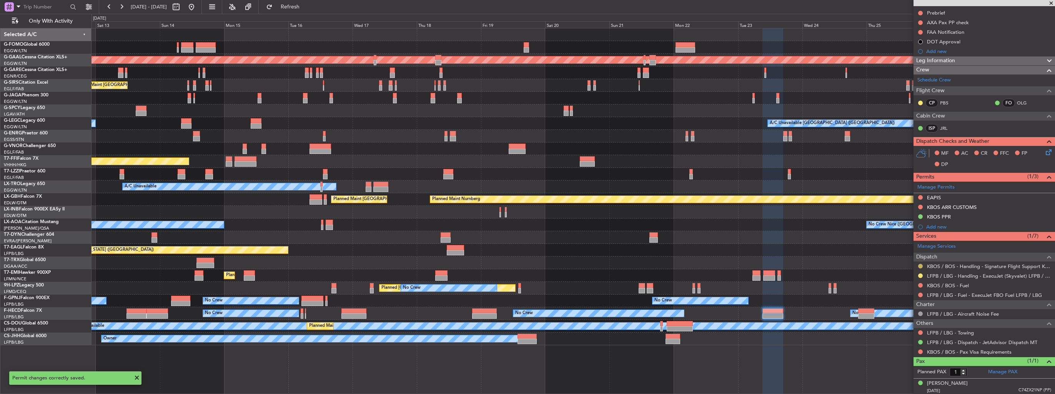
click at [525, 266] on button at bounding box center [920, 266] width 5 height 5
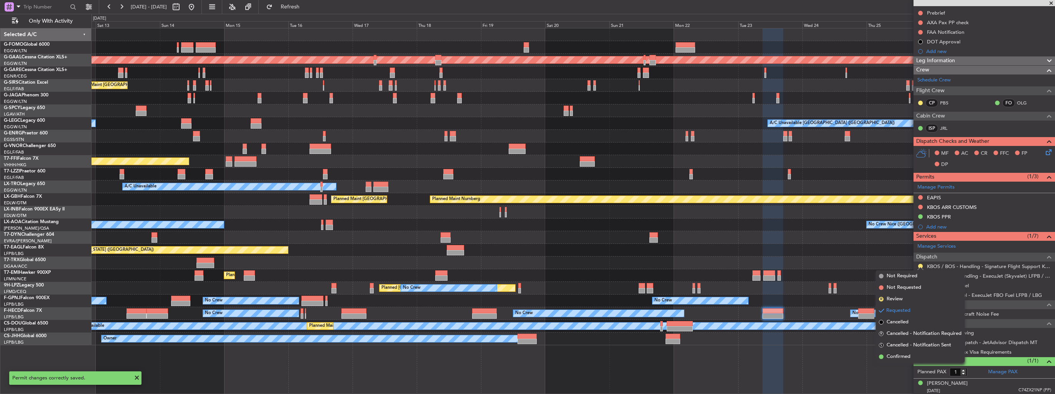
drag, startPoint x: 901, startPoint y: 353, endPoint x: 903, endPoint y: 348, distance: 5.0
click at [525, 353] on li "Confirmed" at bounding box center [920, 357] width 89 height 12
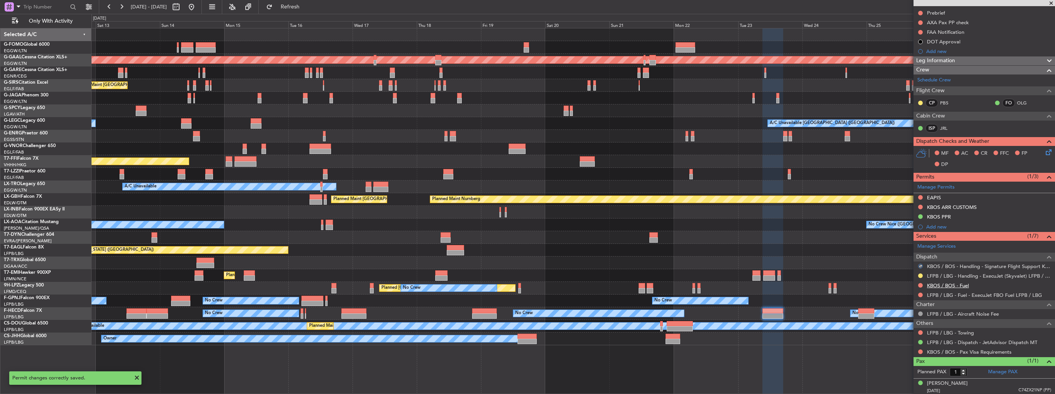
scroll to position [0, 0]
